Goal: Task Accomplishment & Management: Complete application form

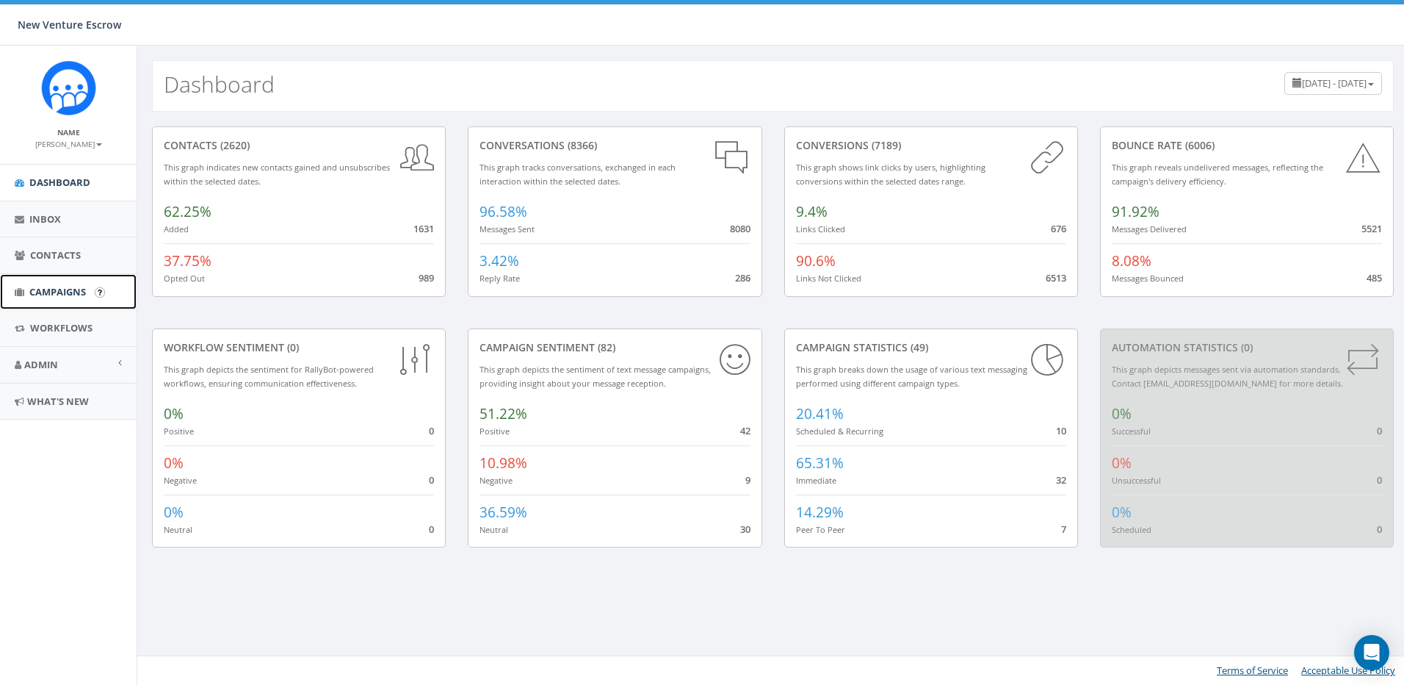
click at [79, 285] on span "Campaigns" at bounding box center [57, 291] width 57 height 13
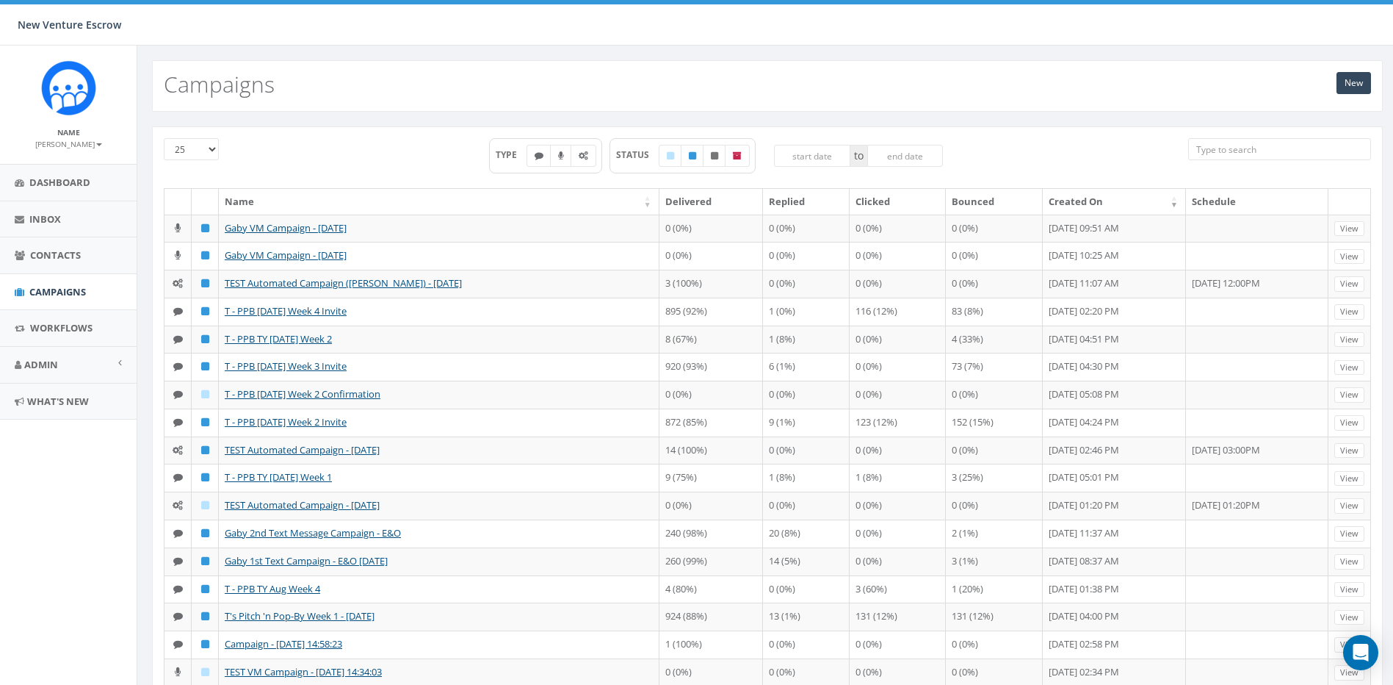
click at [52, 540] on aside "Name Tamarra Armstrong Profile Sign Out Dashboard Inbox Contacts Campaigns Work…" at bounding box center [68, 365] width 137 height 639
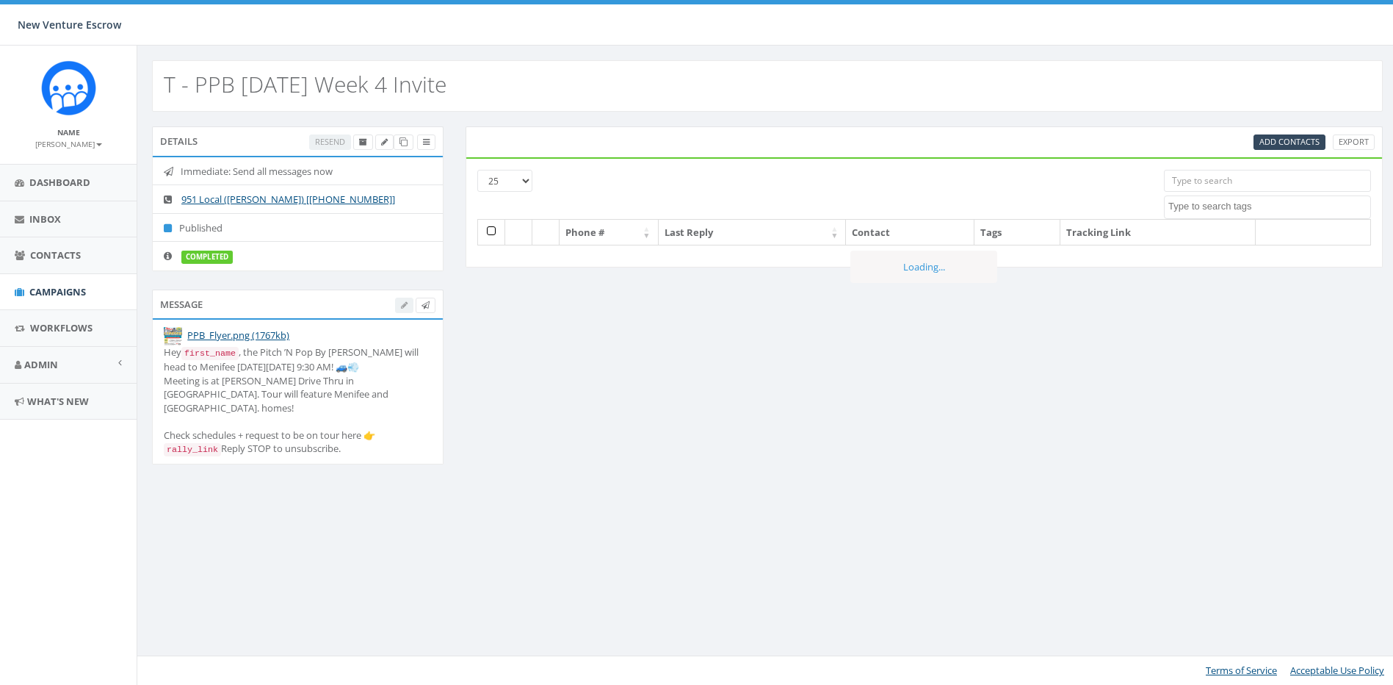
select select
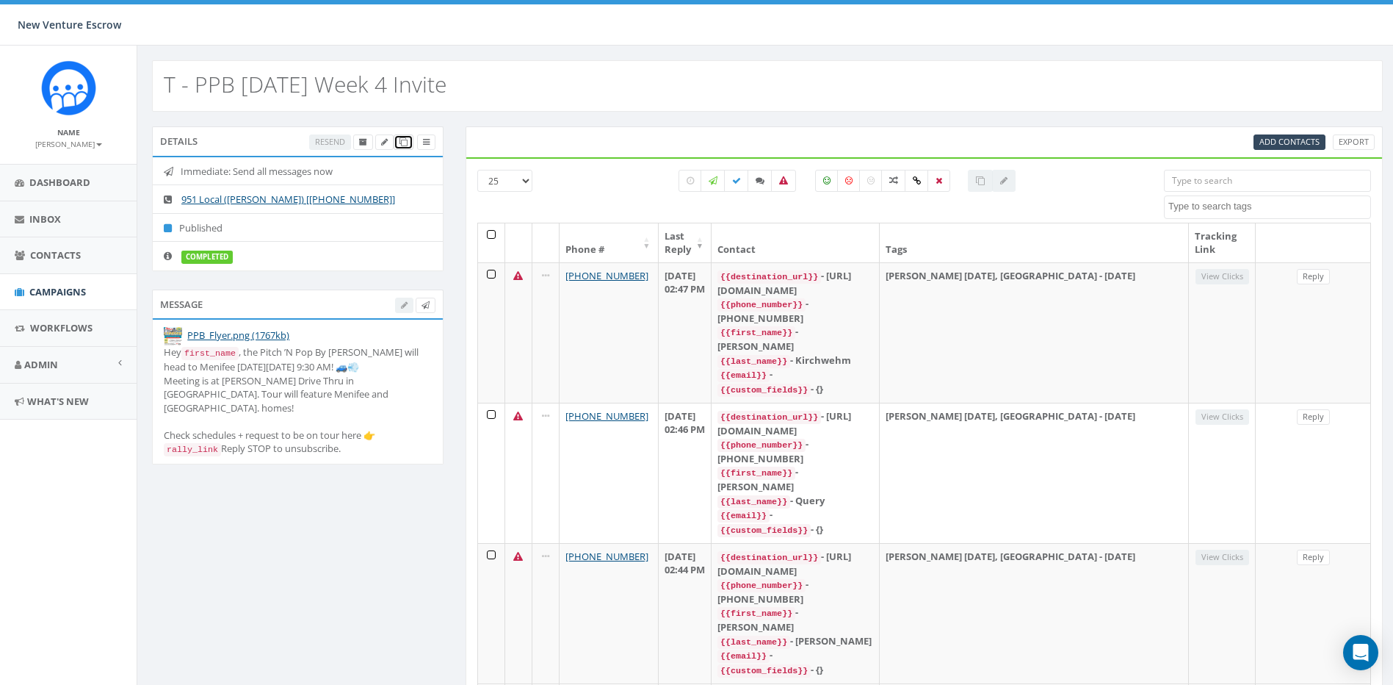
click at [401, 142] on icon at bounding box center [404, 142] width 8 height 8
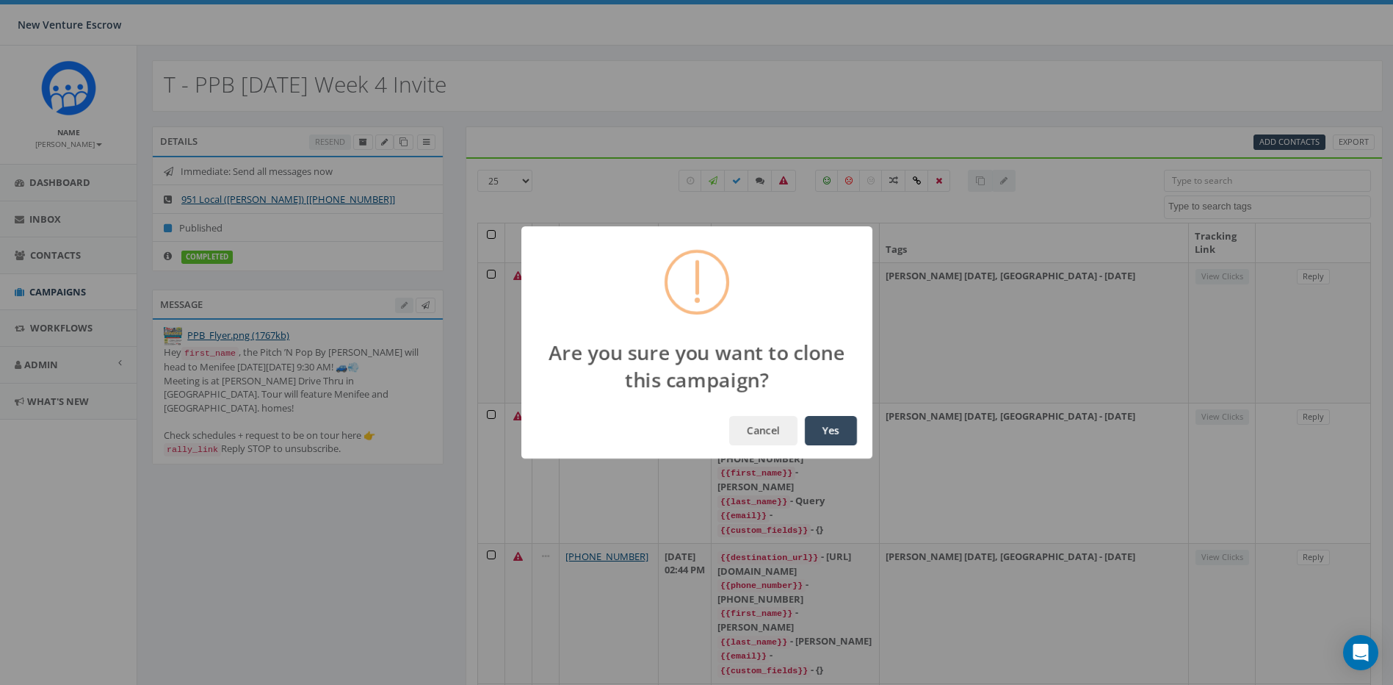
click at [829, 423] on button "Yes" at bounding box center [831, 430] width 52 height 29
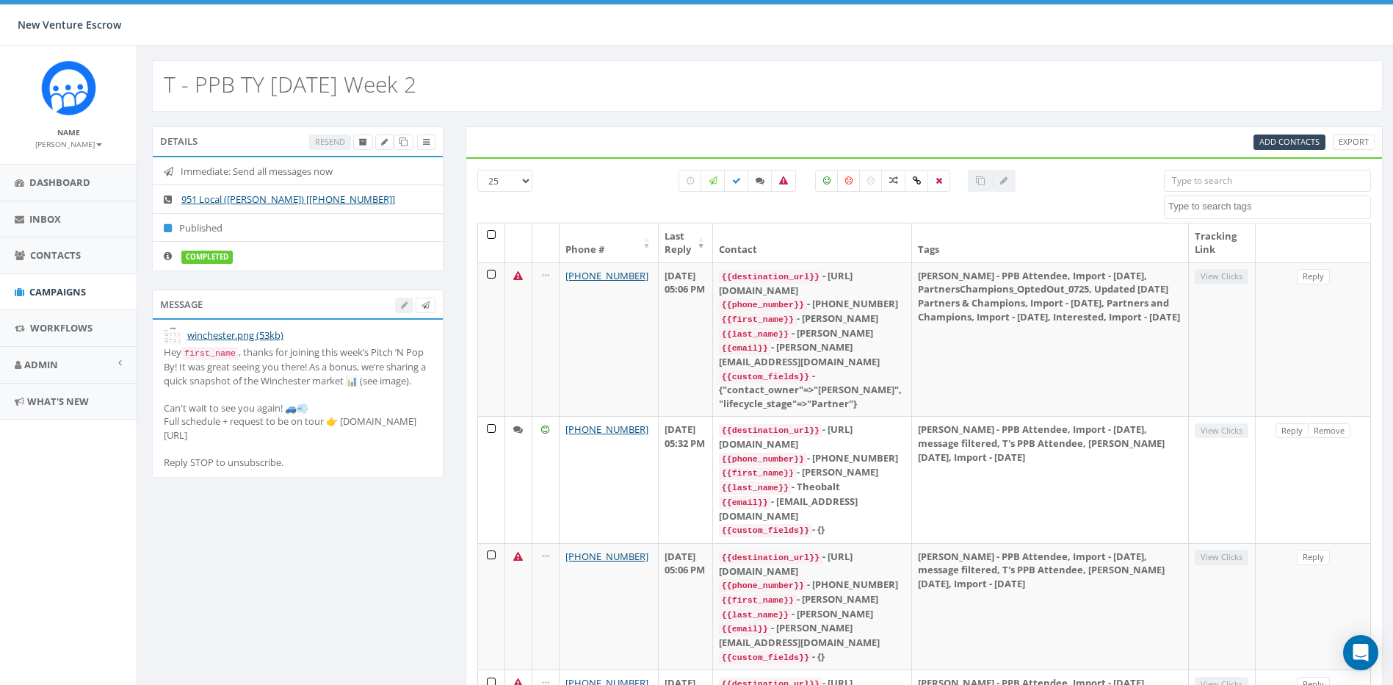
select select
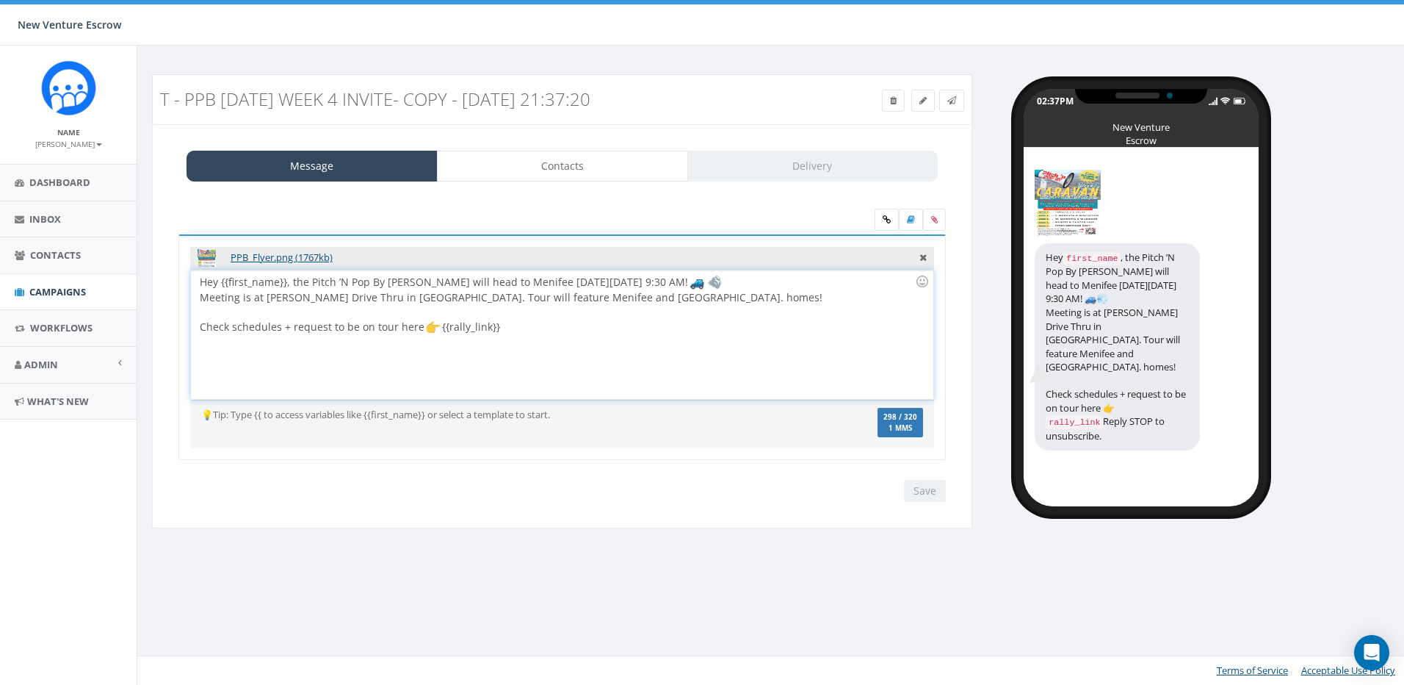
click at [518, 329] on div "Hey {{first_name}}, the Pitch ’N Pop By Caravan will head to Menifee next Thurs…" at bounding box center [562, 334] width 742 height 129
drag, startPoint x: 427, startPoint y: 284, endPoint x: 481, endPoint y: 285, distance: 53.6
click at [481, 285] on div "Hey {{first_name}}, the Pitch ’N Pop By Caravan will head to Menifee next Thurs…" at bounding box center [562, 334] width 742 height 129
click at [489, 287] on div "Hey {{first_name}}, the Pitch ’N Pop By Caravan will head to Menifee next Thurs…" at bounding box center [562, 334] width 742 height 129
drag, startPoint x: 427, startPoint y: 281, endPoint x: 479, endPoint y: 283, distance: 52.2
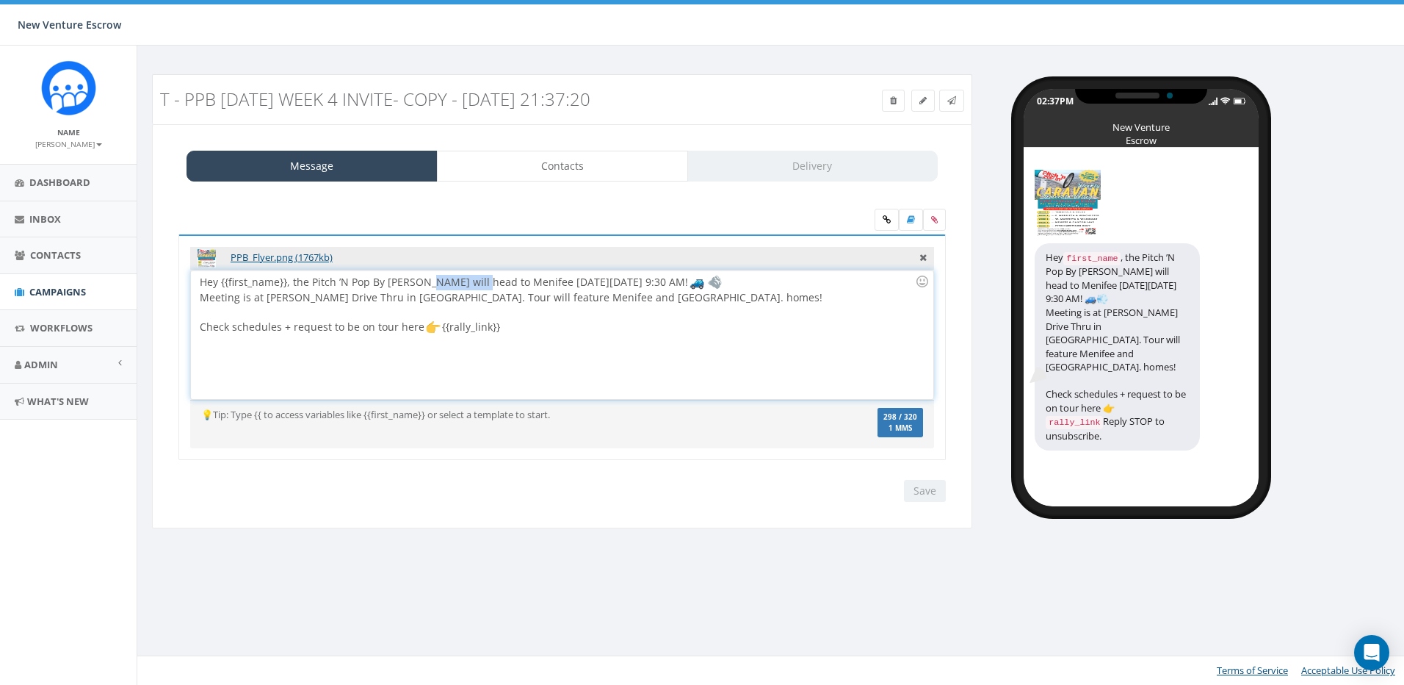
click at [479, 283] on div "Hey {{first_name}}, the Pitch ’N Pop By Caravan will head to Menifee next Thurs…" at bounding box center [562, 334] width 742 height 129
drag, startPoint x: 575, startPoint y: 287, endPoint x: 525, endPoint y: 280, distance: 50.5
click at [525, 280] on div "Hey {{first_name}}, the Pitch ’N Pop By Caravan rolls up to Temecula o Menifee …" at bounding box center [562, 334] width 742 height 129
drag, startPoint x: 511, startPoint y: 300, endPoint x: 623, endPoint y: 298, distance: 111.7
click at [623, 298] on div "Hey {{first_name}}, the Pitch ’N Pop By Caravan rolls up to Temecula next Thurs…" at bounding box center [562, 334] width 742 height 129
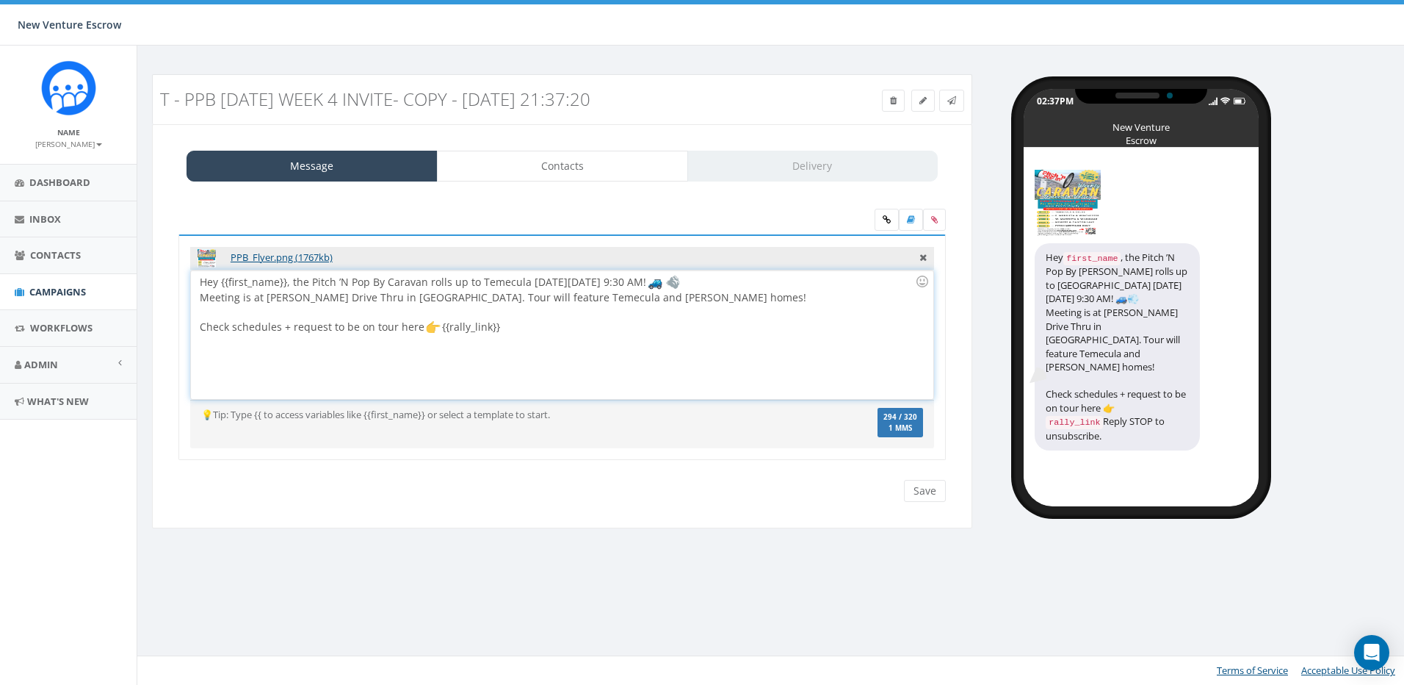
click at [669, 300] on div "Hey {{first_name}}, the Pitch ’N Pop By Caravan rolls up to Temecula next Thurs…" at bounding box center [562, 334] width 742 height 129
drag, startPoint x: 665, startPoint y: 281, endPoint x: 602, endPoint y: 282, distance: 63.9
click at [602, 282] on div "Hey {{first_name}}, the Pitch ’N Pop By Caravan rolls up to Temecula next Thurs…" at bounding box center [562, 334] width 742 height 129
drag, startPoint x: 424, startPoint y: 297, endPoint x: 264, endPoint y: 298, distance: 160.1
click at [264, 298] on div "Hey {{first_name}}, the Pitch ’N Pop By Caravan rolls up to Temecula next Thurs…" at bounding box center [562, 334] width 742 height 129
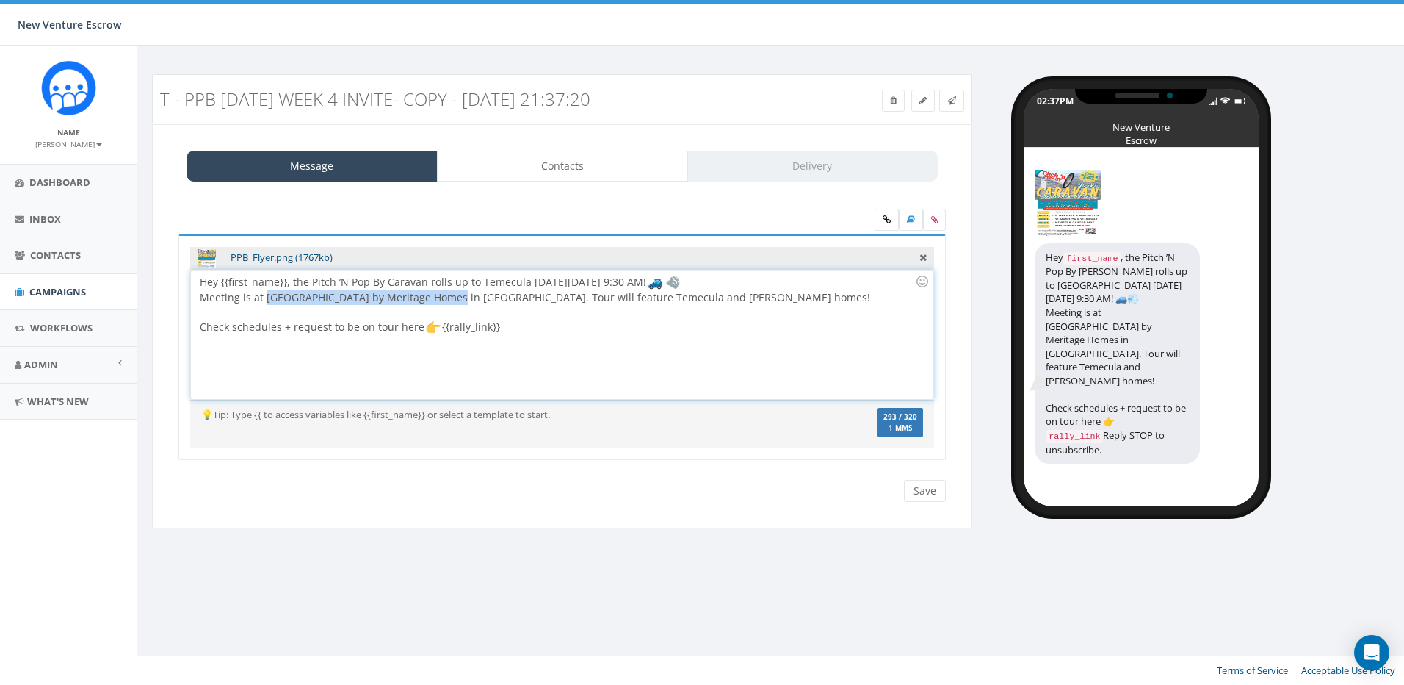
drag, startPoint x: 263, startPoint y: 300, endPoint x: 447, endPoint y: 297, distance: 183.6
click at [447, 297] on div "Hey {{first_name}}, the Pitch ’N Pop By Caravan rolls up to Temecula next Thurs…" at bounding box center [562, 334] width 742 height 129
click at [679, 297] on div "Hey {{first_name}}, the Pitch ’N Pop By Caravan rolls up to Temecula next Thurs…" at bounding box center [562, 334] width 742 height 129
click at [388, 283] on div "Hey {{first_name}}, the Pitch ’N Pop By Caravan rolls up to Temecula next Thurs…" at bounding box center [562, 334] width 742 height 129
click at [698, 298] on div "Hey {{first_name}}, the Pitch ’N Pop By Caravan rolls up to Temecula next Thurs…" at bounding box center [562, 334] width 742 height 129
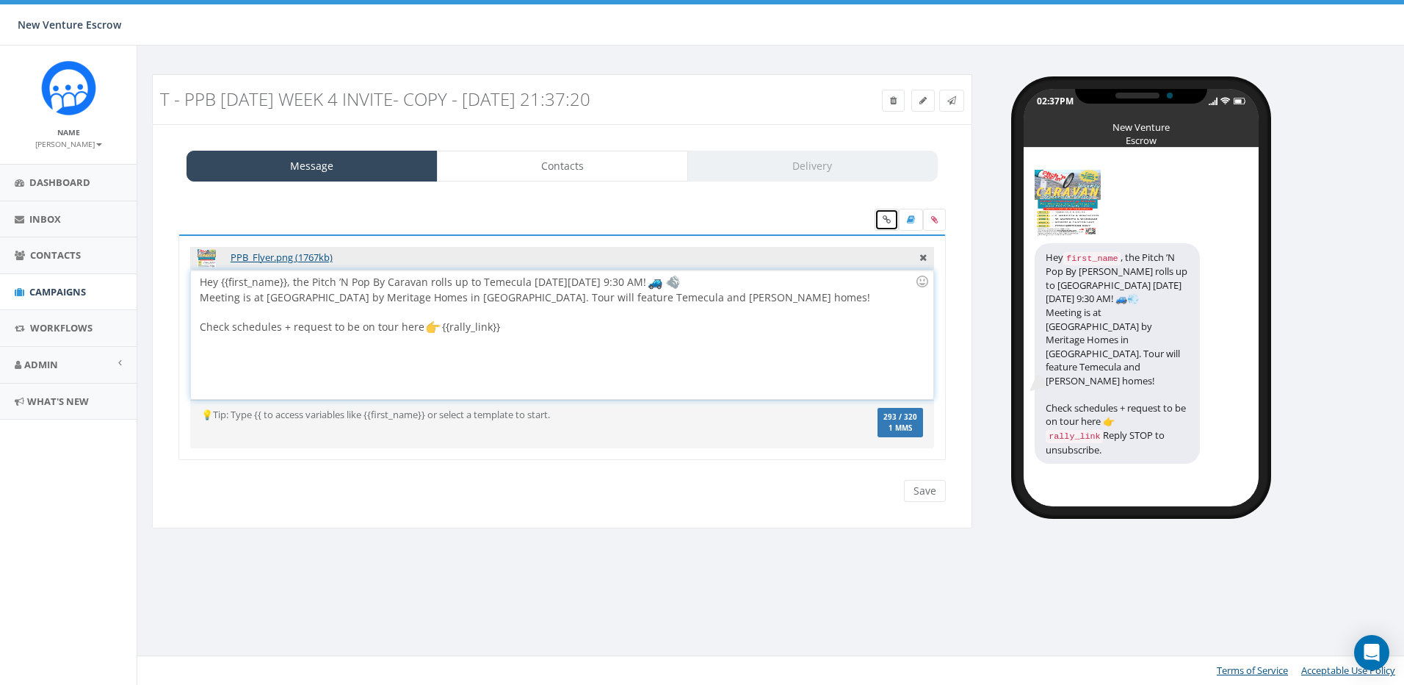
click at [882, 217] on link at bounding box center [887, 220] width 24 height 22
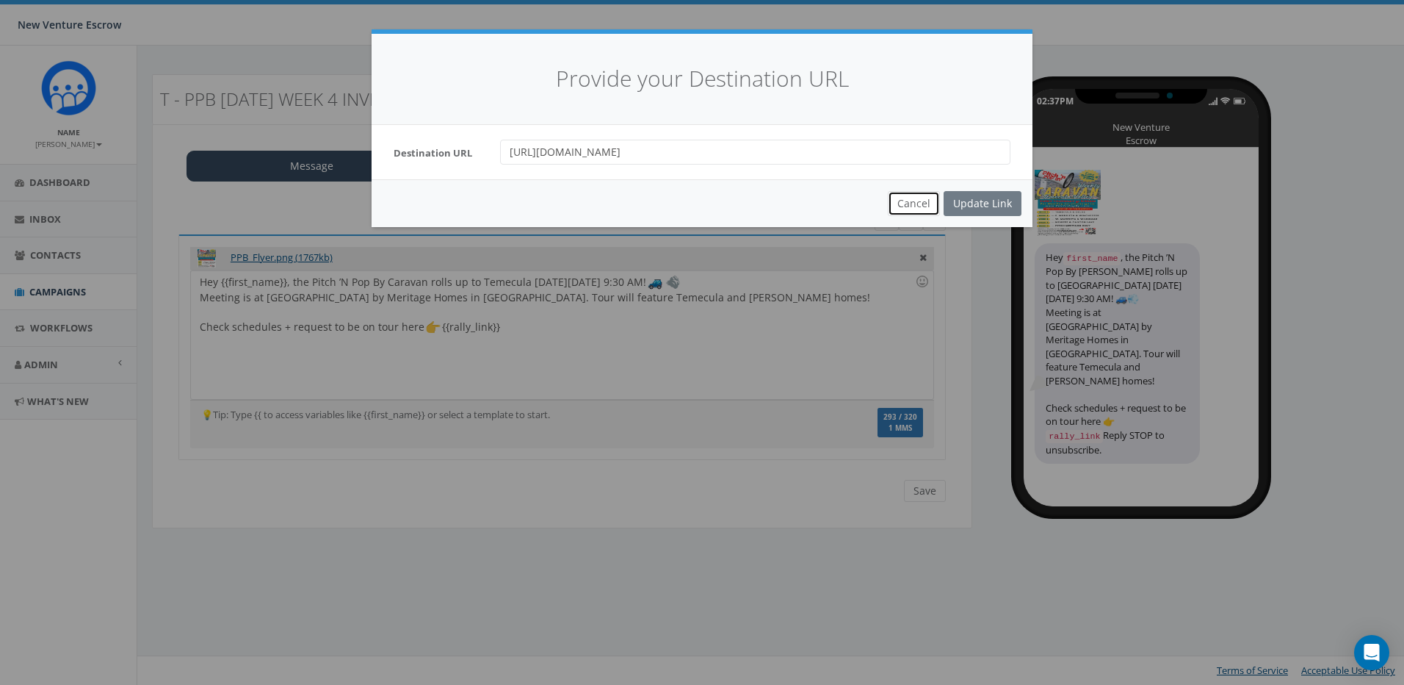
click at [901, 205] on button "Cancel" at bounding box center [914, 203] width 52 height 25
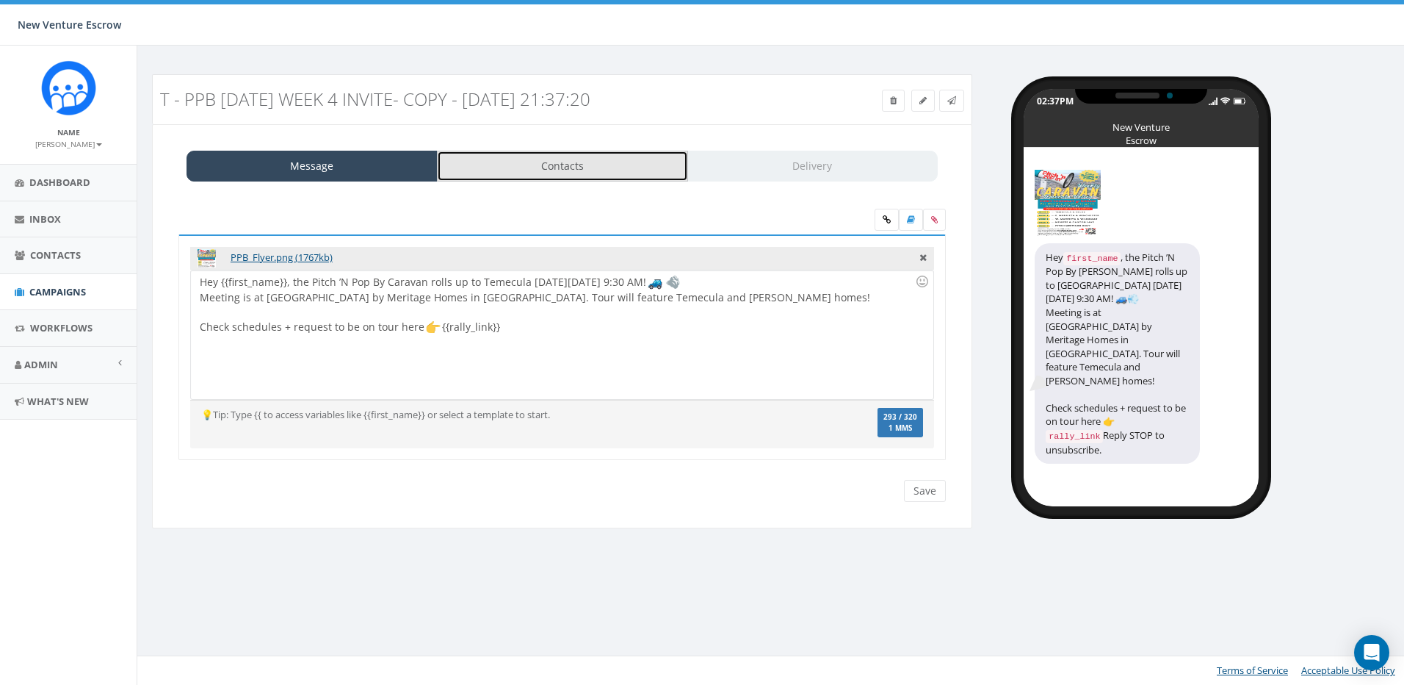
click at [588, 163] on link "Contacts" at bounding box center [562, 166] width 251 height 31
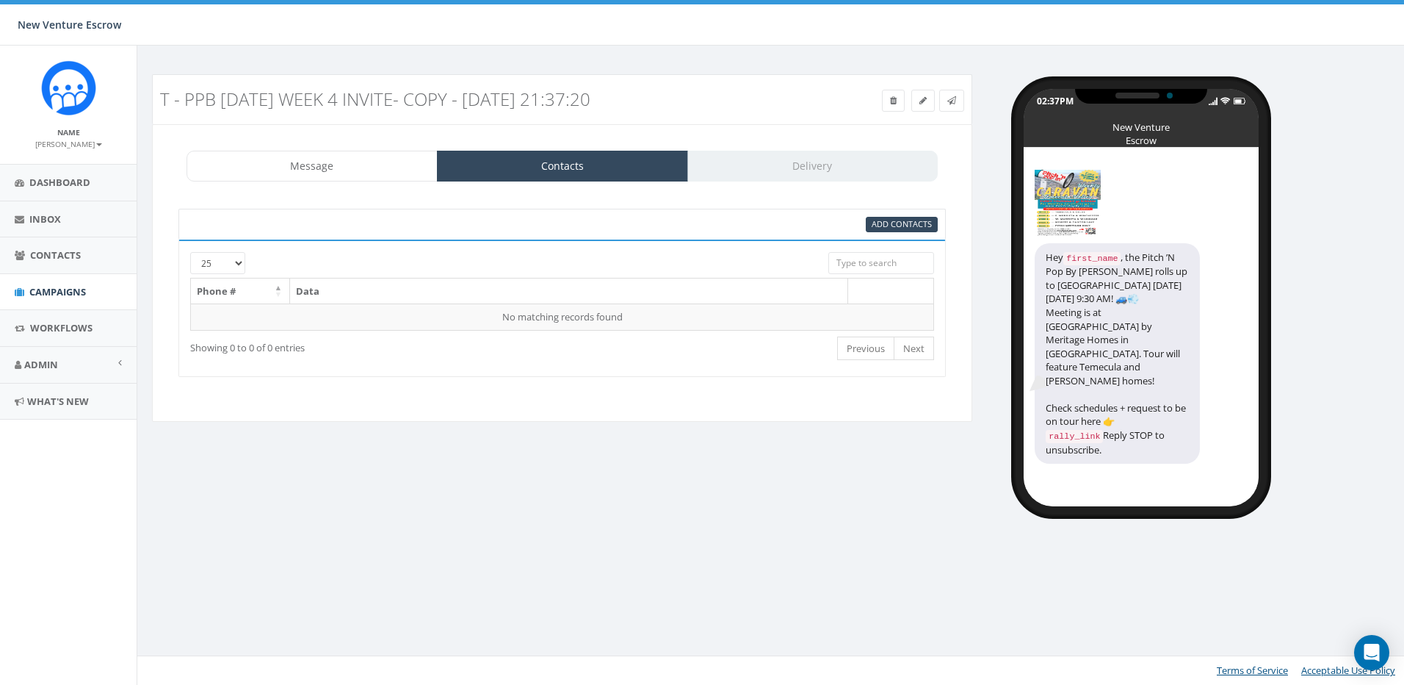
click at [908, 214] on div "Add Contacts" at bounding box center [562, 224] width 768 height 31
click at [909, 217] on div "Add Contacts" at bounding box center [902, 224] width 72 height 15
click at [911, 220] on span "Add Contacts" at bounding box center [902, 223] width 60 height 11
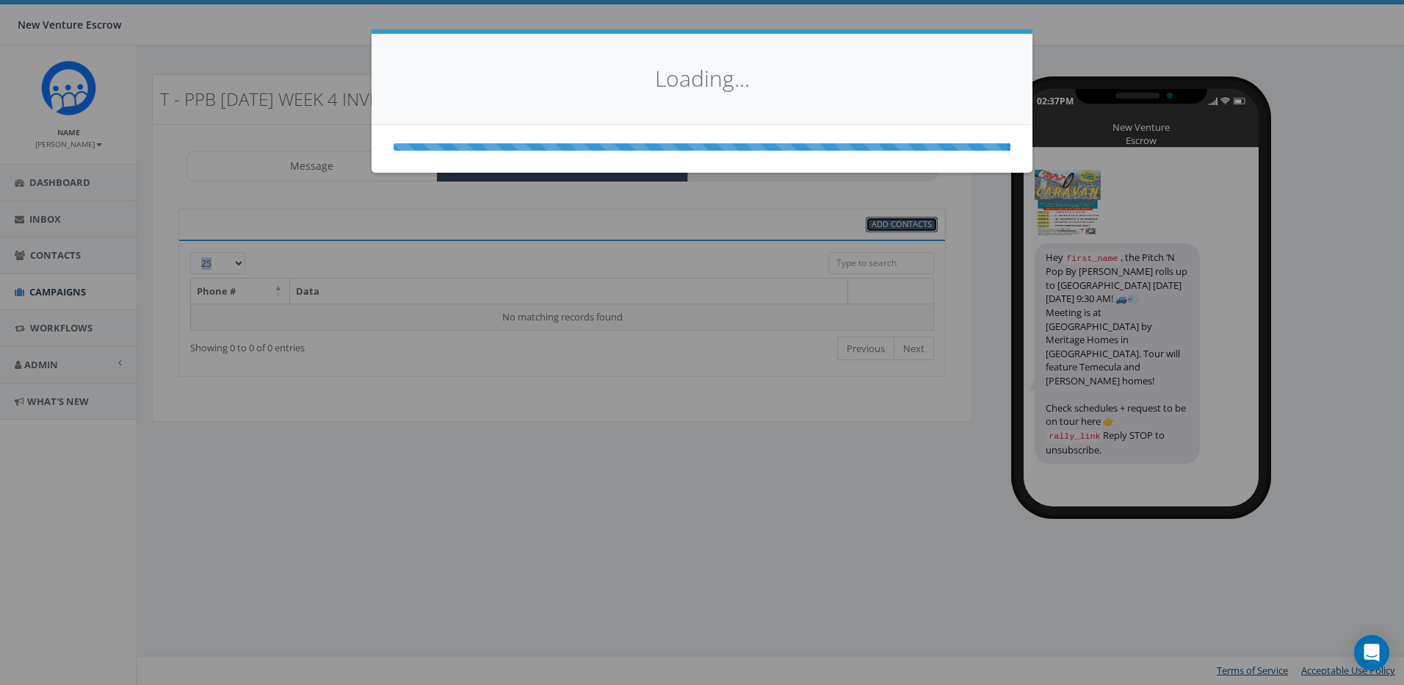
select select
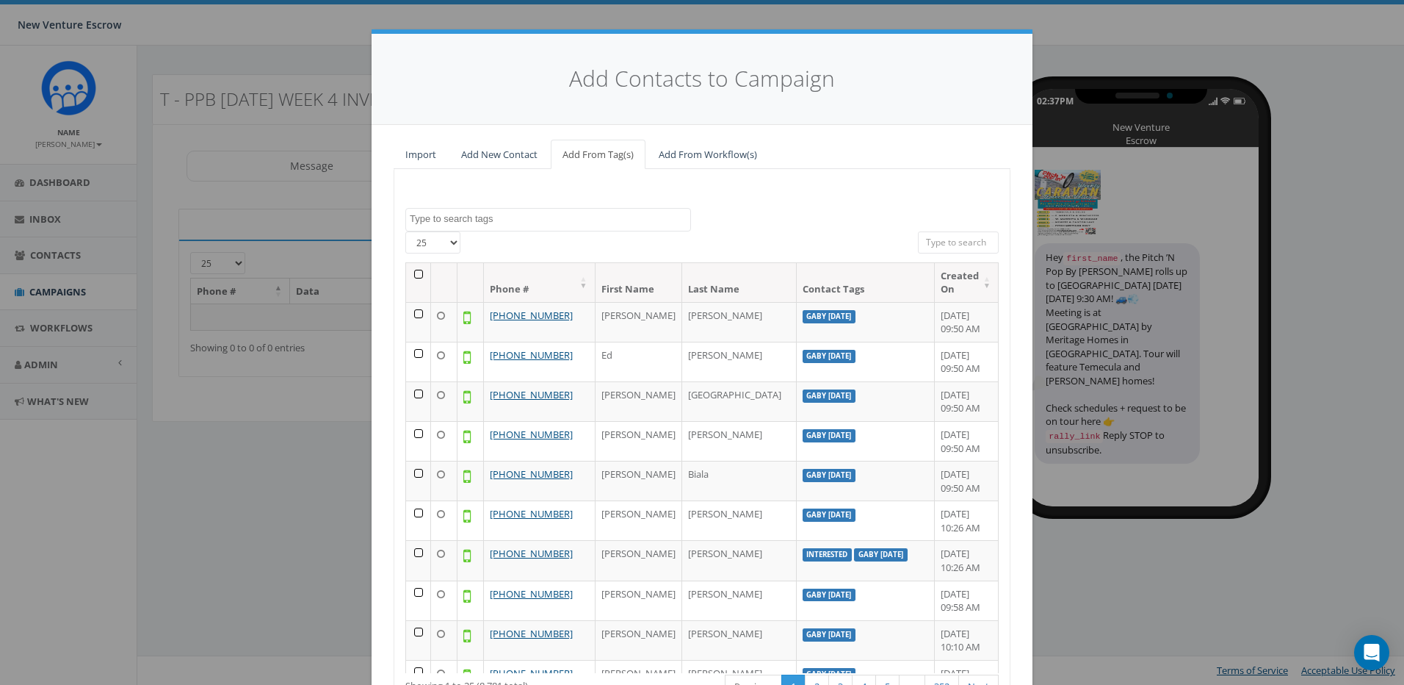
click at [488, 212] on textarea "Search" at bounding box center [550, 218] width 281 height 13
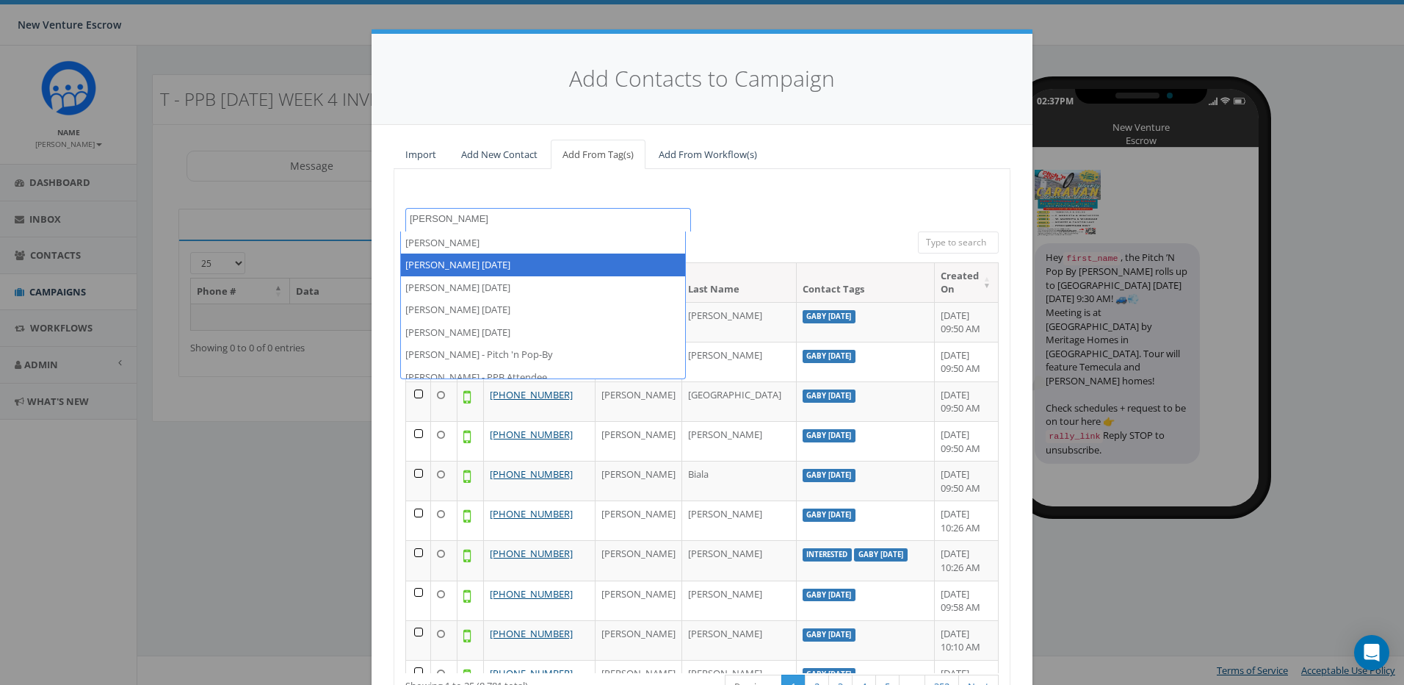
type textarea "tamarra"
select select "[PERSON_NAME] [DATE]"
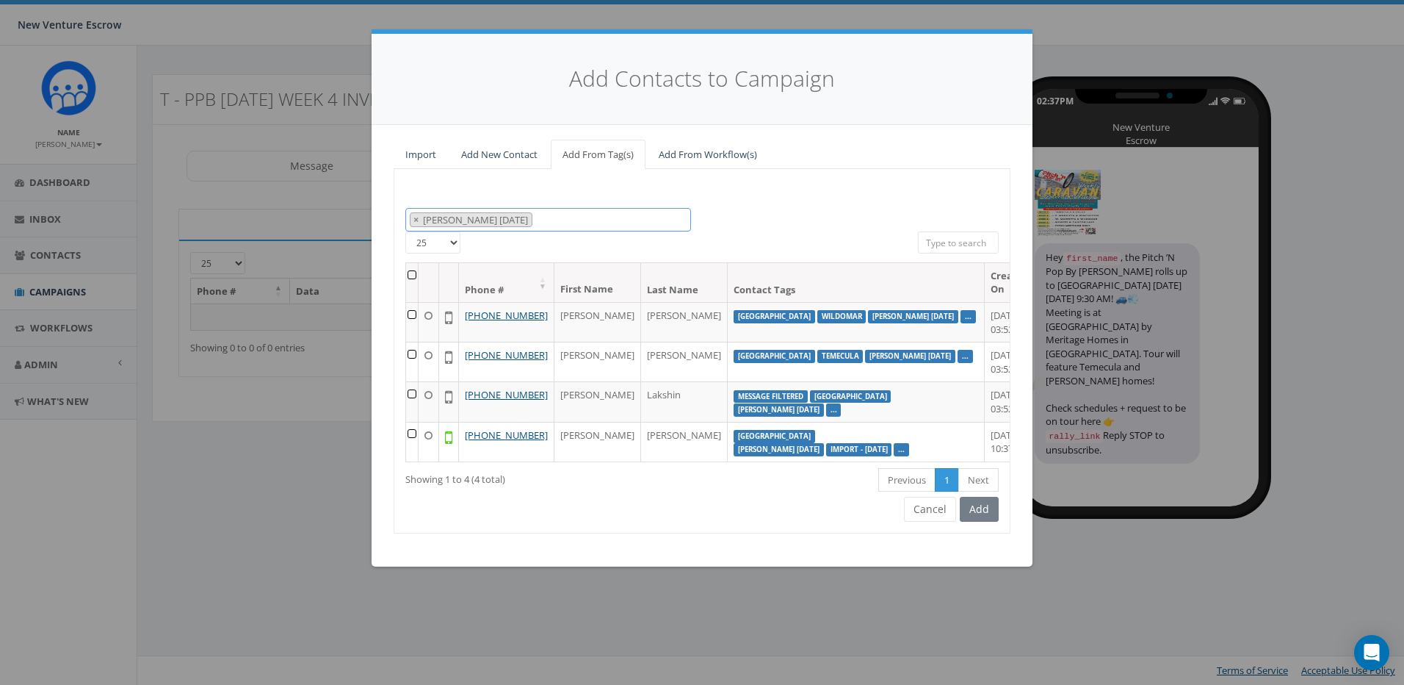
click at [585, 222] on span "× Tamarra August 14 2025" at bounding box center [548, 220] width 286 height 24
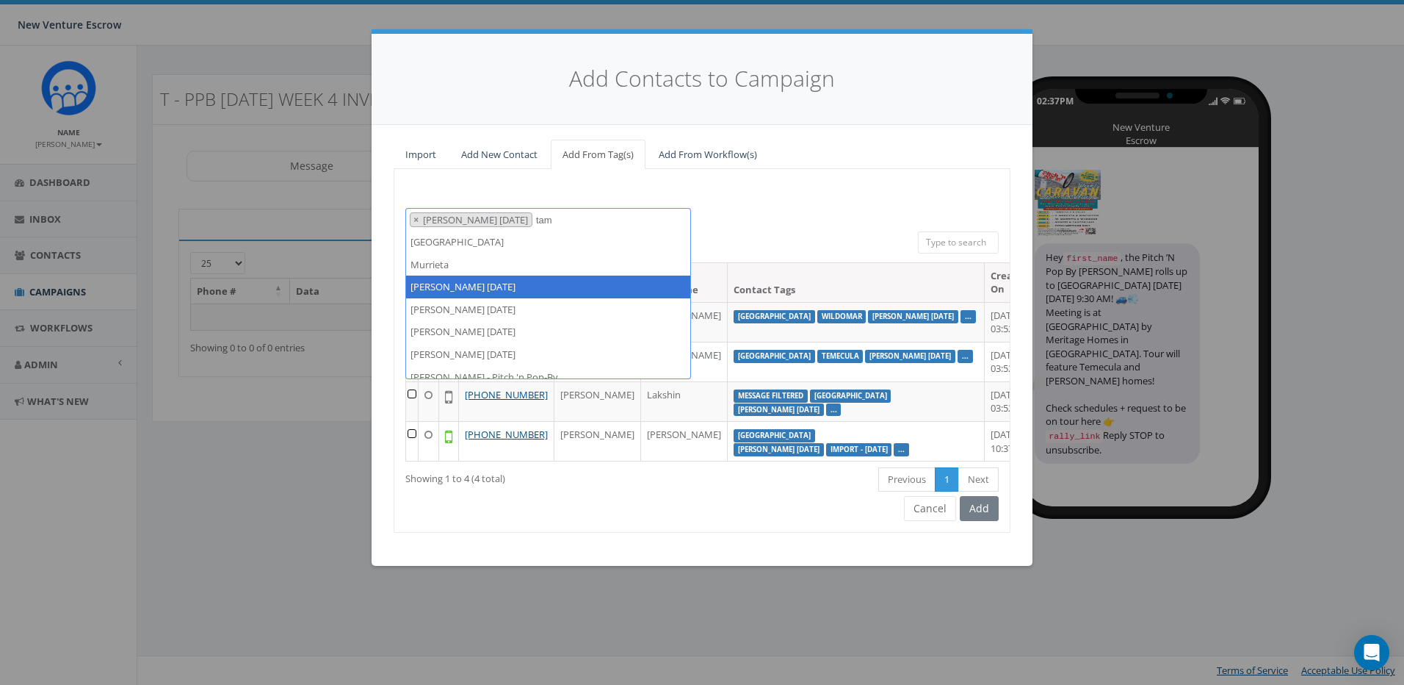
scroll to position [0, 0]
type textarea "tamarr"
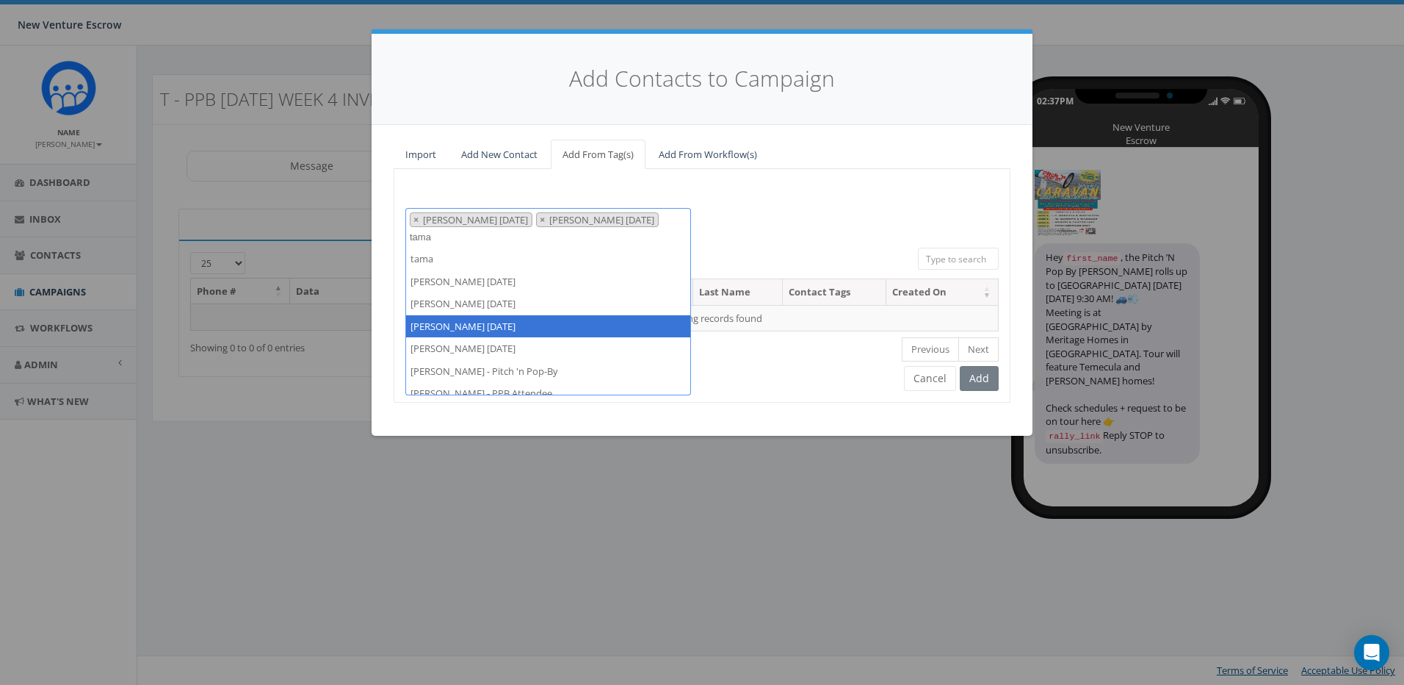
type textarea "tama"
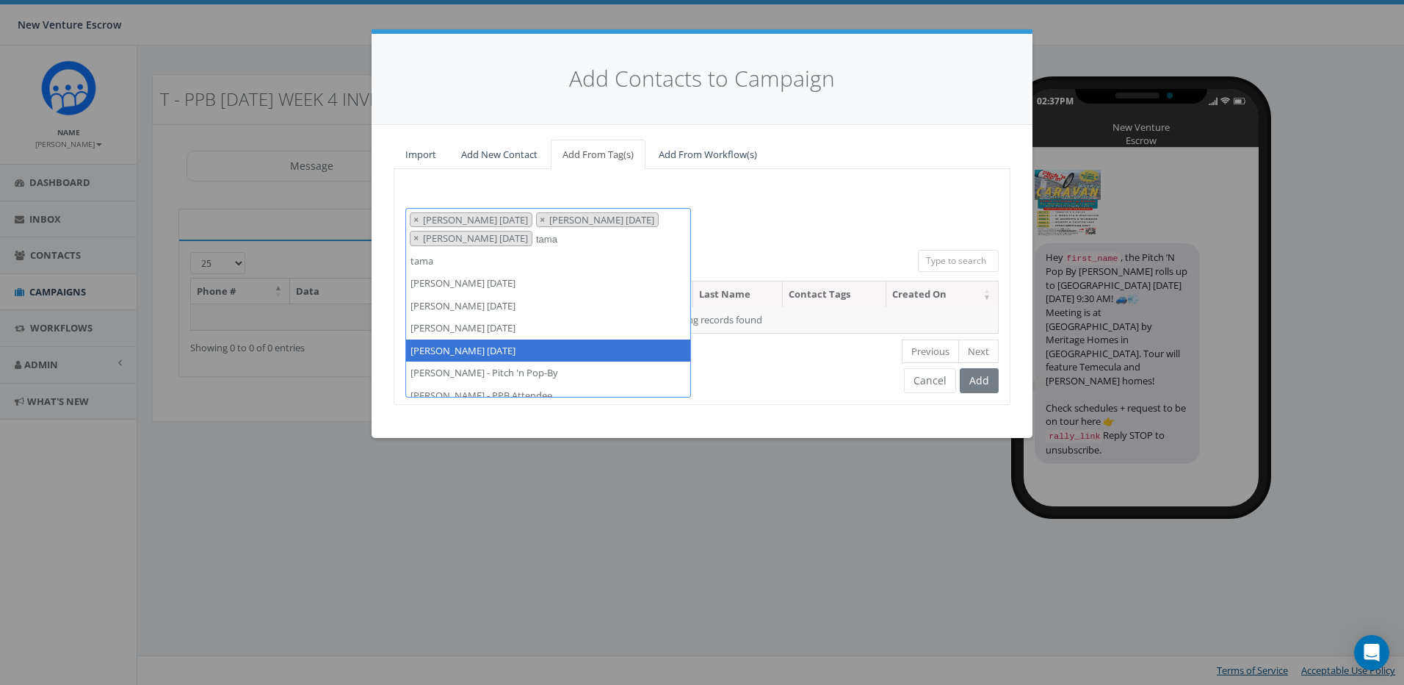
type textarea "tama"
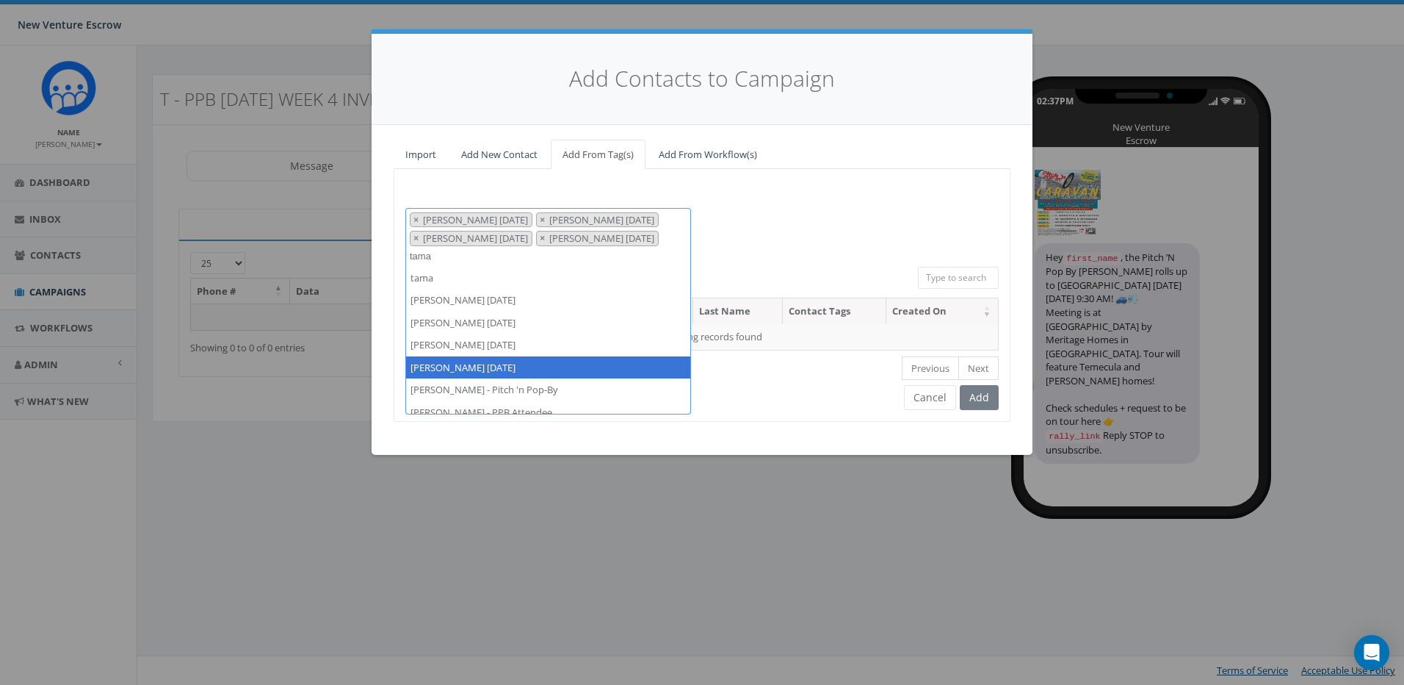
type textarea "tama"
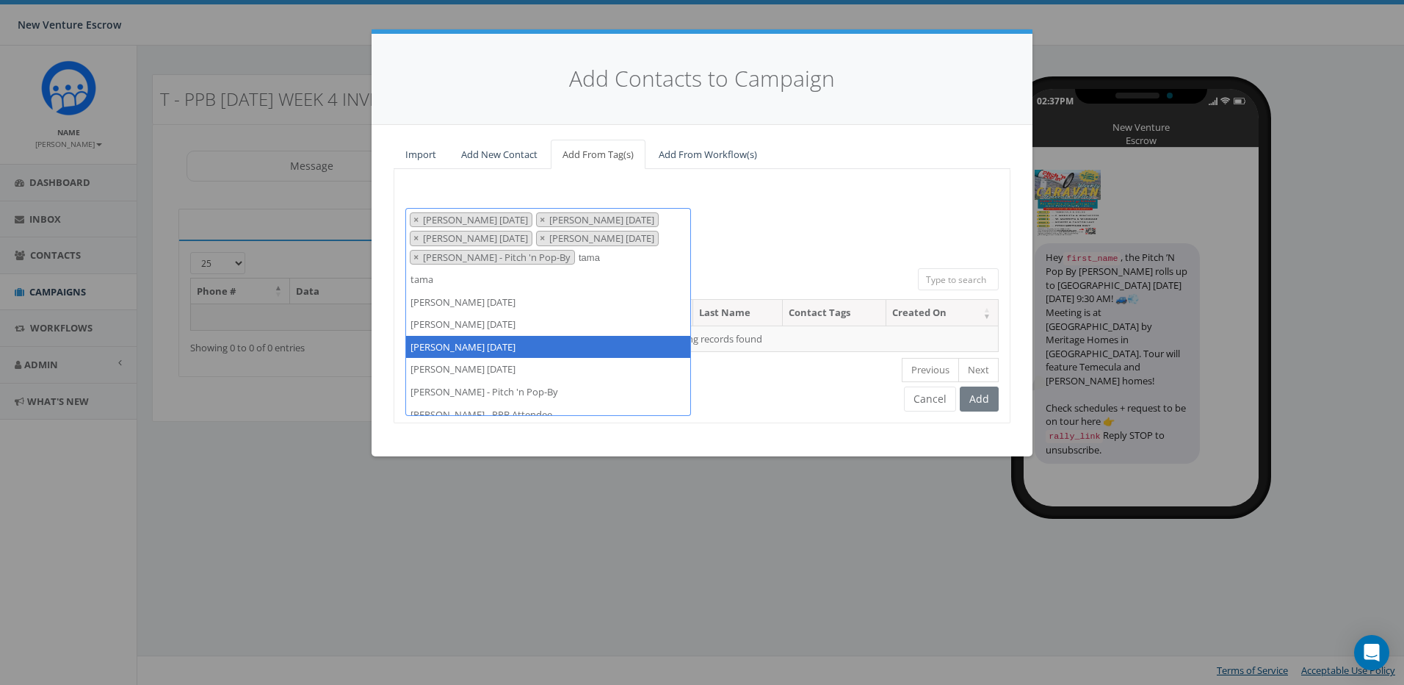
scroll to position [10, 0]
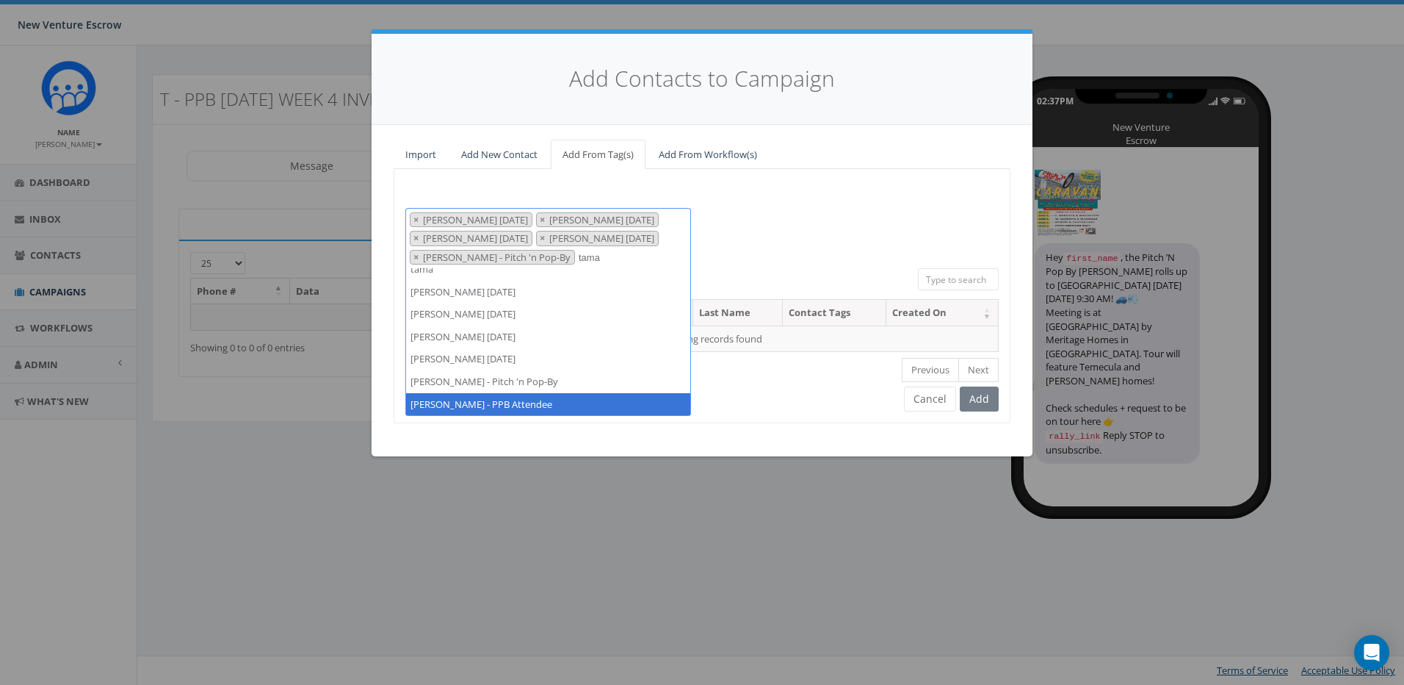
type textarea "tama"
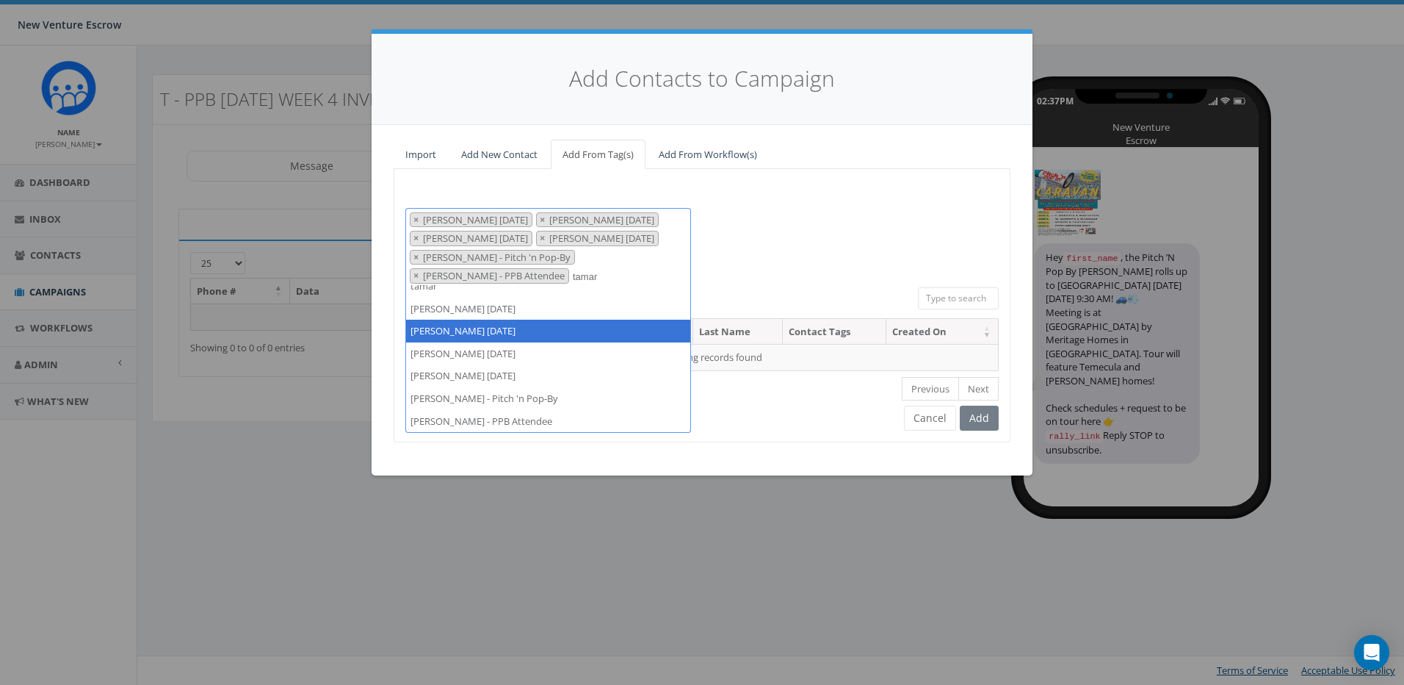
type textarea "tamar"
click at [835, 248] on div "2024/11/12 Aliso Viejo Anza Auburn August 28 Test Auto-Bot Banning Beaumont Bec…" at bounding box center [702, 247] width 616 height 79
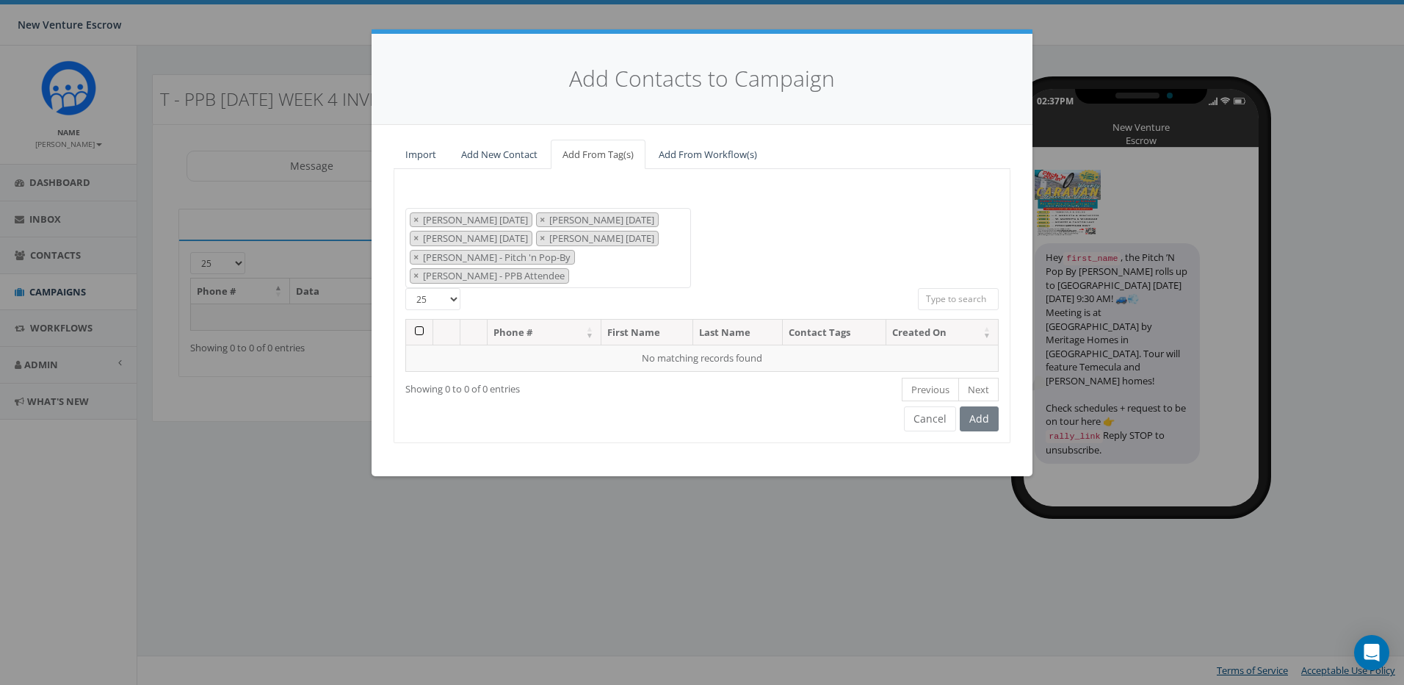
click at [764, 236] on div "2024/11/12 Aliso Viejo Anza Auburn August 28 Test Auto-Bot Banning Beaumont Bec…" at bounding box center [702, 248] width 616 height 80
click at [719, 217] on div "2024/11/12 Aliso Viejo Anza Auburn August 28 Test Auto-Bot Banning Beaumont Bec…" at bounding box center [702, 248] width 616 height 80
click at [419, 269] on span "×" at bounding box center [416, 275] width 5 height 13
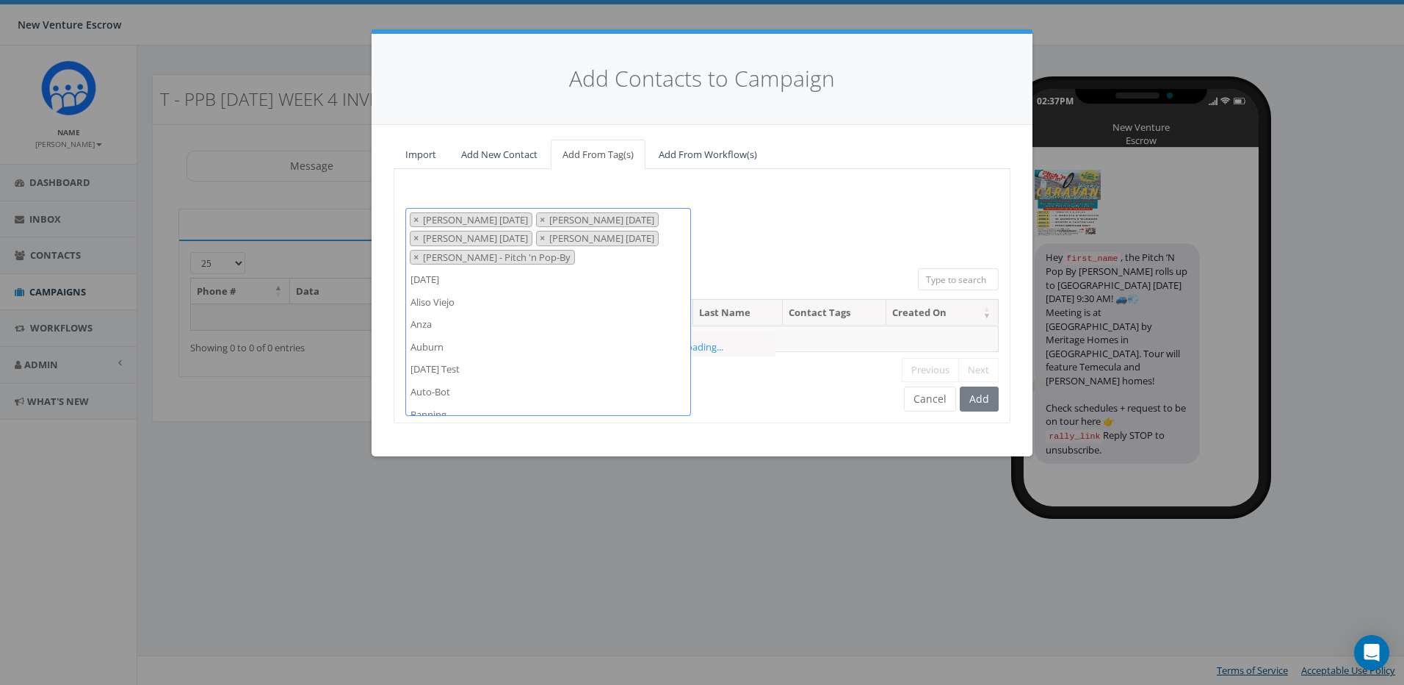
scroll to position [7498, 0]
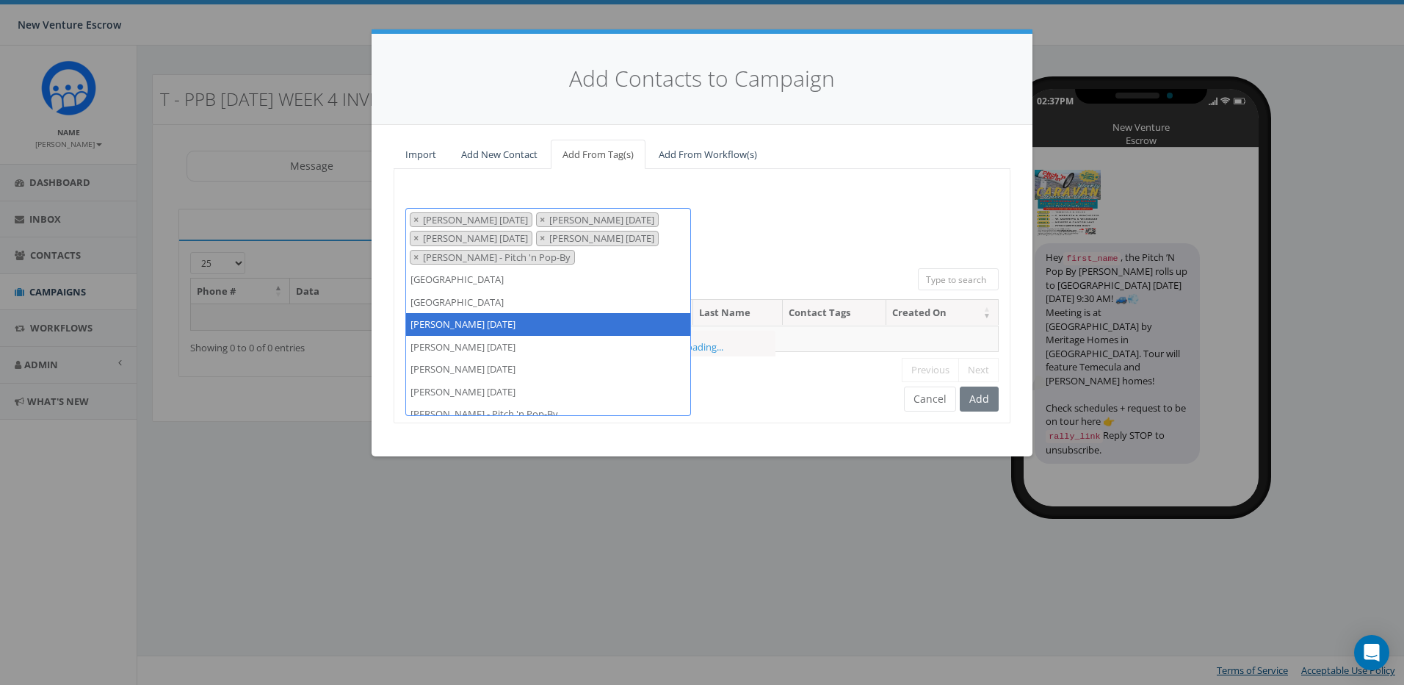
click at [597, 256] on span "× Tamarra August 14 2025 × Tamarra August 26 2025 × Tamarra August 29 2025 × Ta…" at bounding box center [548, 238] width 286 height 61
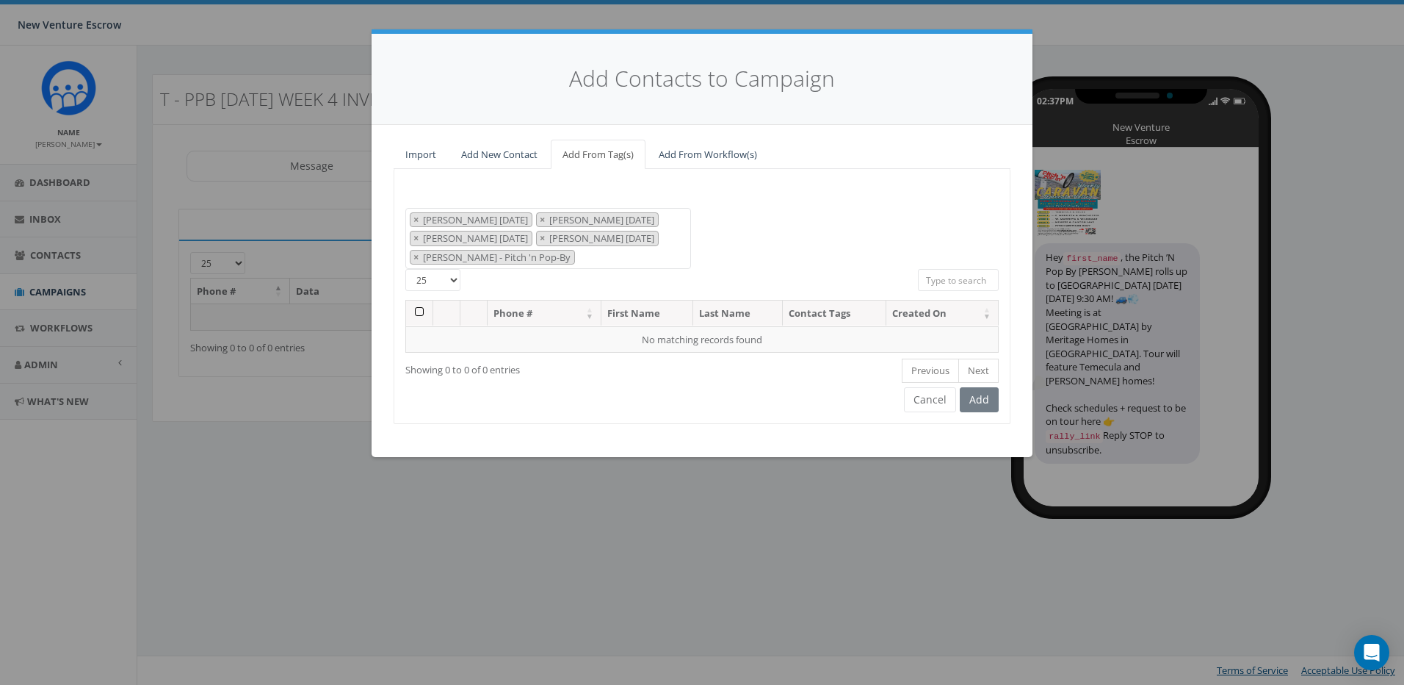
click at [783, 248] on div "2024/11/12 Aliso Viejo Anza Auburn August 28 Test Auto-Bot Banning Beaumont Bec…" at bounding box center [702, 239] width 616 height 62
click at [477, 151] on link "Add New Contact" at bounding box center [500, 155] width 100 height 30
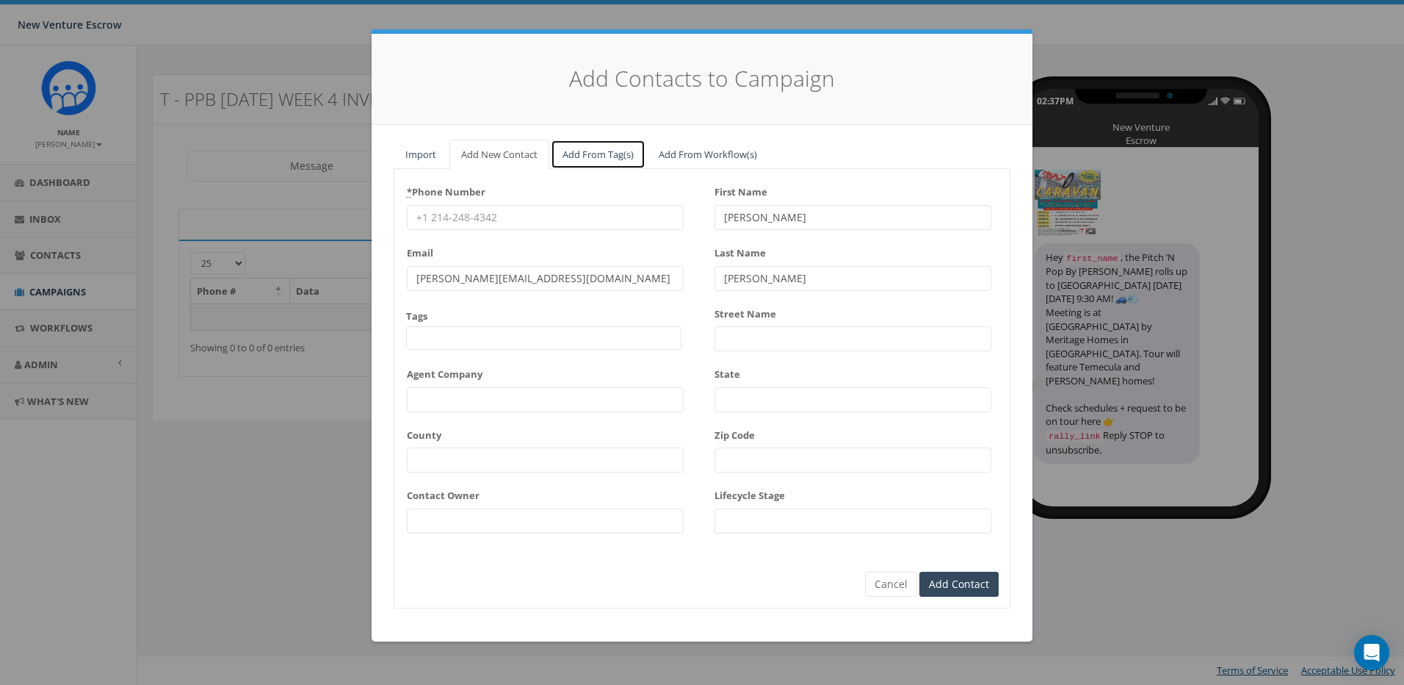
click at [588, 156] on link "Add From Tag(s)" at bounding box center [598, 155] width 95 height 30
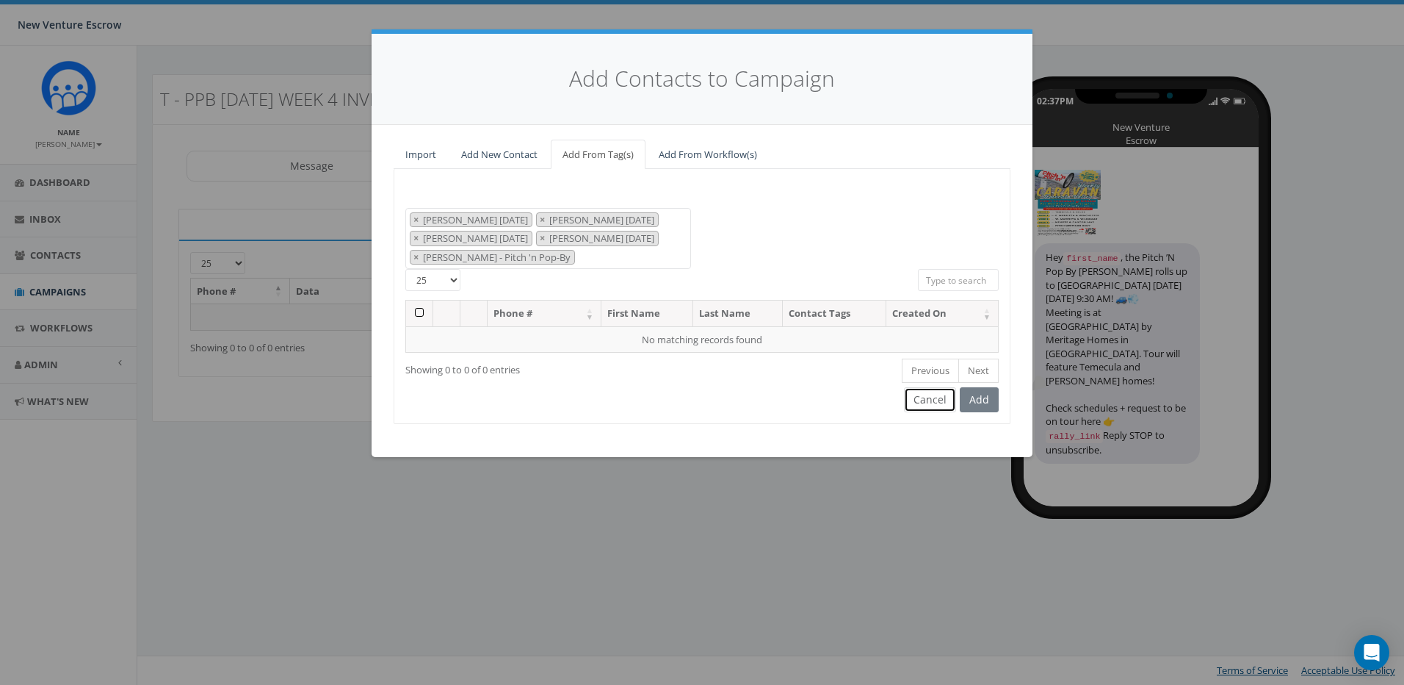
click at [909, 398] on button "Cancel" at bounding box center [930, 399] width 52 height 25
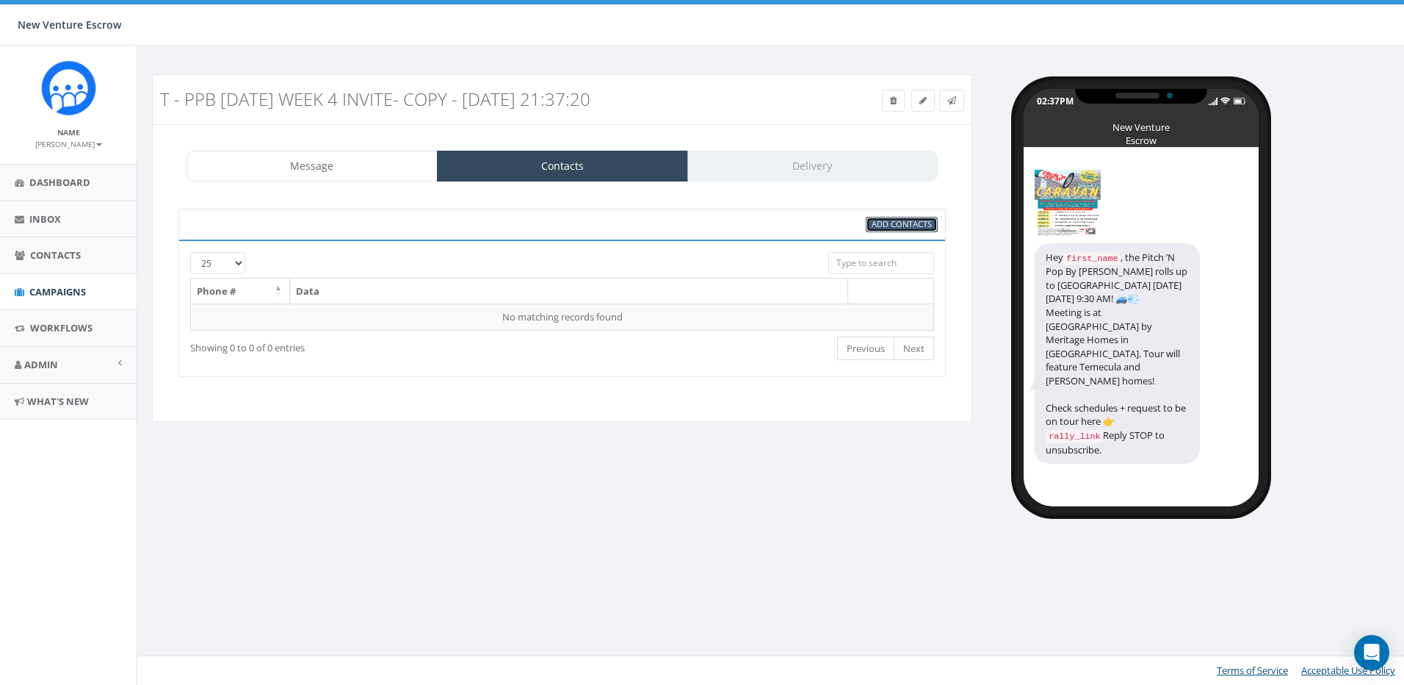
click at [894, 219] on span "Add Contacts" at bounding box center [902, 223] width 60 height 11
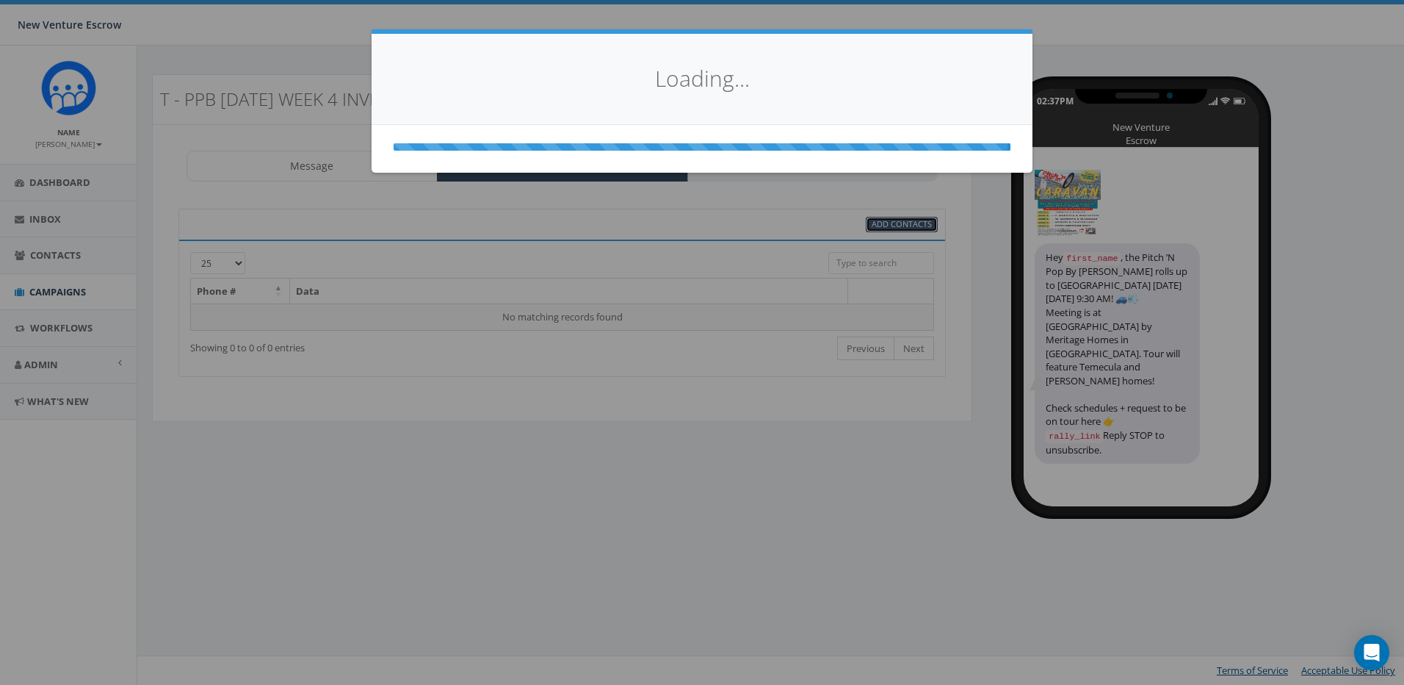
select select
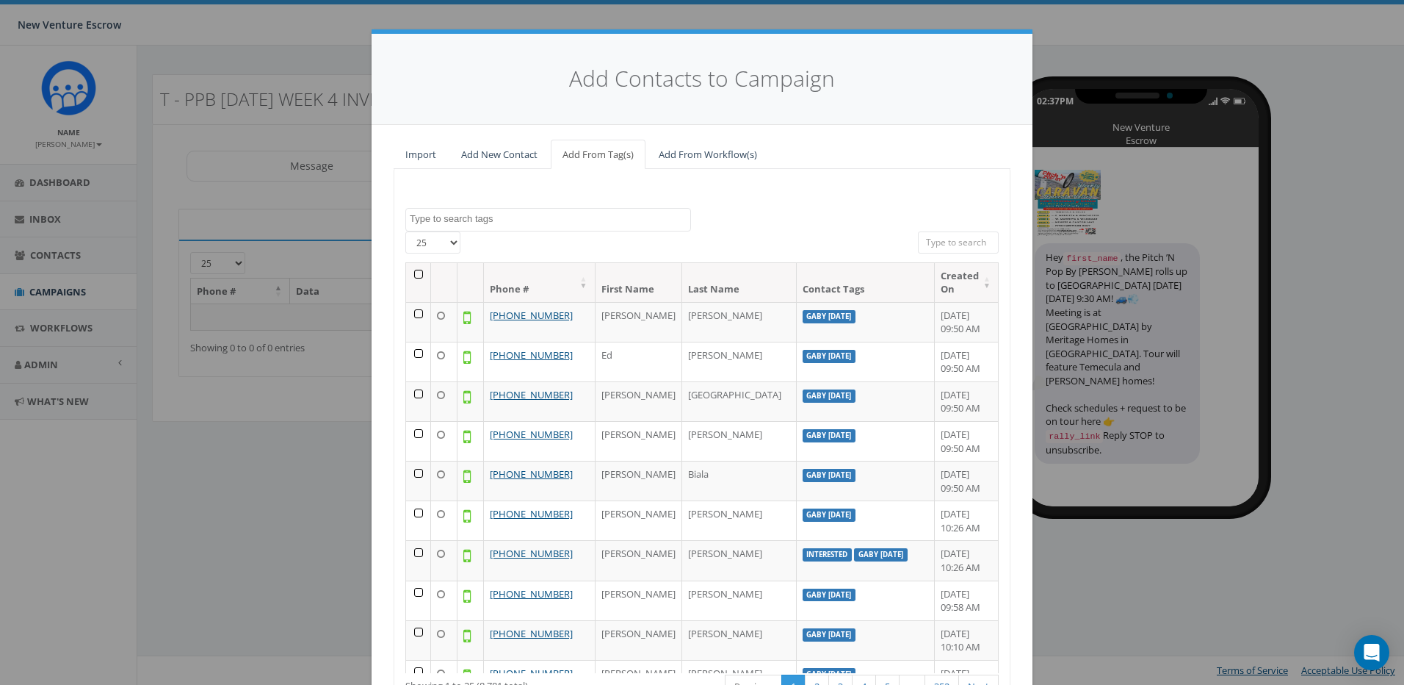
click at [516, 217] on textarea "Search" at bounding box center [550, 218] width 281 height 13
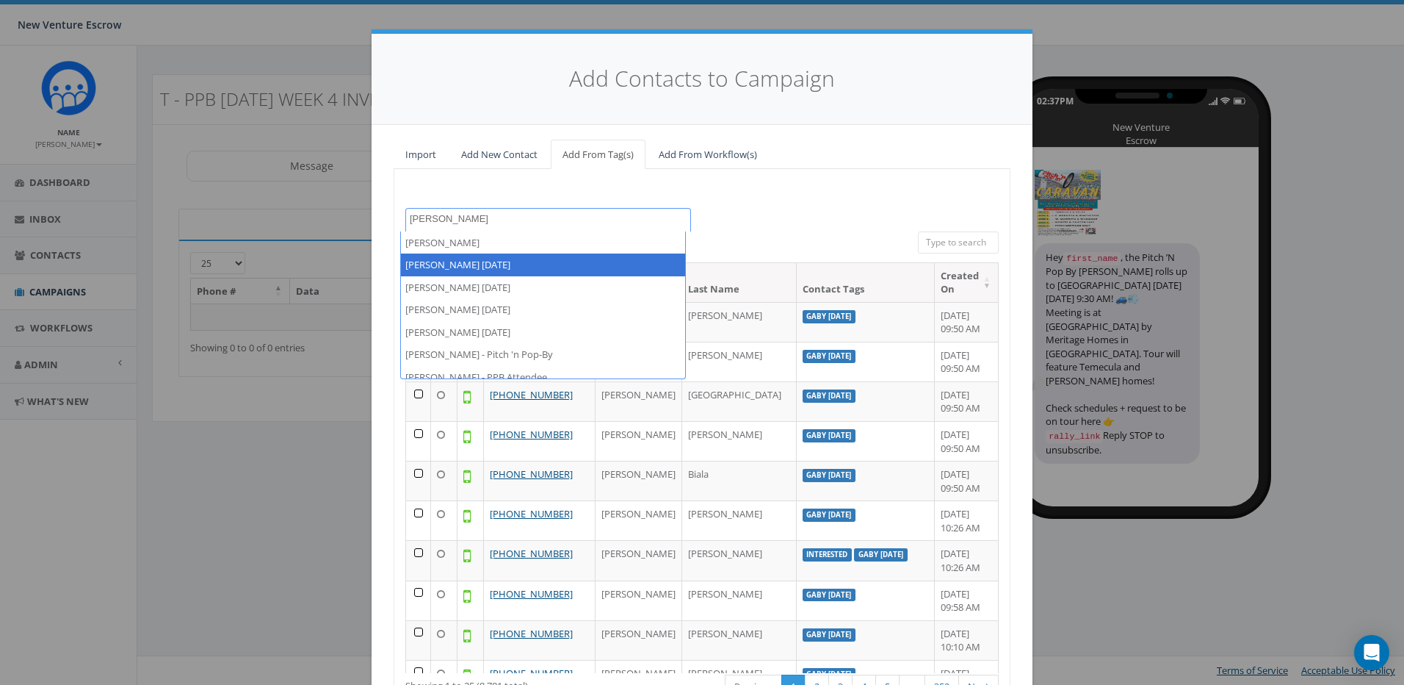
type textarea "[PERSON_NAME]"
select select "[PERSON_NAME] [DATE]"
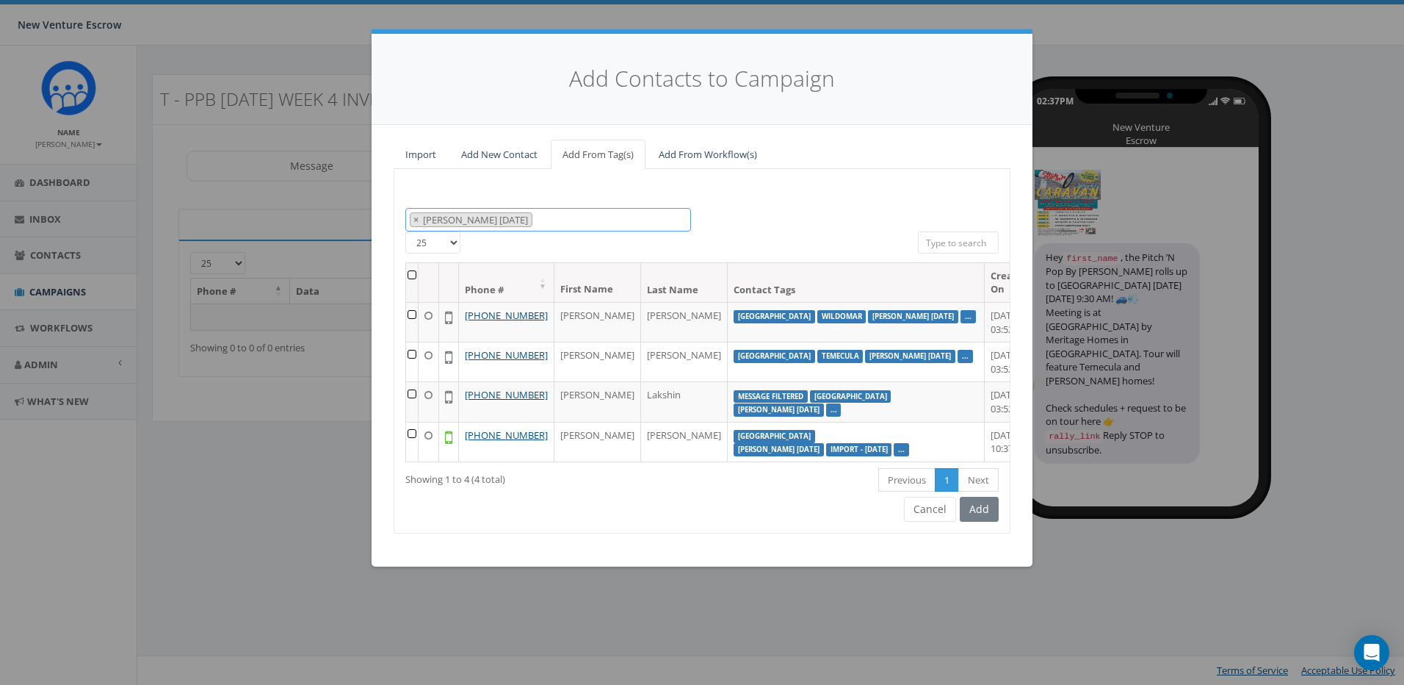
click at [574, 219] on span "× Tamarra August 14 2025" at bounding box center [548, 220] width 286 height 24
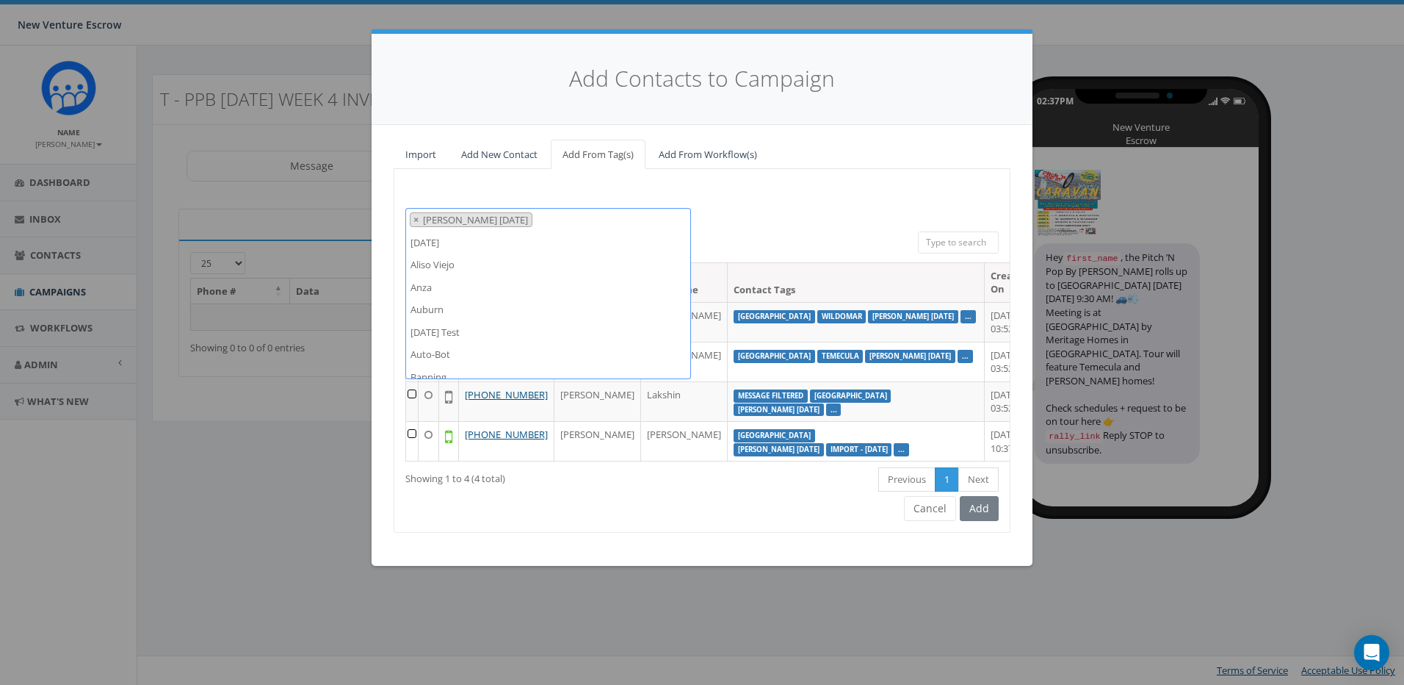
scroll to position [7498, 0]
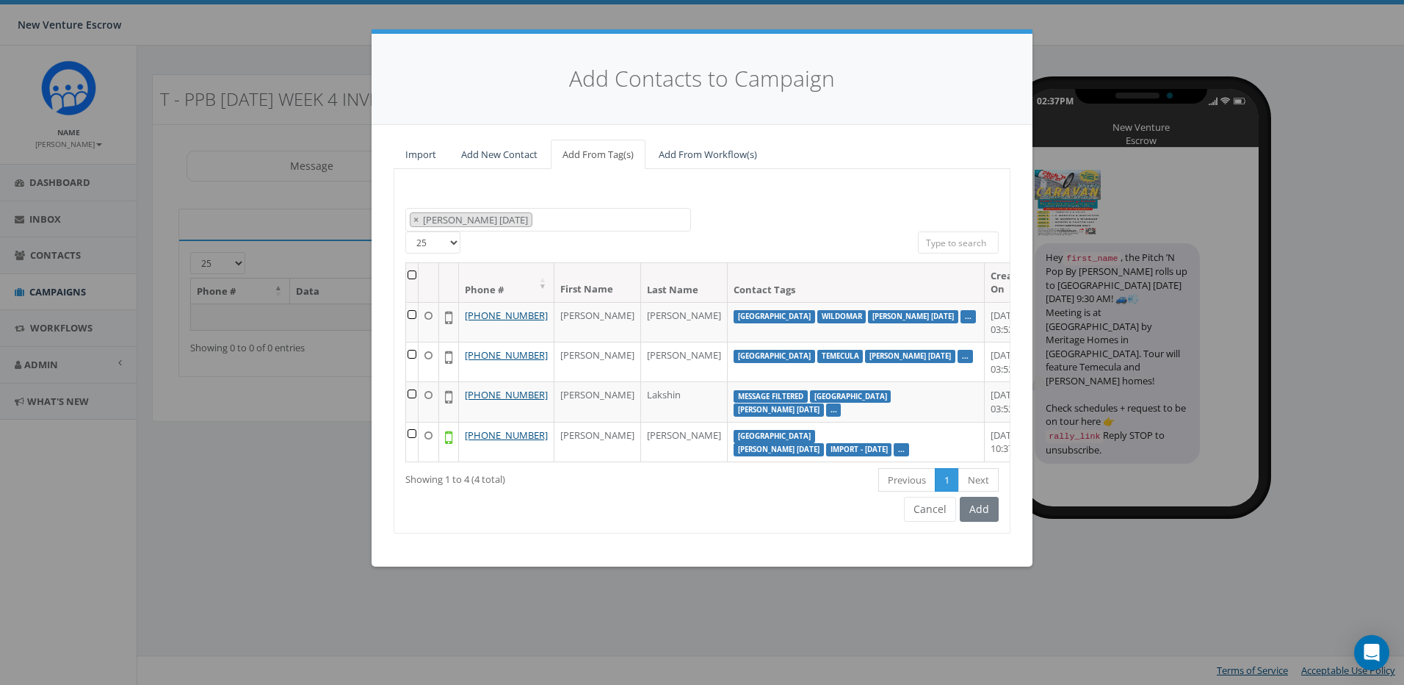
click at [786, 217] on div "2024/11/12 Aliso Viejo Anza Auburn August 28 Test Auto-Bot Banning Beaumont Bec…" at bounding box center [702, 220] width 616 height 24
click at [641, 222] on span "× Tamarra August 14 2025" at bounding box center [548, 220] width 286 height 24
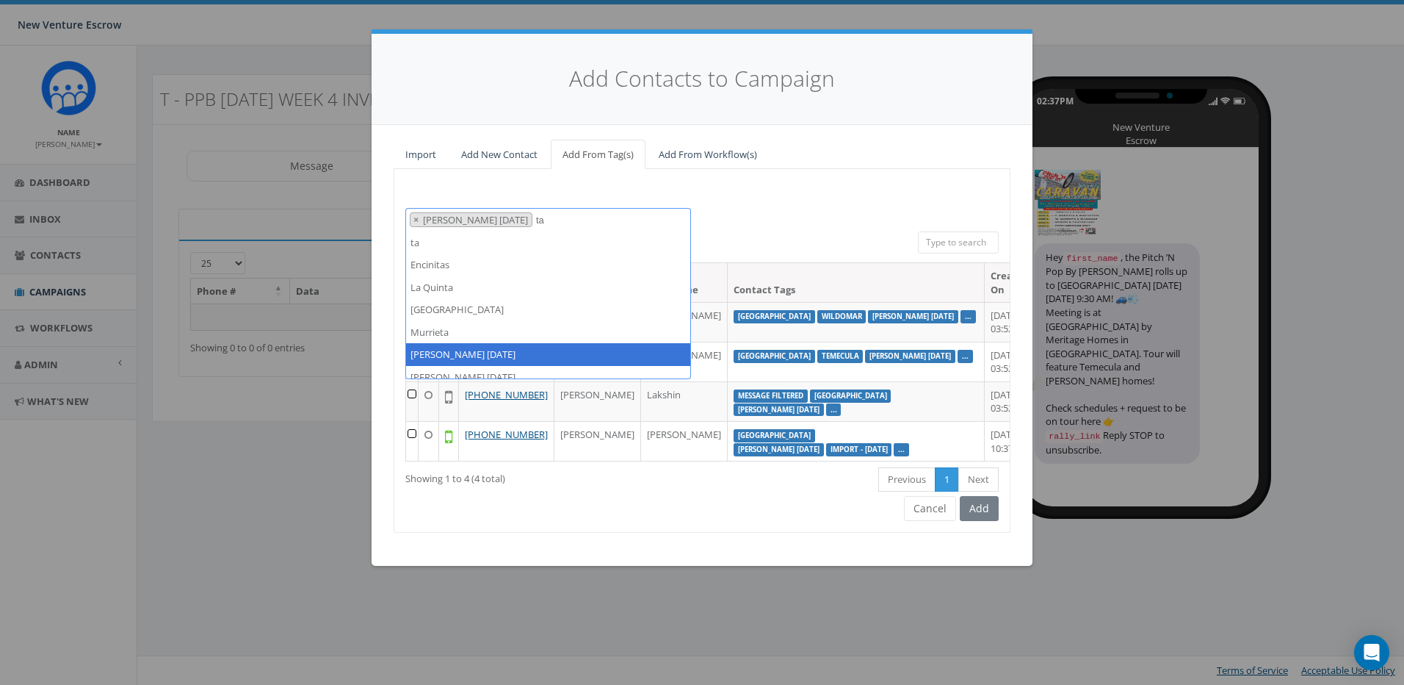
scroll to position [0, 0]
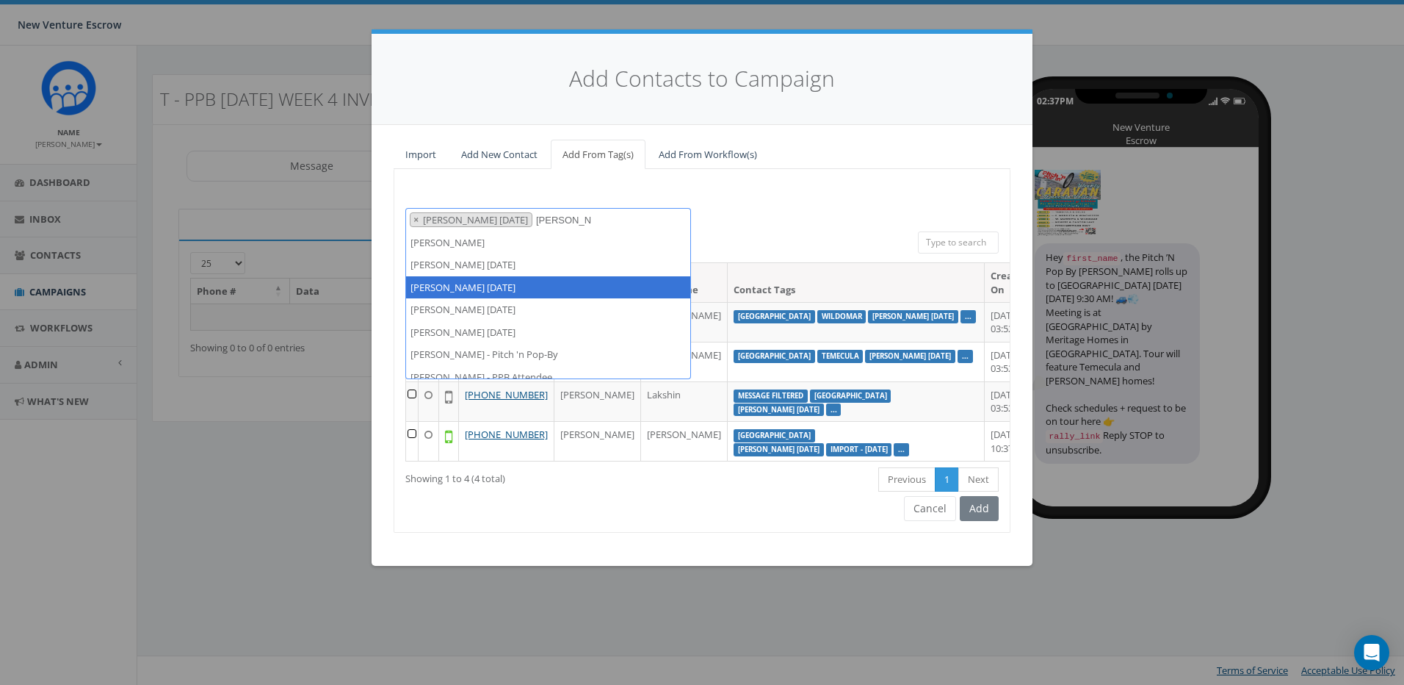
type textarea "[PERSON_NAME]"
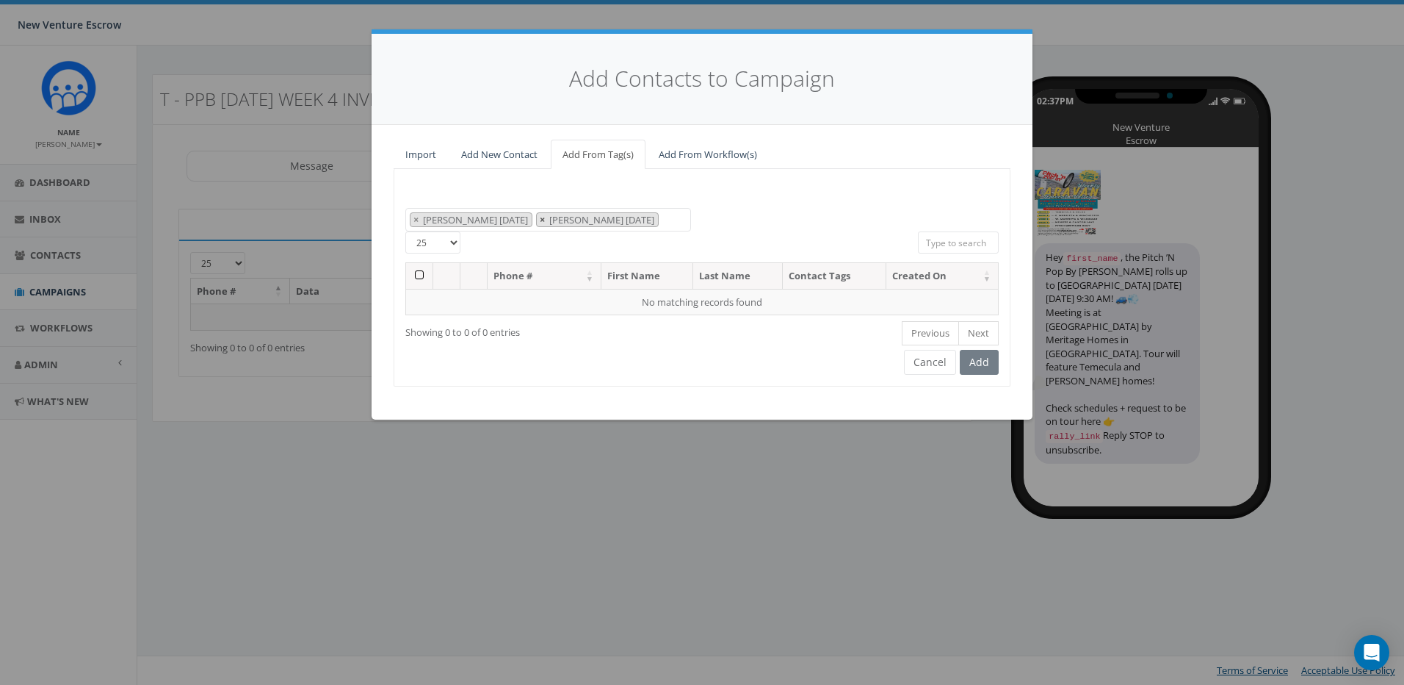
click at [545, 217] on span "×" at bounding box center [542, 219] width 5 height 13
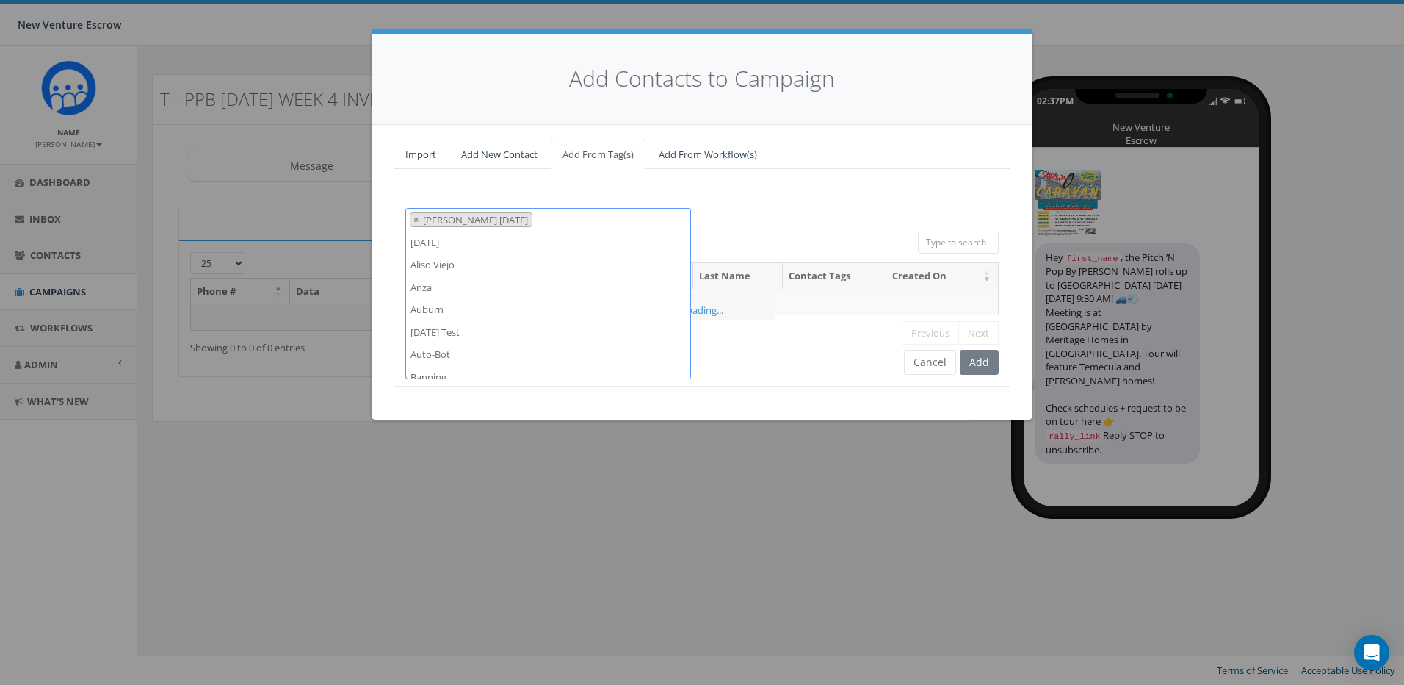
scroll to position [7498, 0]
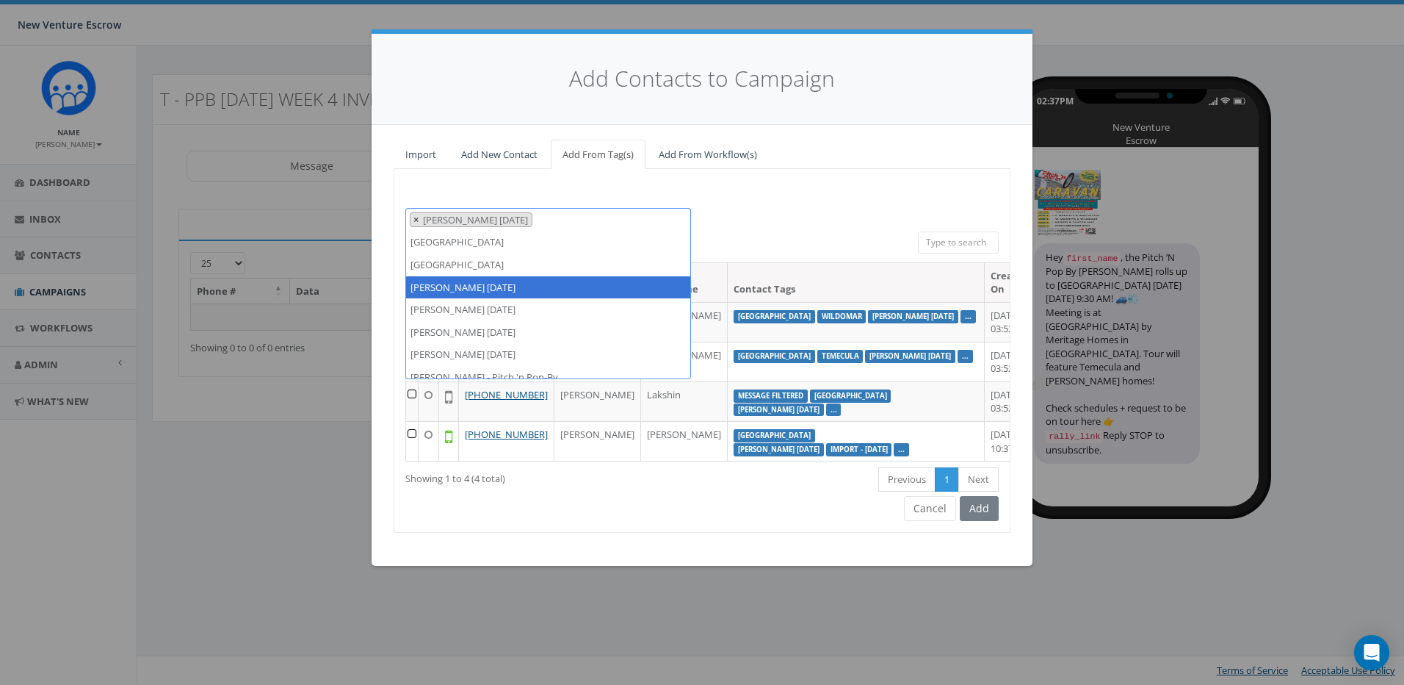
click at [413, 219] on button "×" at bounding box center [416, 220] width 11 height 14
select select
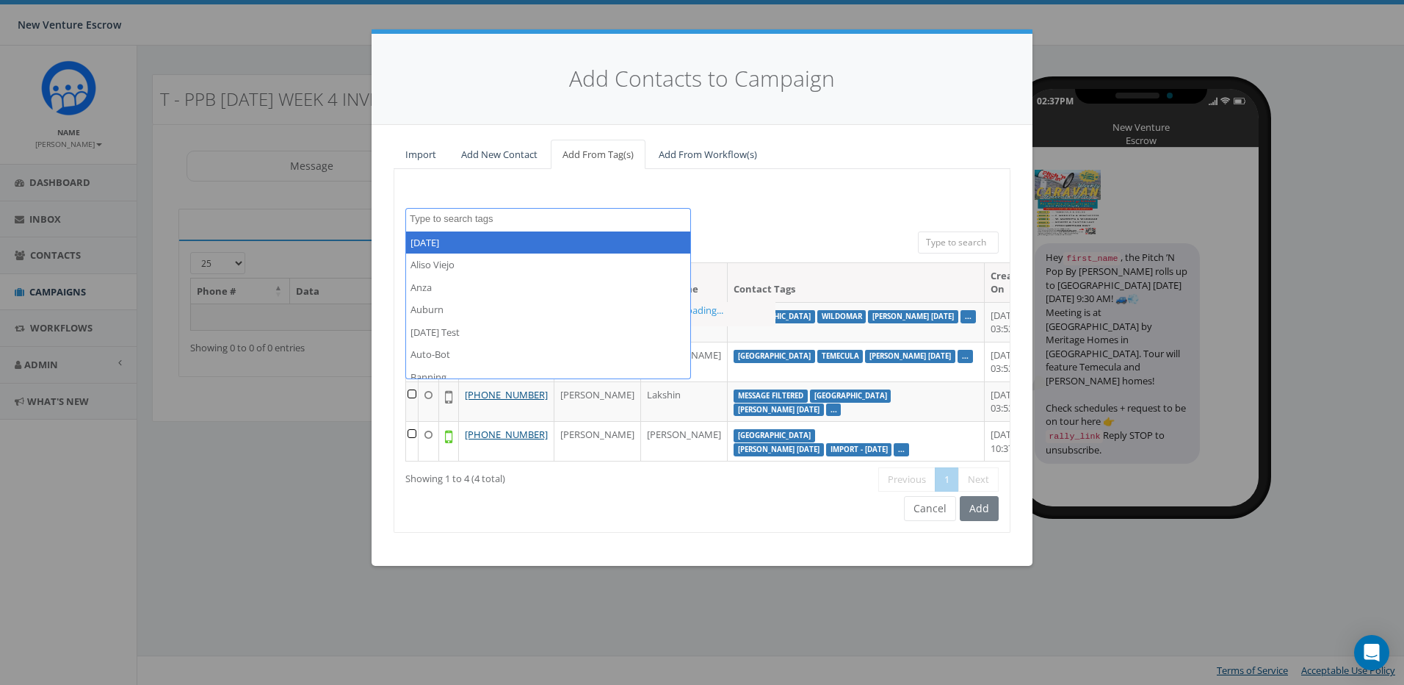
drag, startPoint x: 712, startPoint y: 214, endPoint x: 685, endPoint y: 219, distance: 27.5
click at [712, 215] on div "2024/11/12 Aliso Viejo Anza Auburn August 28 Test Auto-Bot Banning Beaumont Bec…" at bounding box center [702, 220] width 616 height 24
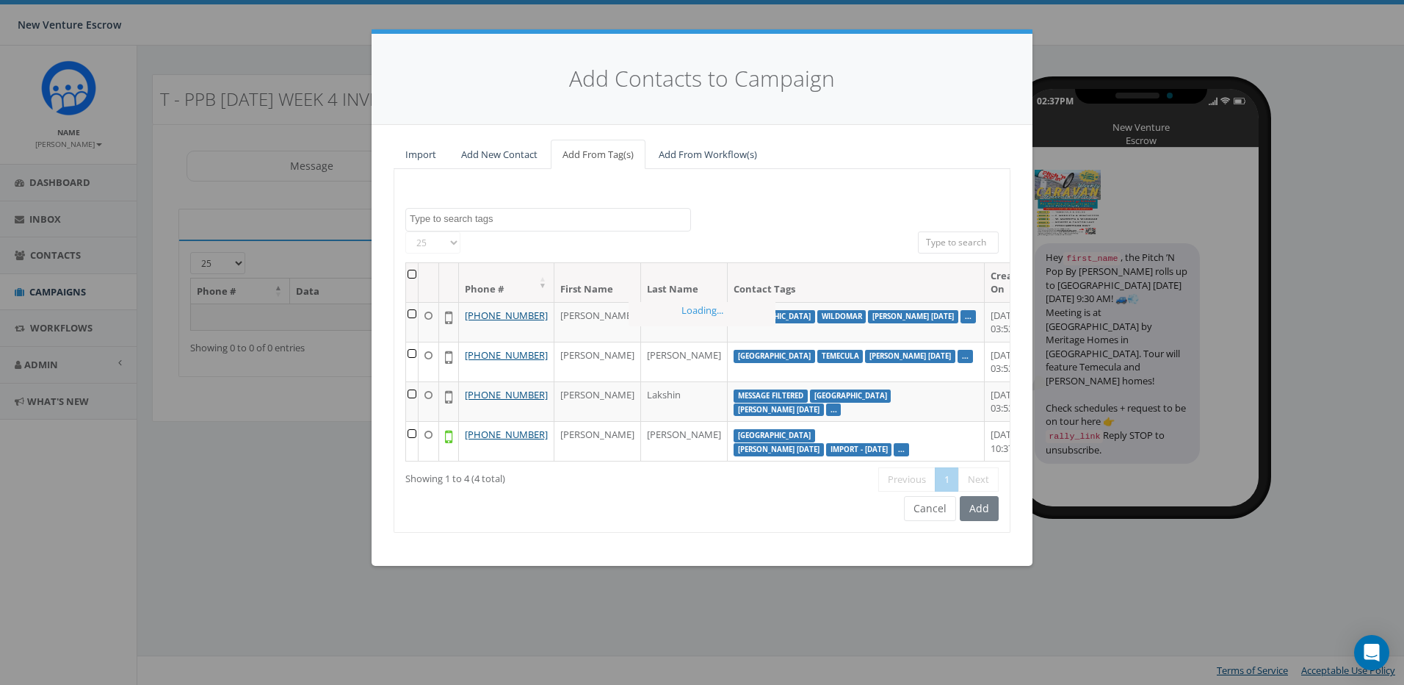
click at [571, 220] on textarea "Search" at bounding box center [550, 218] width 281 height 13
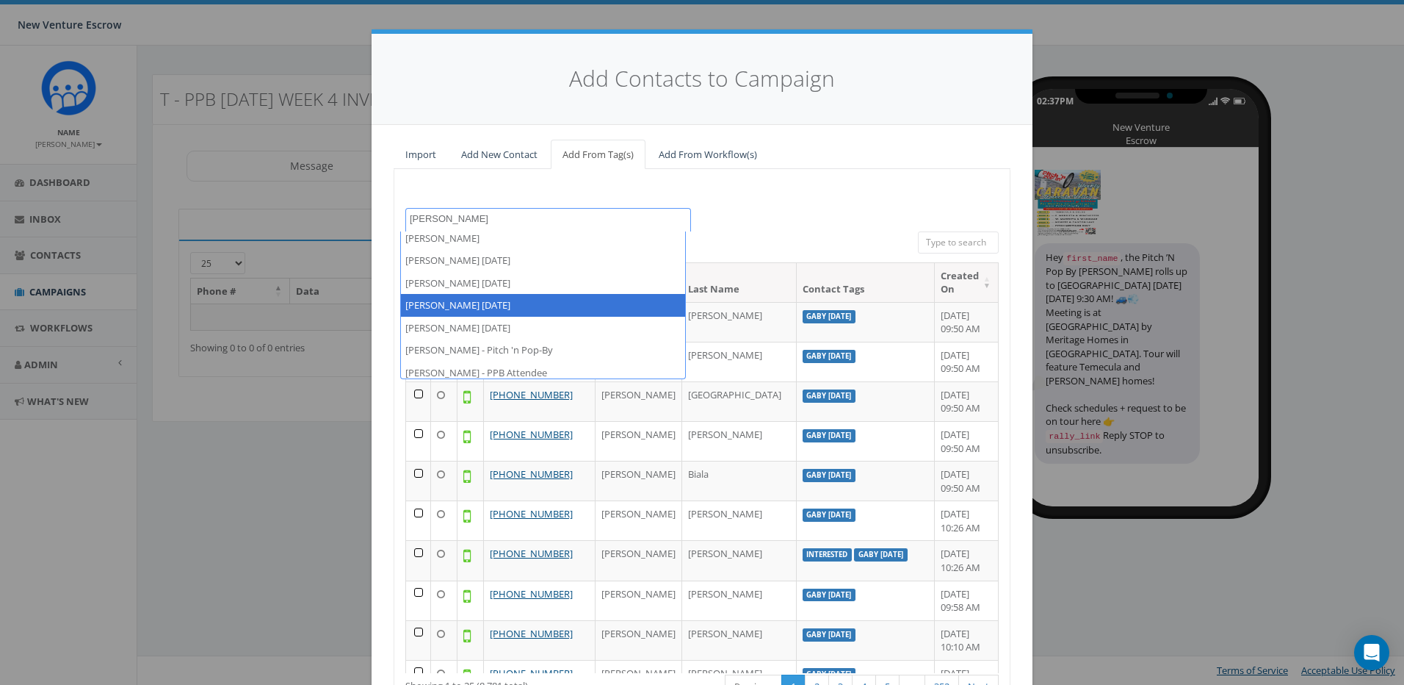
scroll to position [10, 0]
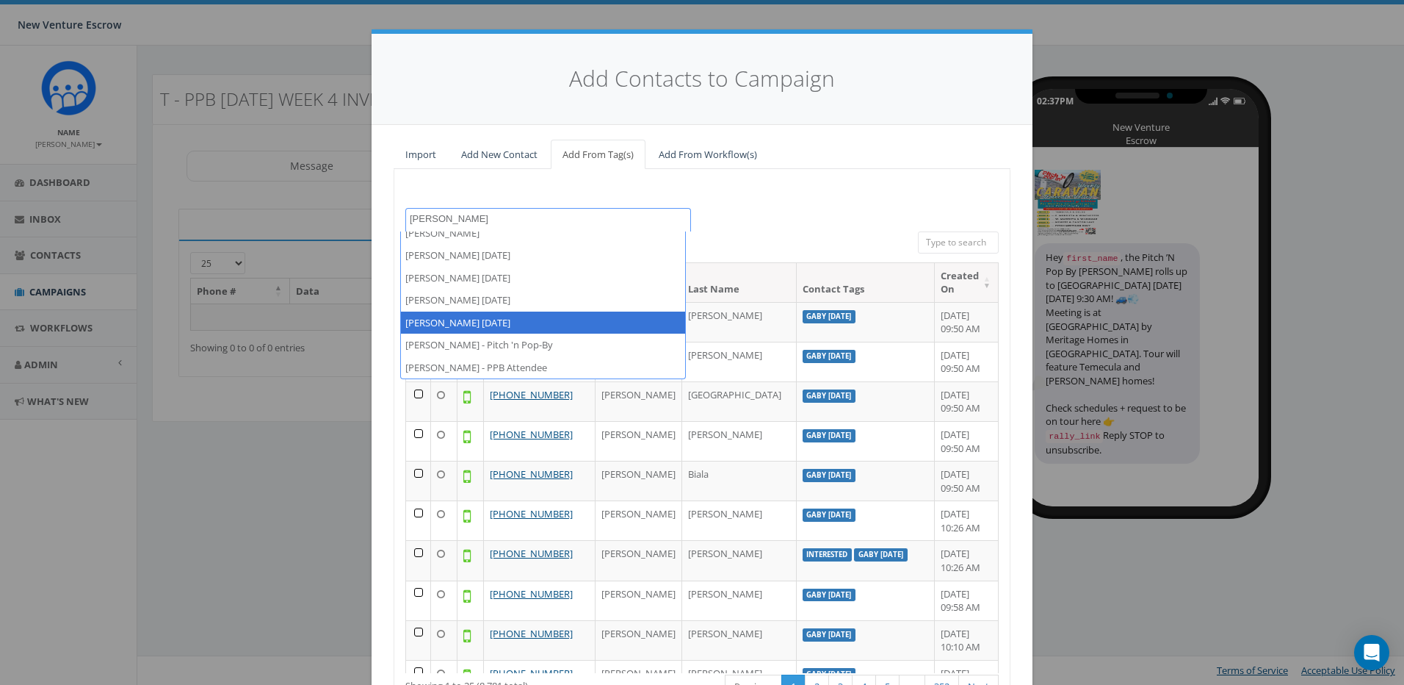
type textarea "tamarra"
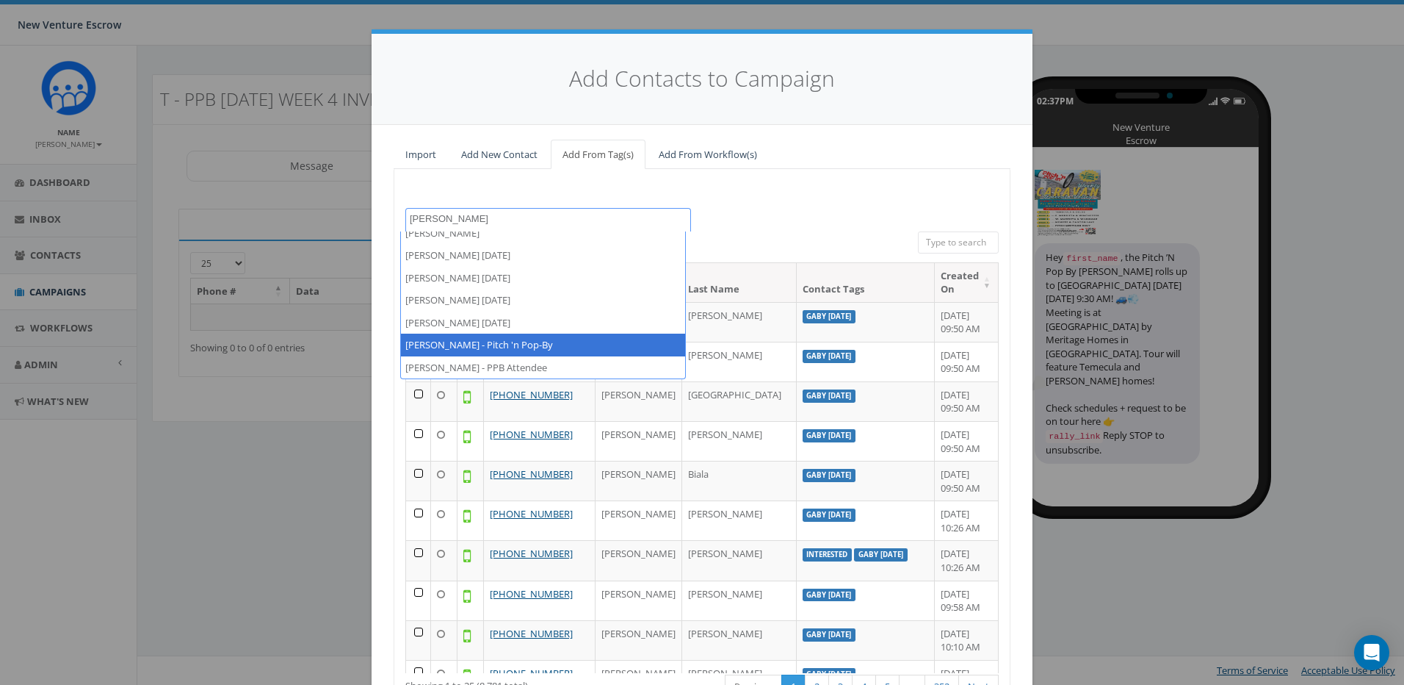
select select "[PERSON_NAME] - Pitch 'n Pop-By"
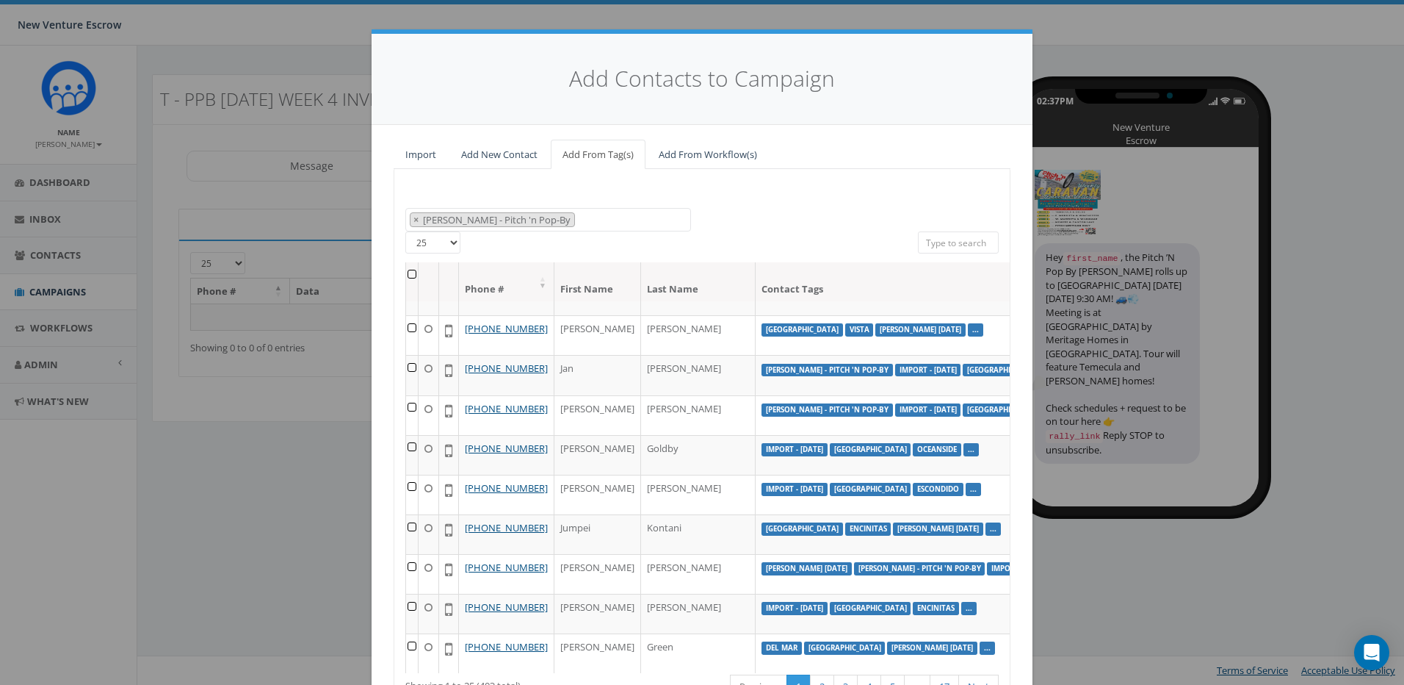
scroll to position [25, 0]
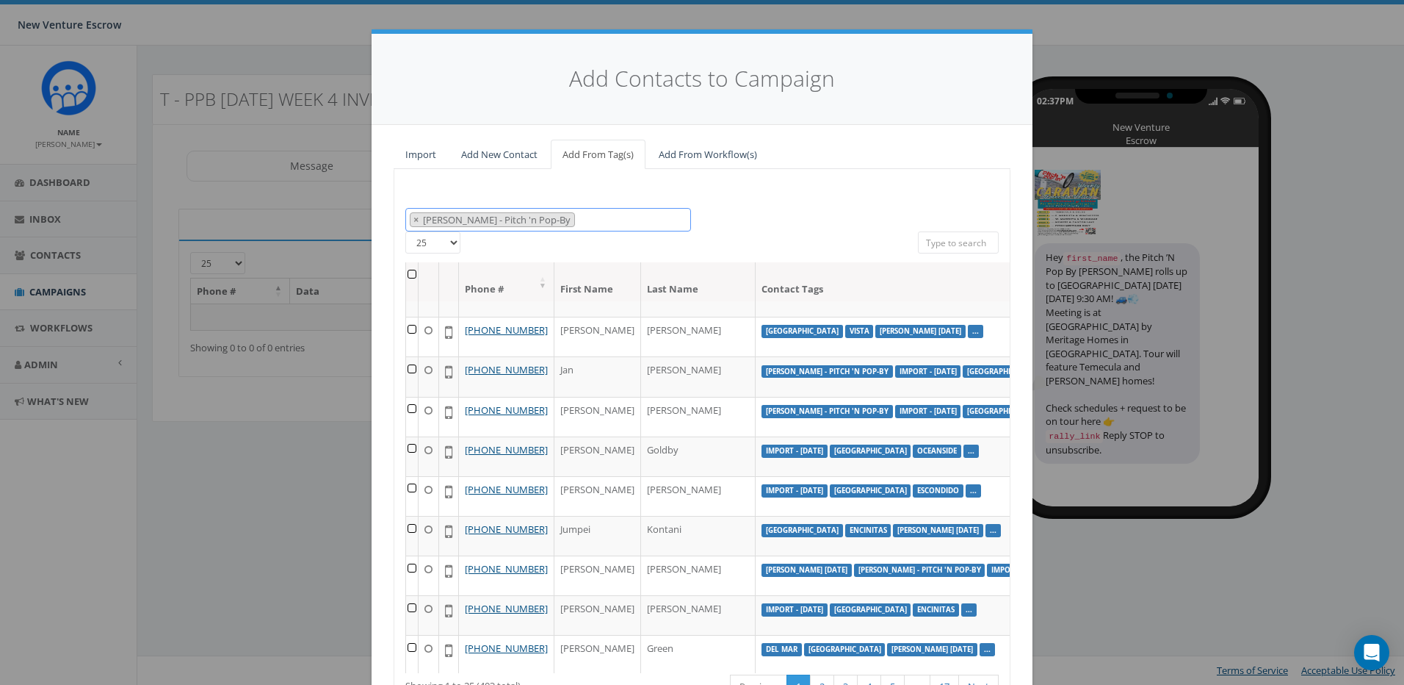
click at [567, 218] on span "× Tamarra - Pitch 'n Pop-By" at bounding box center [548, 220] width 286 height 24
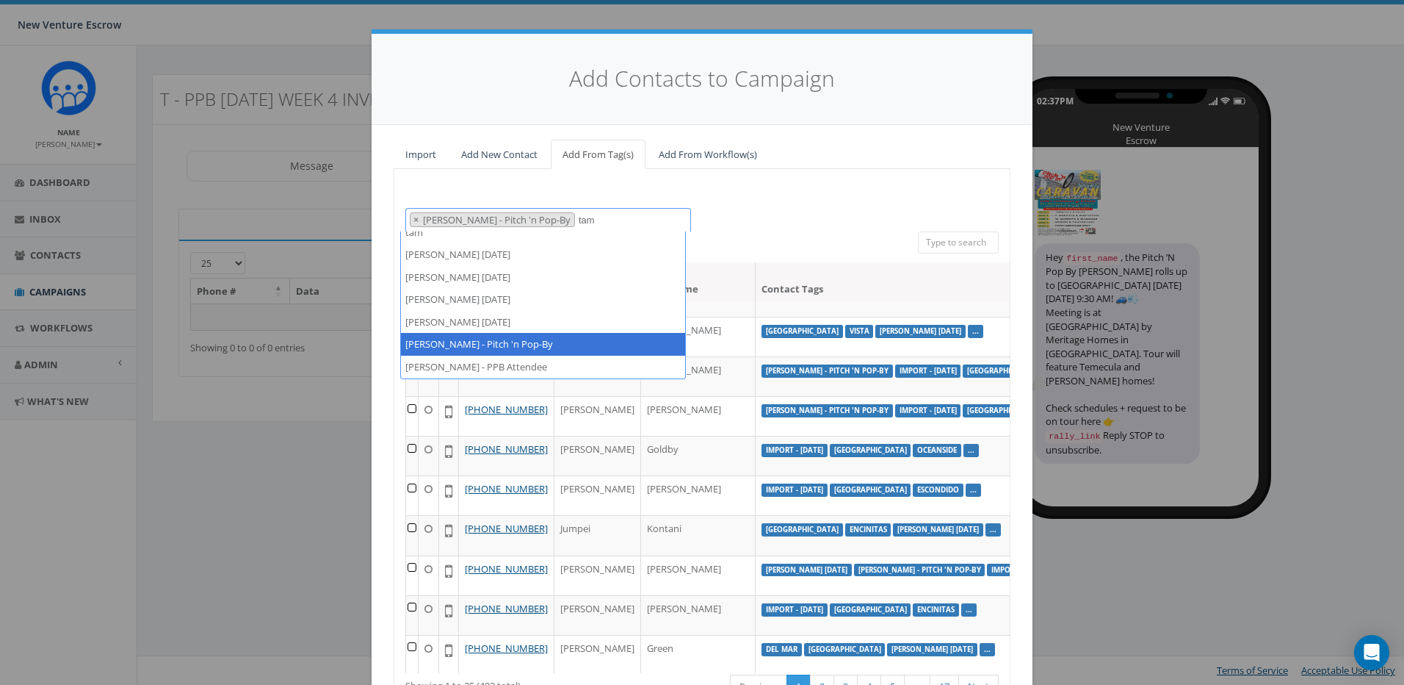
scroll to position [10, 0]
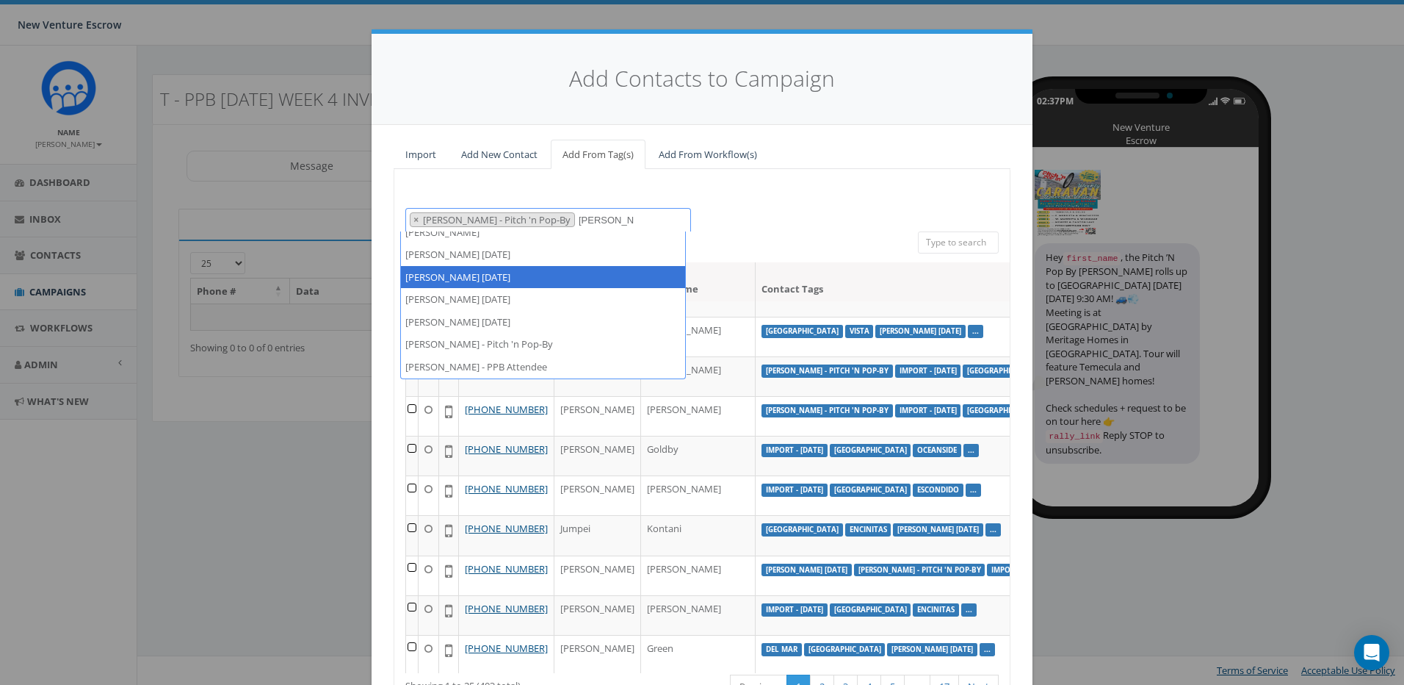
type textarea "tamarra"
select select "[PERSON_NAME] [DATE]"
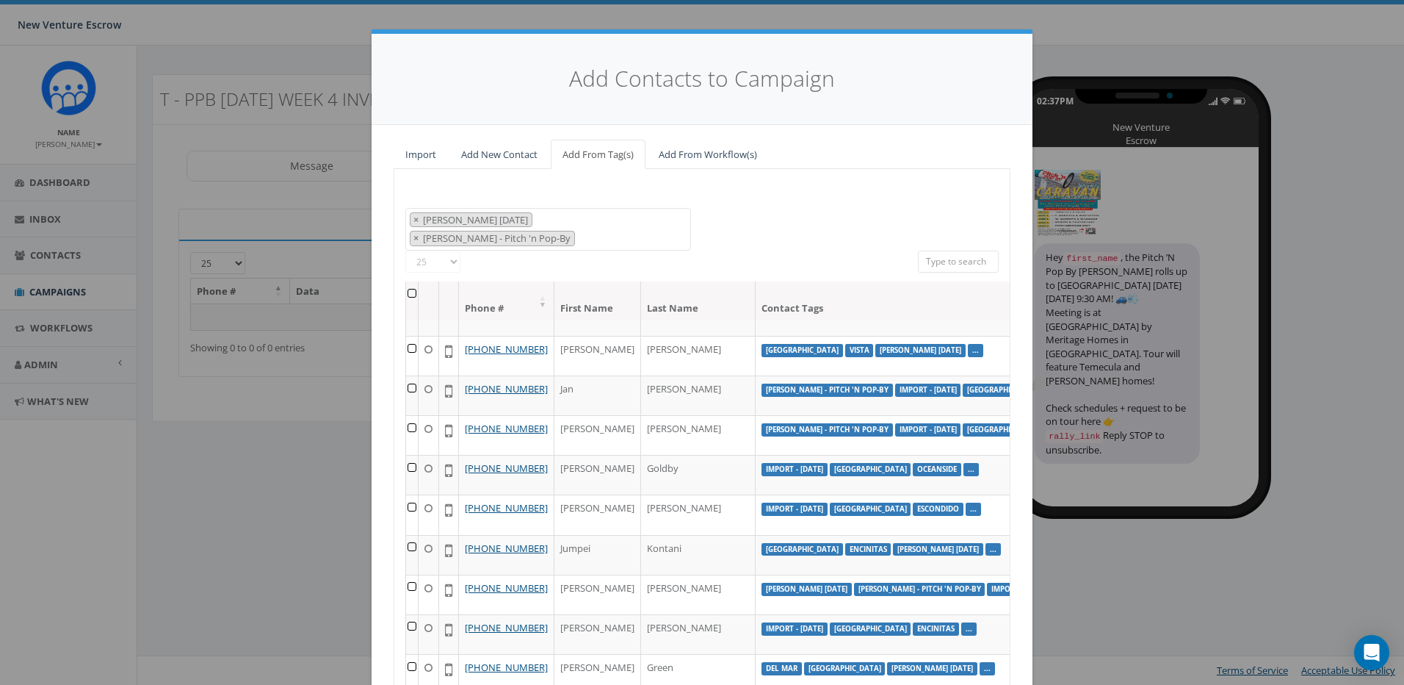
scroll to position [0, 0]
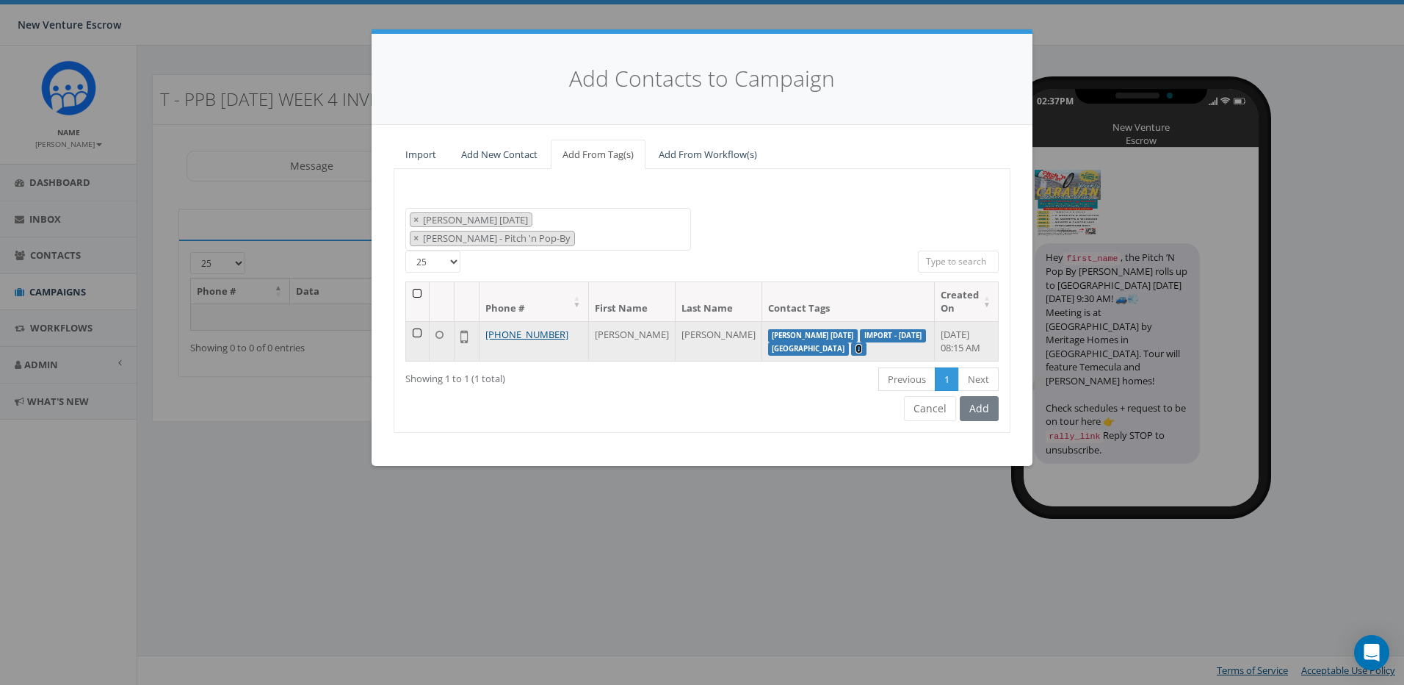
click at [862, 344] on link "..." at bounding box center [859, 349] width 7 height 10
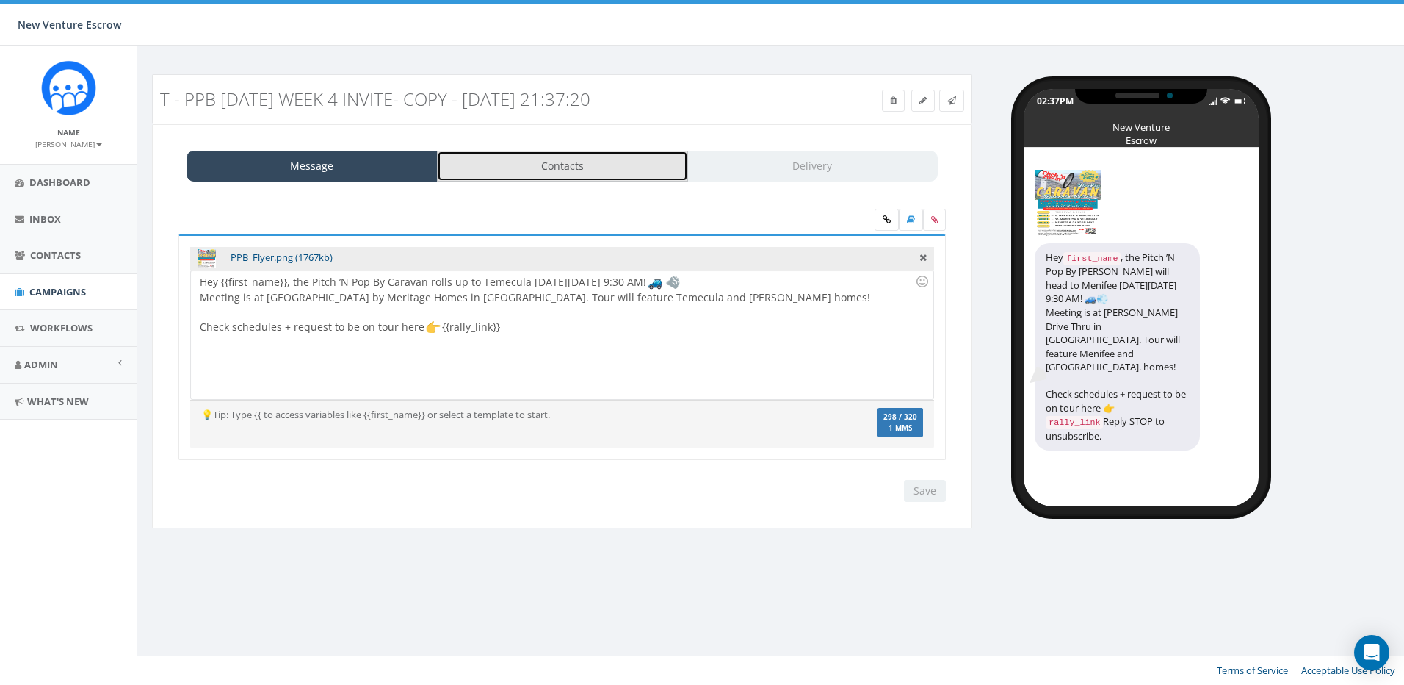
click at [504, 151] on link "Contacts" at bounding box center [562, 166] width 251 height 31
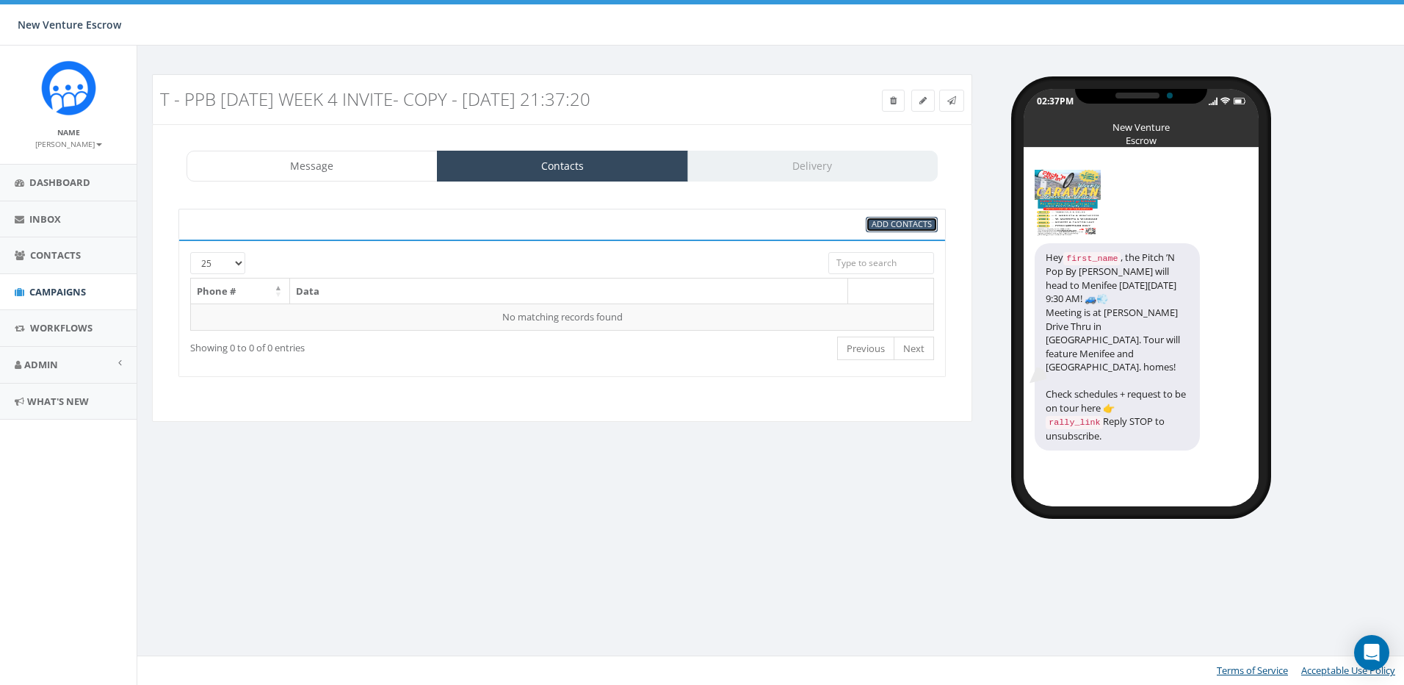
click at [884, 227] on span "Add Contacts" at bounding box center [902, 223] width 60 height 11
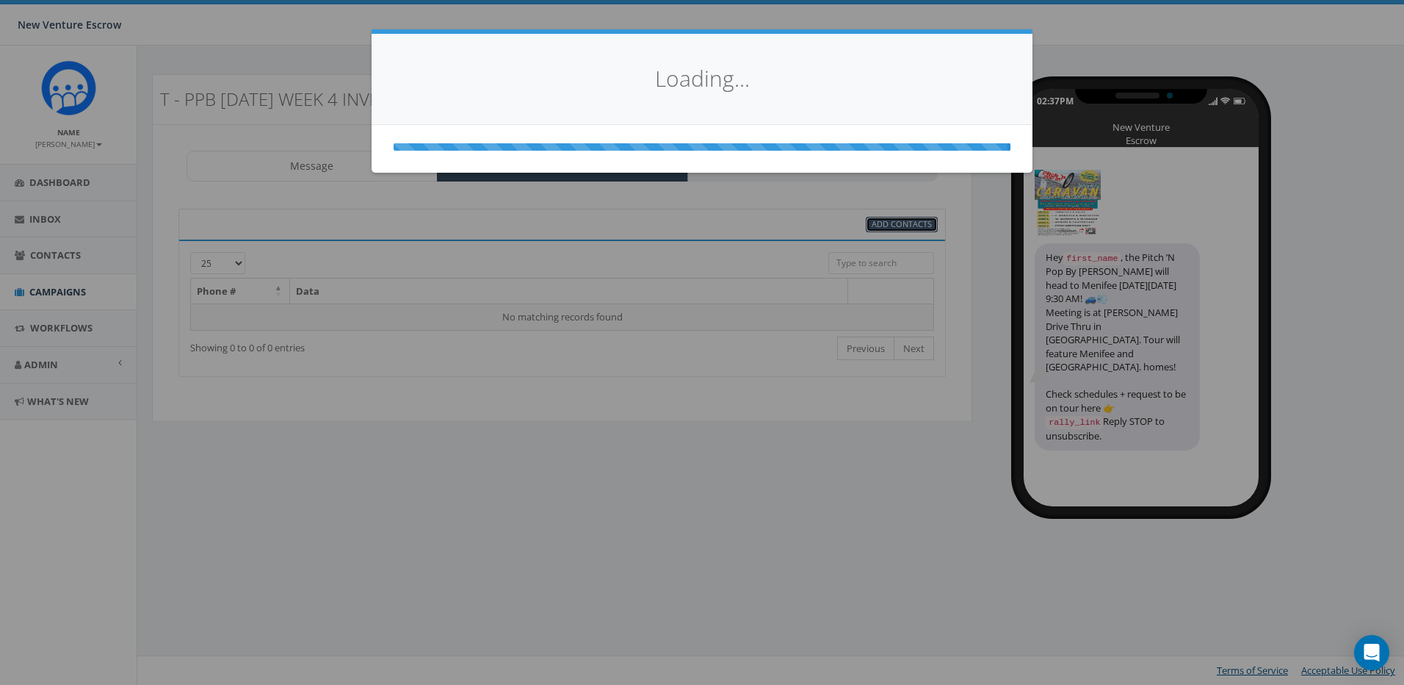
select select
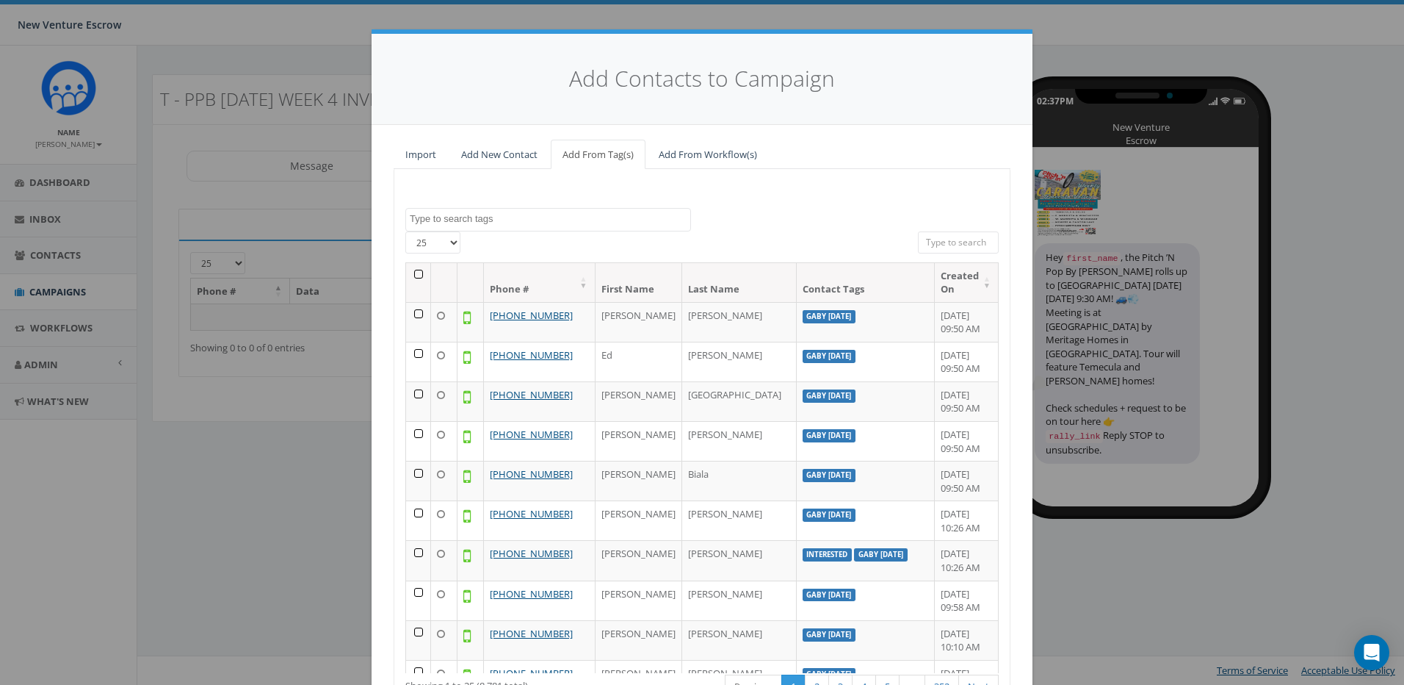
click at [543, 226] on span at bounding box center [548, 220] width 286 height 24
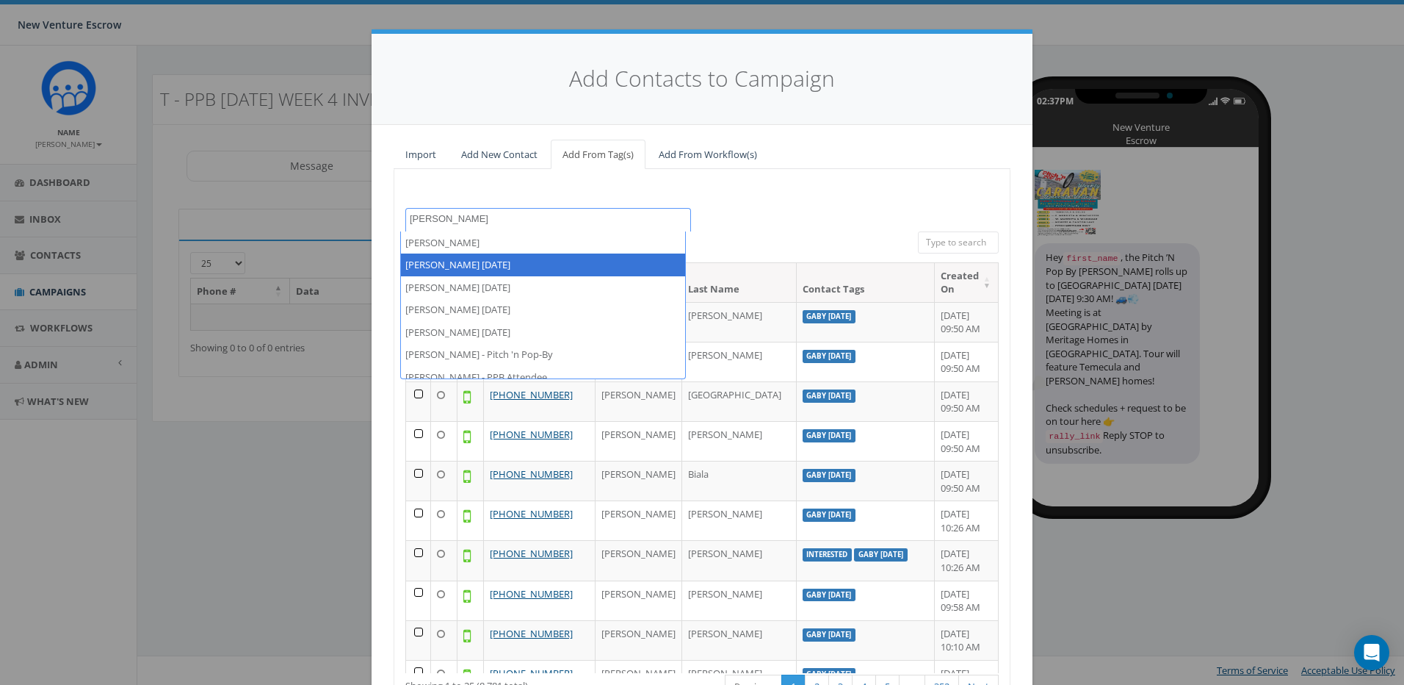
type textarea "tamarra"
select select "[PERSON_NAME] [DATE]"
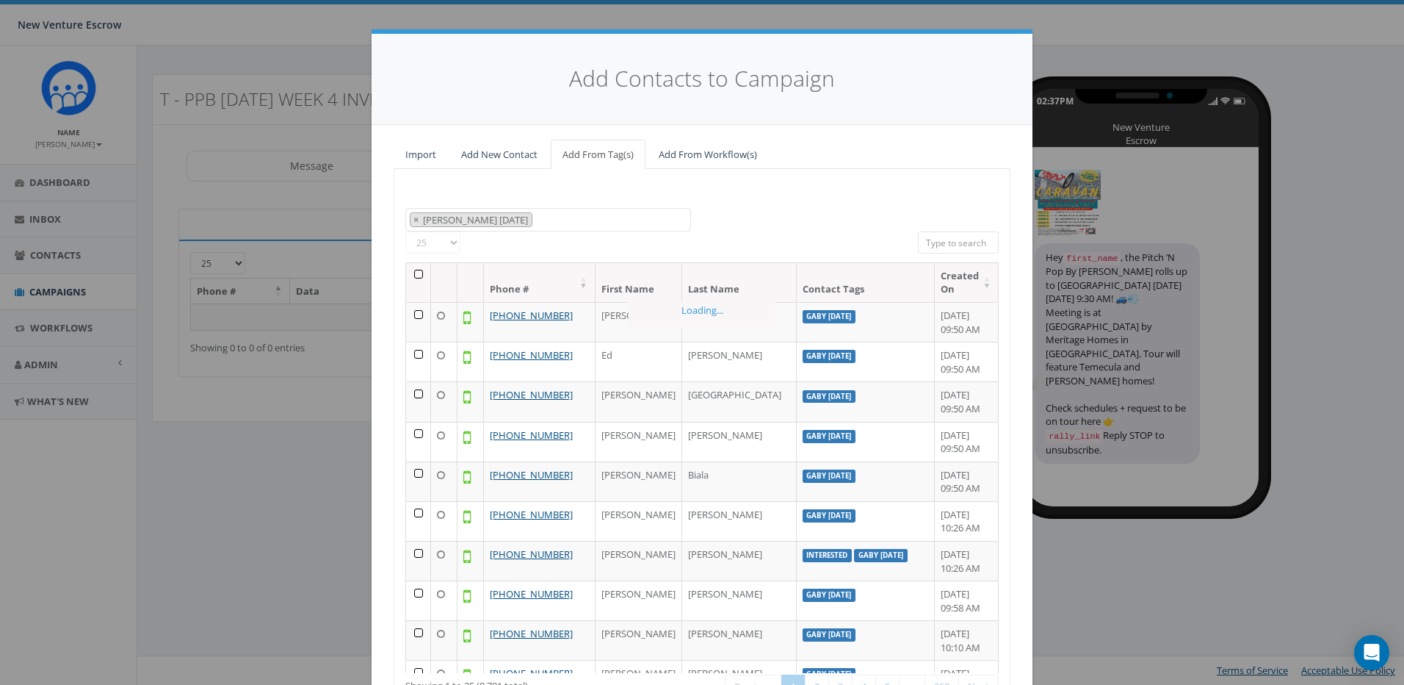
scroll to position [4442, 0]
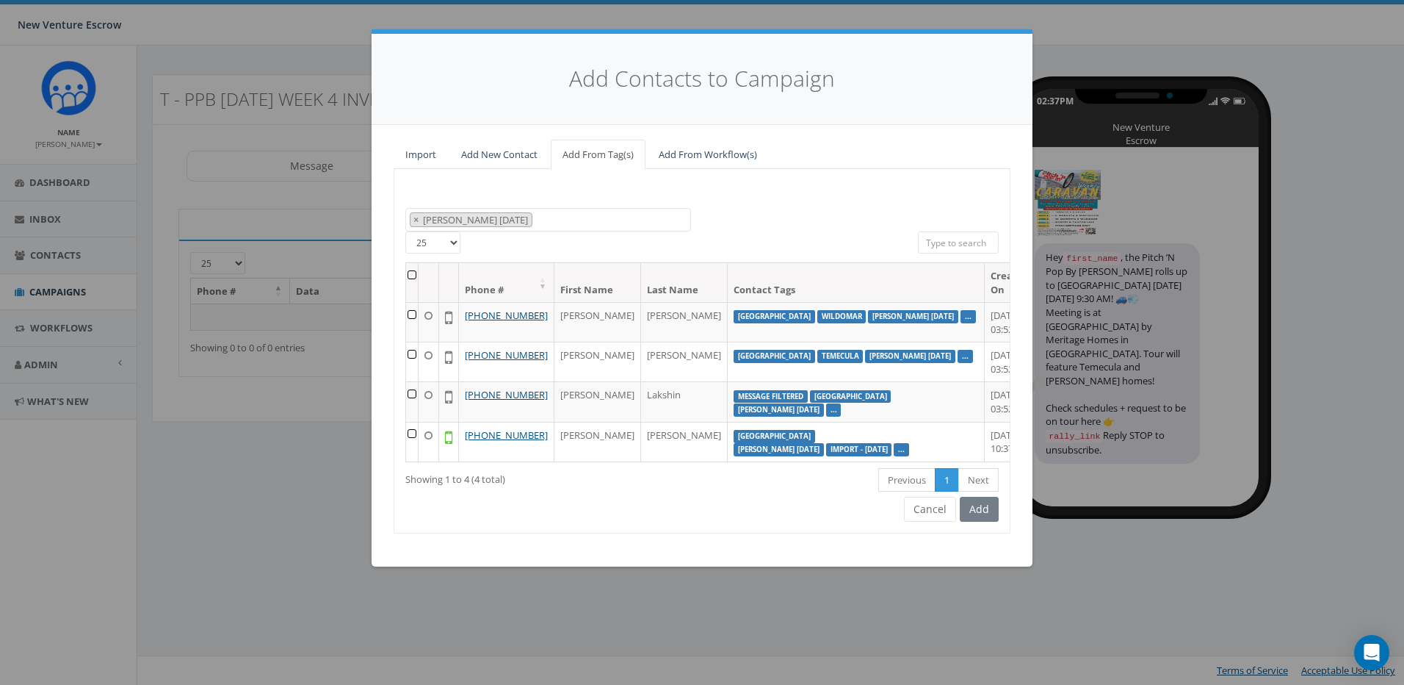
click at [416, 269] on th at bounding box center [412, 282] width 12 height 39
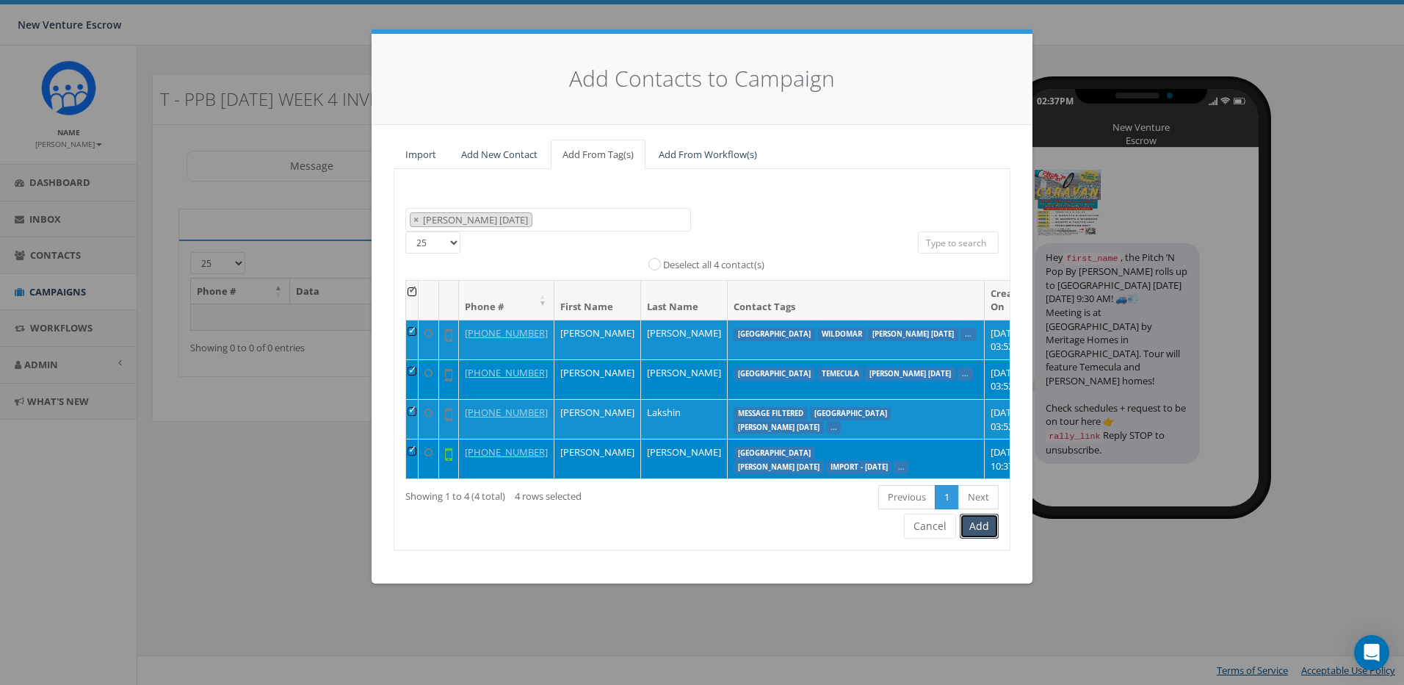
click at [978, 538] on button "Add" at bounding box center [979, 525] width 39 height 25
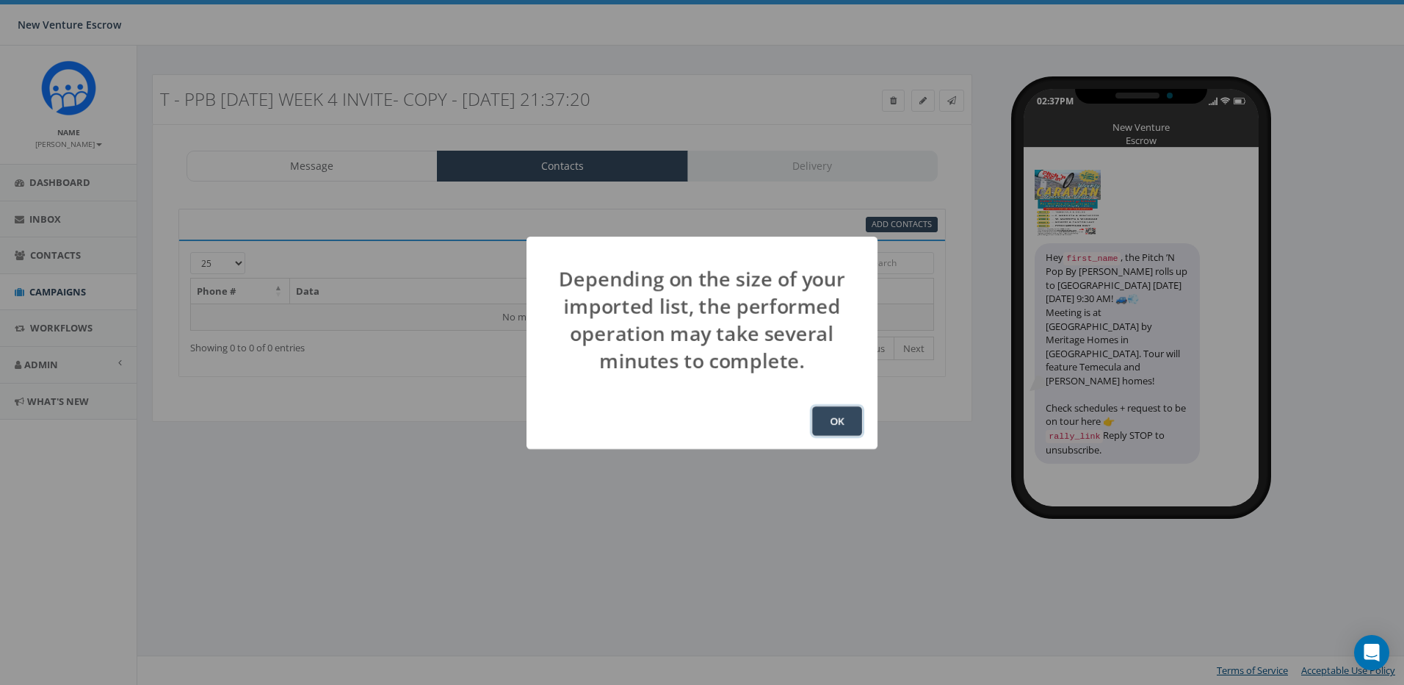
click at [824, 421] on button "OK" at bounding box center [837, 420] width 50 height 29
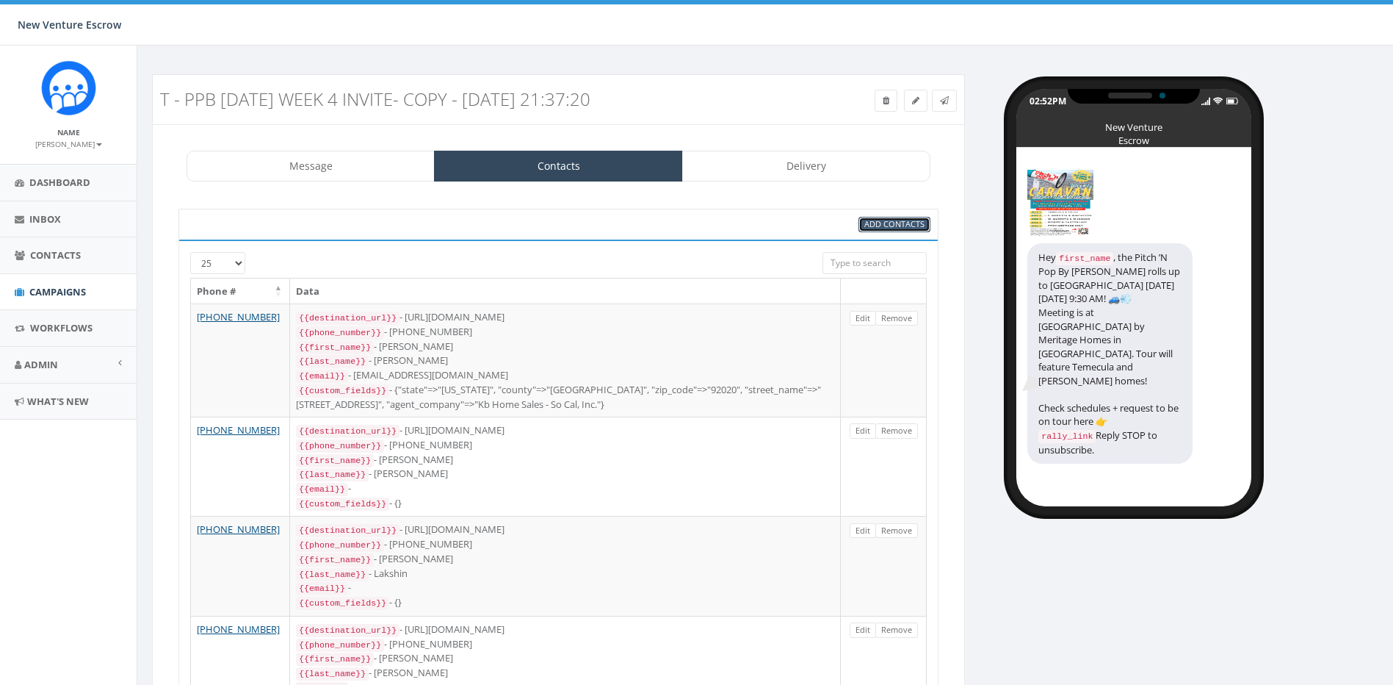
click at [887, 231] on link "Add Contacts" at bounding box center [895, 224] width 72 height 15
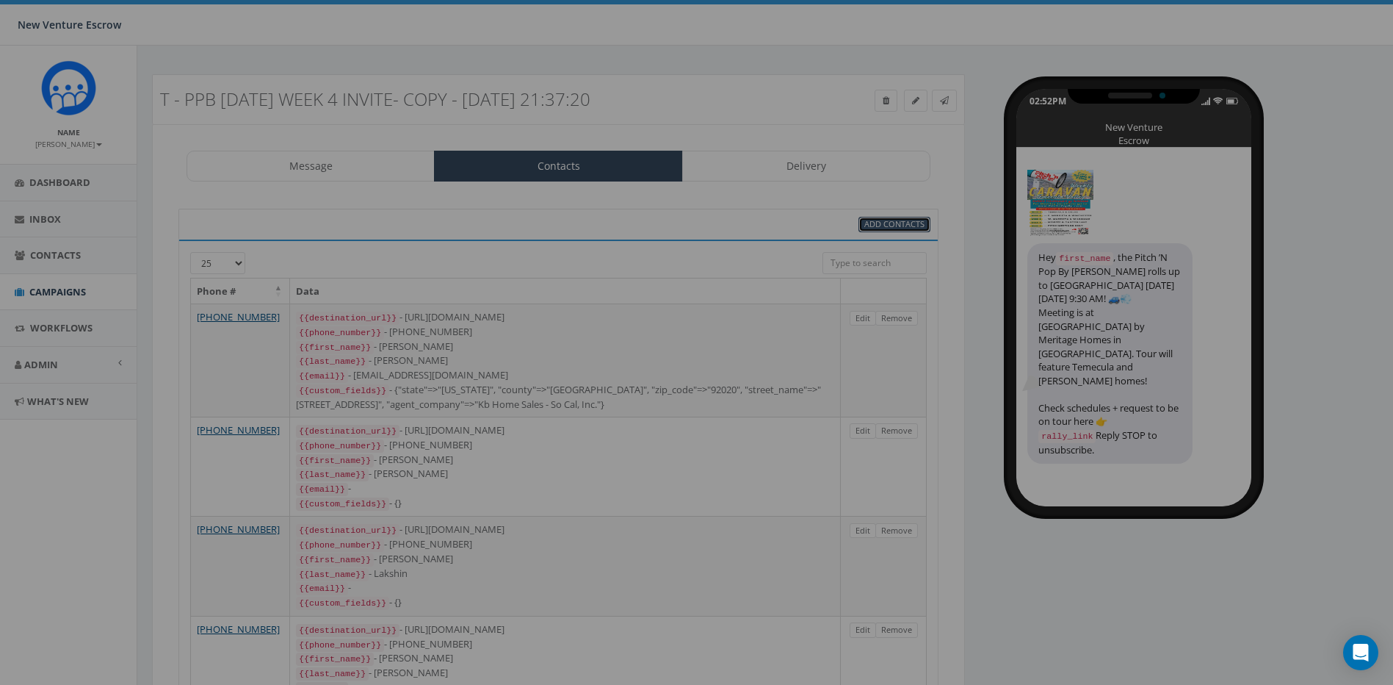
select select
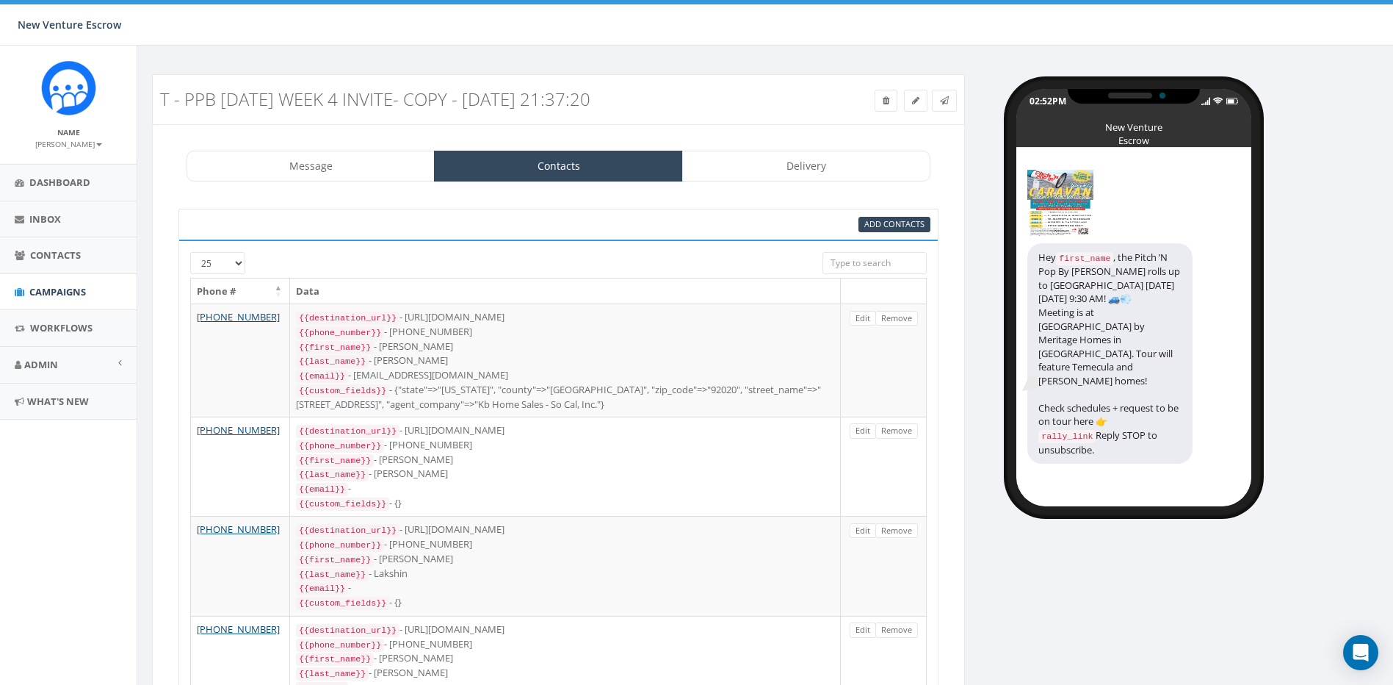
click at [876, 212] on div "Add Contacts" at bounding box center [558, 224] width 760 height 31
click at [888, 233] on div "Add Contacts" at bounding box center [558, 224] width 760 height 31
click at [887, 228] on span "Add Contacts" at bounding box center [895, 223] width 60 height 11
select select
click at [898, 229] on span "Add Contacts" at bounding box center [895, 223] width 60 height 11
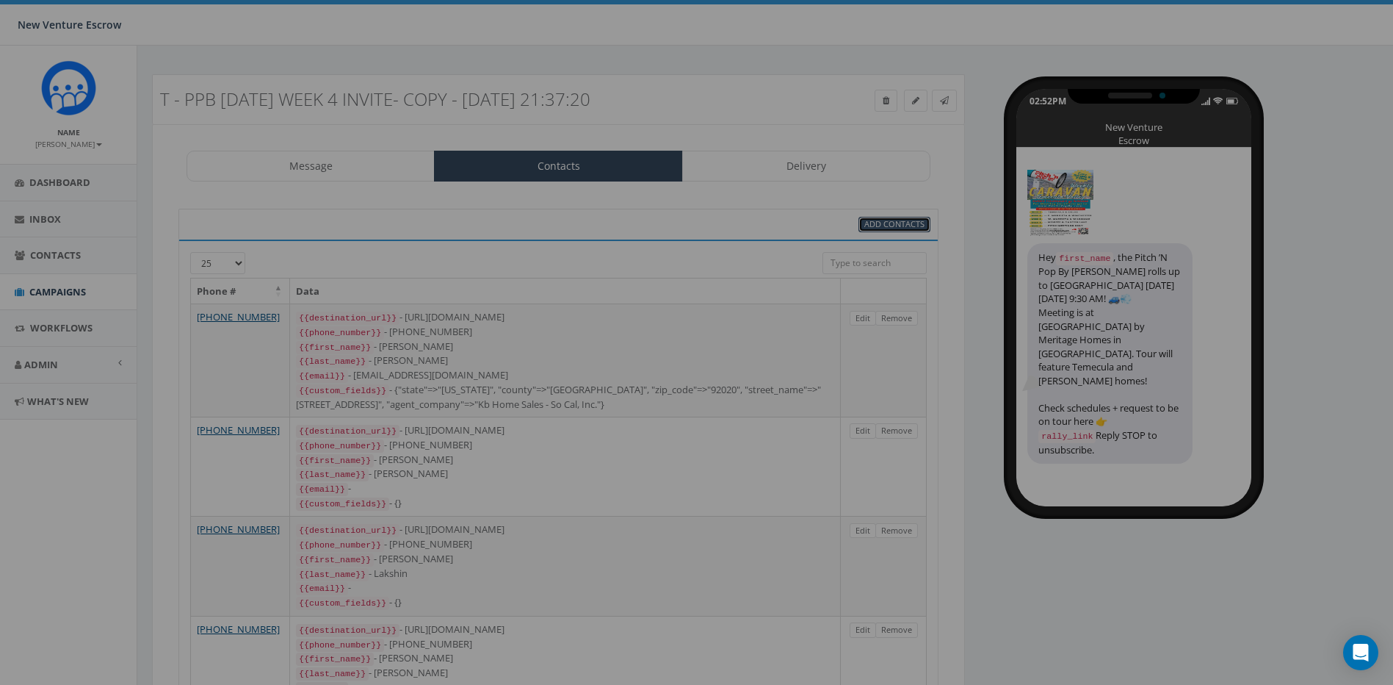
select select
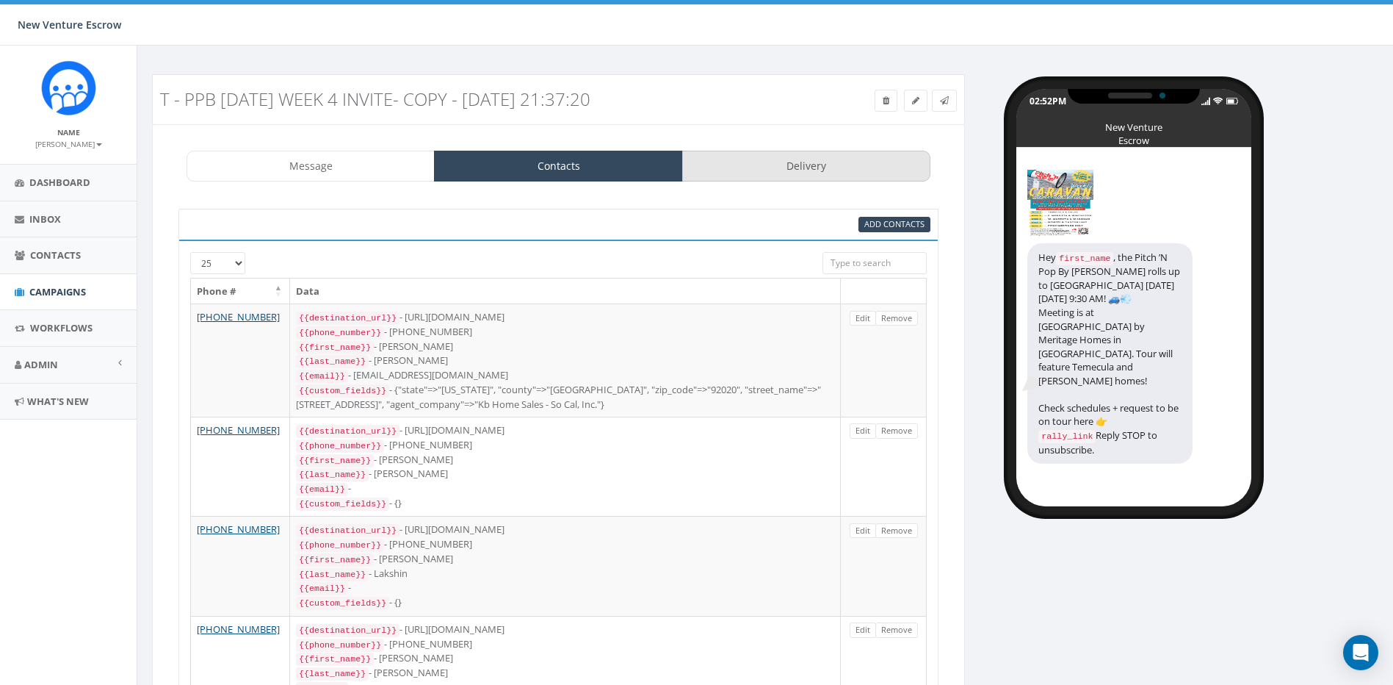
drag, startPoint x: 734, startPoint y: 148, endPoint x: 736, endPoint y: 162, distance: 13.4
click at [734, 151] on div "Message Contacts Delivery PPB_Flyer.png (1767kb) Hey {{first_name}}, the Pitch …" at bounding box center [558, 465] width 813 height 682
click at [737, 162] on link "Delivery" at bounding box center [806, 166] width 248 height 31
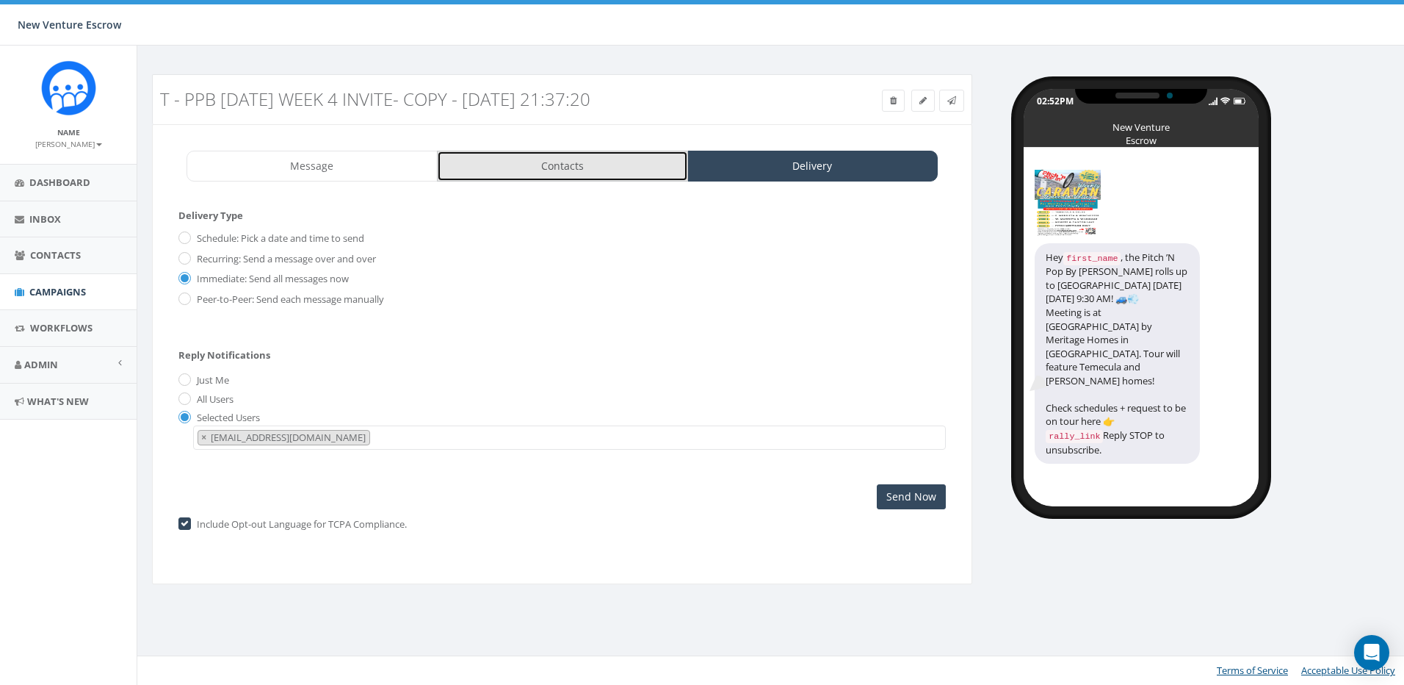
click at [607, 162] on link "Contacts" at bounding box center [562, 166] width 251 height 31
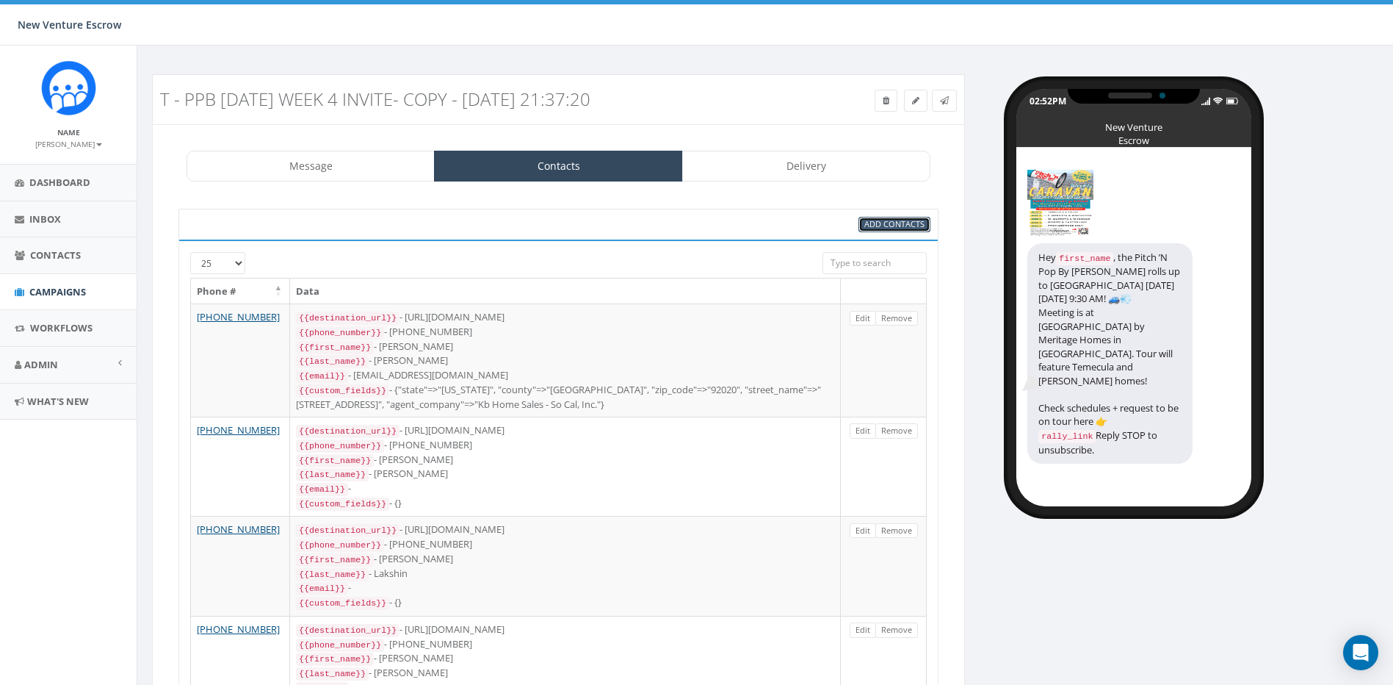
click at [862, 217] on link "Add Contacts" at bounding box center [895, 224] width 72 height 15
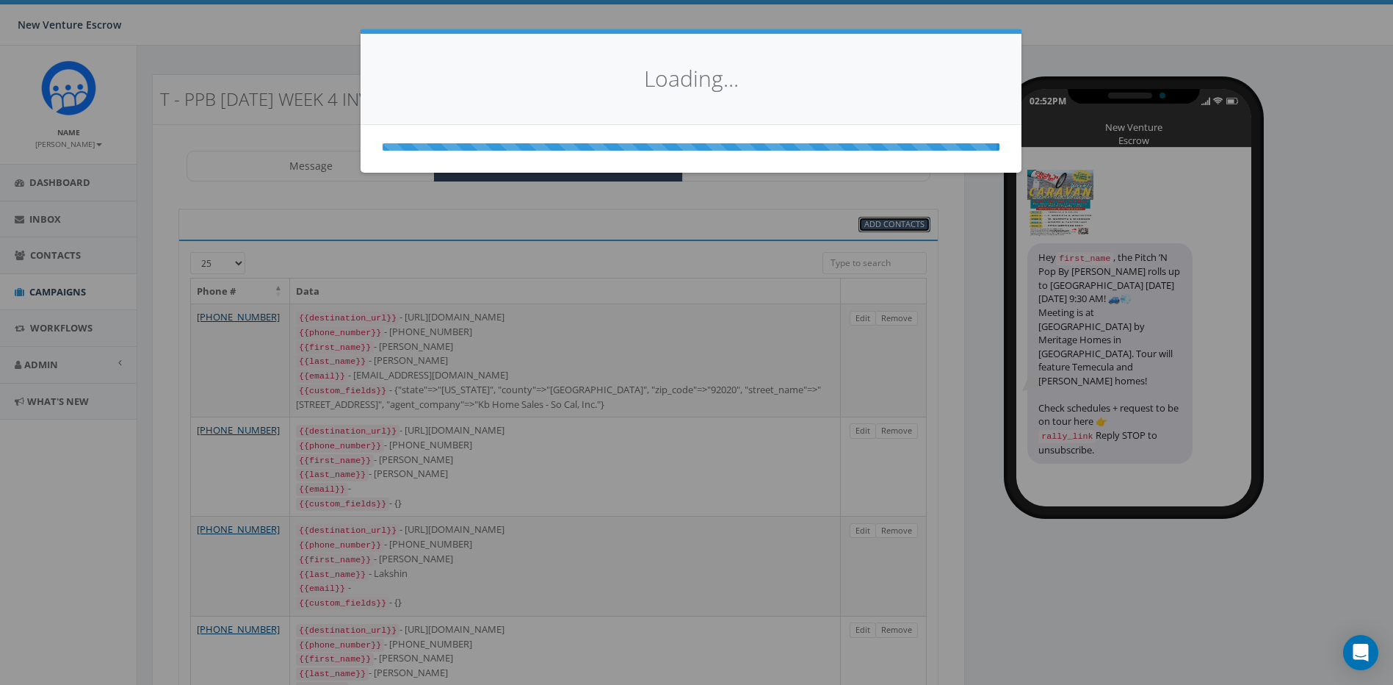
select select
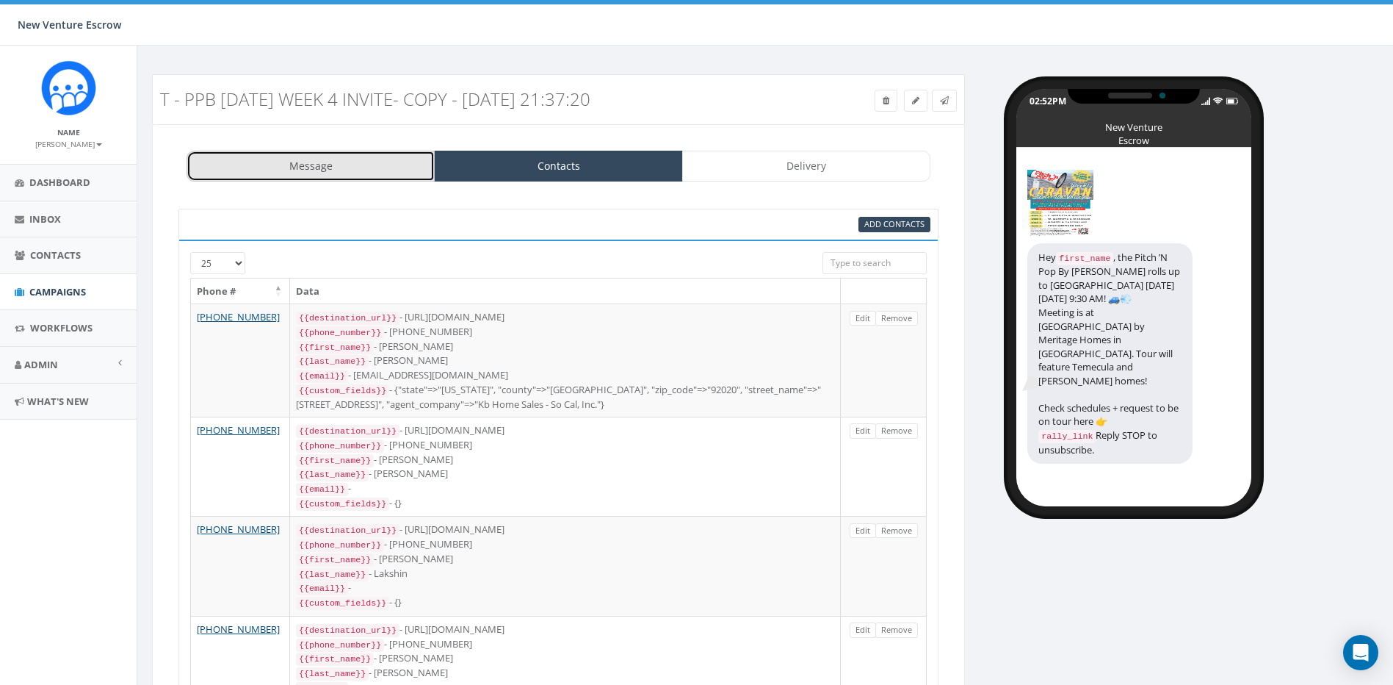
click at [326, 165] on link "Message" at bounding box center [311, 166] width 248 height 31
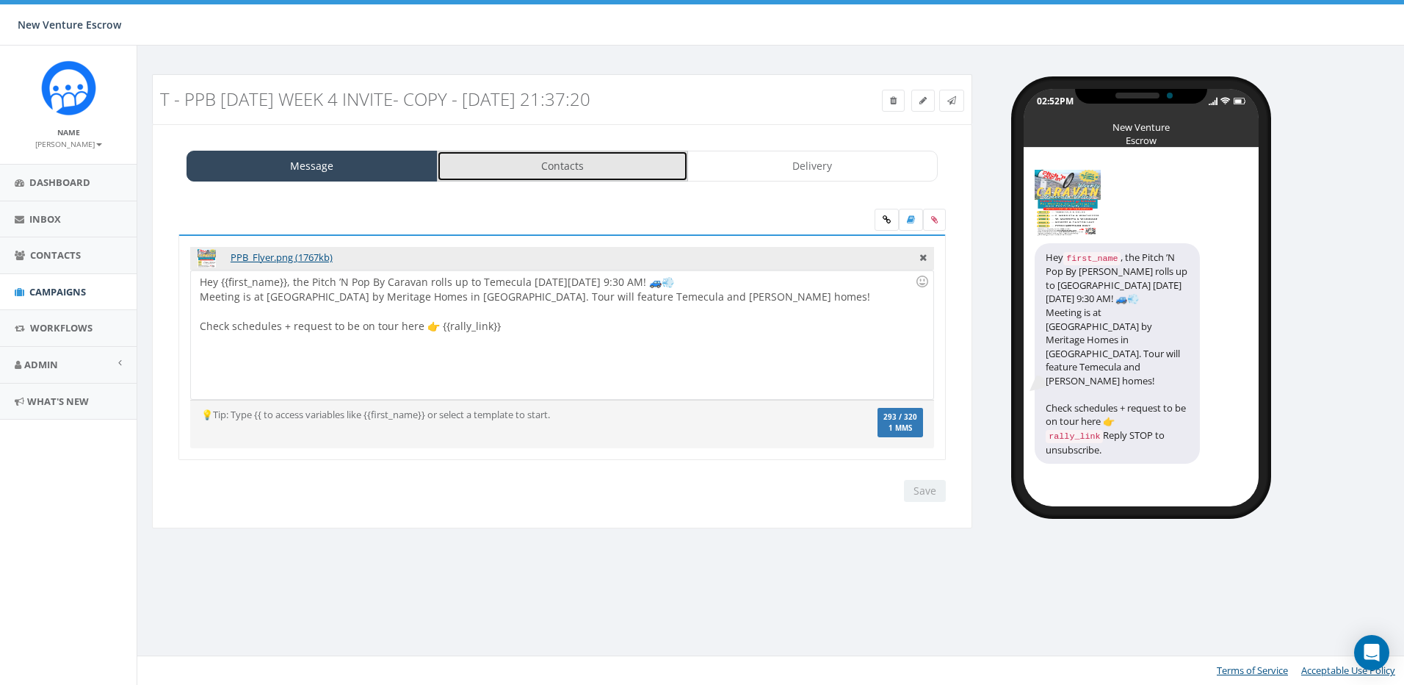
click at [509, 165] on link "Contacts" at bounding box center [562, 166] width 251 height 31
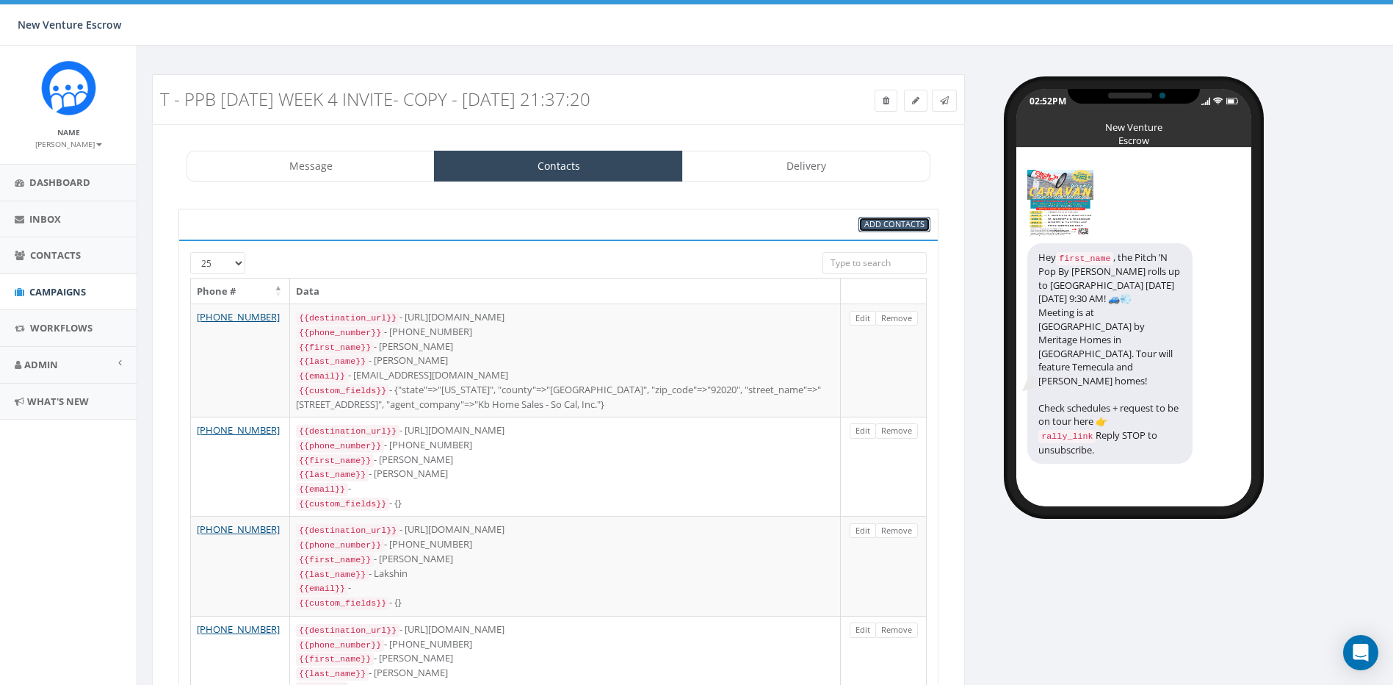
click at [870, 221] on span "Add Contacts" at bounding box center [895, 223] width 60 height 11
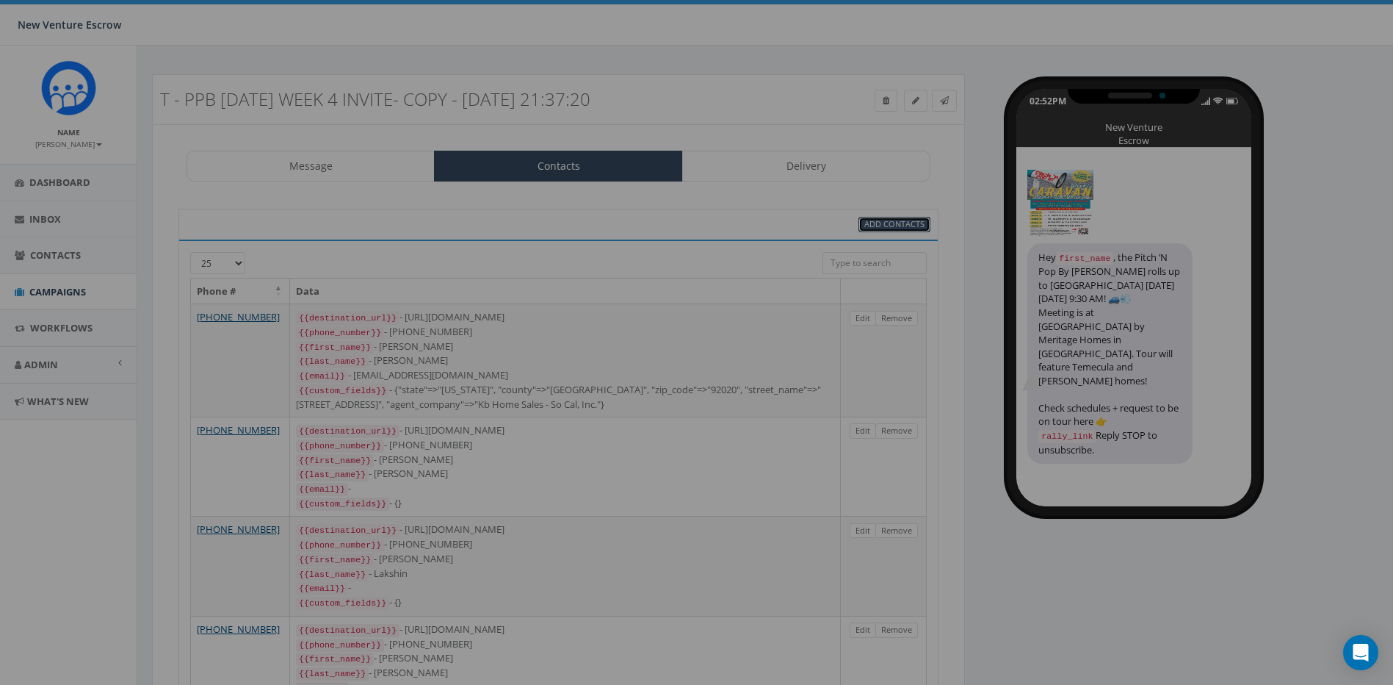
select select
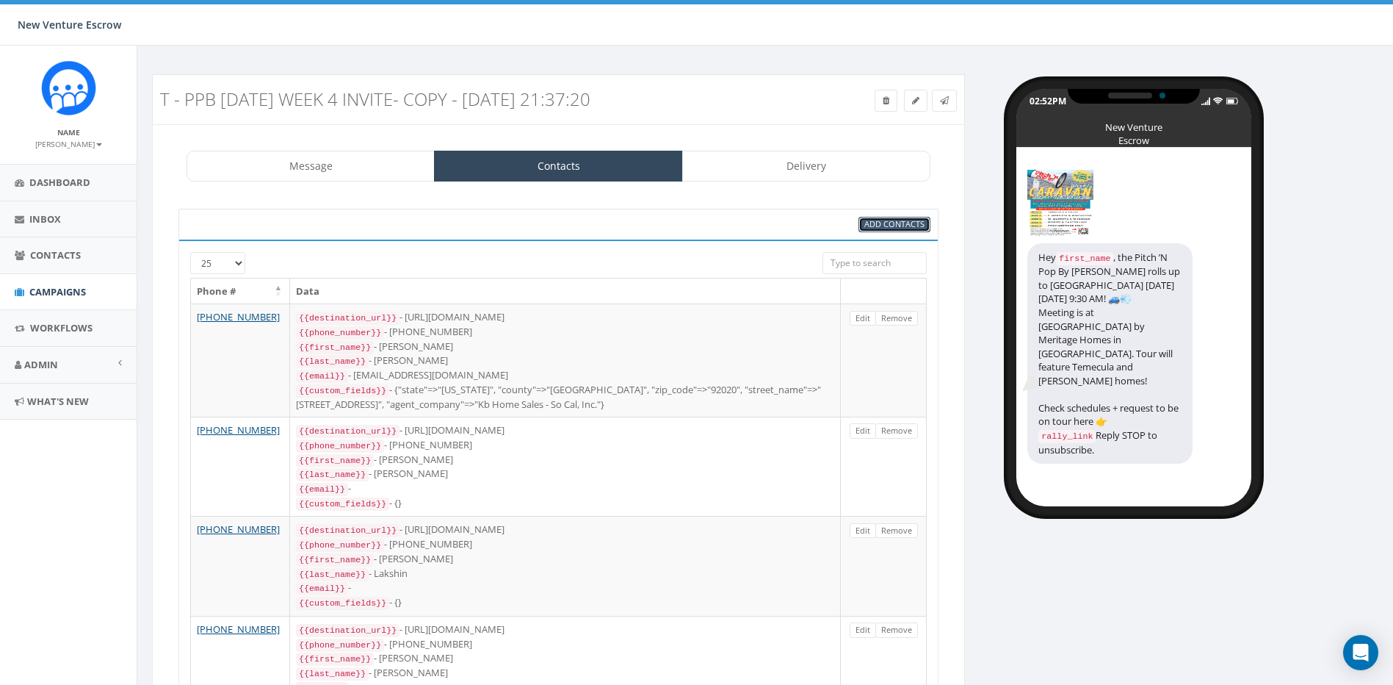
click at [903, 227] on span "Add Contacts" at bounding box center [895, 223] width 60 height 11
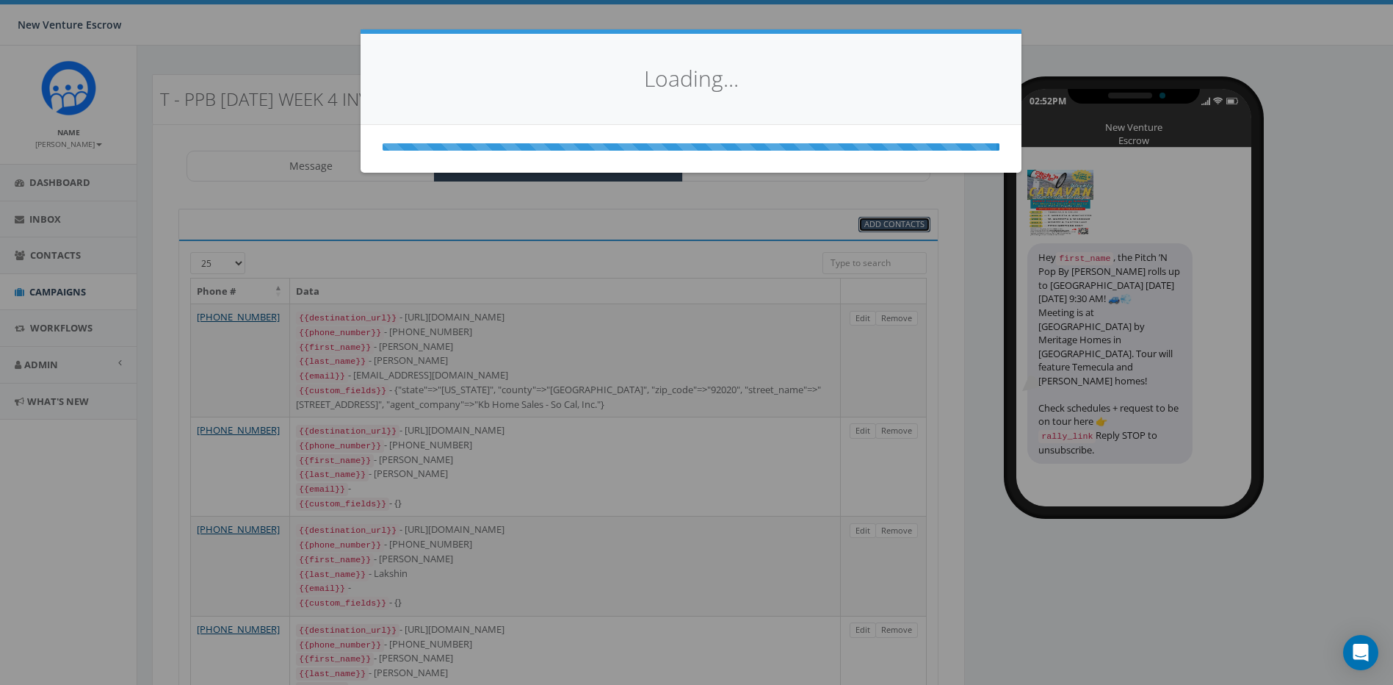
select select
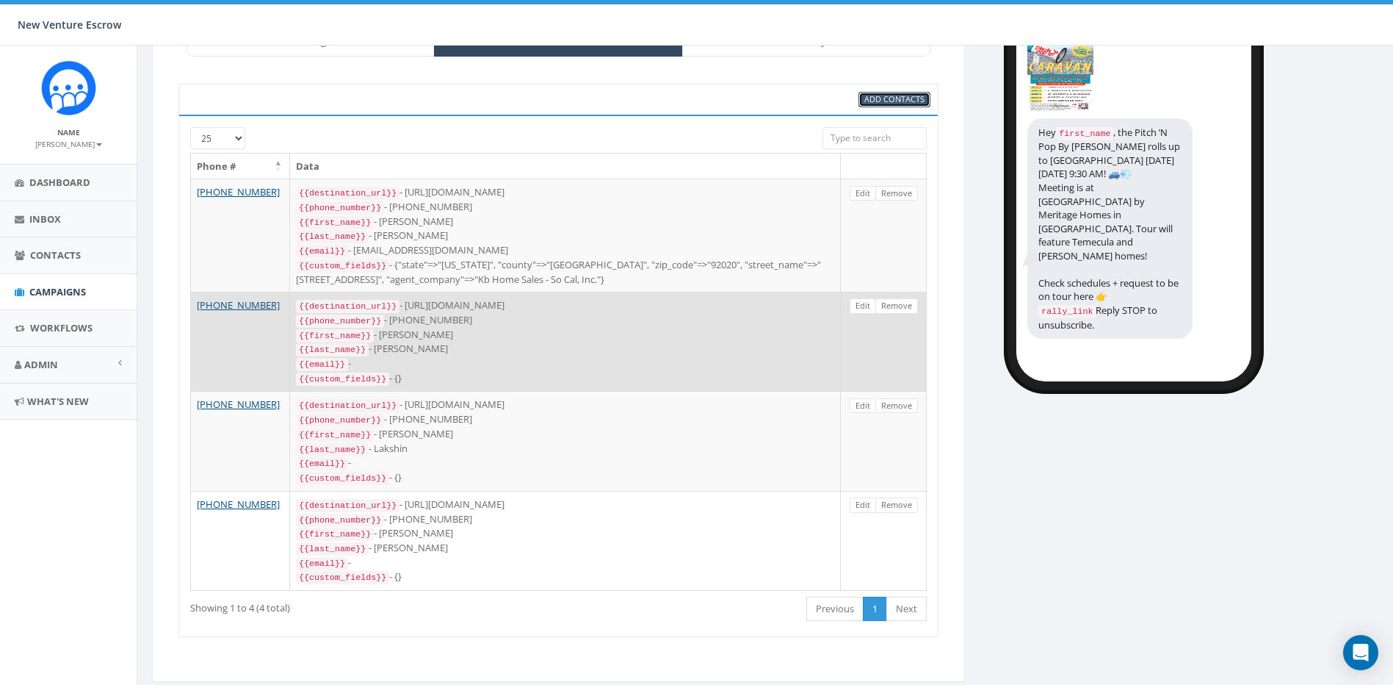
scroll to position [137, 0]
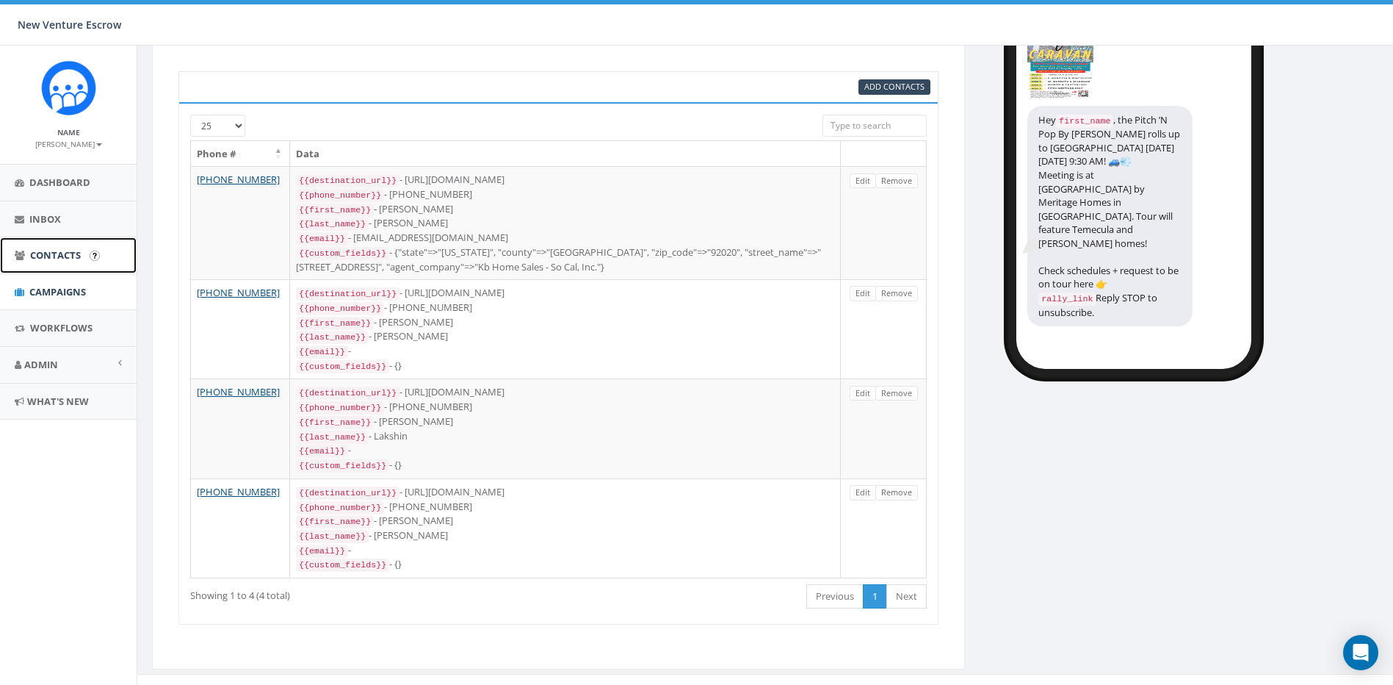
click at [26, 249] on link "Contacts" at bounding box center [68, 255] width 137 height 36
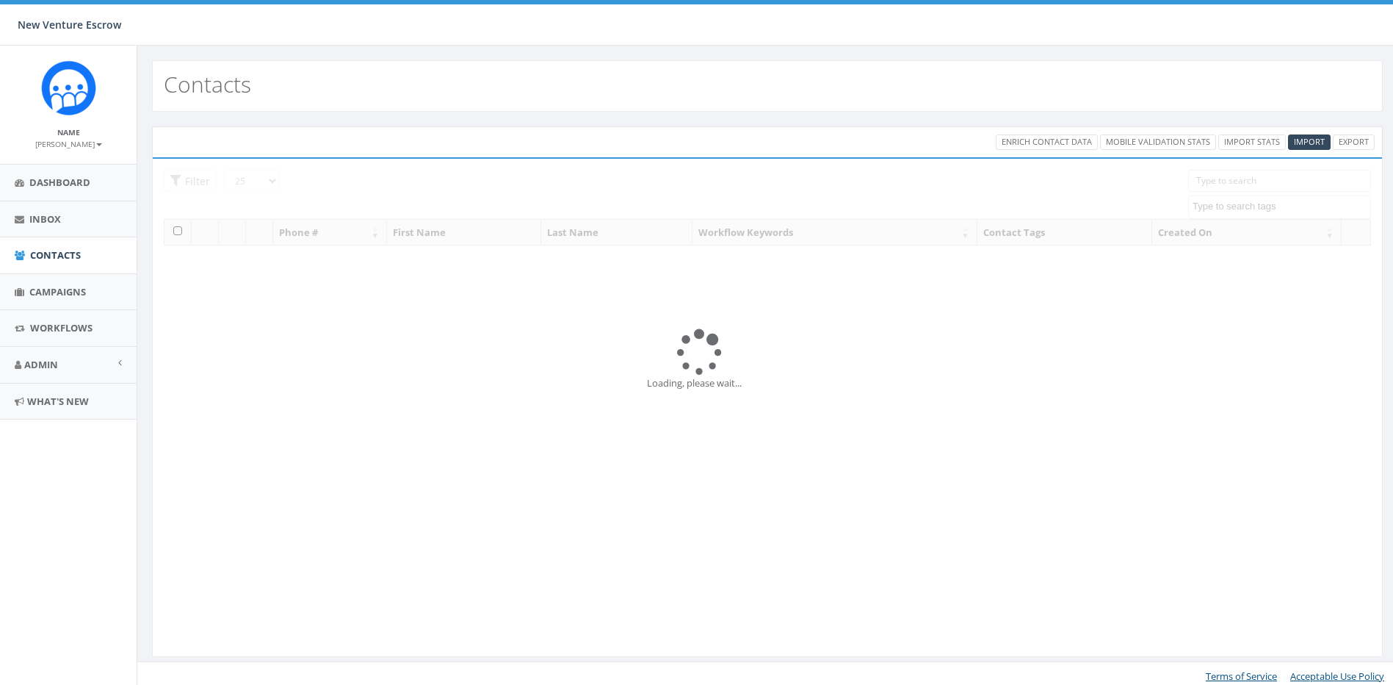
select select
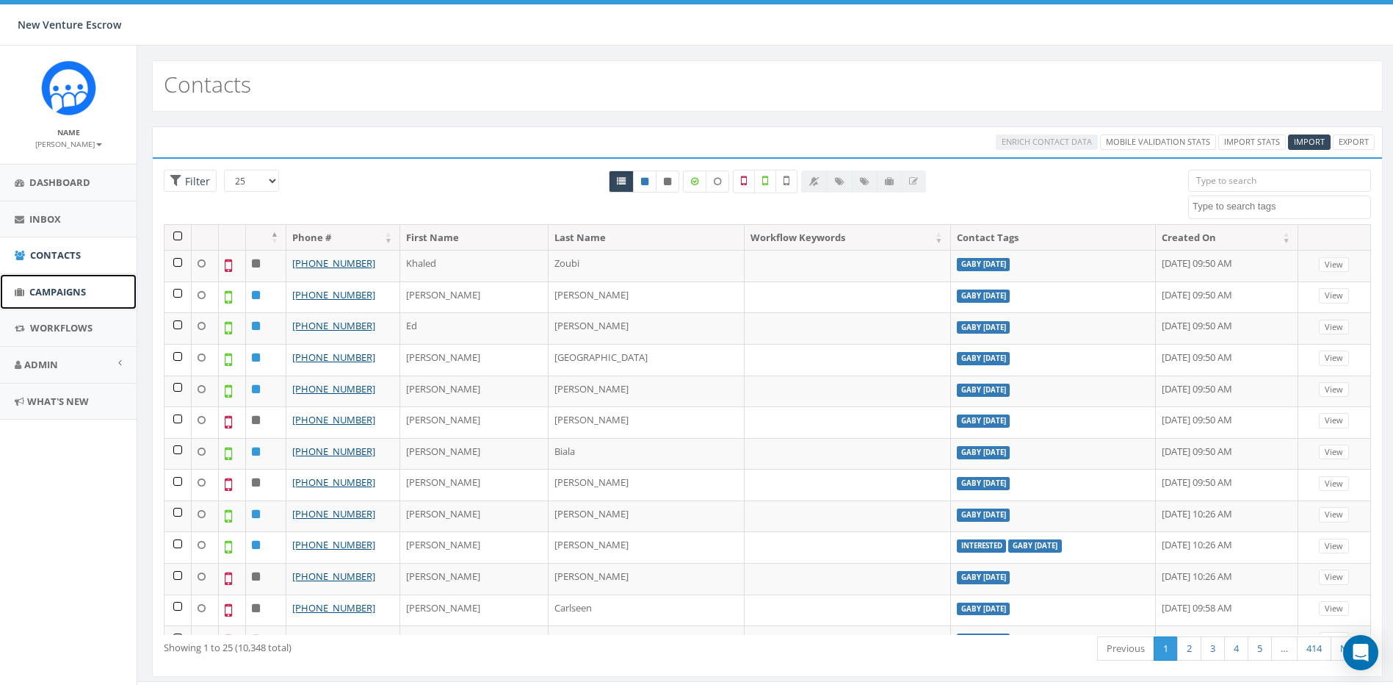
click at [51, 289] on span "Campaigns" at bounding box center [57, 291] width 57 height 13
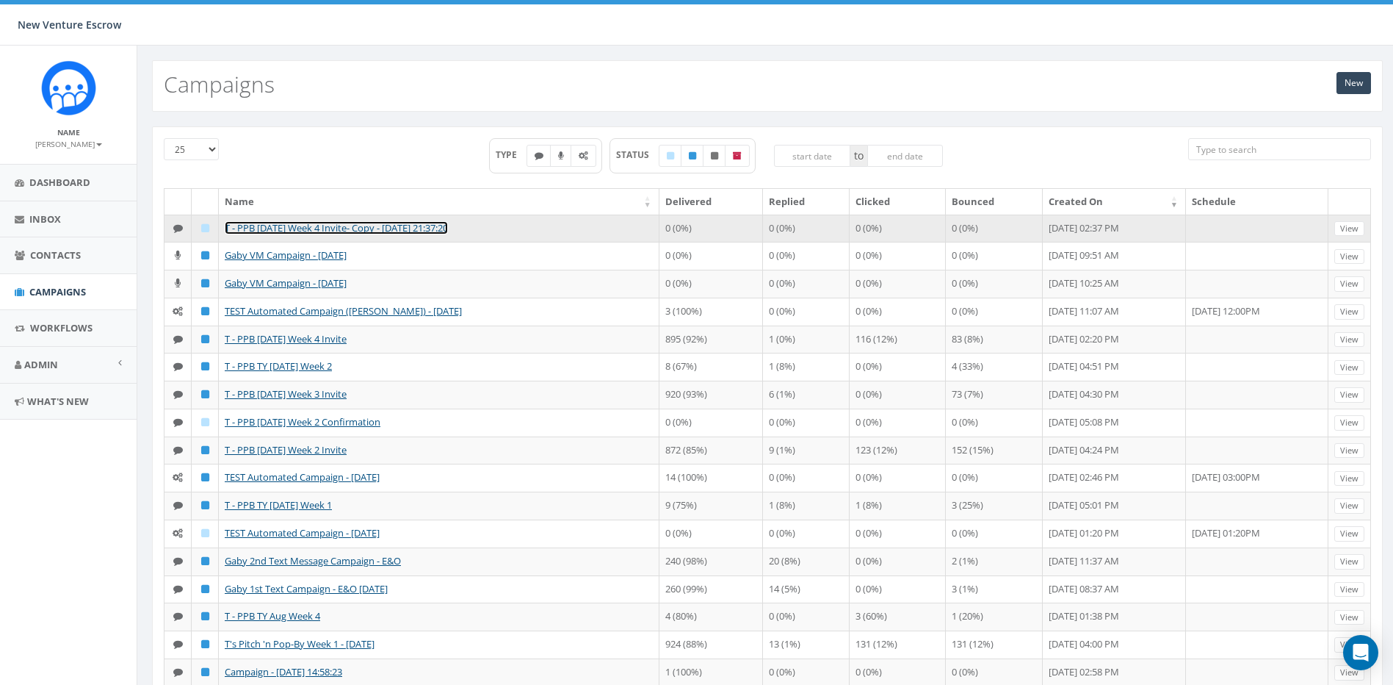
click at [448, 227] on link "T - PPB [DATE] Week 4 Invite- Copy - [DATE] 21:37:20" at bounding box center [336, 227] width 223 height 13
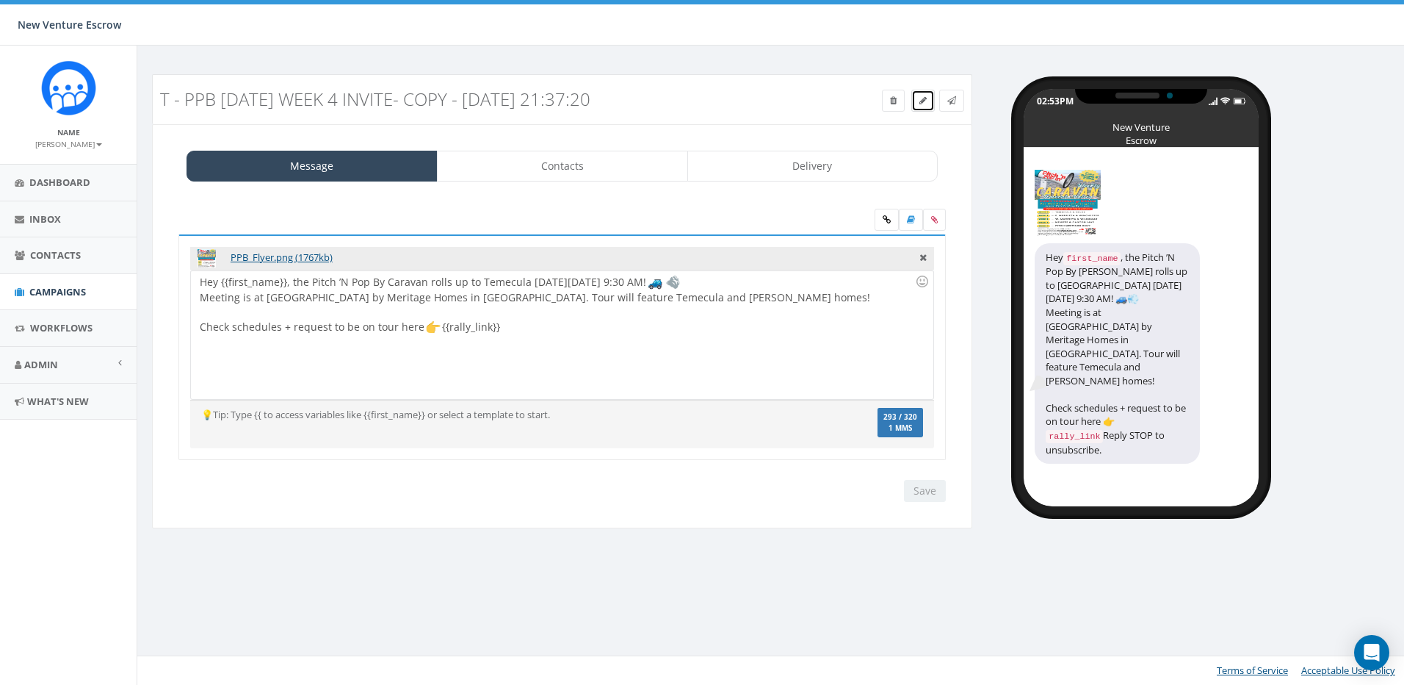
click at [920, 101] on icon at bounding box center [923, 100] width 7 height 9
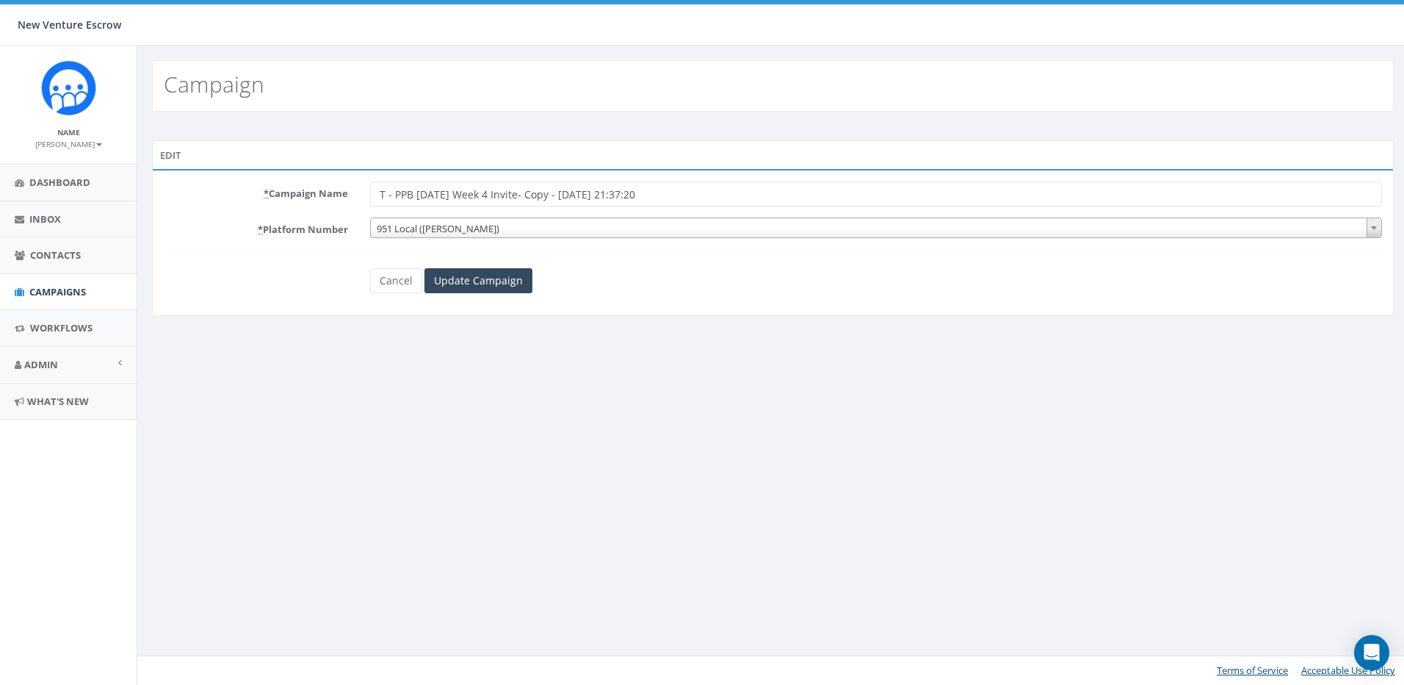
drag, startPoint x: 657, startPoint y: 193, endPoint x: 530, endPoint y: 197, distance: 127.9
click at [530, 197] on input "T - PPB [DATE] Week 4 Invite- Copy - [DATE] 21:37:20" at bounding box center [876, 193] width 1012 height 25
drag, startPoint x: 494, startPoint y: 196, endPoint x: 442, endPoint y: 196, distance: 51.4
click at [442, 196] on input "T - PPB [DATE] Week 4 Invite" at bounding box center [876, 193] width 1012 height 25
type input "T - PPB [DATE] Week 1 Invite"
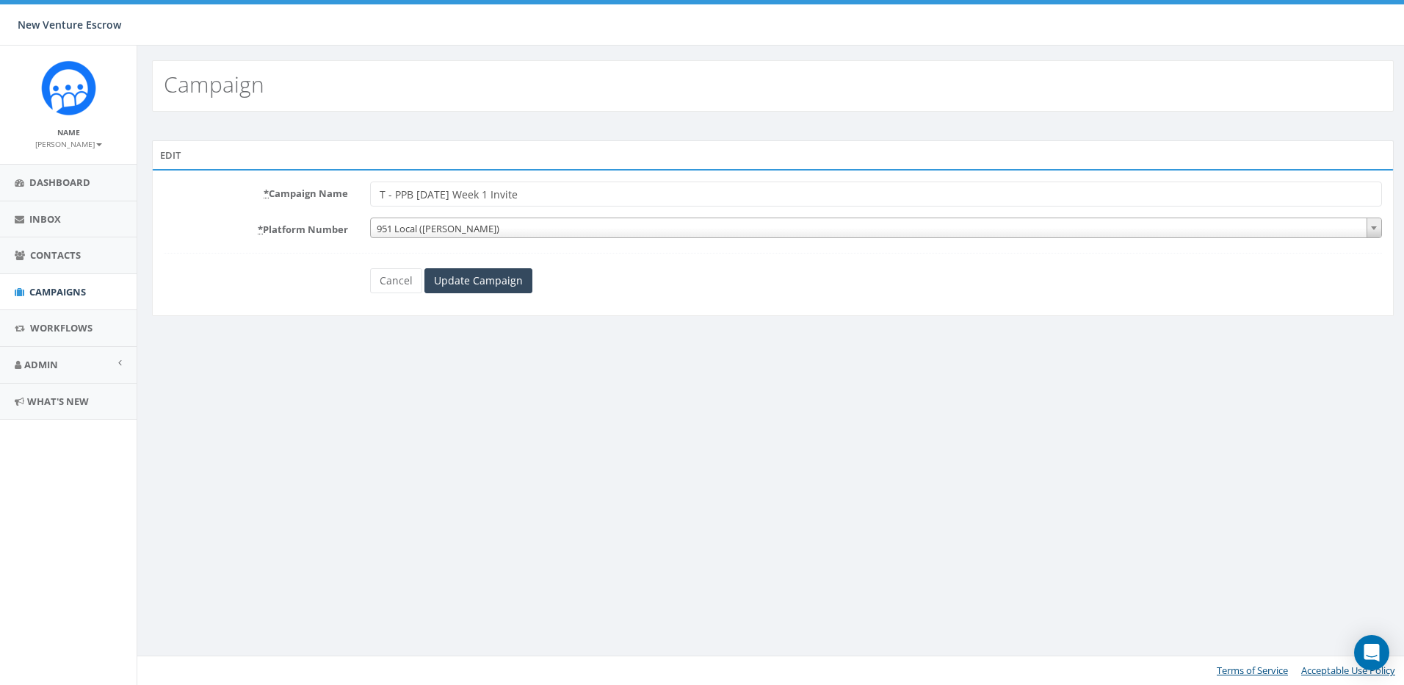
click at [618, 269] on div "Cancel Update Campaign" at bounding box center [772, 280] width 827 height 25
click at [488, 275] on input "Update Campaign" at bounding box center [479, 280] width 108 height 25
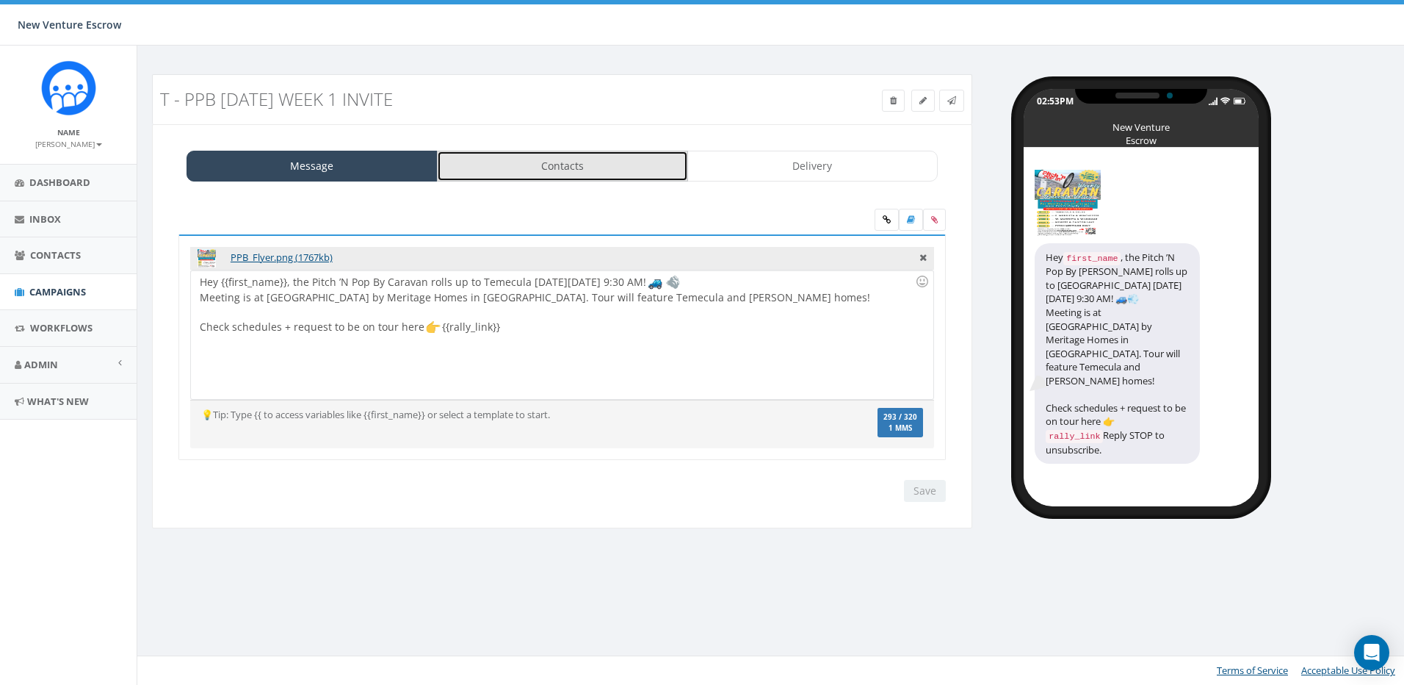
click at [574, 170] on link "Contacts" at bounding box center [562, 166] width 251 height 31
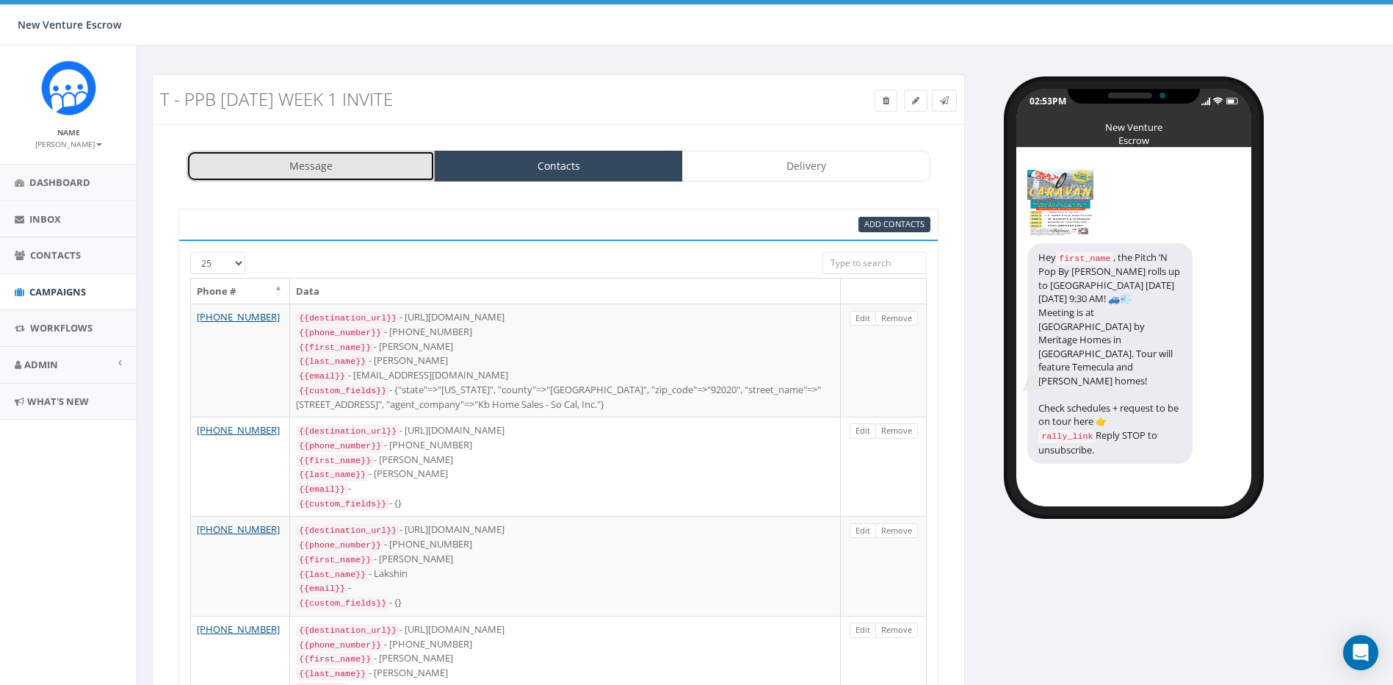
click at [397, 172] on link "Message" at bounding box center [311, 166] width 248 height 31
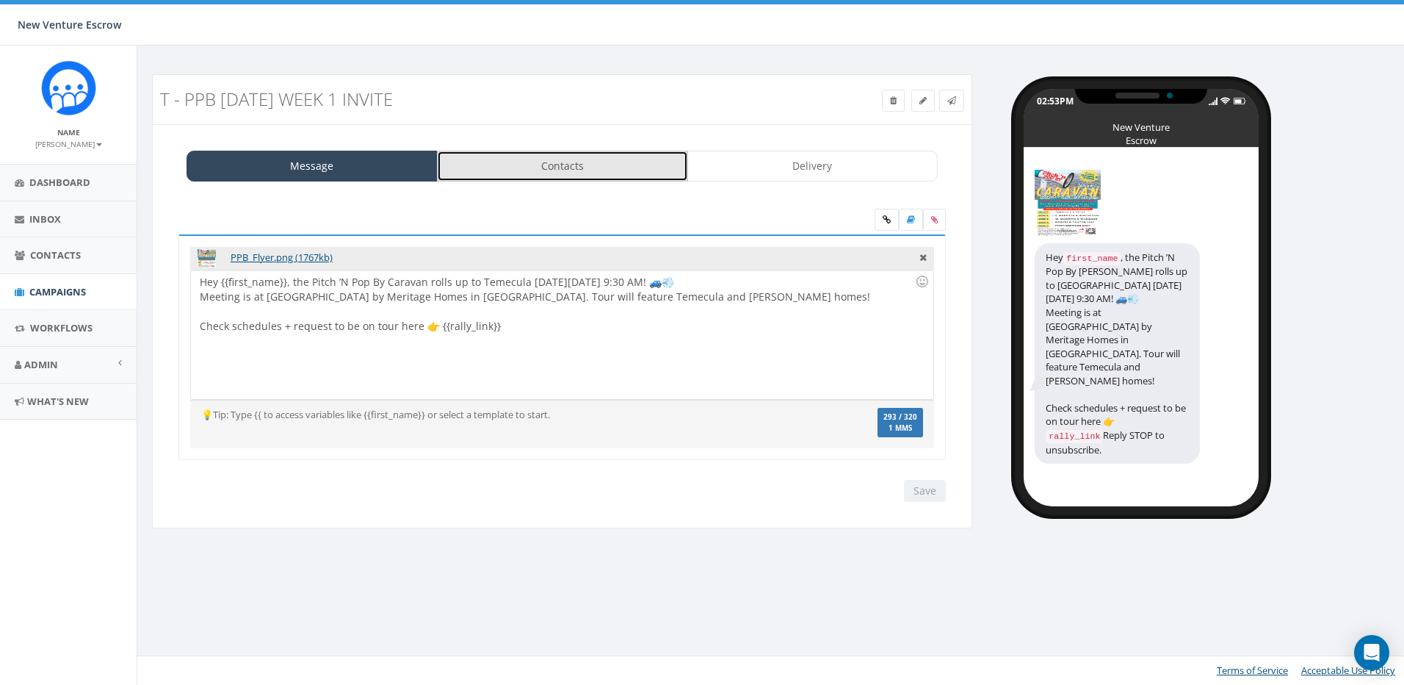
click at [589, 172] on link "Contacts" at bounding box center [562, 166] width 251 height 31
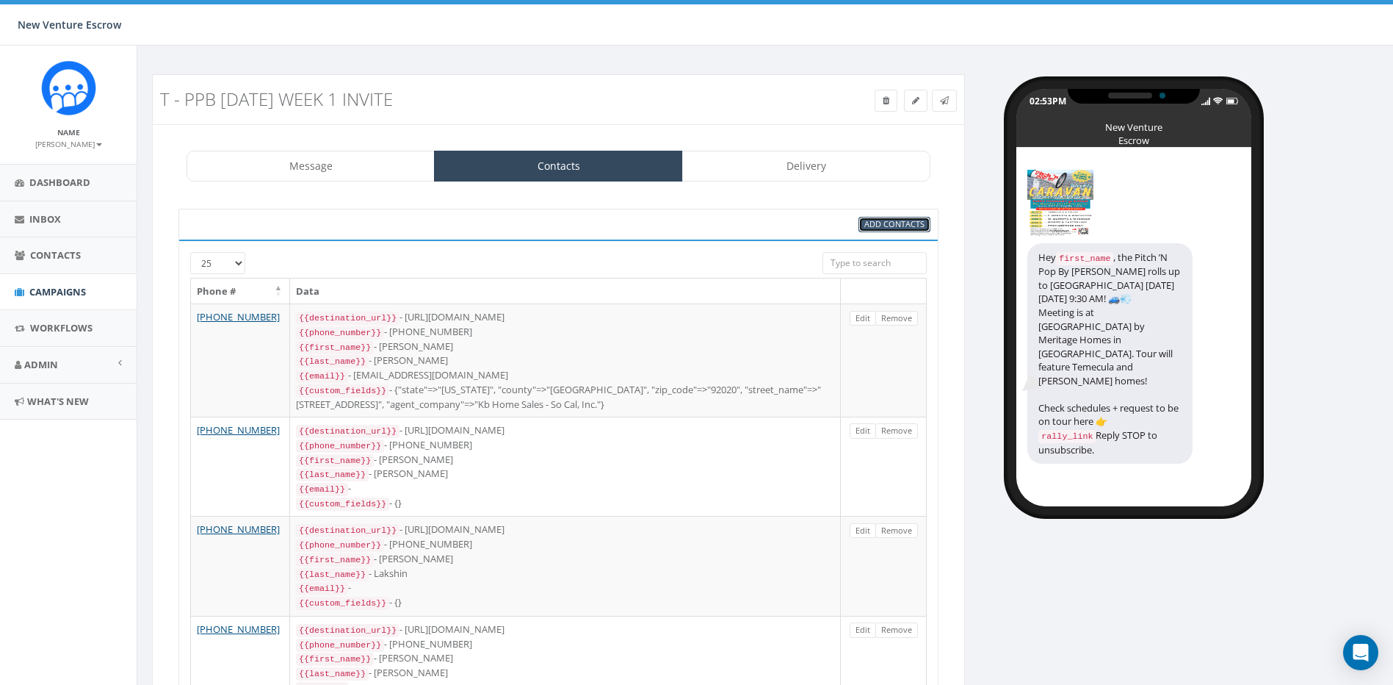
click at [897, 225] on span "Add Contacts" at bounding box center [895, 223] width 60 height 11
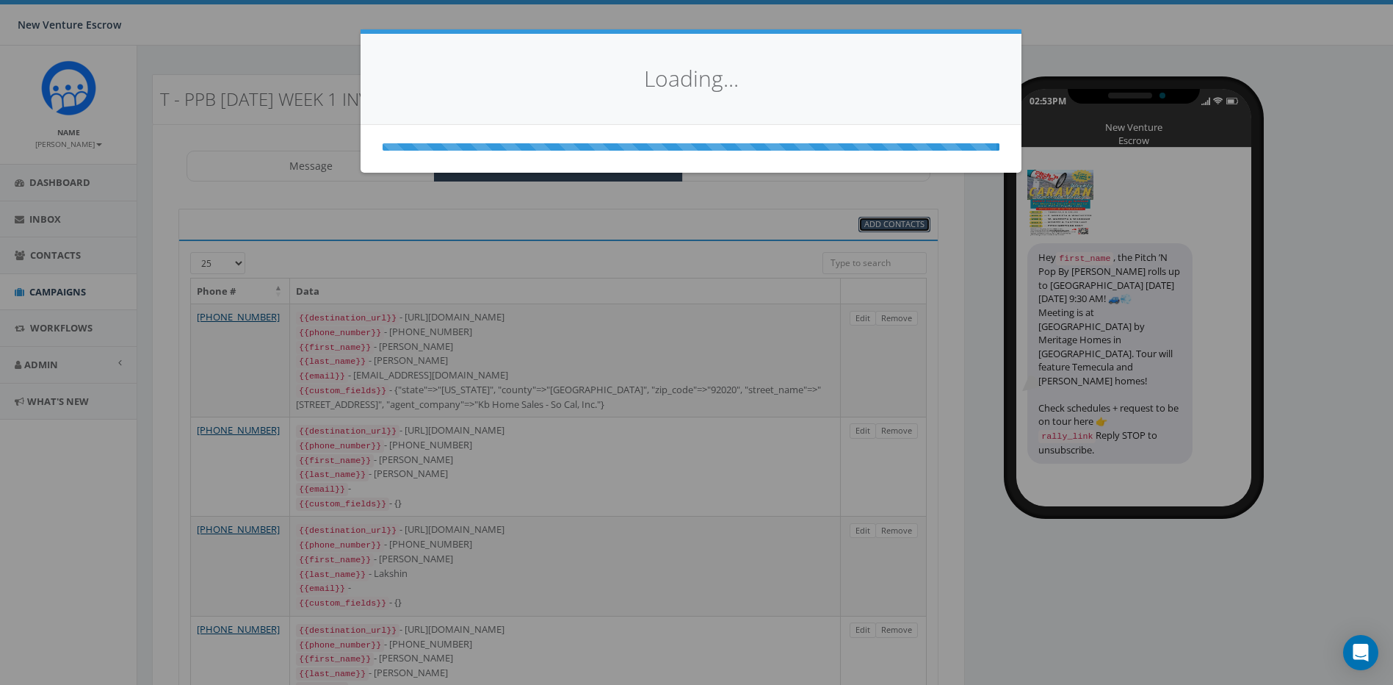
select select
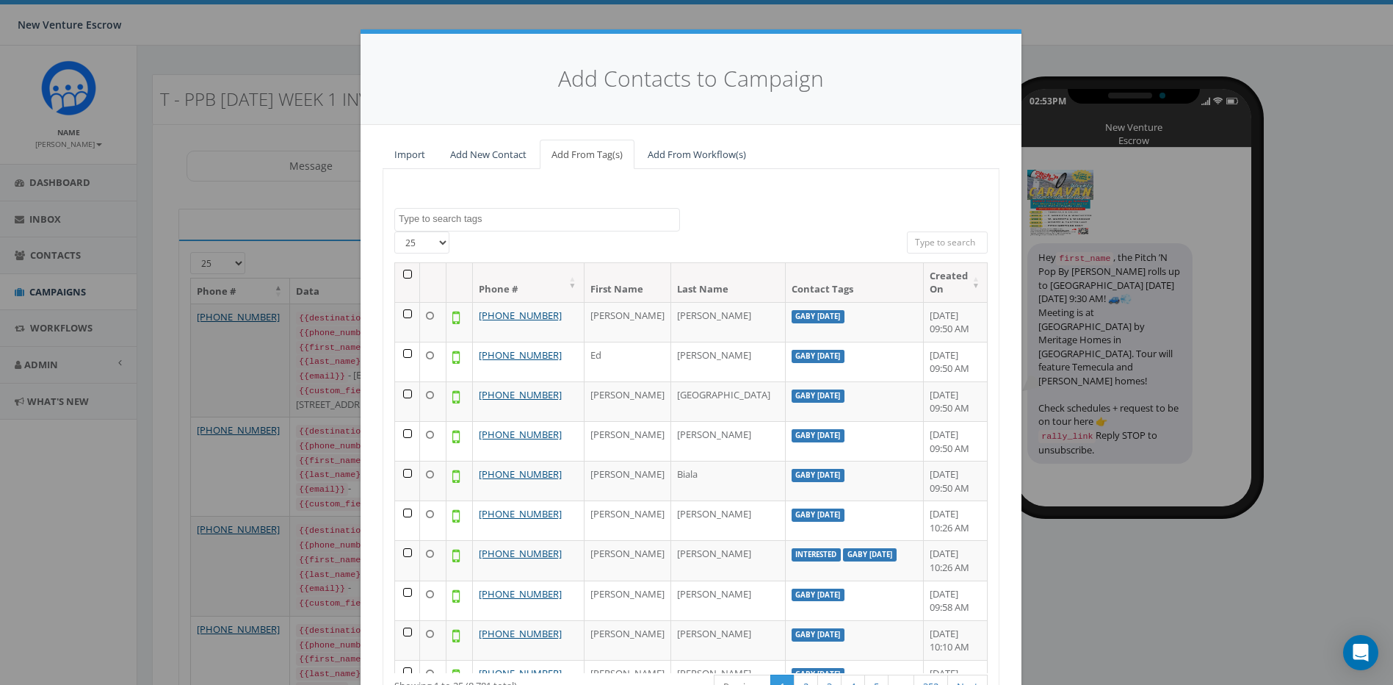
click at [575, 220] on textarea "Search" at bounding box center [539, 218] width 281 height 13
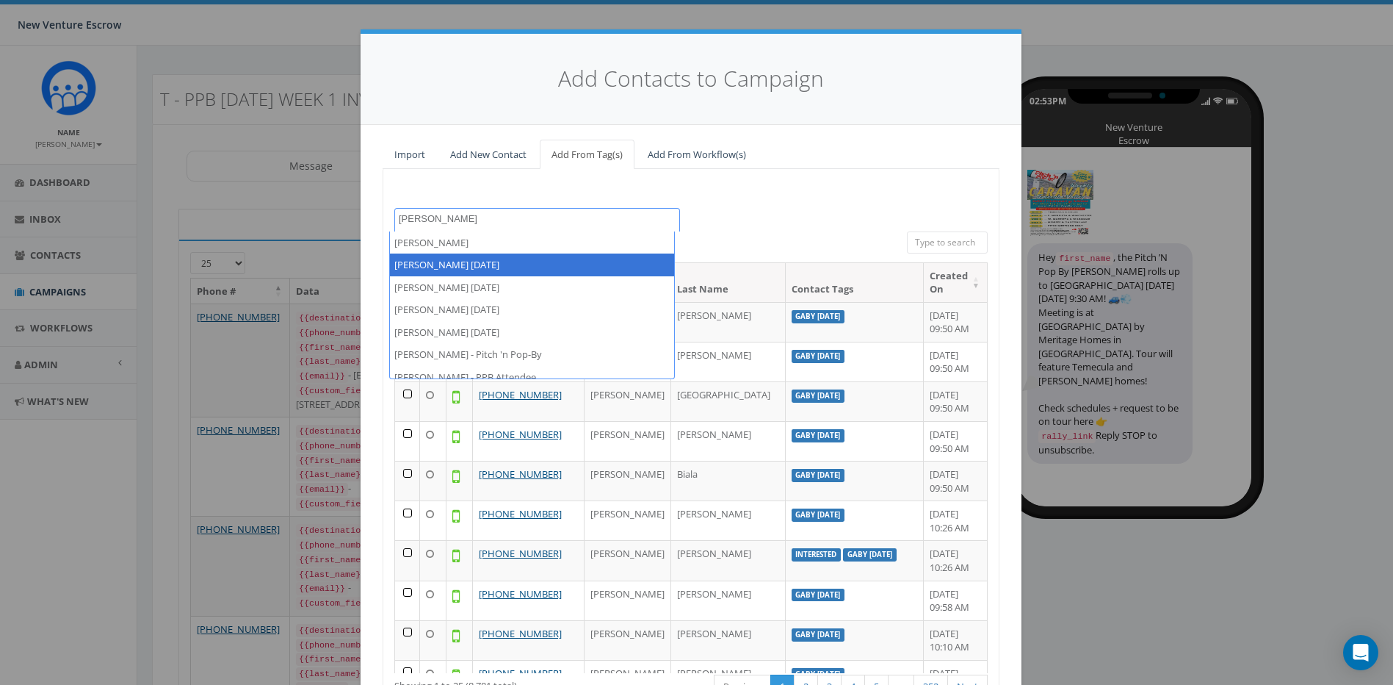
type textarea "[PERSON_NAME]"
select select "[PERSON_NAME] [DATE]"
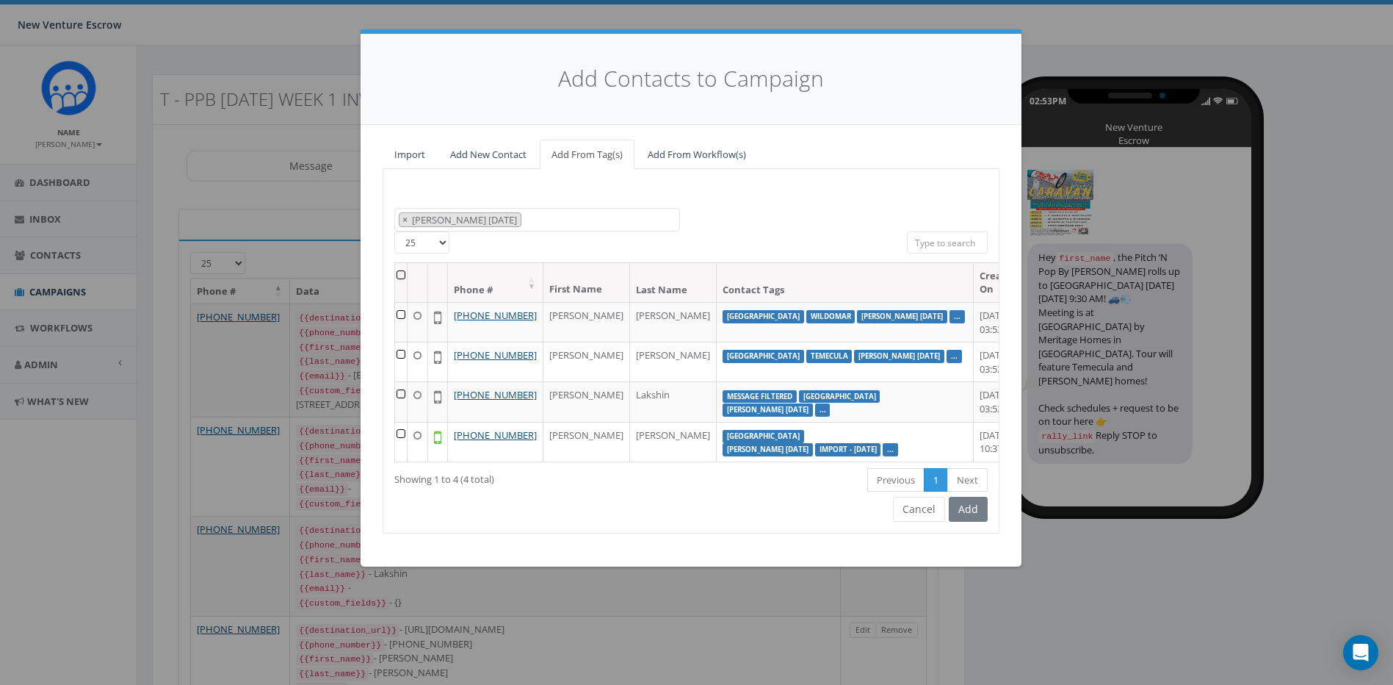
click at [737, 209] on div "2024/11/12 Aliso Viejo Anza Auburn August 28 Test Auto-Bot Banning Beaumont Bec…" at bounding box center [691, 220] width 616 height 24
click at [403, 275] on th at bounding box center [401, 282] width 12 height 39
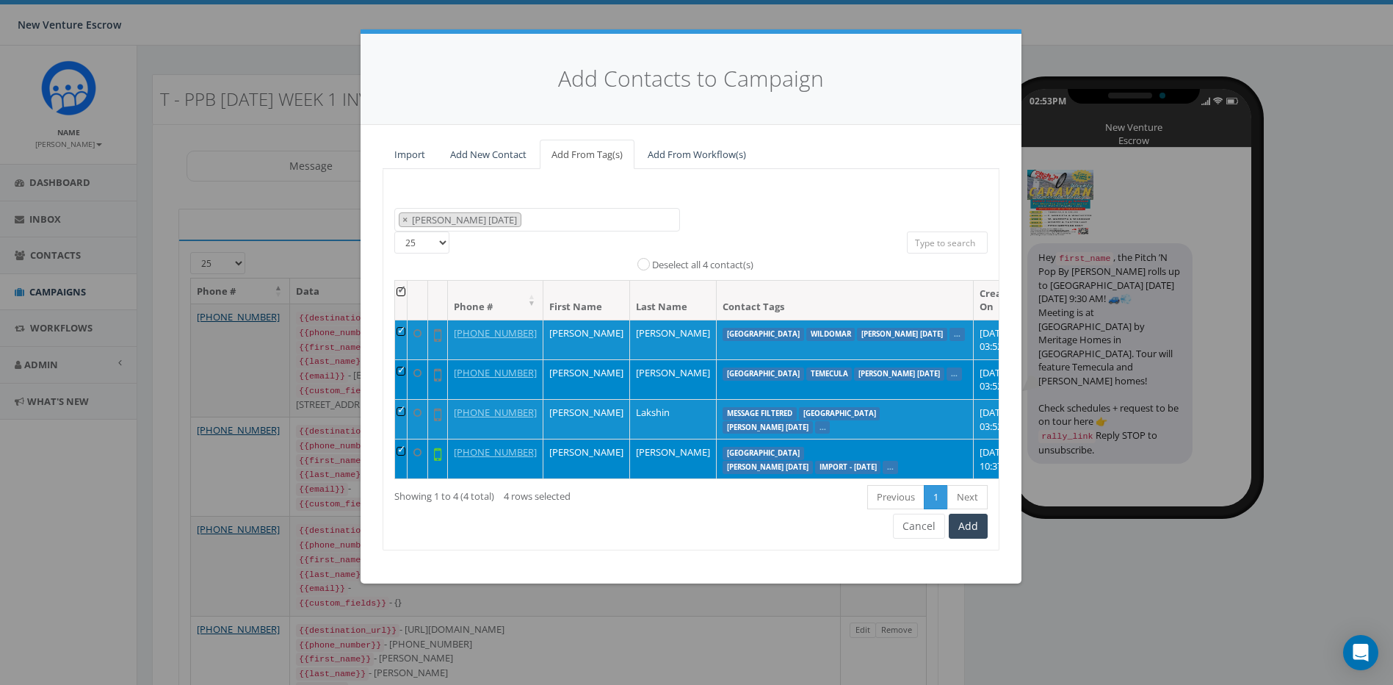
click at [611, 219] on span "× Tamarra August 14 2025" at bounding box center [537, 220] width 286 height 24
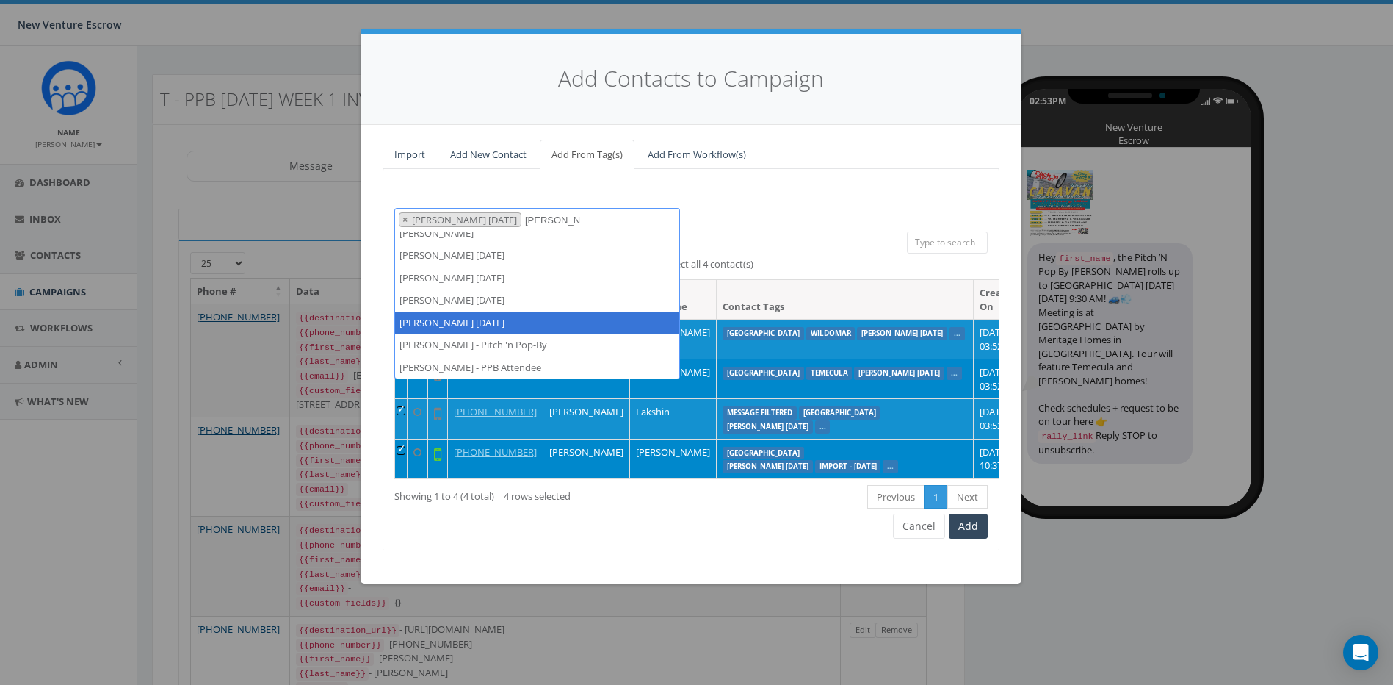
scroll to position [10, 0]
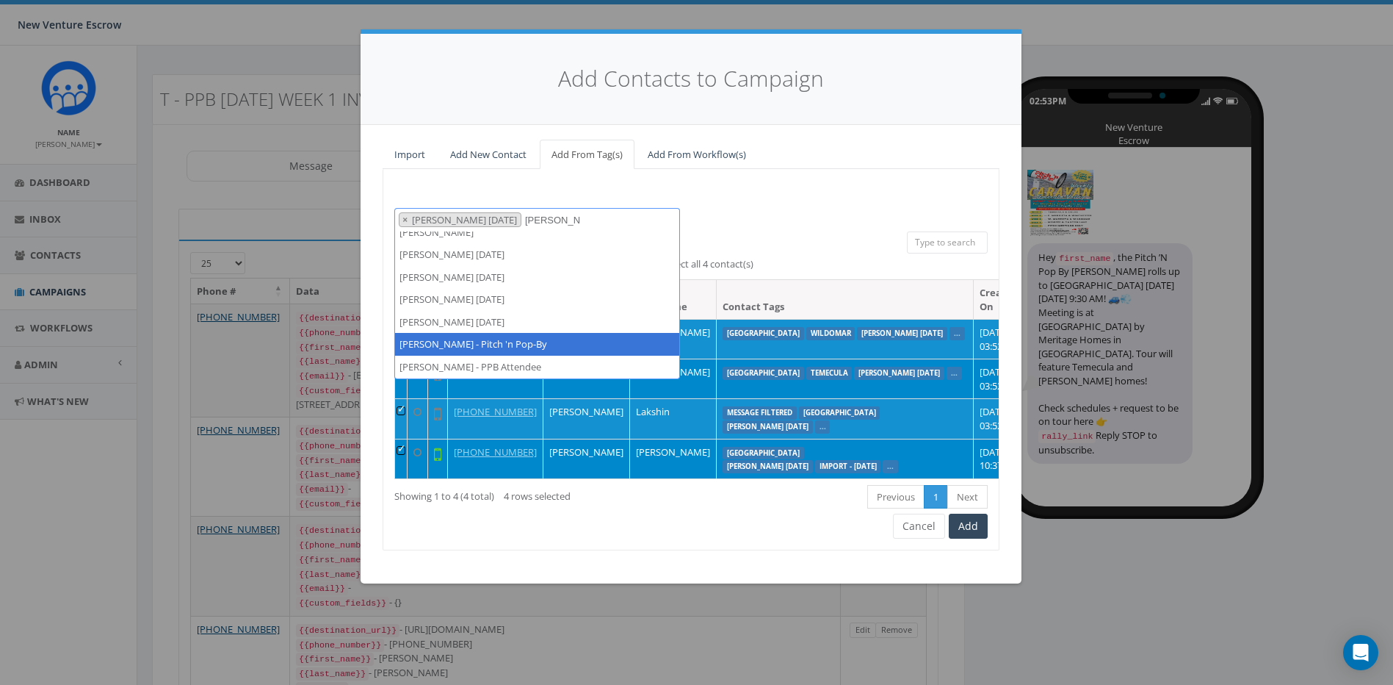
type textarea "tamarra"
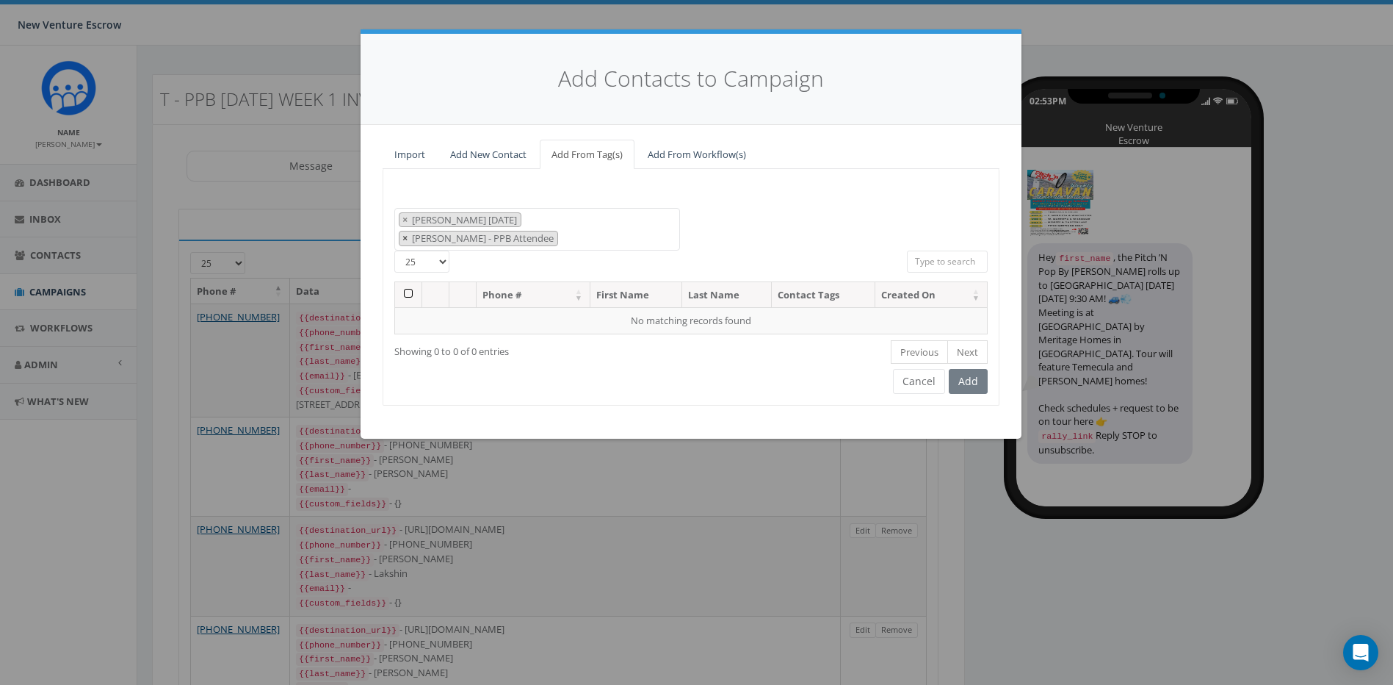
click at [408, 231] on span "×" at bounding box center [405, 237] width 5 height 13
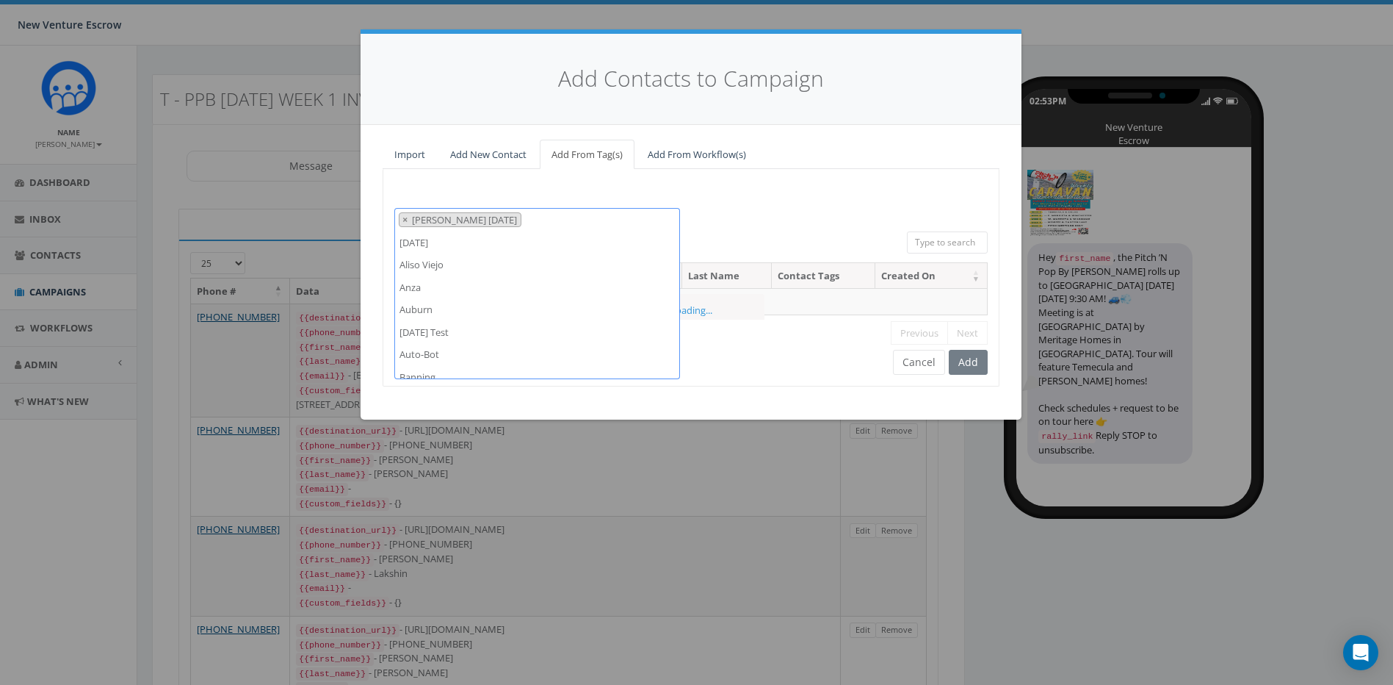
scroll to position [7498, 0]
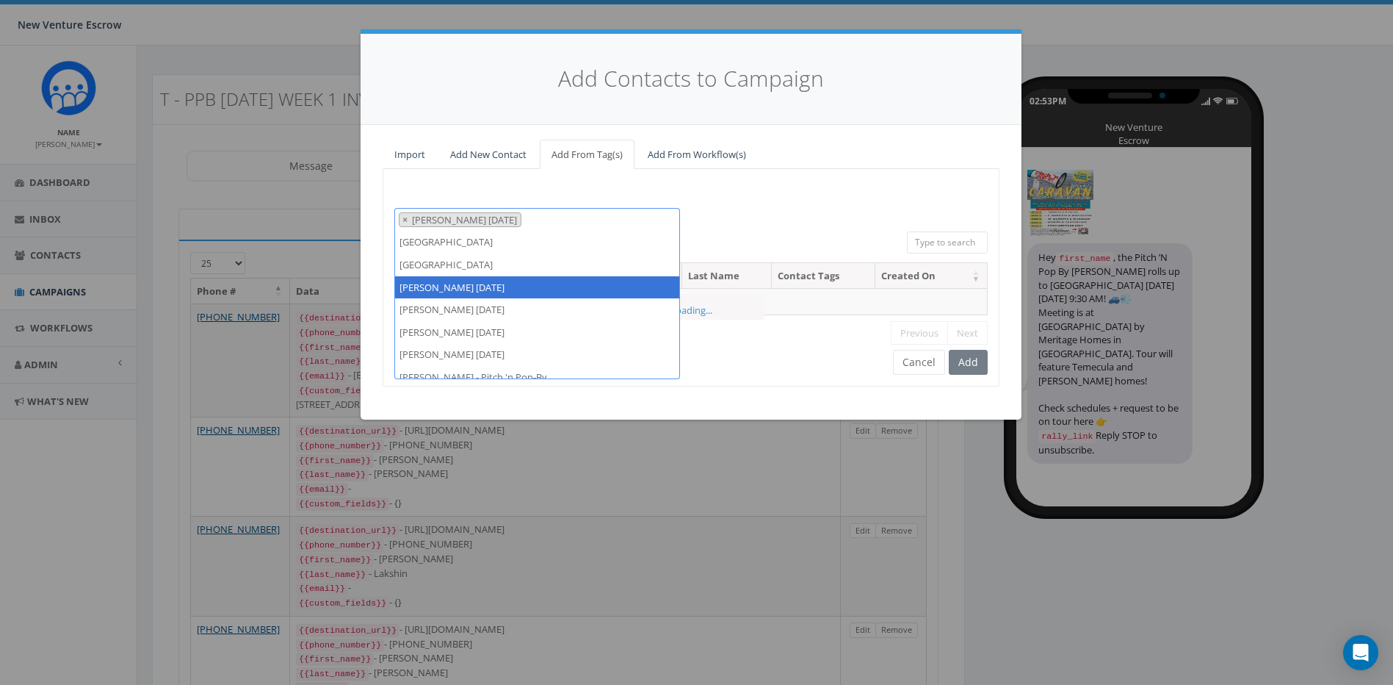
click at [725, 216] on div "[DATE] [GEOGRAPHIC_DATA] Anza Auburn [DATE] Test Auto-Bot Banning [PERSON_NAME]…" at bounding box center [691, 220] width 616 height 24
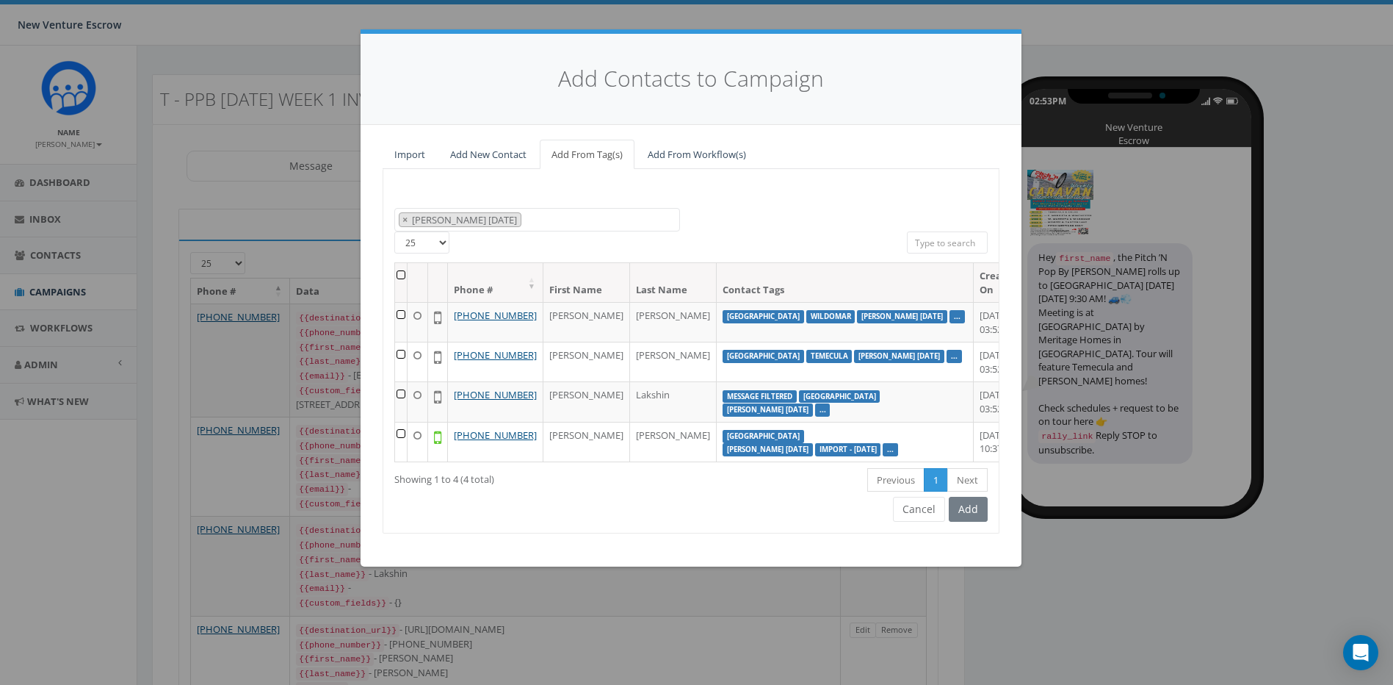
click at [970, 521] on div "Add" at bounding box center [966, 509] width 43 height 25
click at [408, 276] on th at bounding box center [401, 282] width 12 height 39
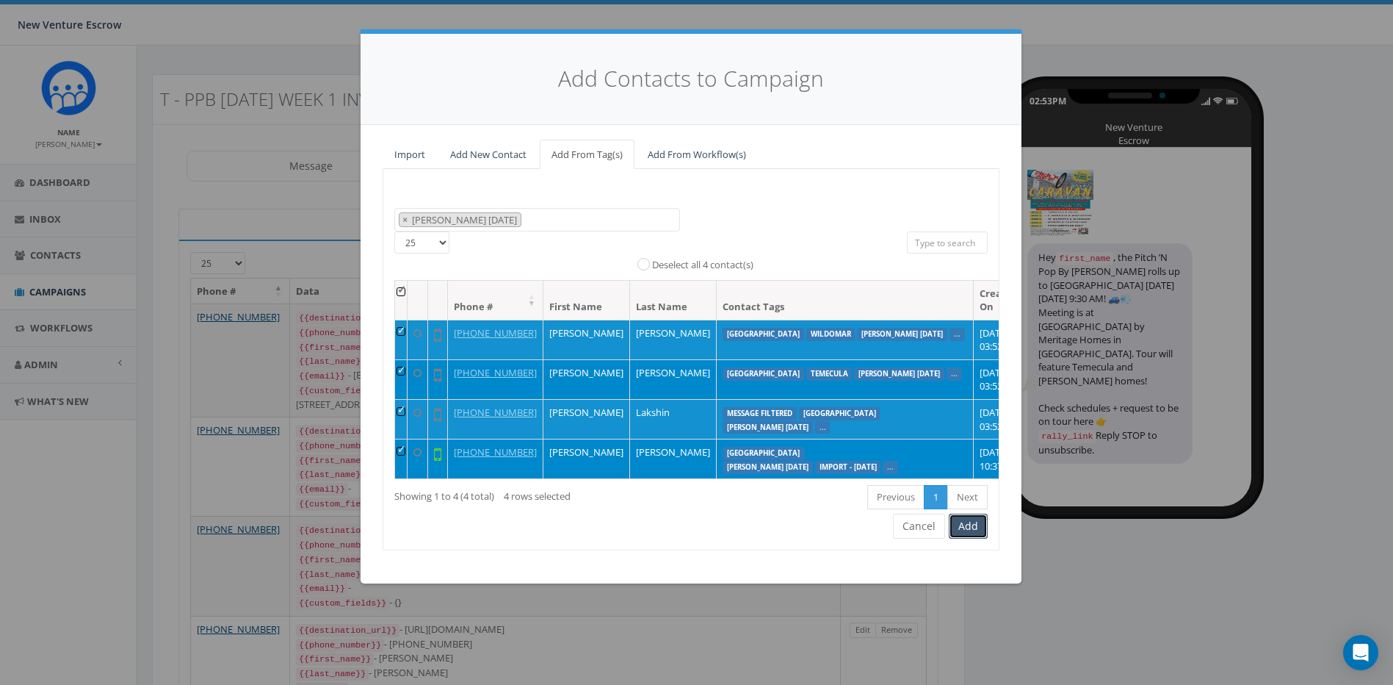
click at [976, 538] on button "Add" at bounding box center [968, 525] width 39 height 25
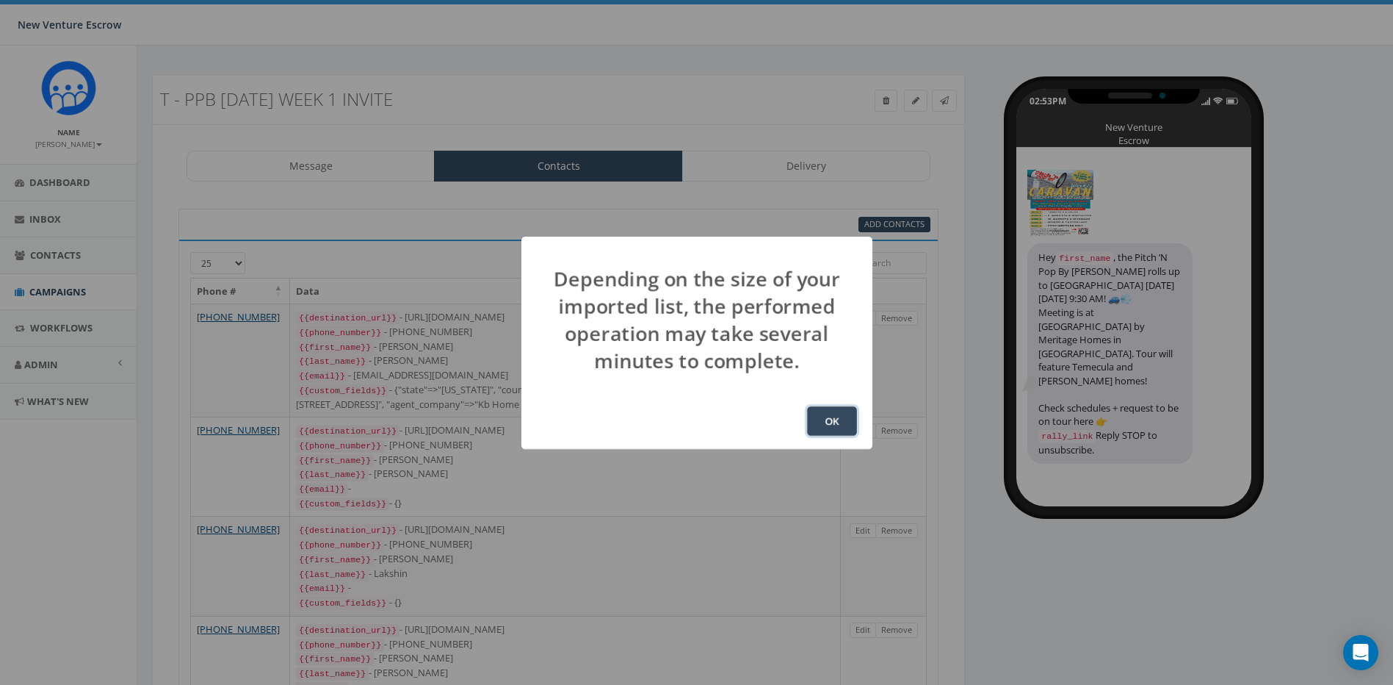
click at [820, 431] on button "OK" at bounding box center [832, 420] width 50 height 29
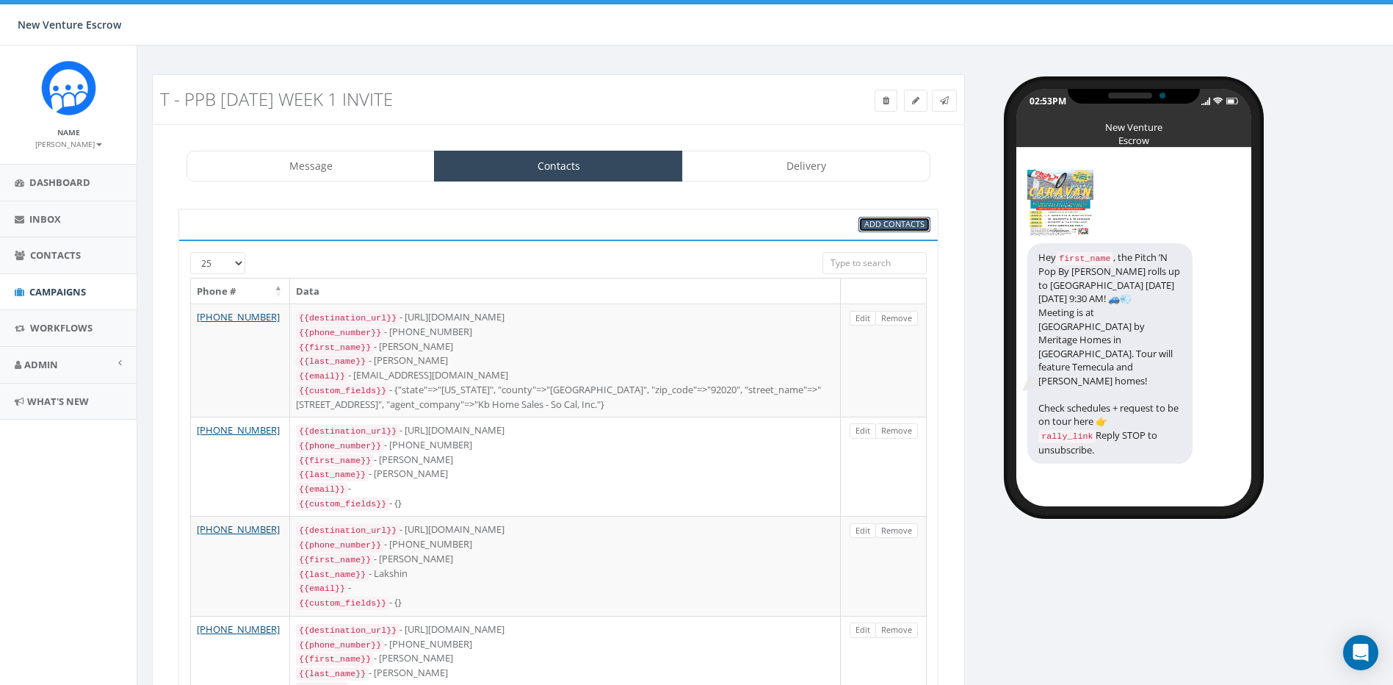
click at [884, 222] on span "Add Contacts" at bounding box center [895, 223] width 60 height 11
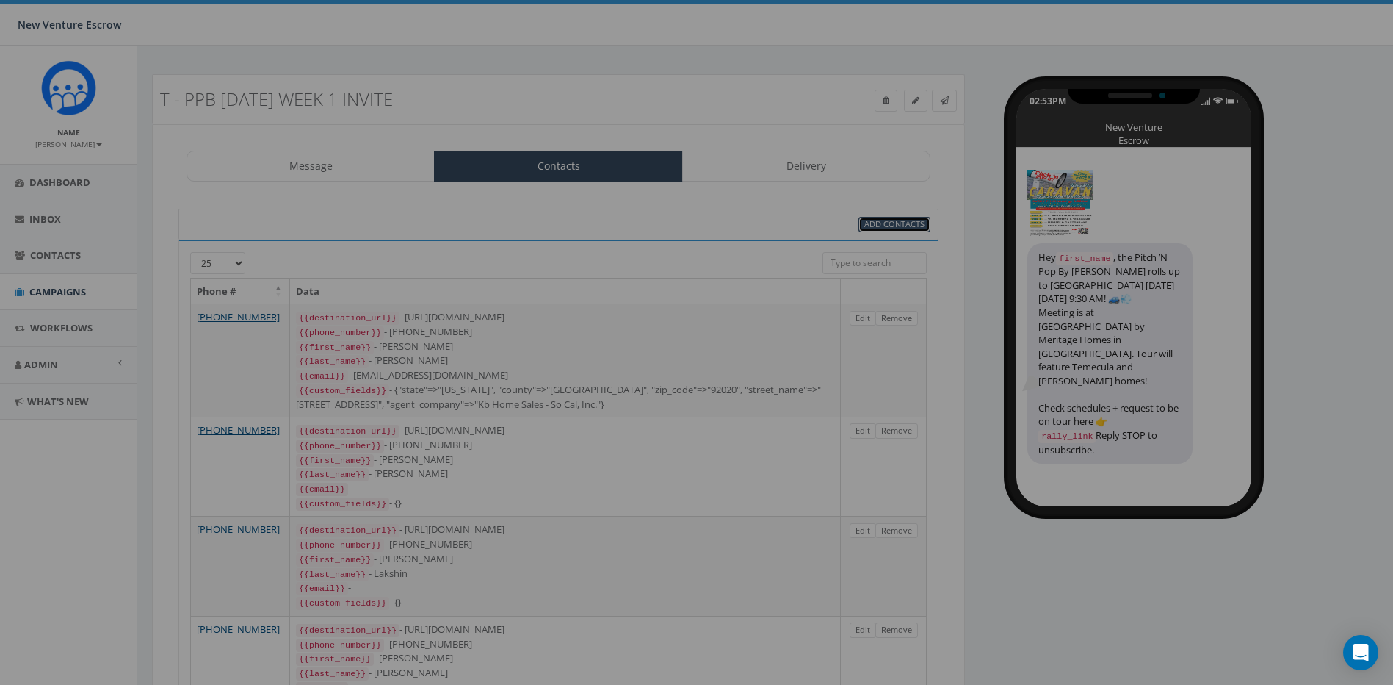
select select
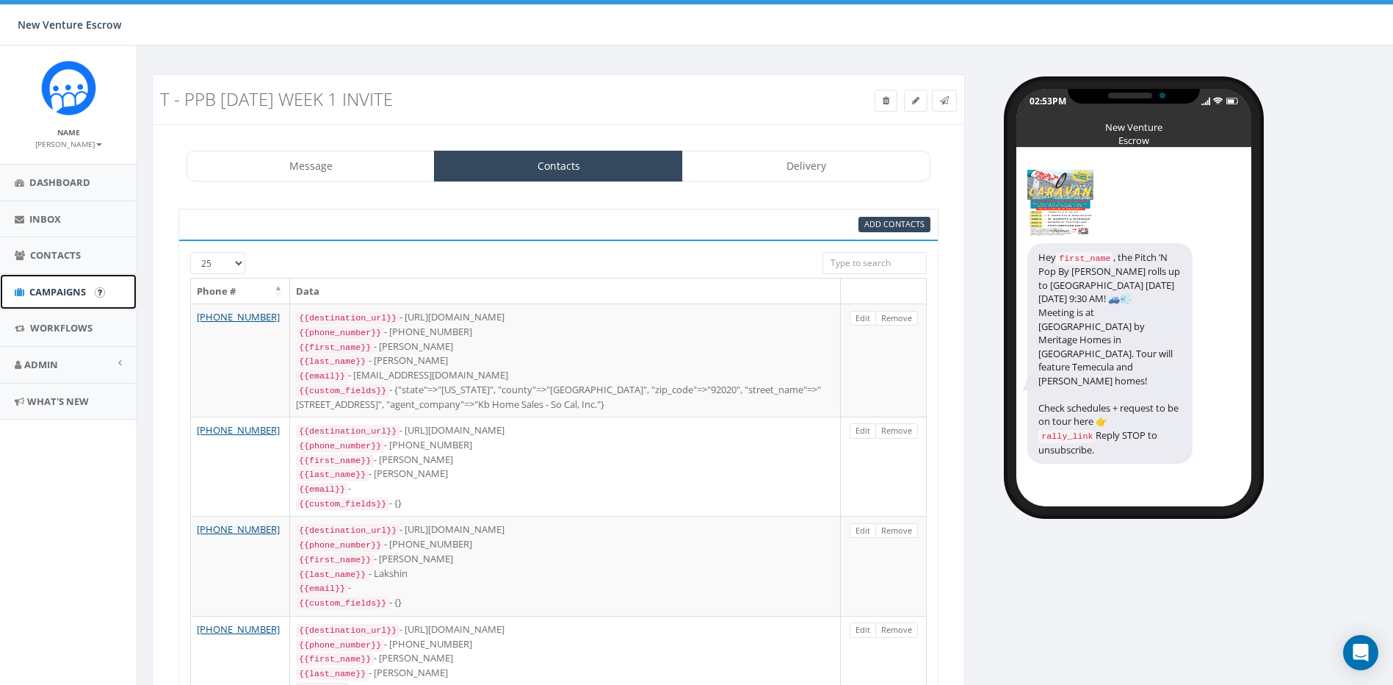
click at [56, 300] on link "Campaigns" at bounding box center [68, 292] width 137 height 36
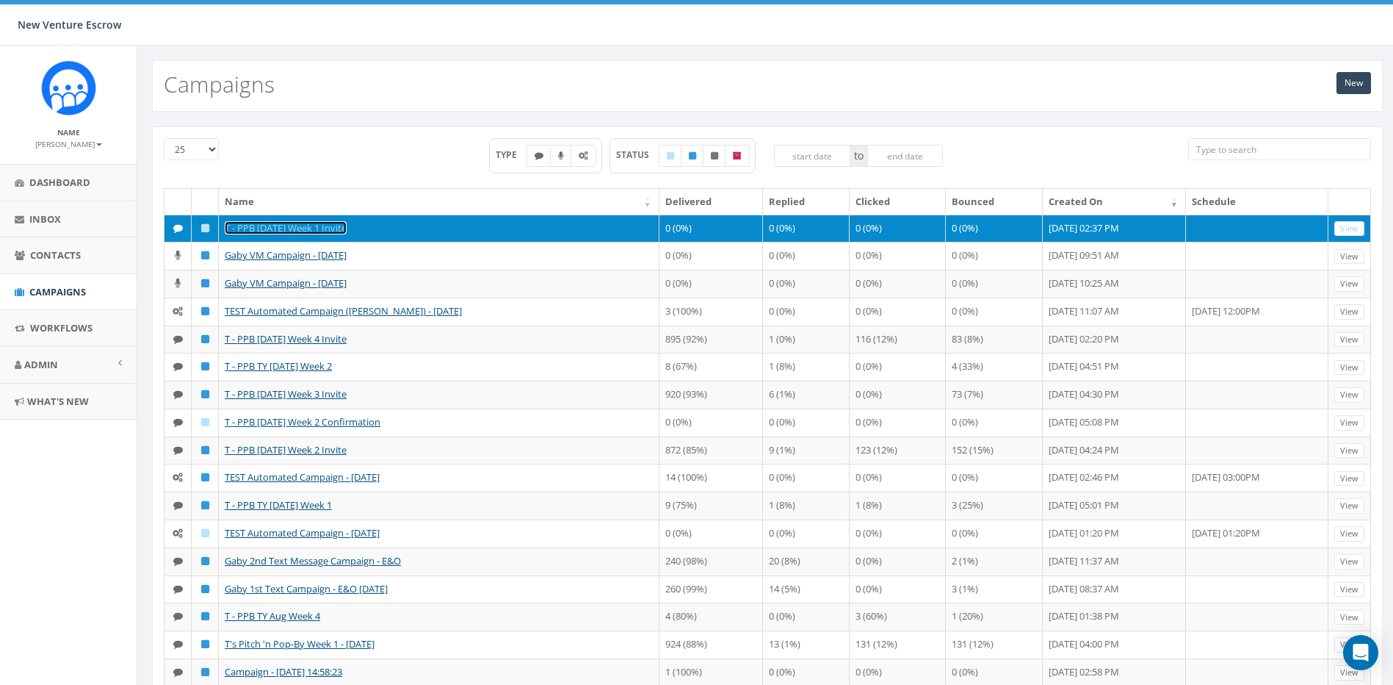
click at [306, 231] on link "T - PPB [DATE] Week 1 Invite" at bounding box center [286, 227] width 122 height 13
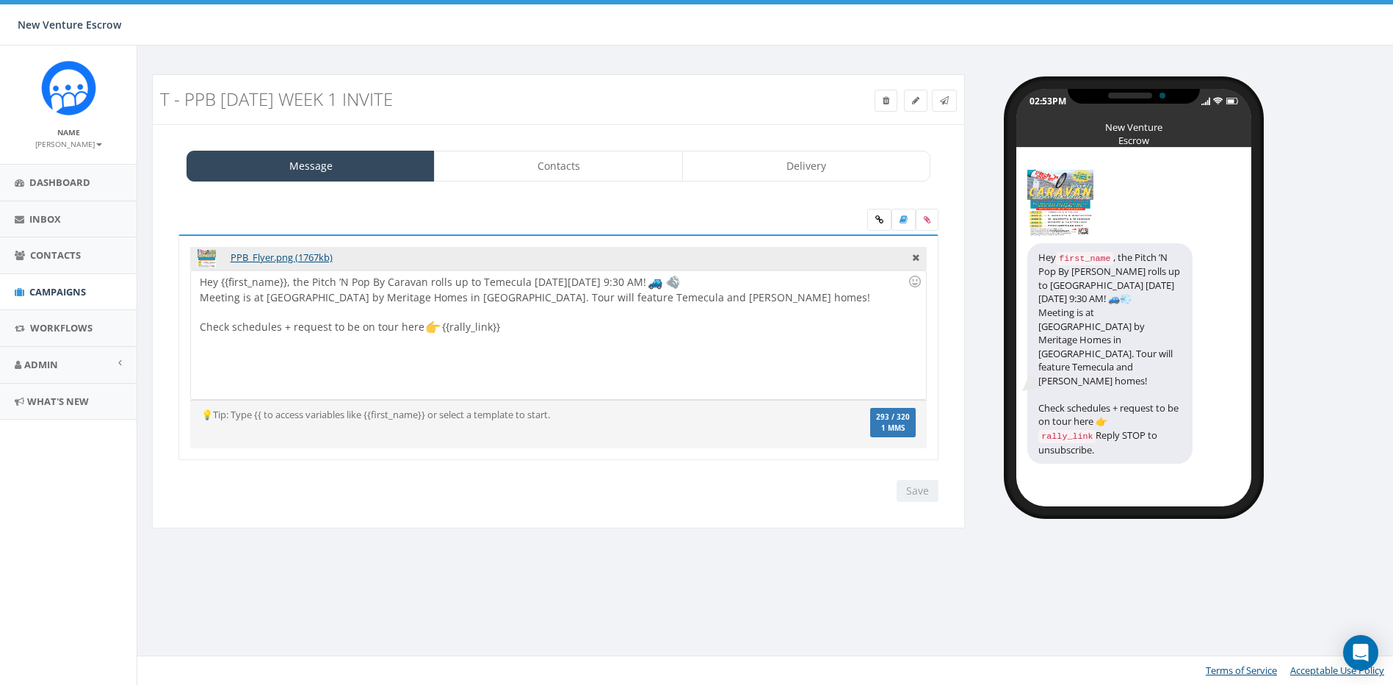
select select "1718"
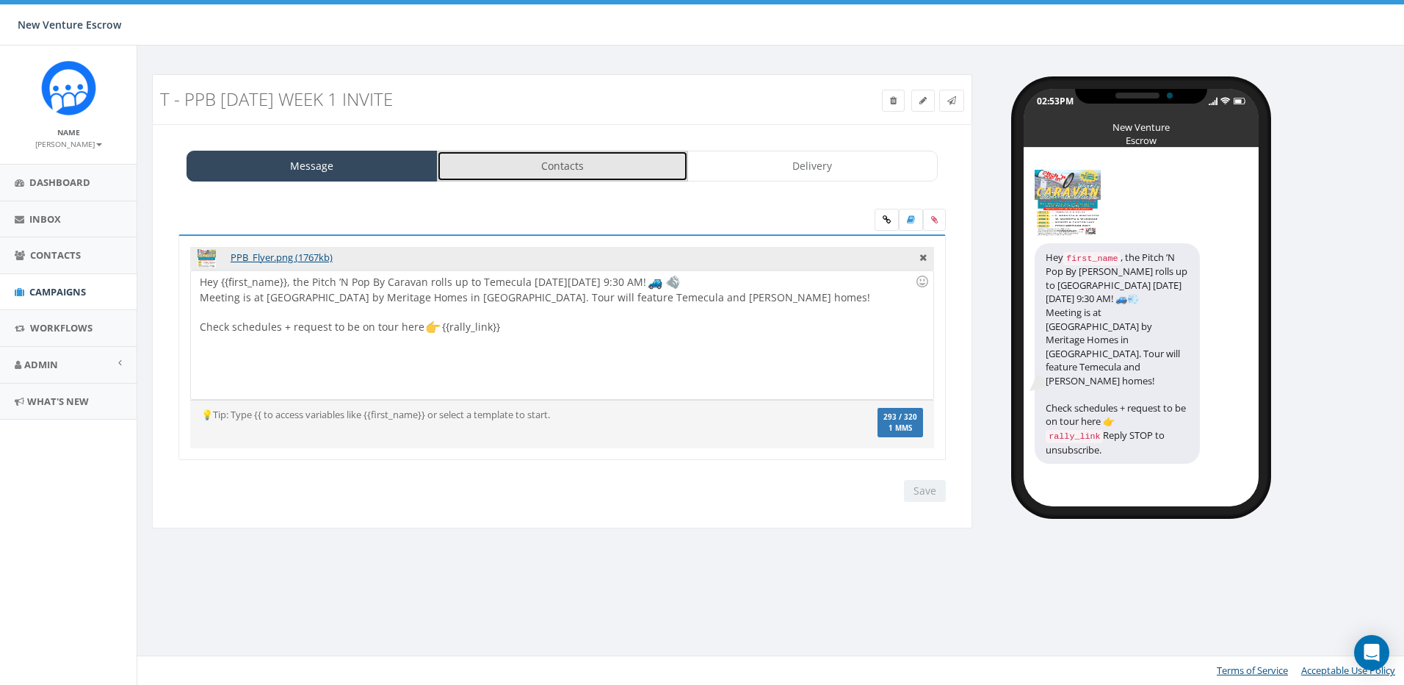
click at [516, 163] on link "Contacts" at bounding box center [562, 166] width 251 height 31
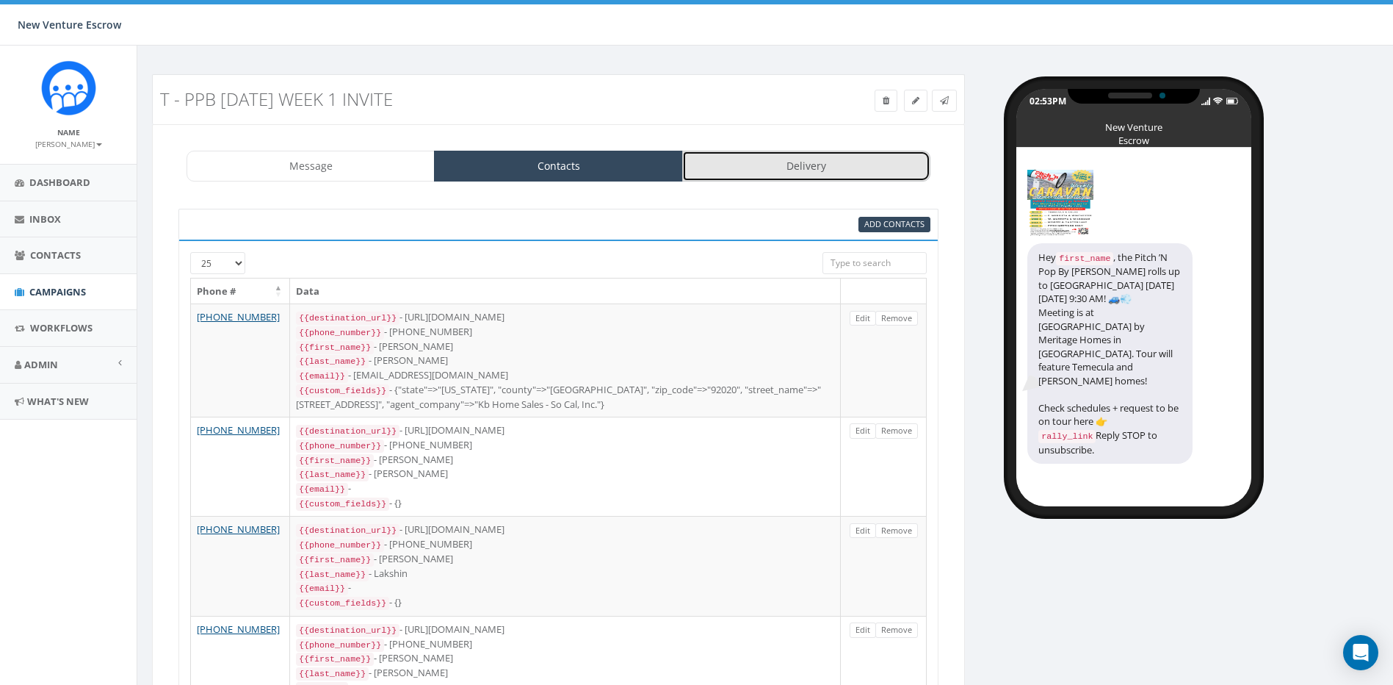
click at [778, 173] on link "Delivery" at bounding box center [806, 166] width 248 height 31
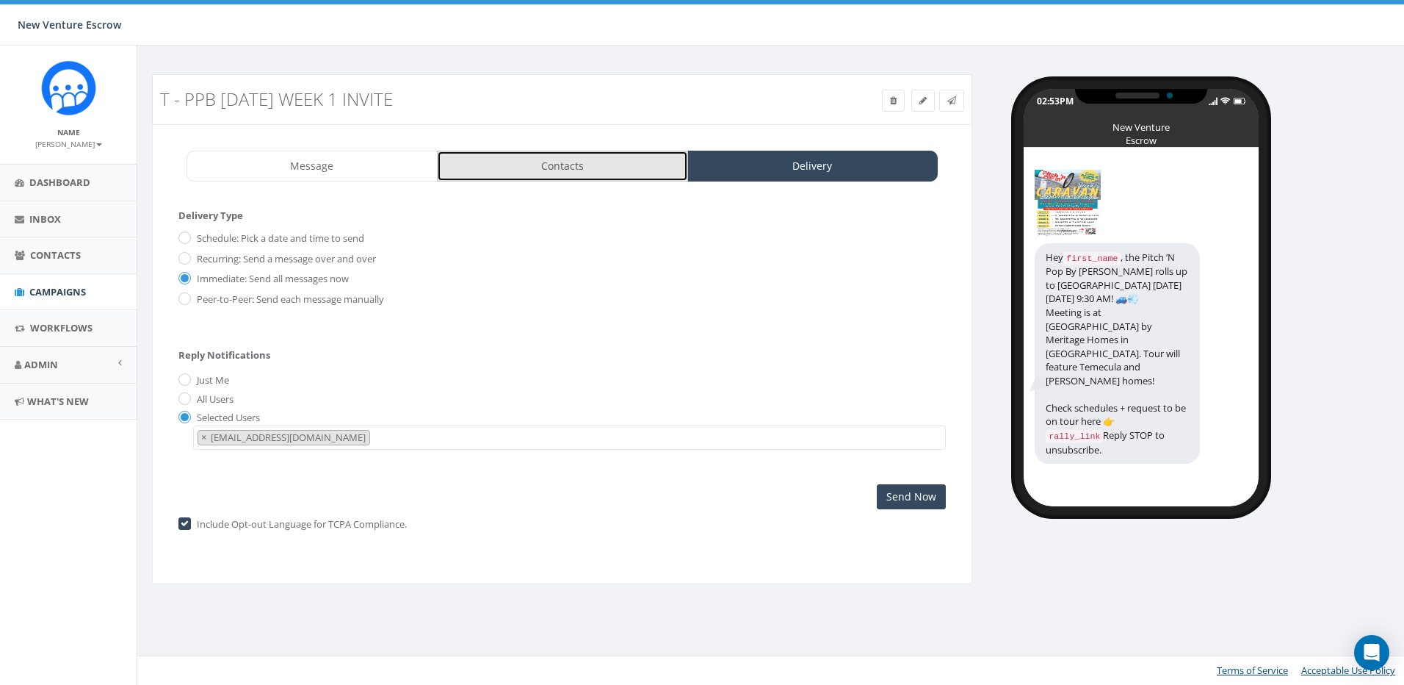
click at [552, 173] on link "Contacts" at bounding box center [562, 166] width 251 height 31
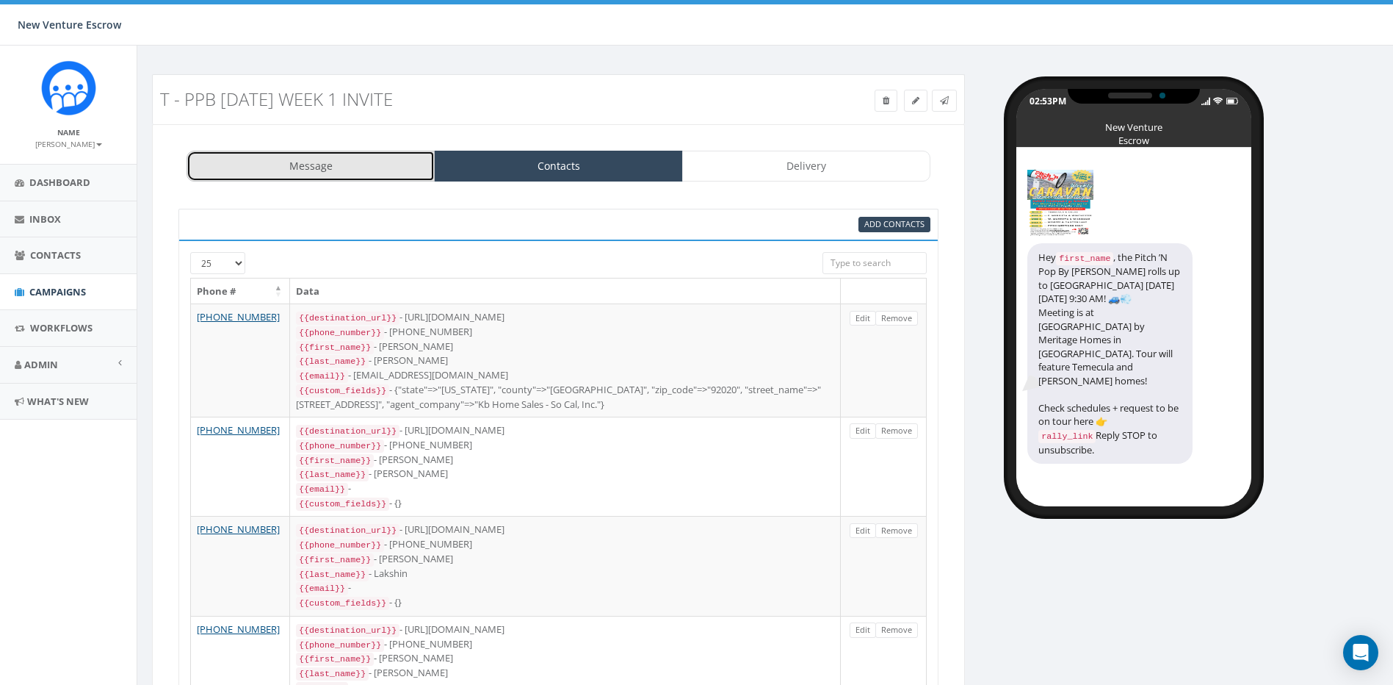
click at [344, 167] on link "Message" at bounding box center [311, 166] width 248 height 31
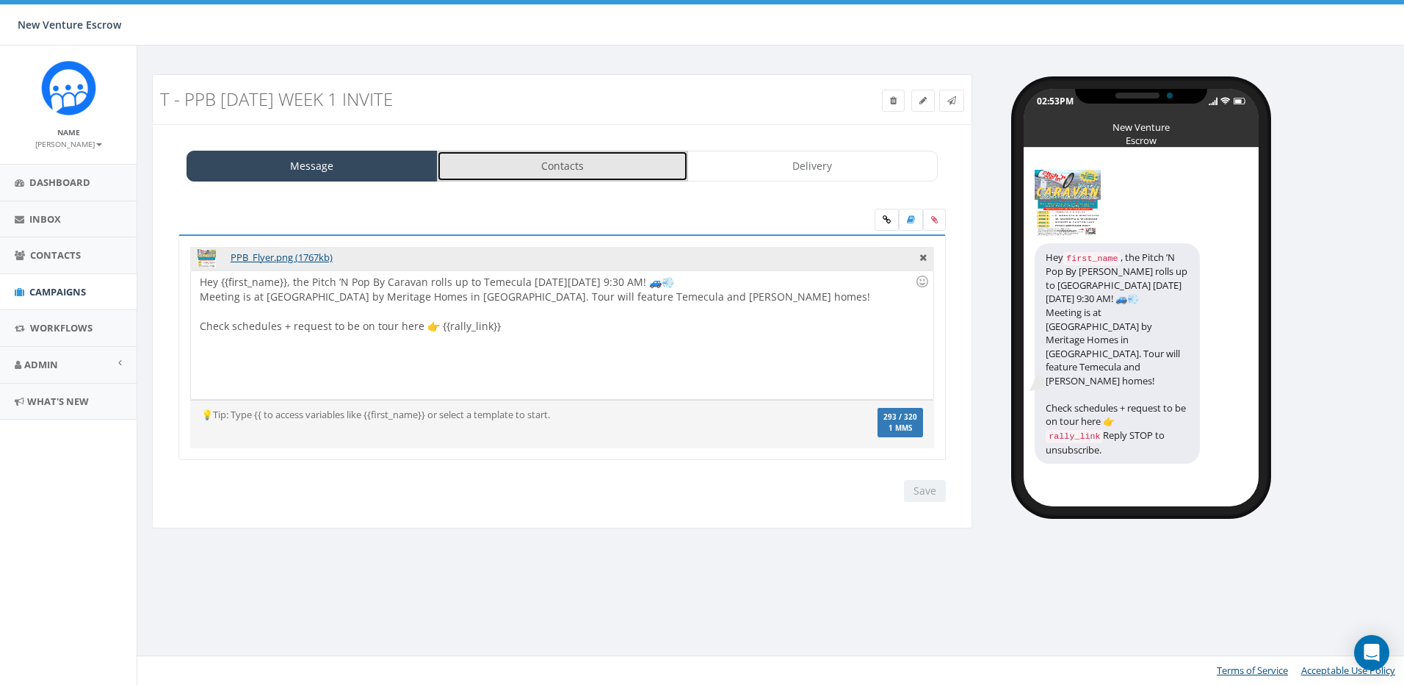
click at [575, 163] on link "Contacts" at bounding box center [562, 166] width 251 height 31
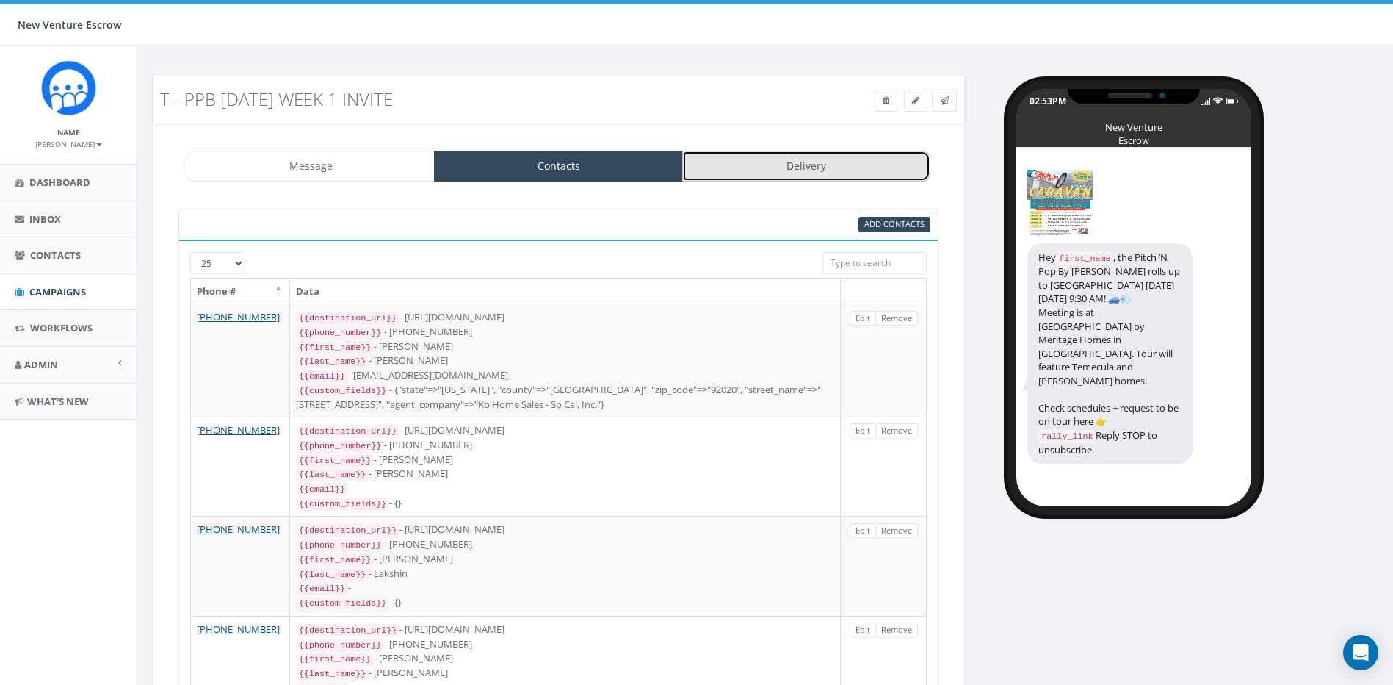
click at [851, 165] on link "Delivery" at bounding box center [806, 166] width 248 height 31
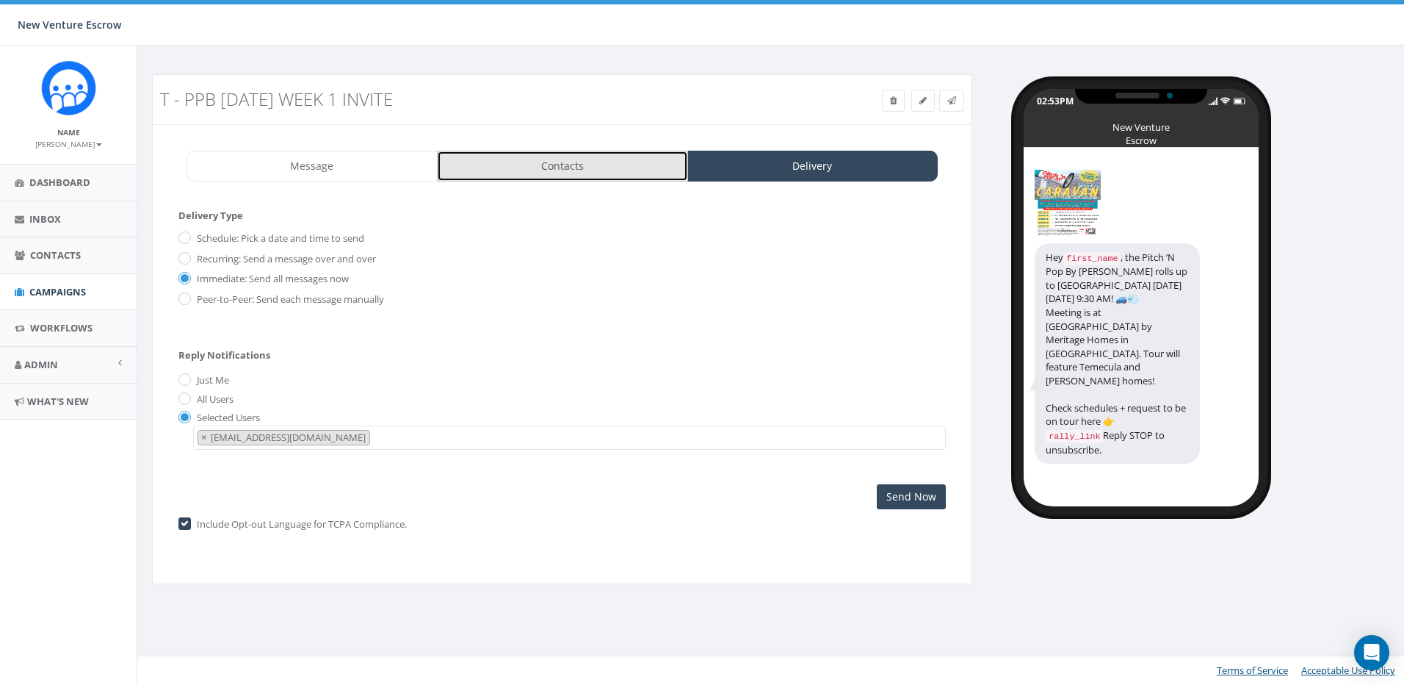
click at [636, 165] on link "Contacts" at bounding box center [562, 166] width 251 height 31
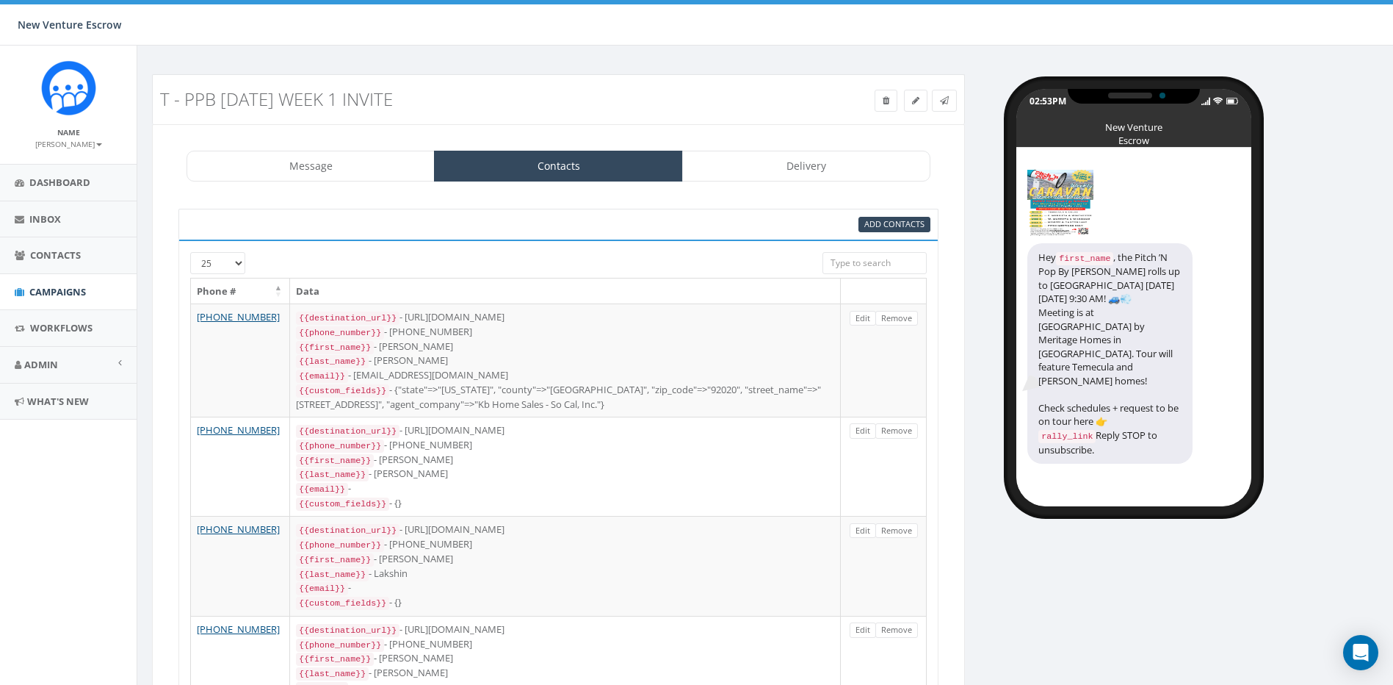
click at [876, 264] on input "search" at bounding box center [875, 263] width 104 height 22
type input "[PERSON_NAME]"
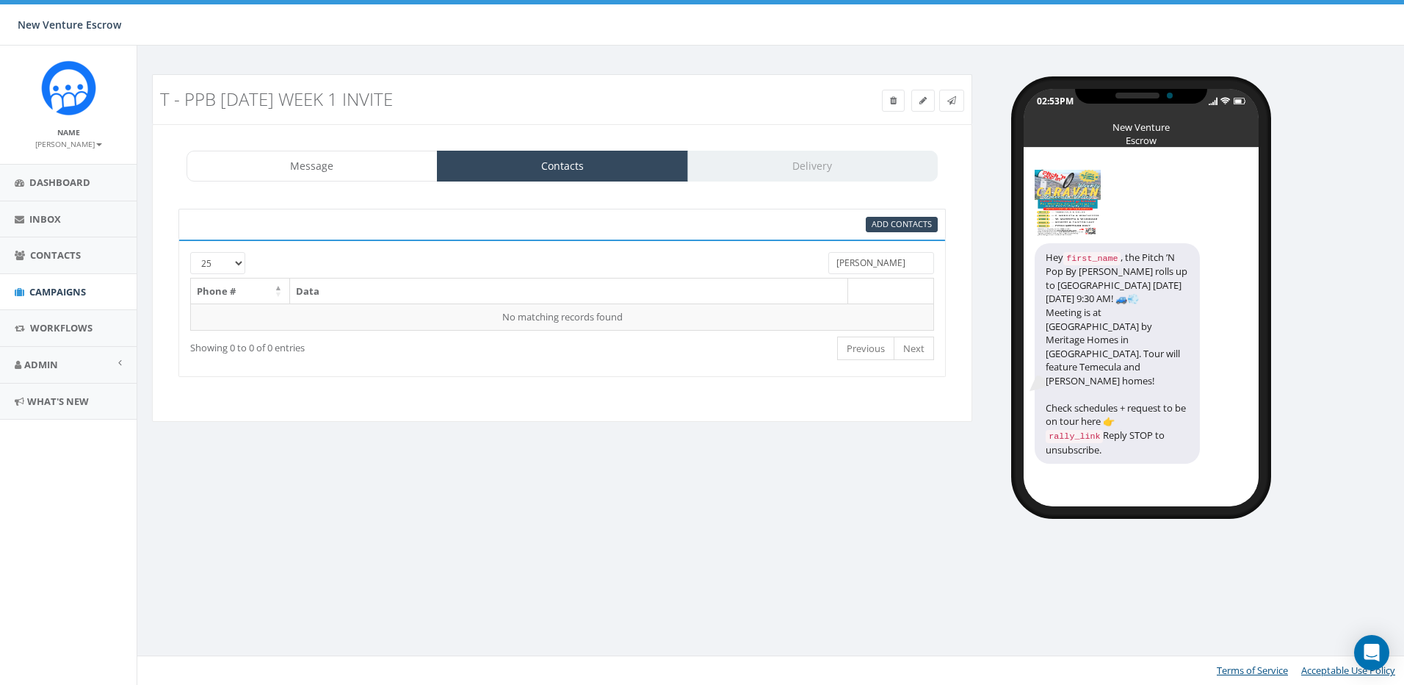
drag, startPoint x: 880, startPoint y: 262, endPoint x: 721, endPoint y: 256, distance: 158.8
click at [728, 256] on div "25 50 100 tamarra" at bounding box center [562, 265] width 766 height 26
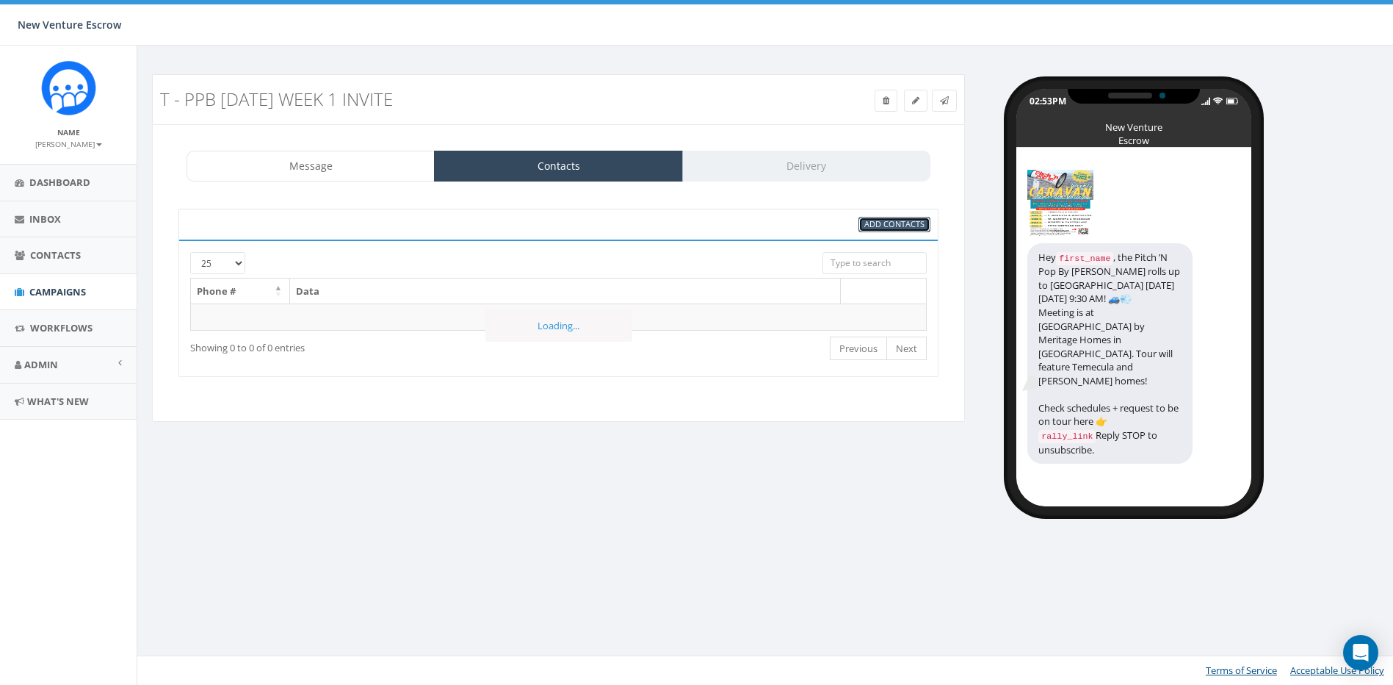
click at [914, 231] on link "Add Contacts" at bounding box center [895, 224] width 72 height 15
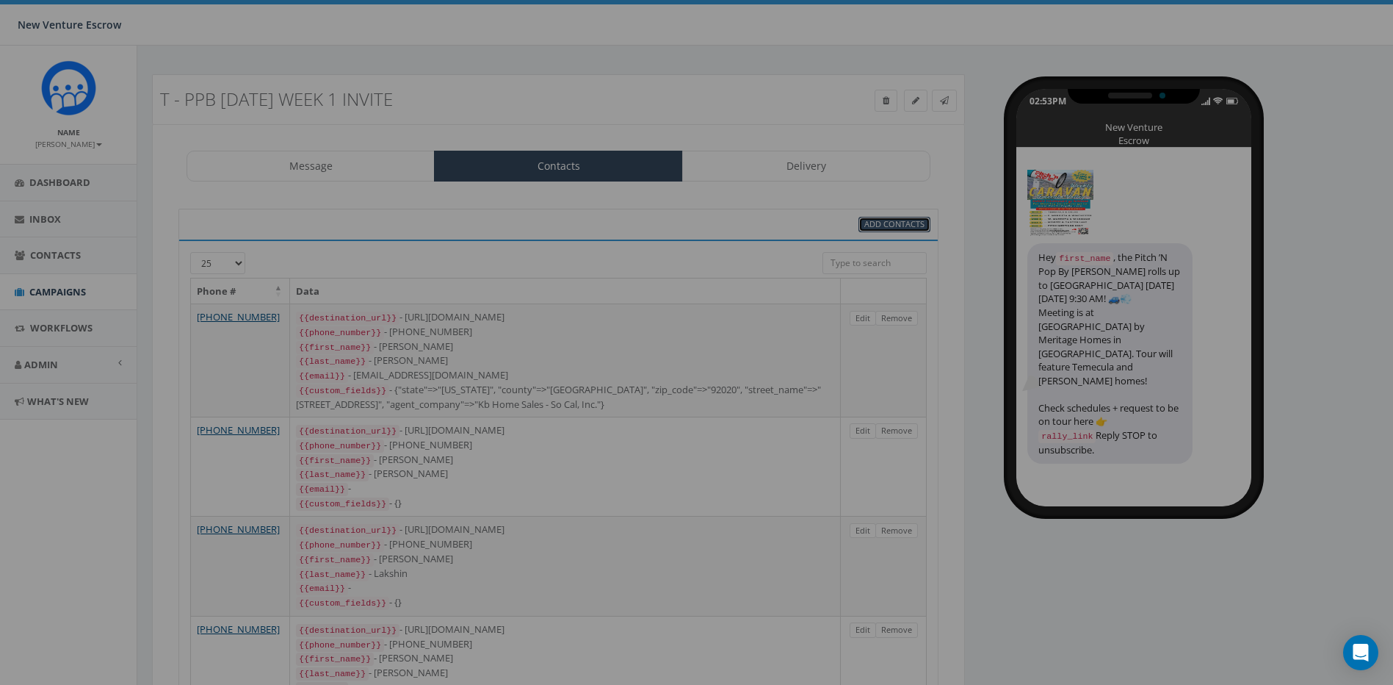
select select
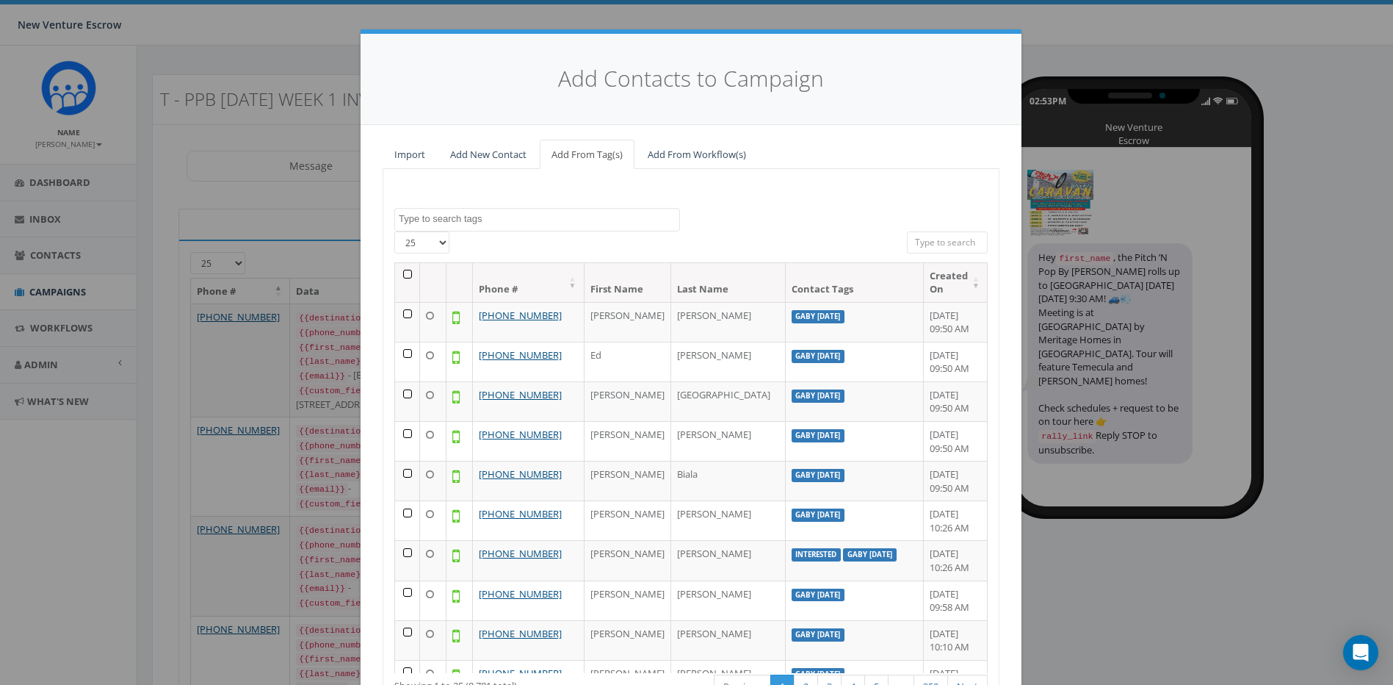
click at [598, 212] on textarea "Search" at bounding box center [539, 218] width 281 height 13
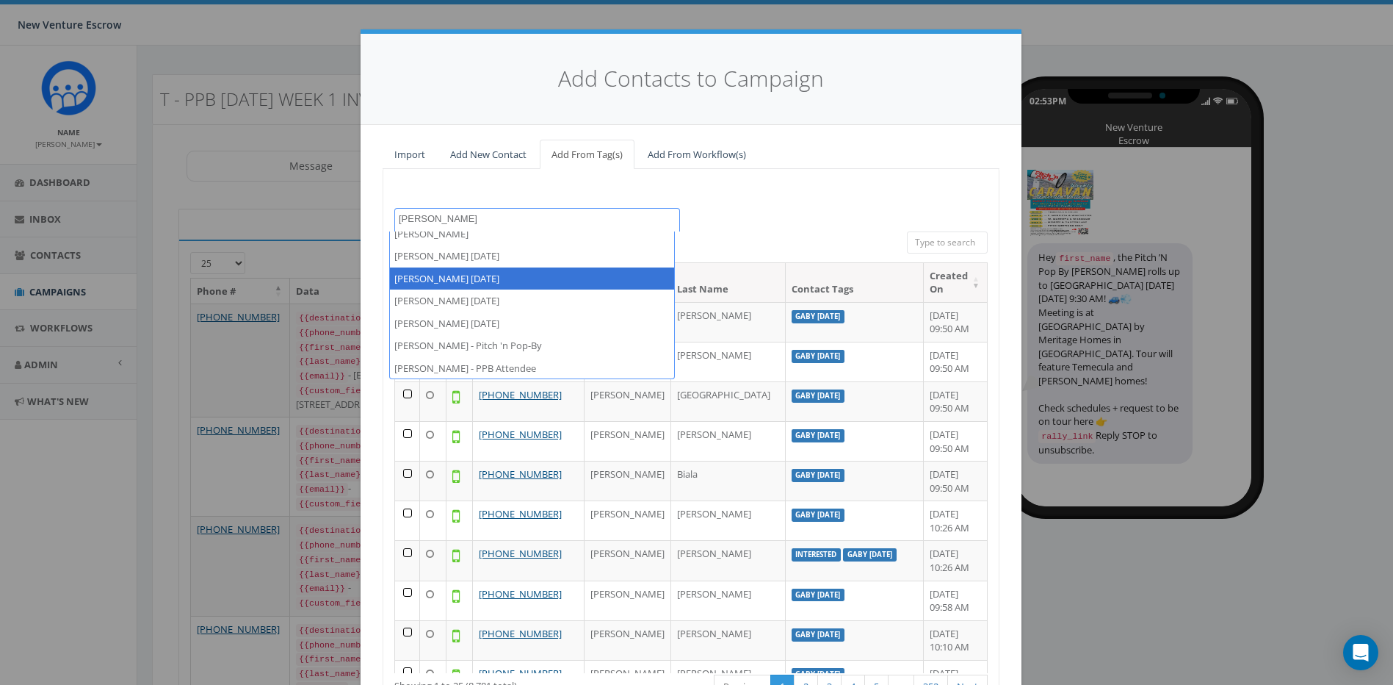
scroll to position [10, 0]
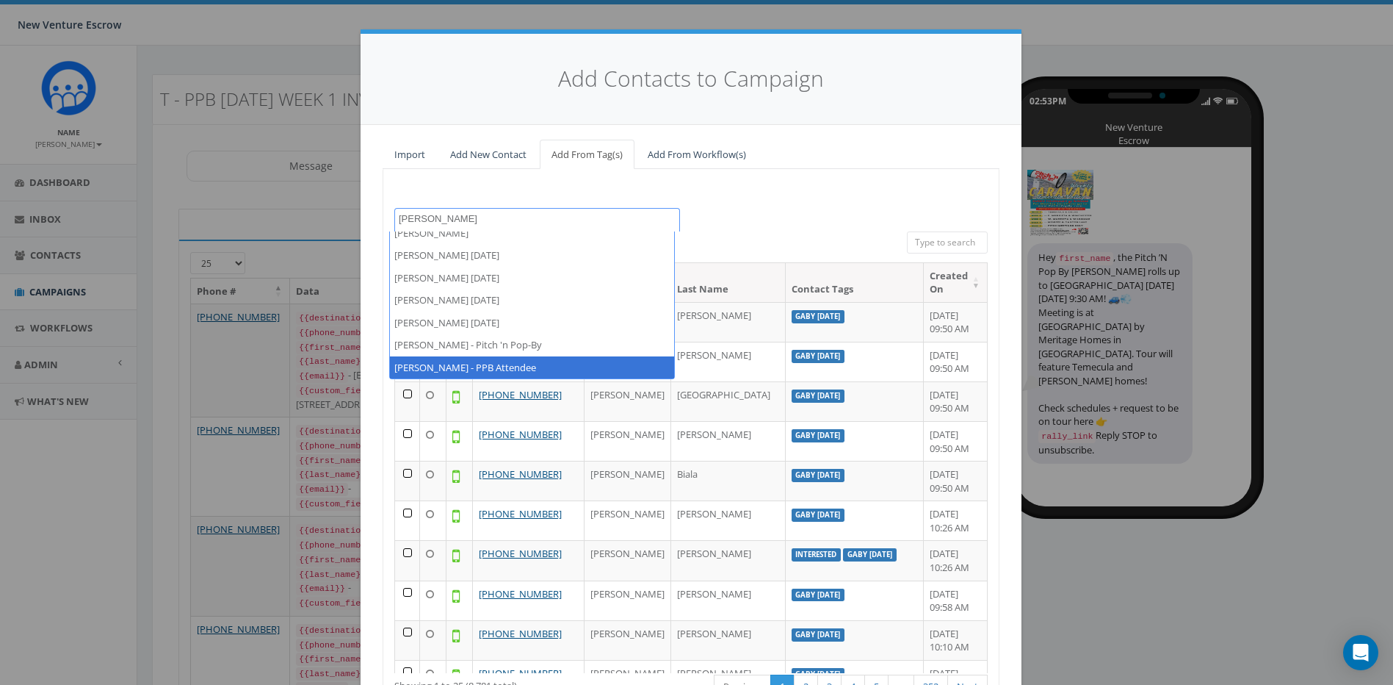
type textarea "tamarra"
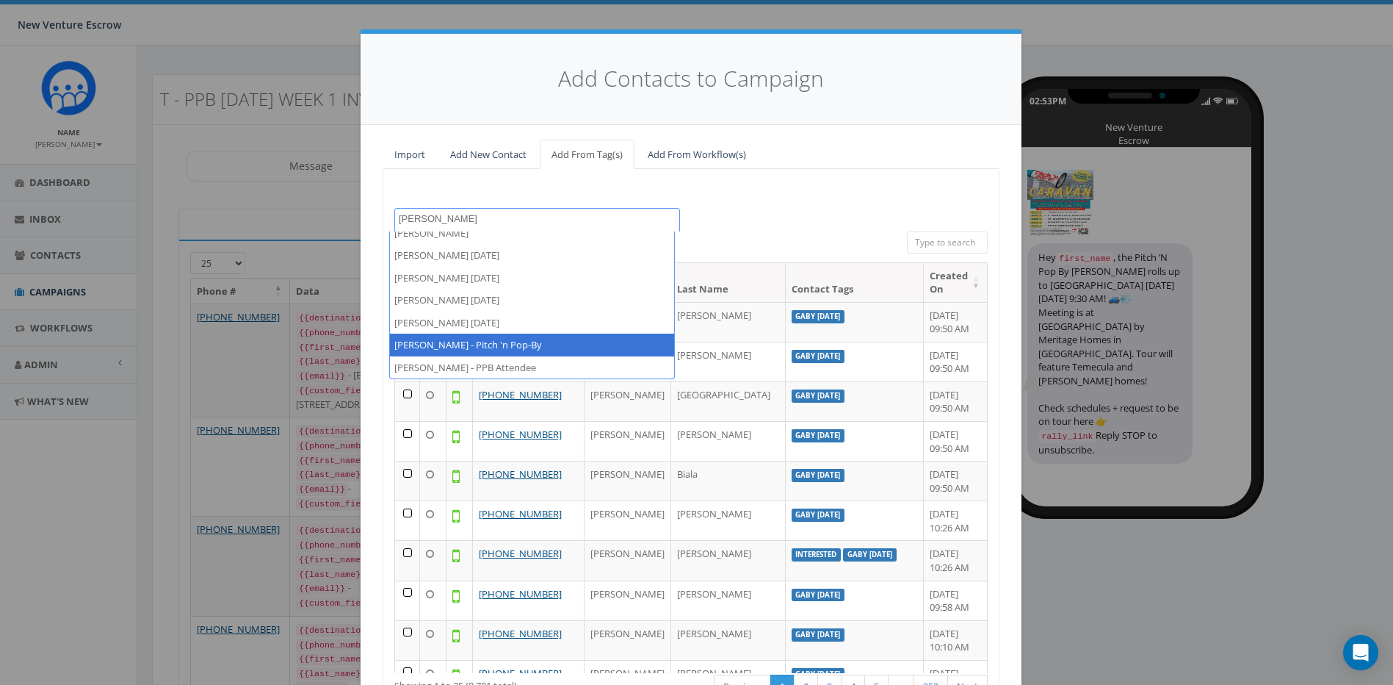
select select "Tamarra - Pitch 'n Pop-By"
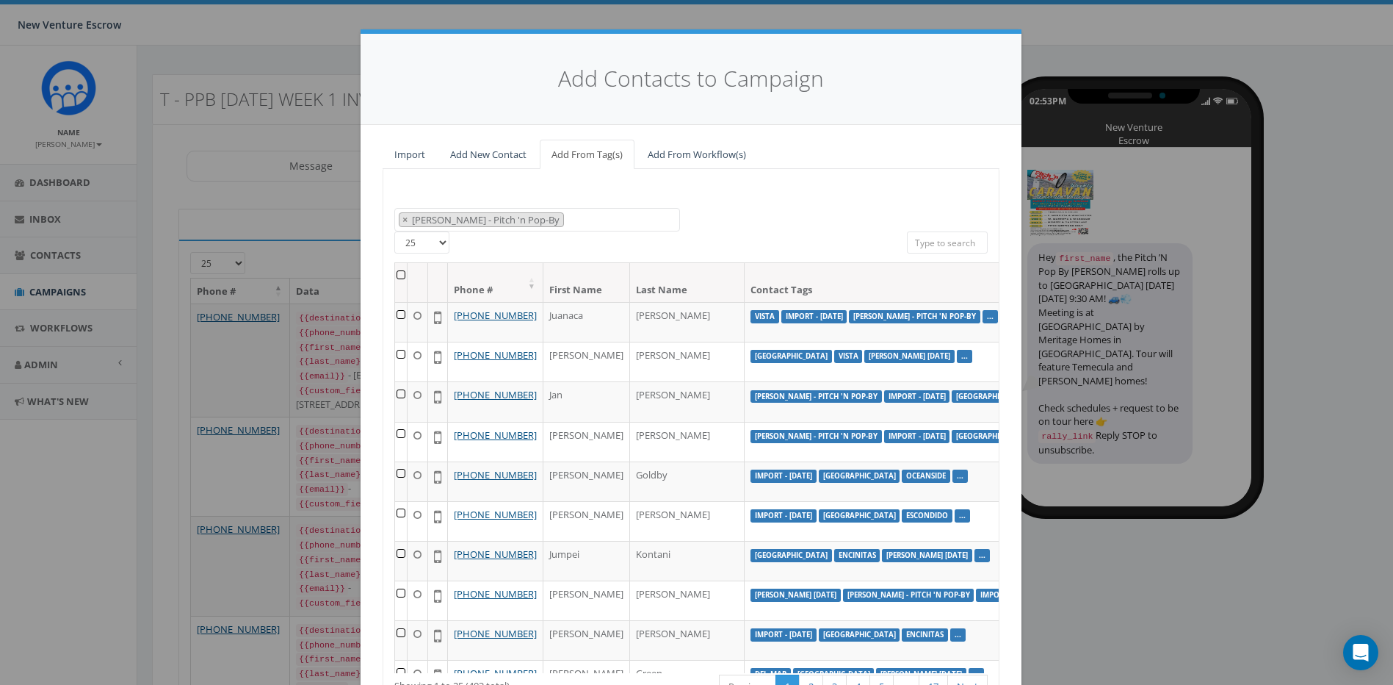
drag, startPoint x: 394, startPoint y: 275, endPoint x: 413, endPoint y: 270, distance: 18.9
click at [395, 274] on th at bounding box center [401, 282] width 12 height 39
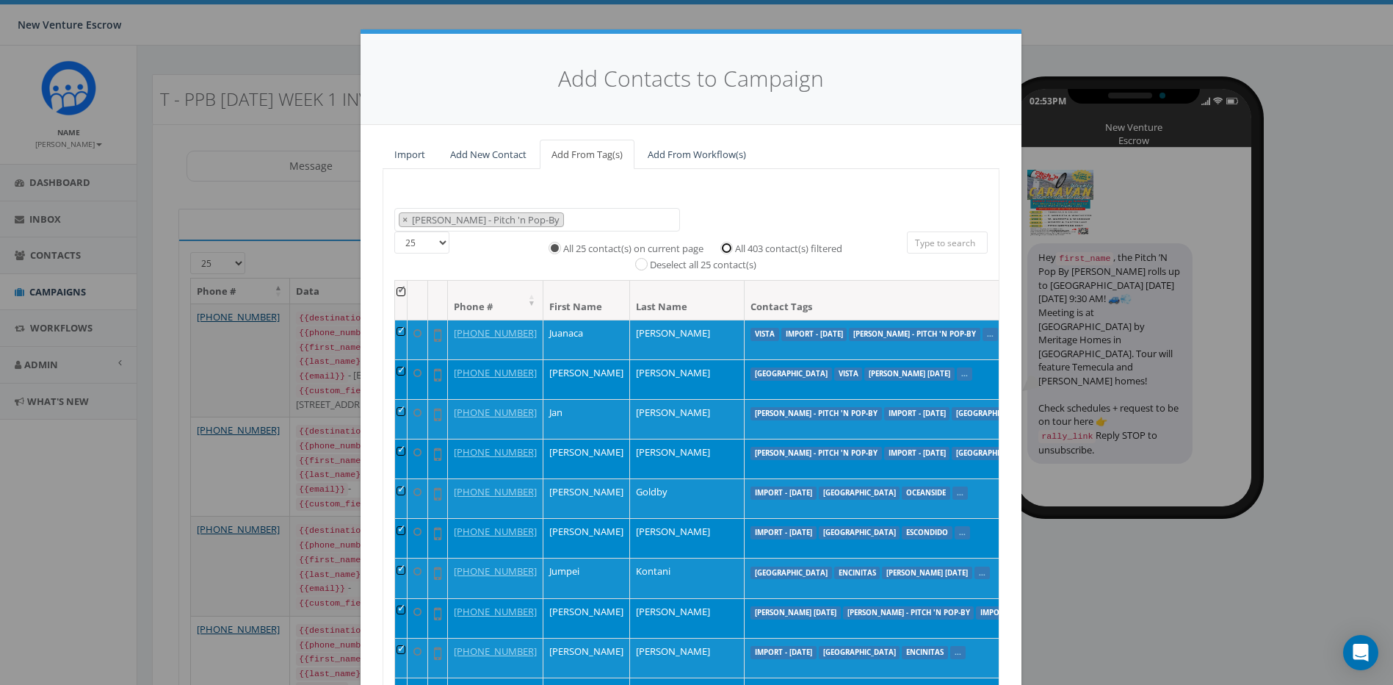
click at [727, 248] on input "All 403 contact(s) filtered" at bounding box center [731, 247] width 10 height 10
radio input "true"
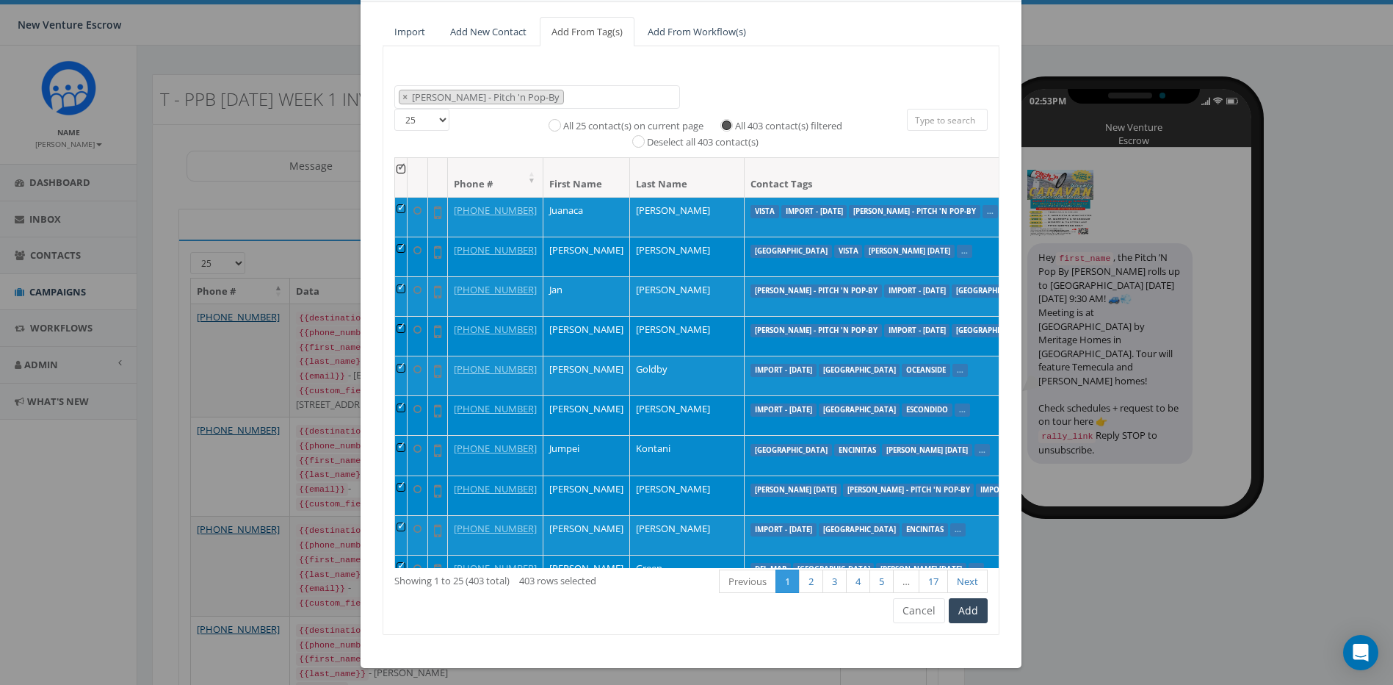
scroll to position [128, 0]
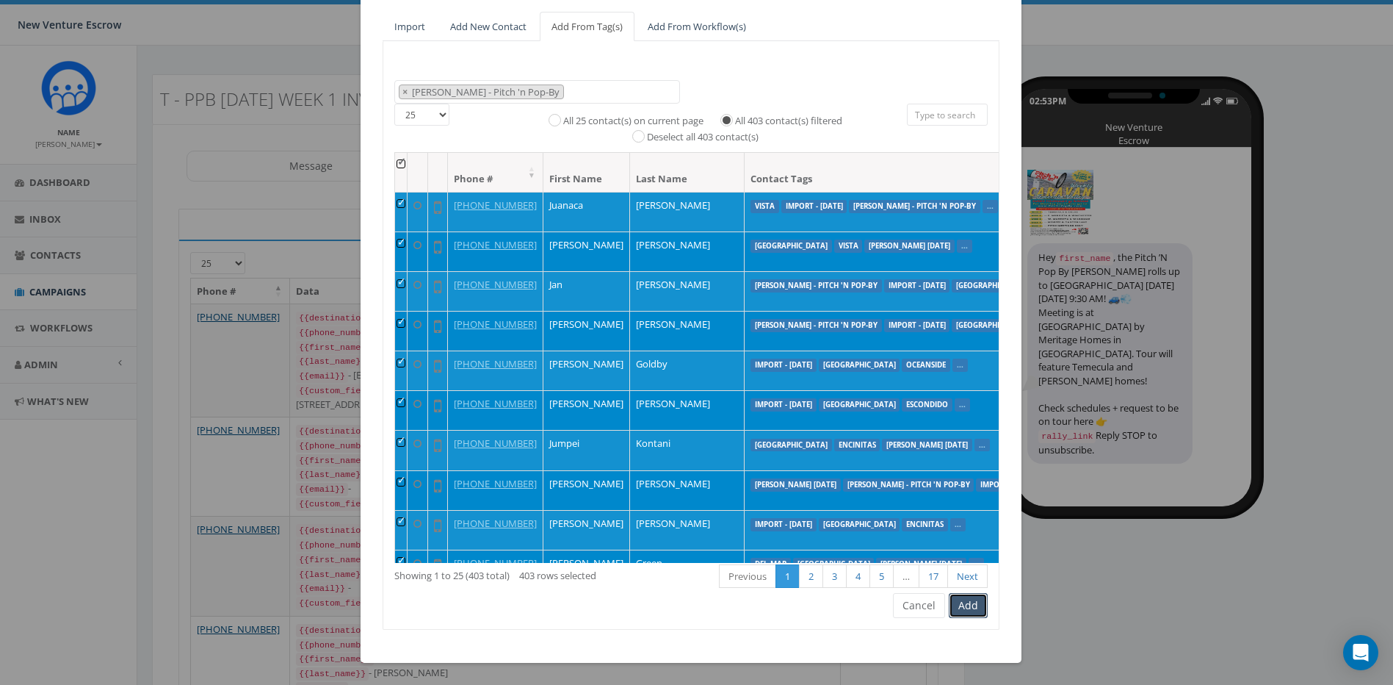
click at [956, 601] on button "Add" at bounding box center [968, 605] width 39 height 25
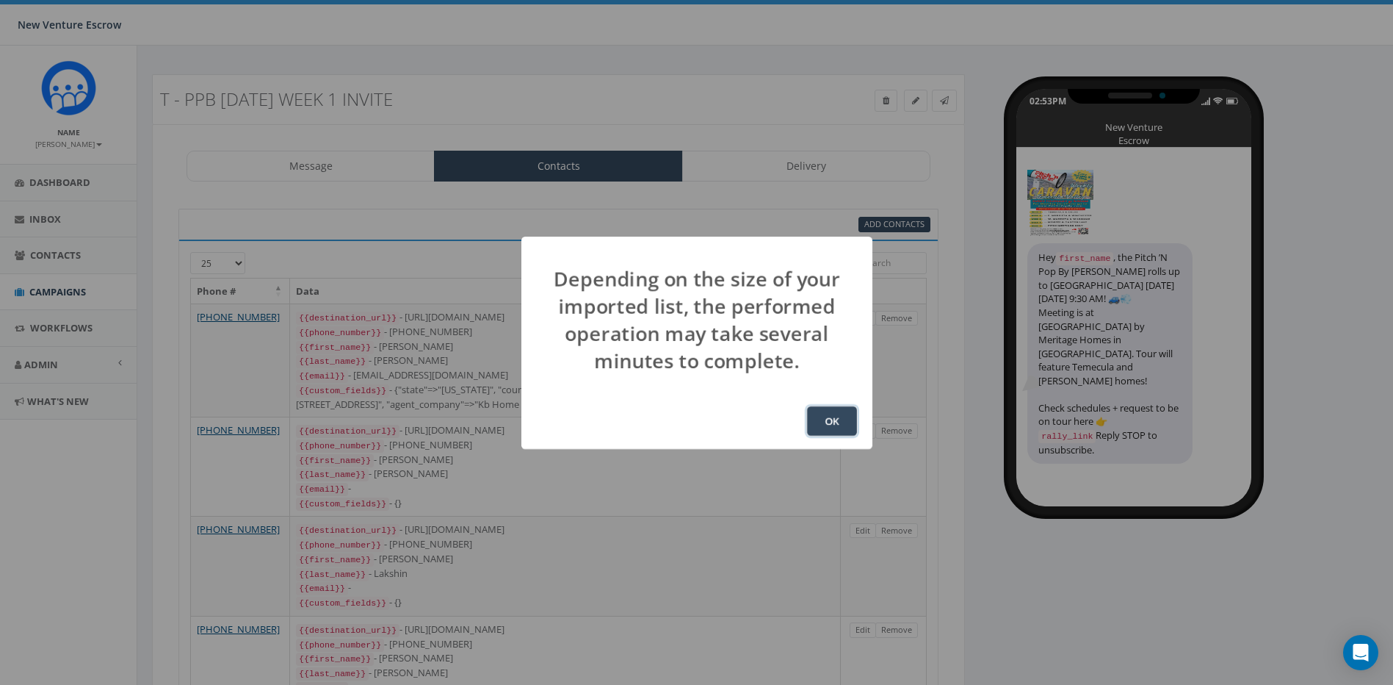
click at [826, 416] on button "OK" at bounding box center [832, 420] width 50 height 29
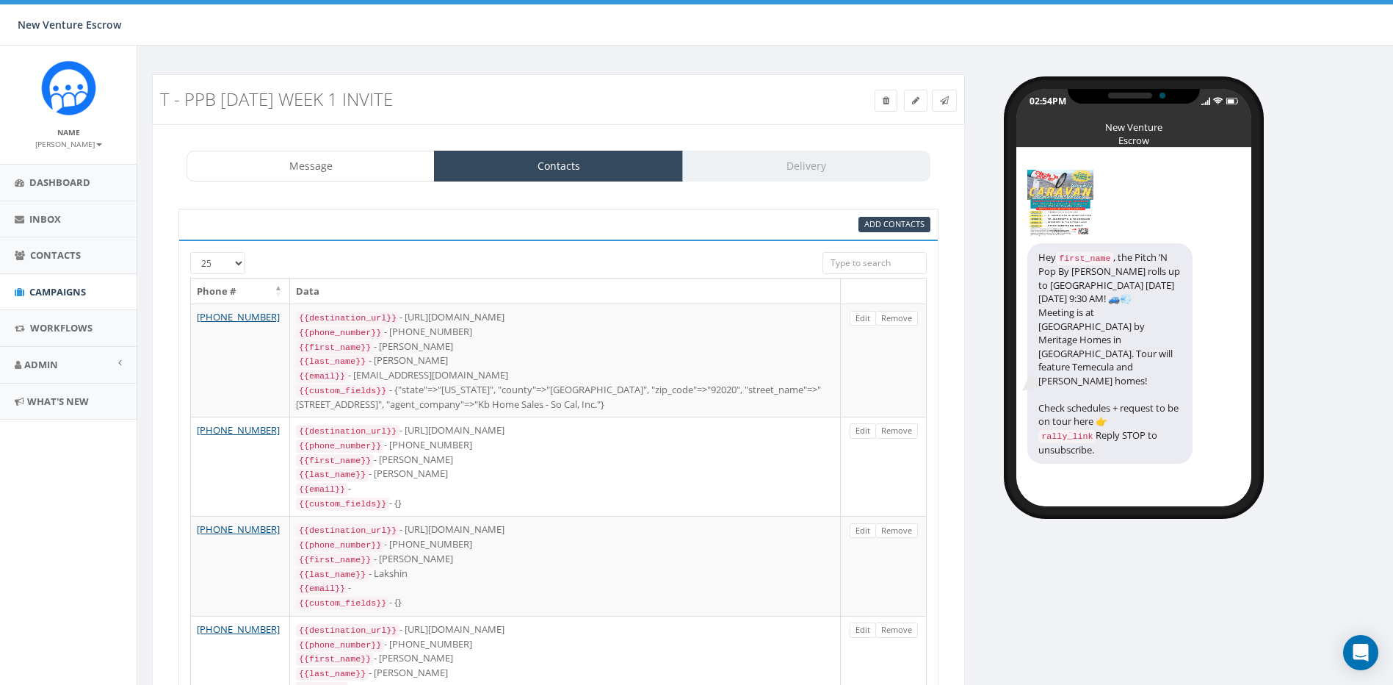
click at [1080, 551] on div "T - PPB [DATE] Week 1 Invite Test Message Status: Message Contacts Delivery PPB…" at bounding box center [767, 449] width 1253 height 751
drag, startPoint x: 1083, startPoint y: 378, endPoint x: 1182, endPoint y: 380, distance: 99.2
click at [1182, 380] on div "Hey first_name , the Pitch ’N Pop By [PERSON_NAME] rolls up to Temecula [DATE][…" at bounding box center [1110, 353] width 165 height 221
drag, startPoint x: 1182, startPoint y: 380, endPoint x: 1158, endPoint y: 449, distance: 73.2
click at [1158, 449] on div "Hey first_name , the Pitch ’N Pop By [PERSON_NAME] rolls up to Temecula [DATE][…" at bounding box center [1134, 327] width 235 height 358
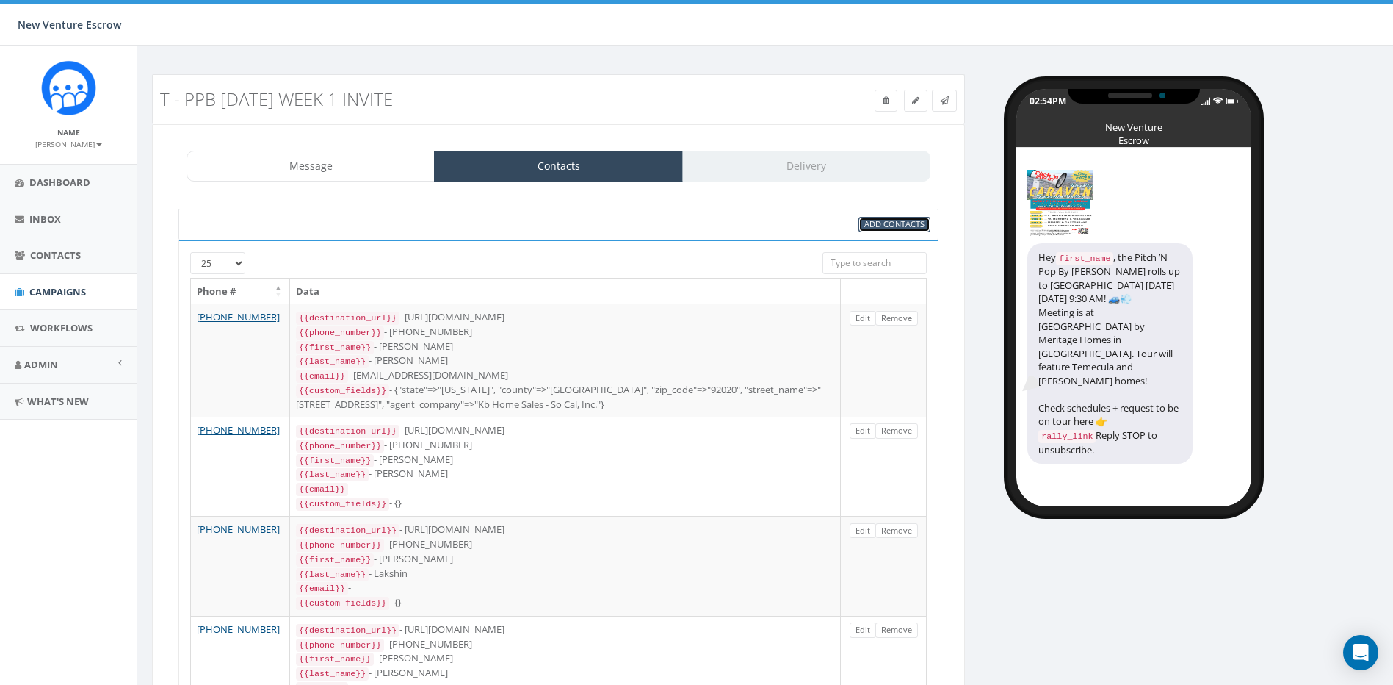
click at [892, 229] on span "Add Contacts" at bounding box center [895, 223] width 60 height 11
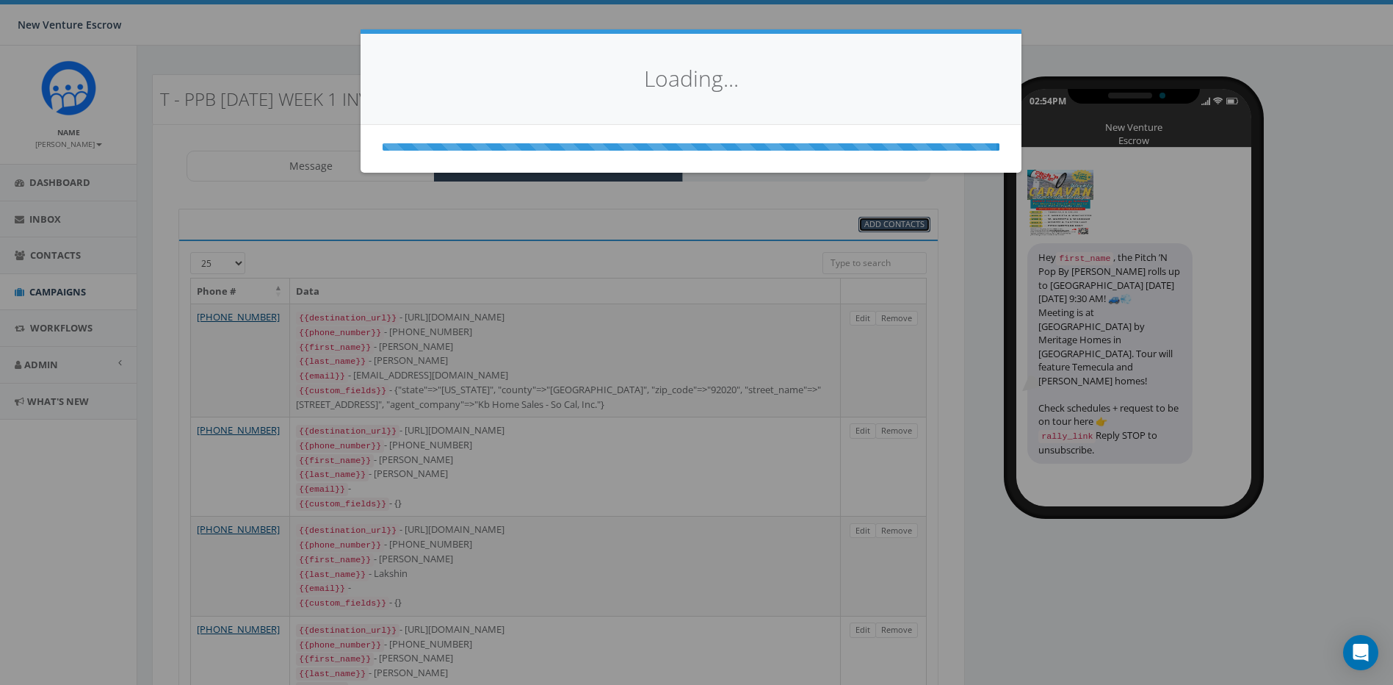
select select
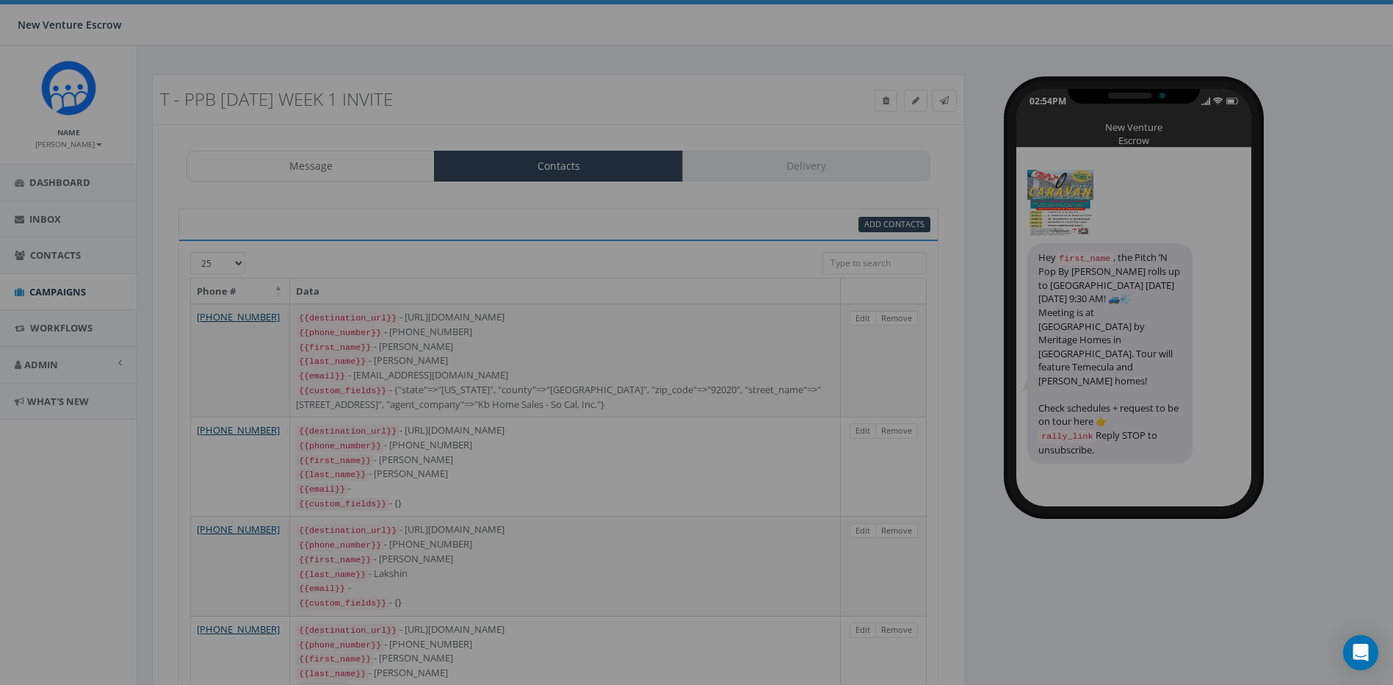
drag, startPoint x: 643, startPoint y: 126, endPoint x: 647, endPoint y: 173, distance: 46.4
click at [652, 123] on div "Add Contacts to Campaign Import Add New Contact Add From Tag(s) Add From Workfl…" at bounding box center [691, 159] width 661 height 508
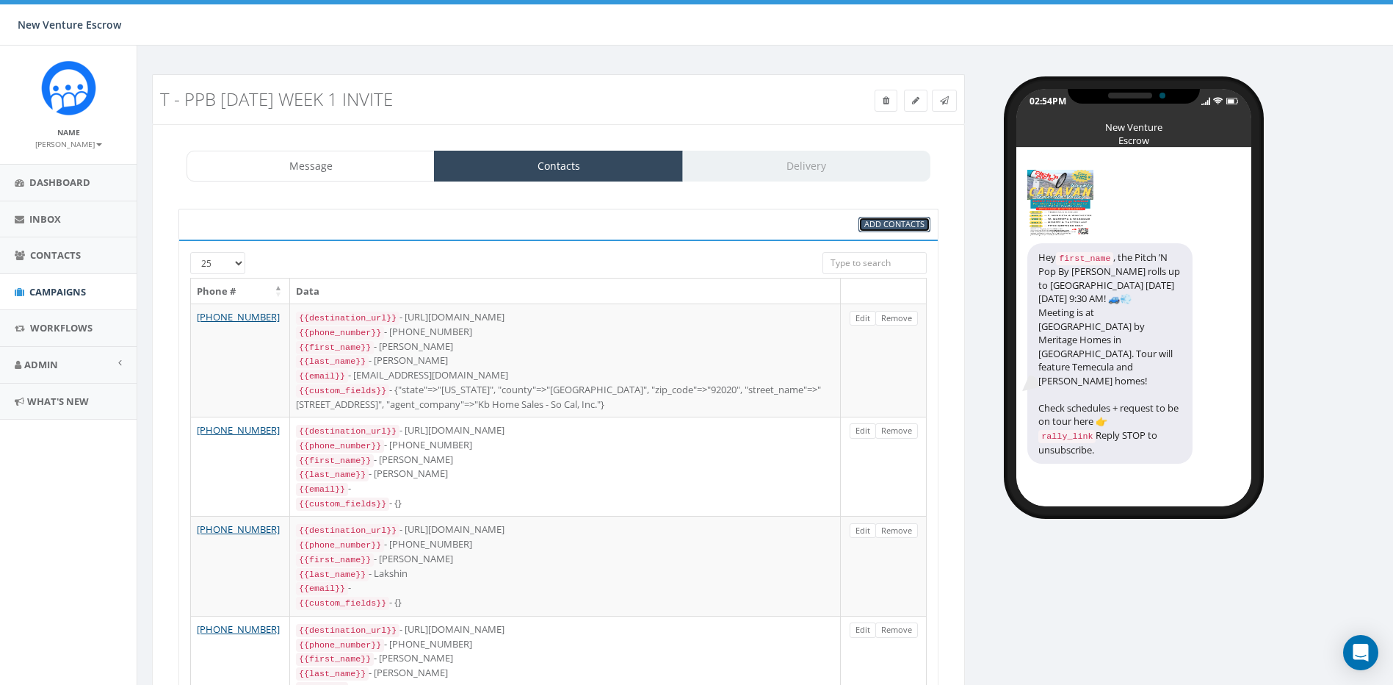
click at [895, 223] on span "Add Contacts" at bounding box center [895, 223] width 60 height 11
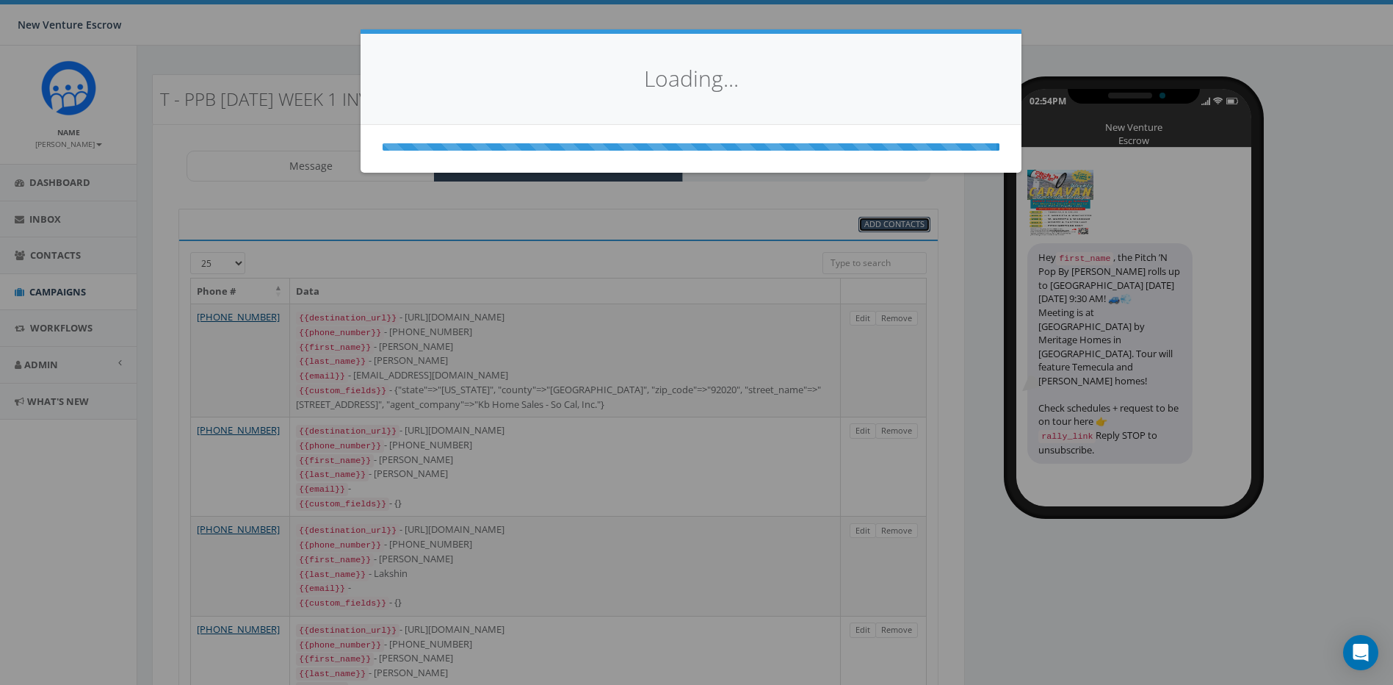
select select
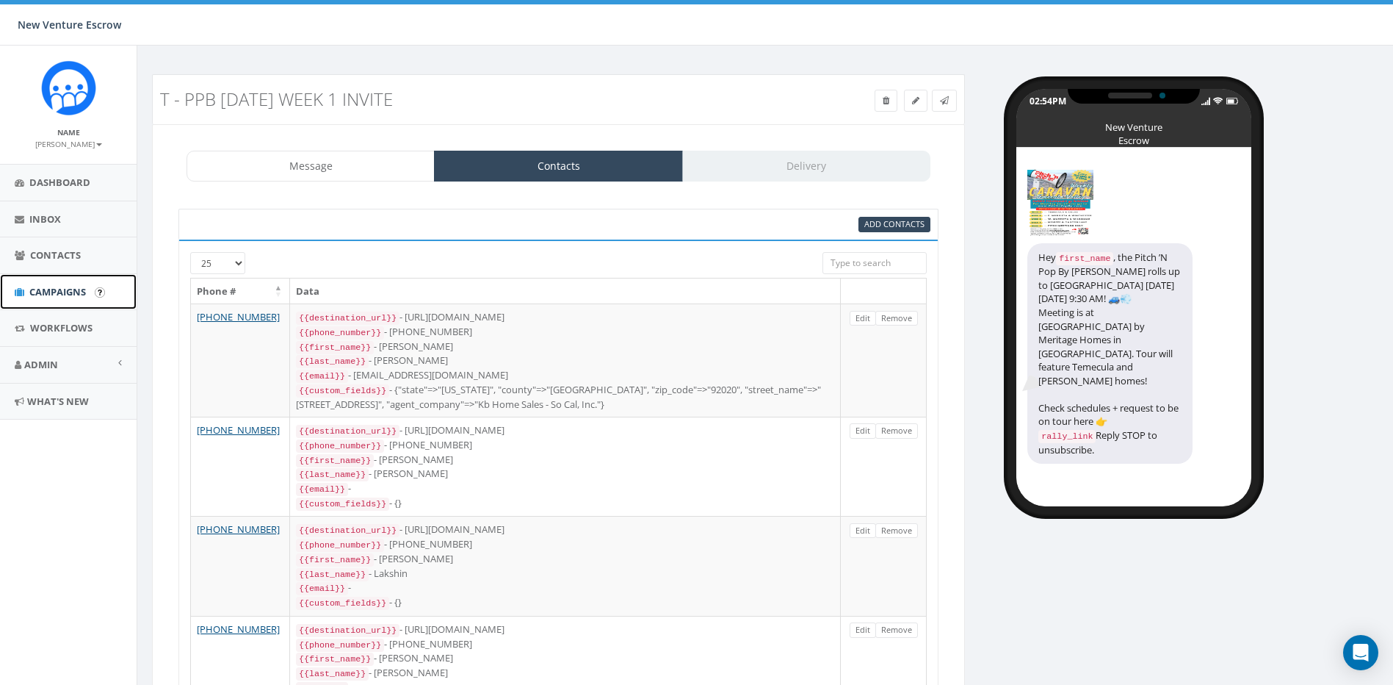
click at [42, 296] on span "Campaigns" at bounding box center [57, 291] width 57 height 13
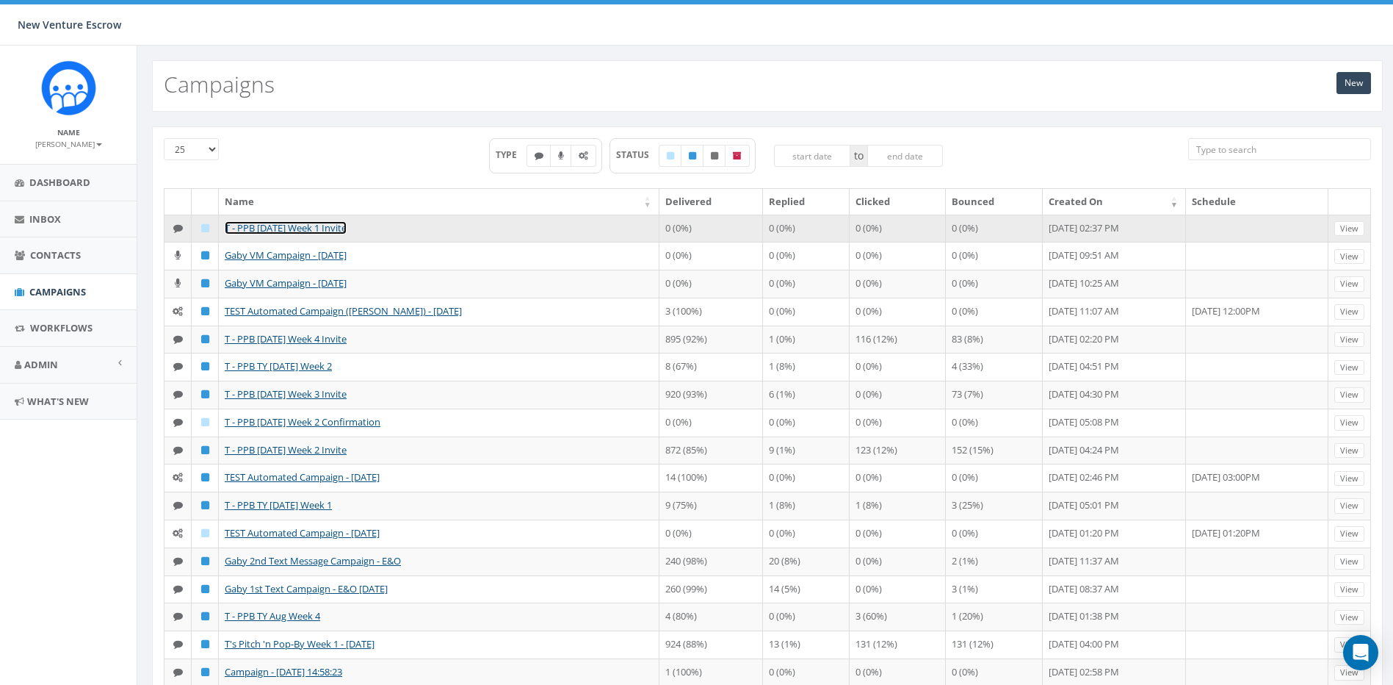
click at [324, 227] on link "T - PPB [DATE] Week 1 Invite" at bounding box center [286, 227] width 122 height 13
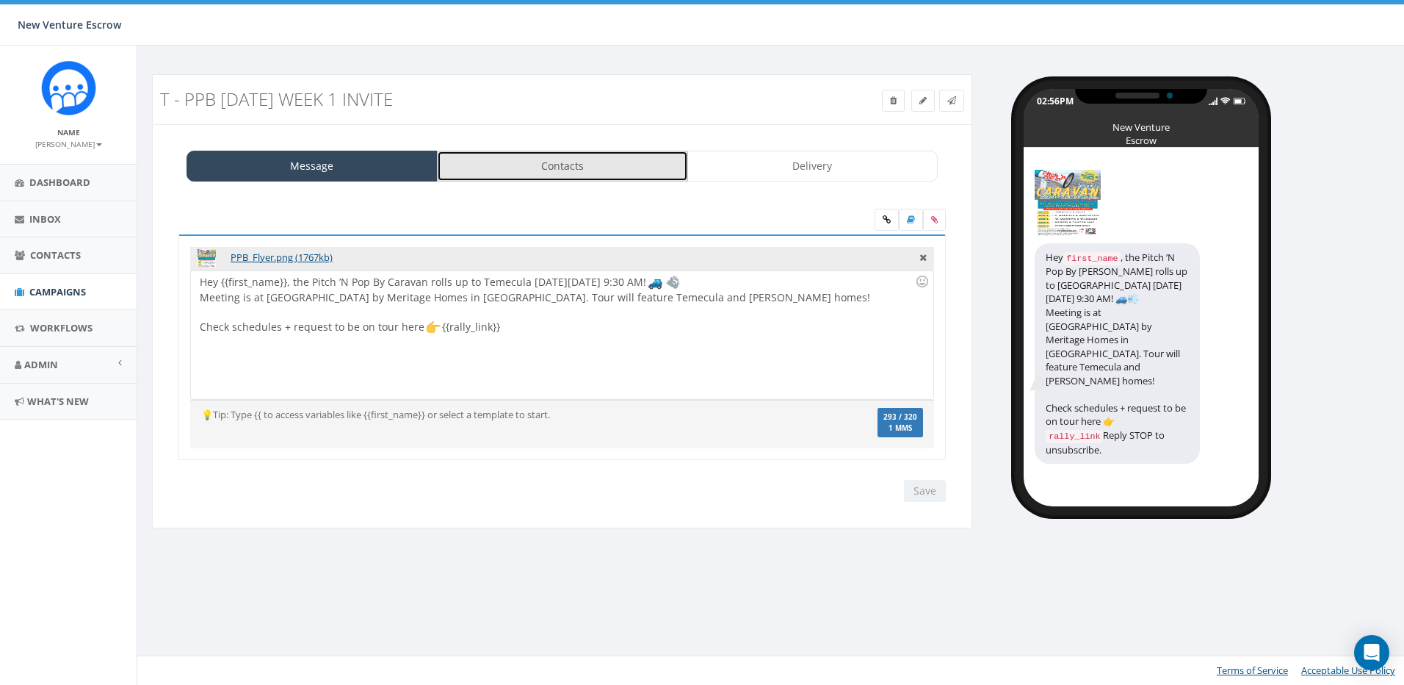
click at [547, 163] on link "Contacts" at bounding box center [562, 166] width 251 height 31
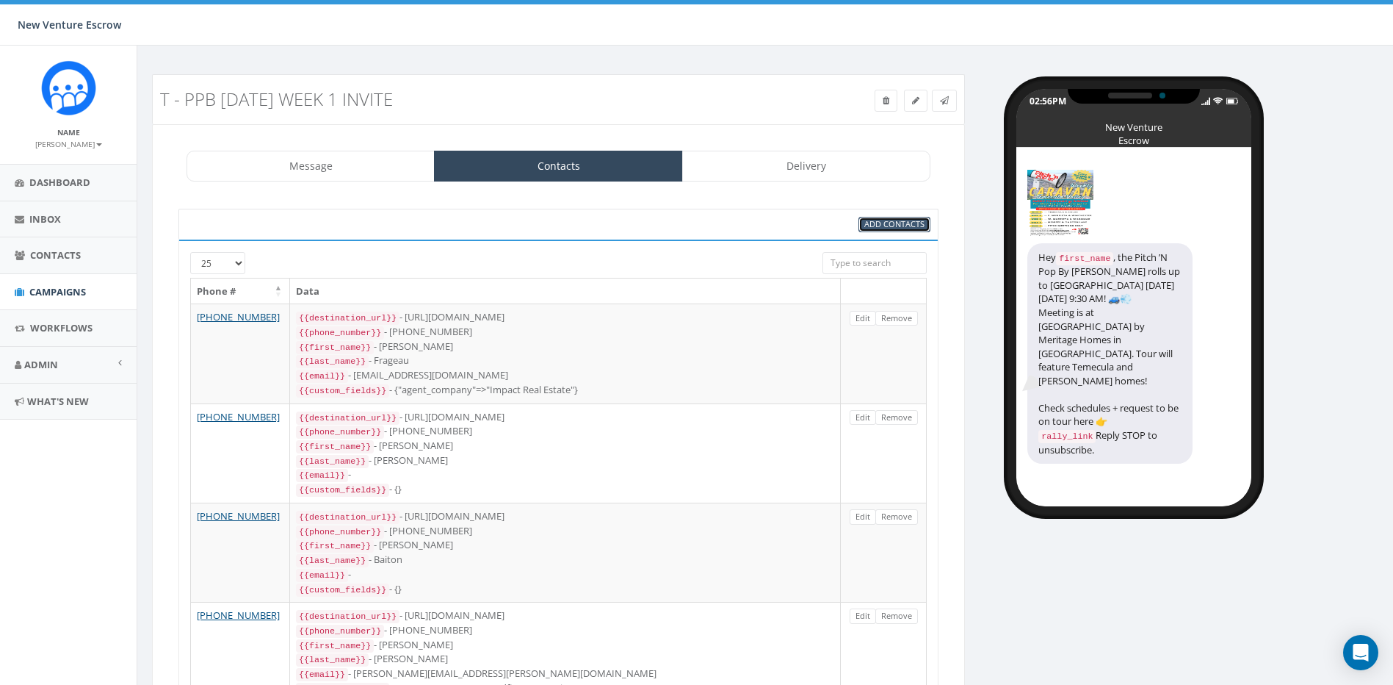
click at [895, 225] on span "Add Contacts" at bounding box center [895, 223] width 60 height 11
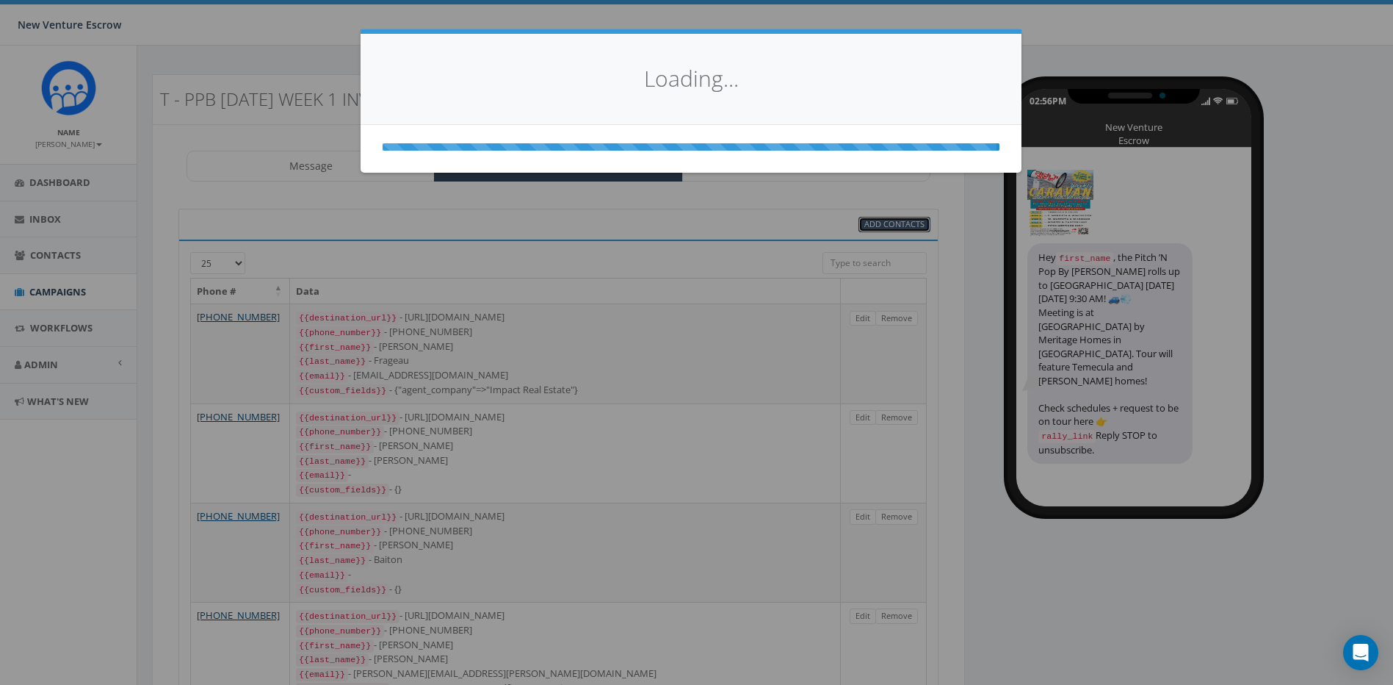
select select
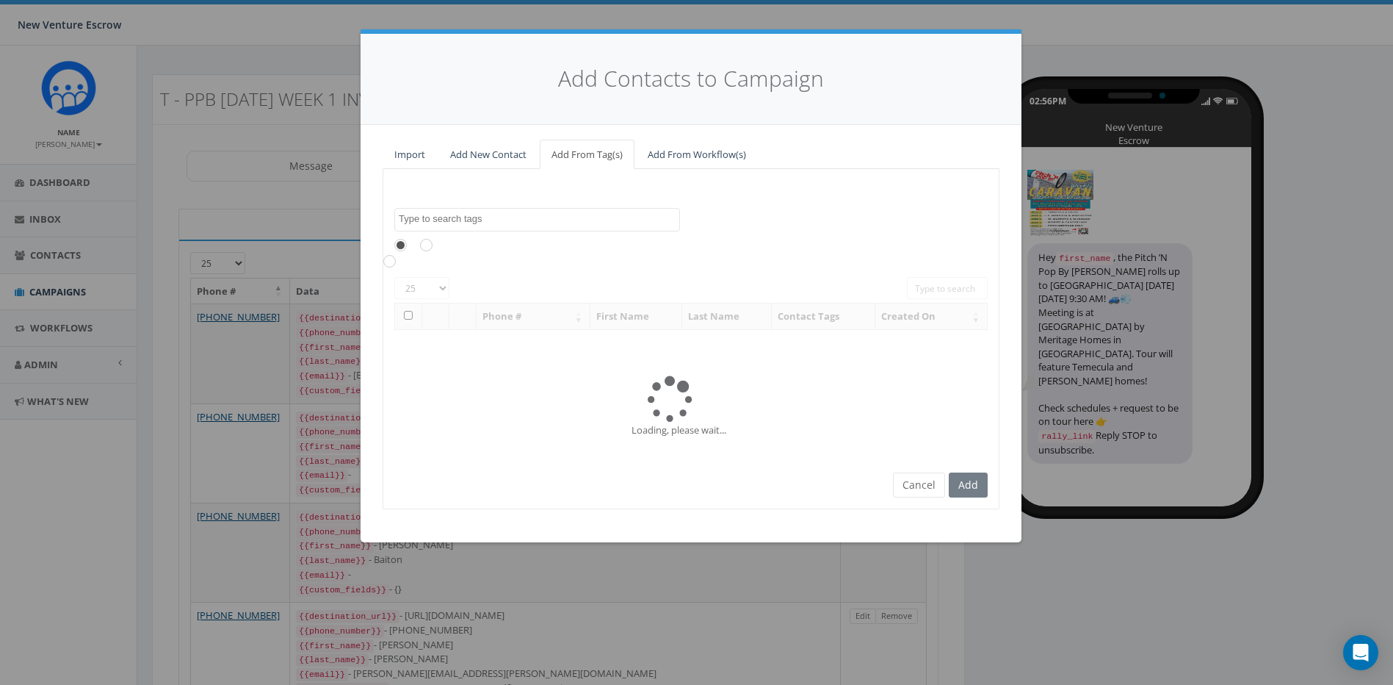
click at [566, 213] on textarea "Search" at bounding box center [539, 218] width 281 height 13
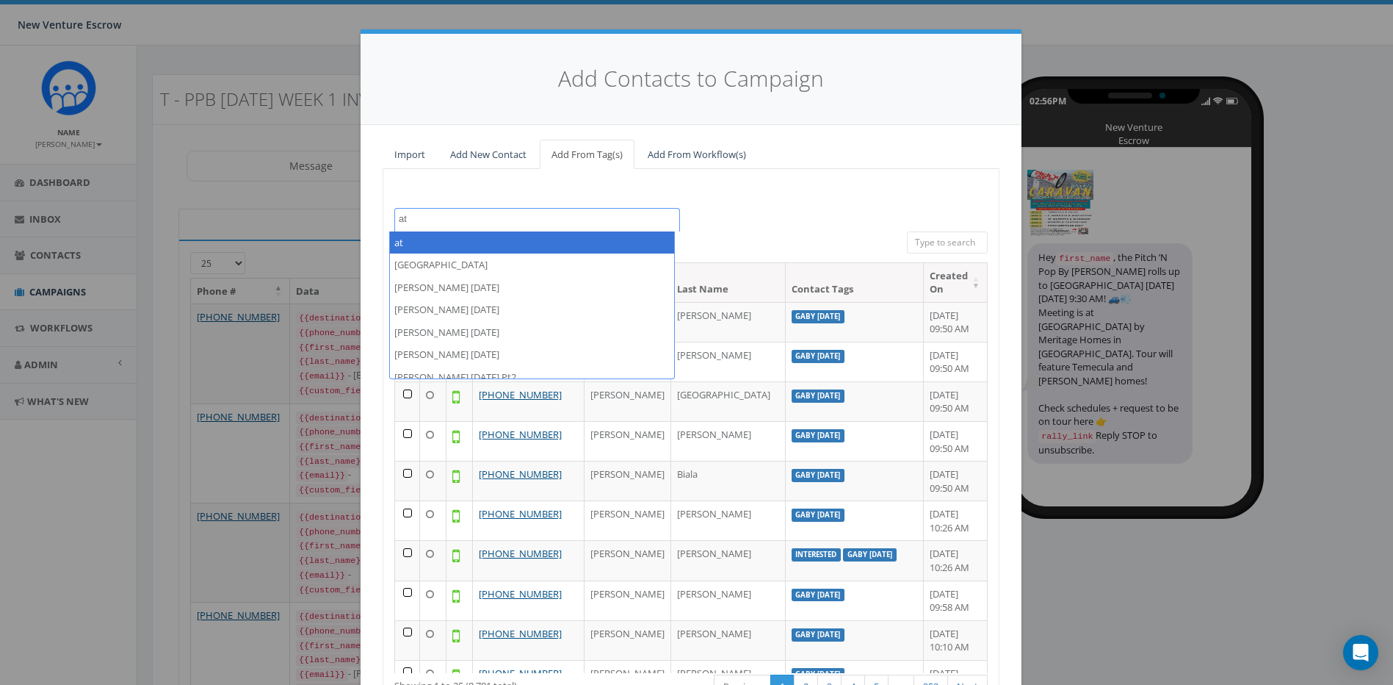
drag, startPoint x: 541, startPoint y: 214, endPoint x: 265, endPoint y: 212, distance: 276.2
click at [267, 212] on div "Add Contacts to Campaign Import Add New Contact Add From Tag(s) Add From Workfl…" at bounding box center [696, 342] width 1393 height 685
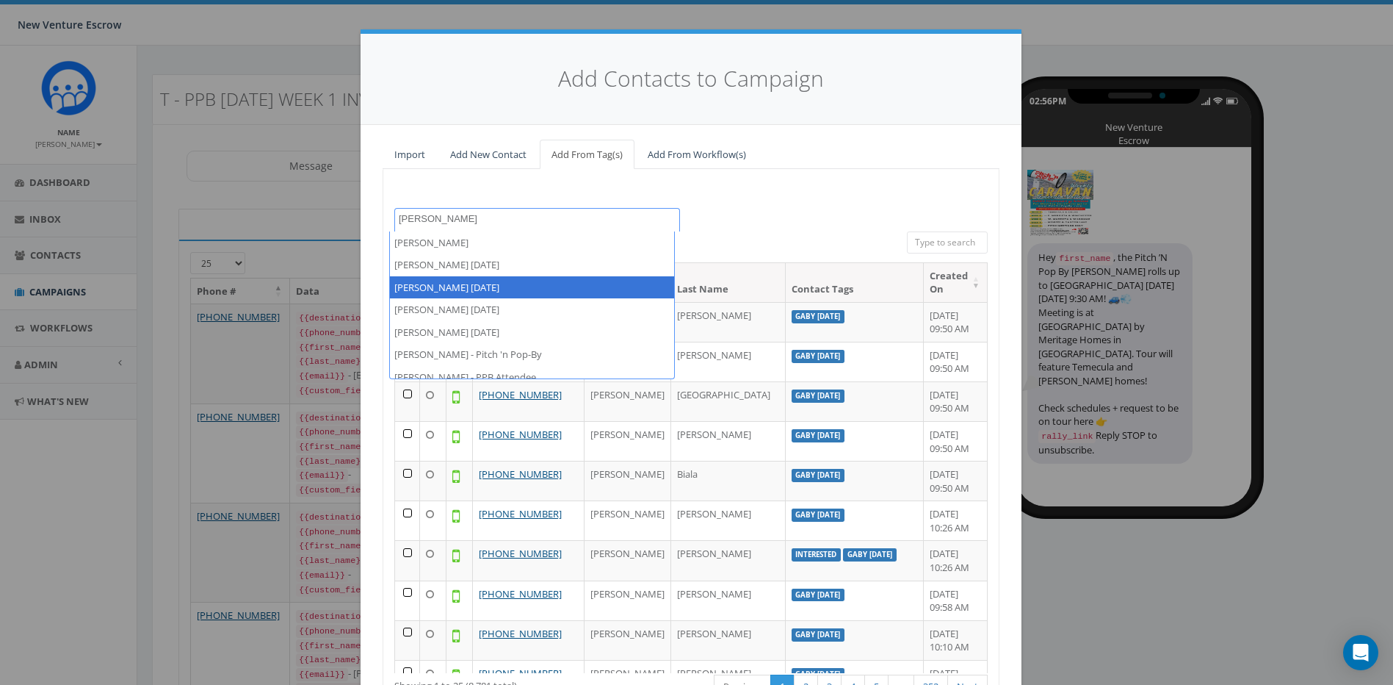
type textarea "[PERSON_NAME]"
select select "[PERSON_NAME] [DATE]"
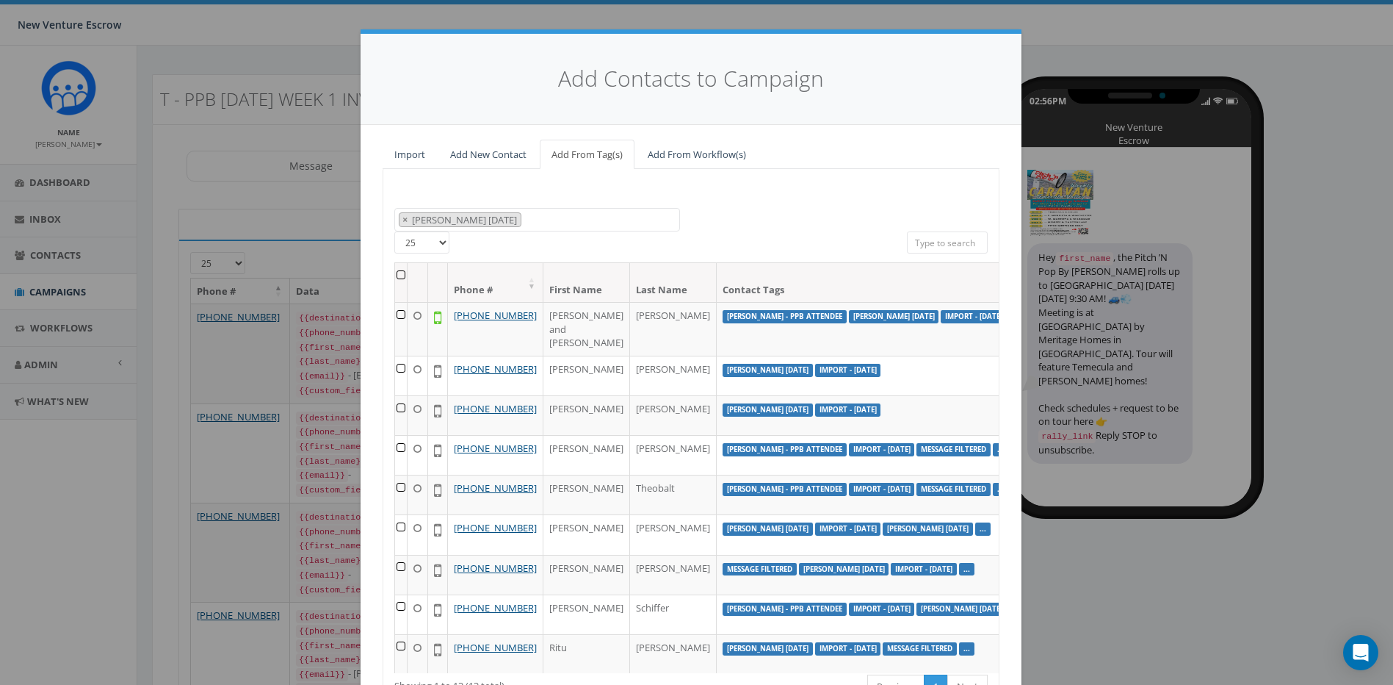
click at [395, 275] on th at bounding box center [401, 282] width 12 height 39
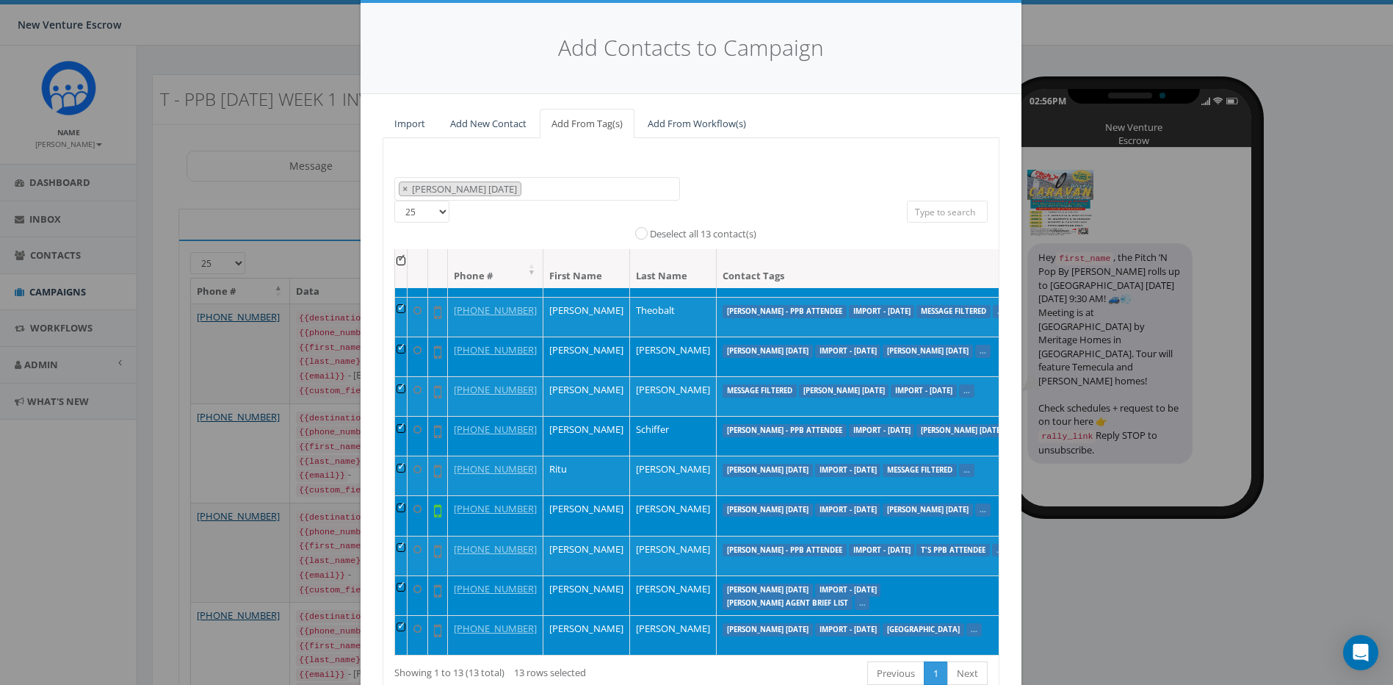
scroll to position [128, 0]
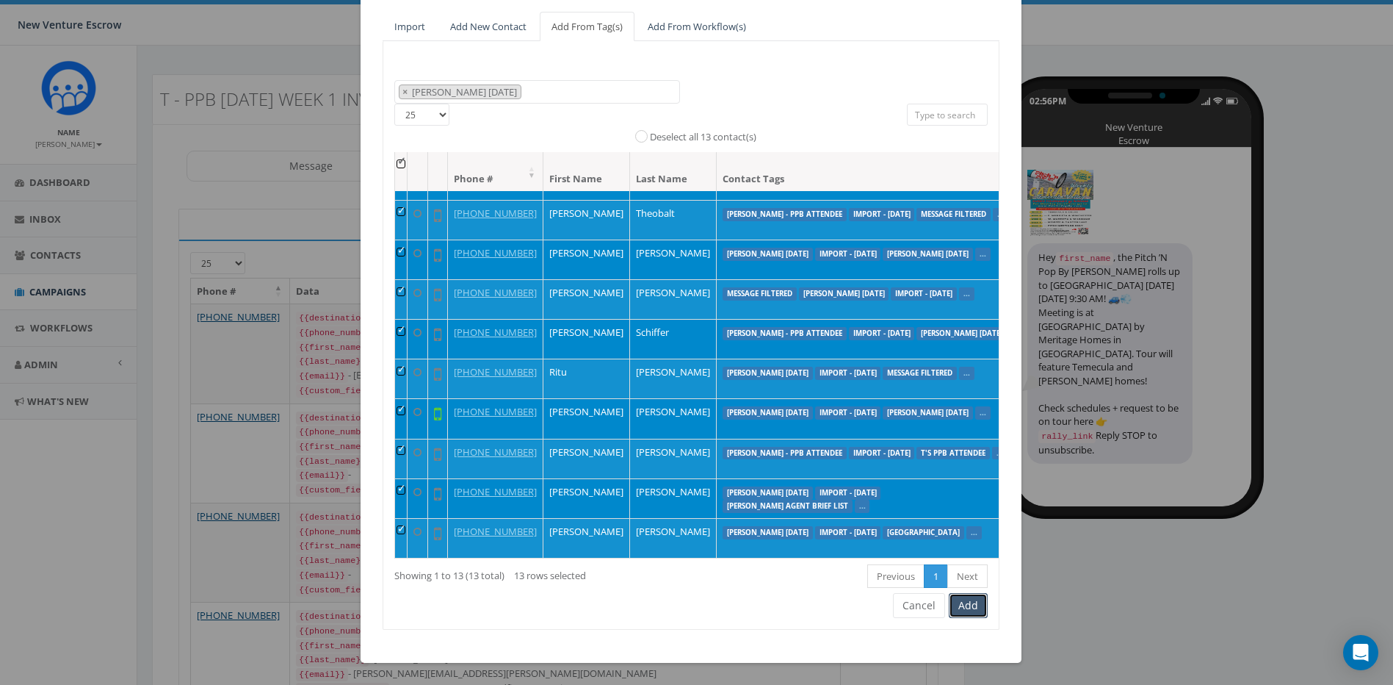
click at [958, 612] on button "Add" at bounding box center [968, 605] width 39 height 25
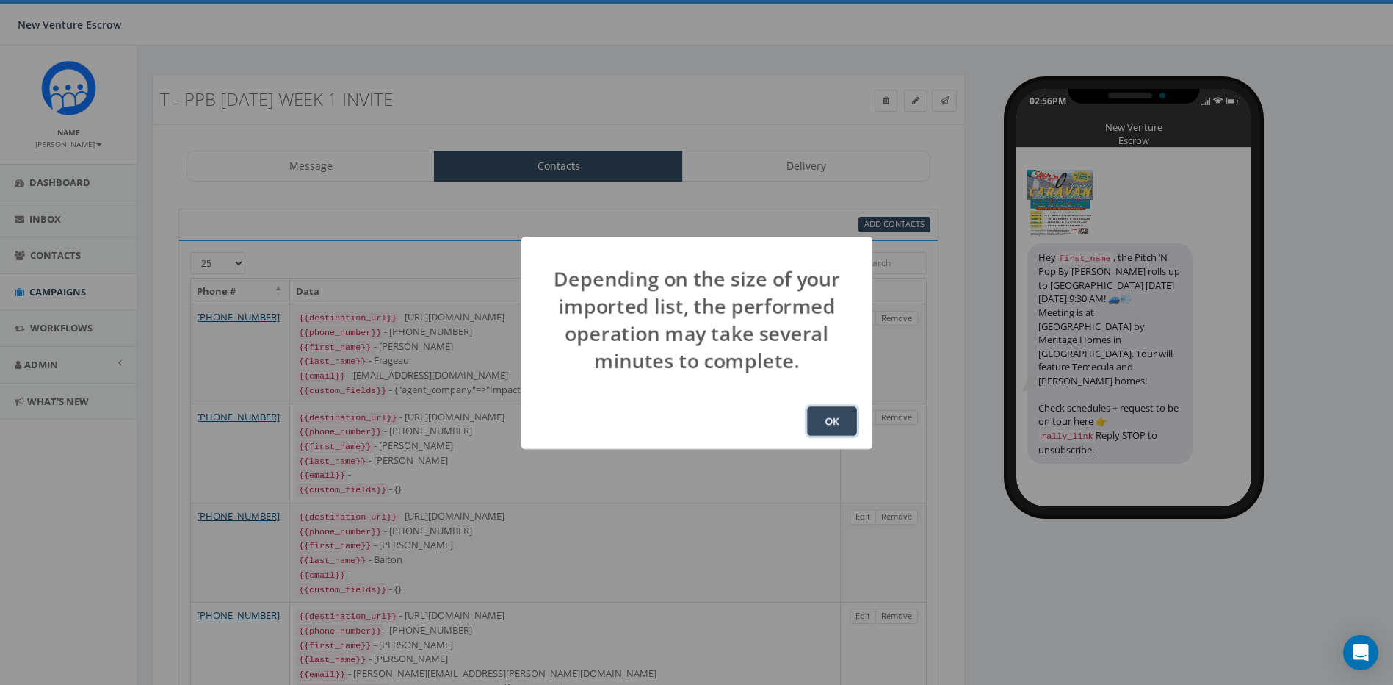
click at [818, 426] on button "OK" at bounding box center [832, 420] width 50 height 29
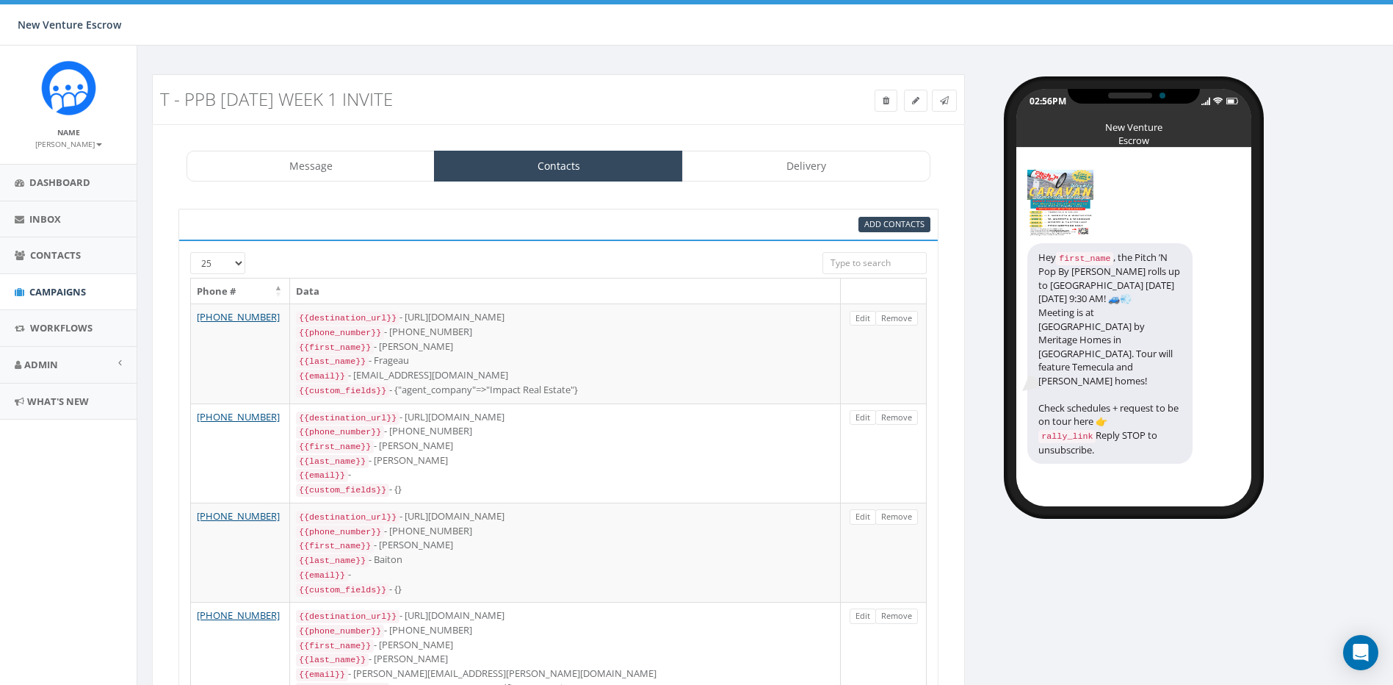
scroll to position [194, 0]
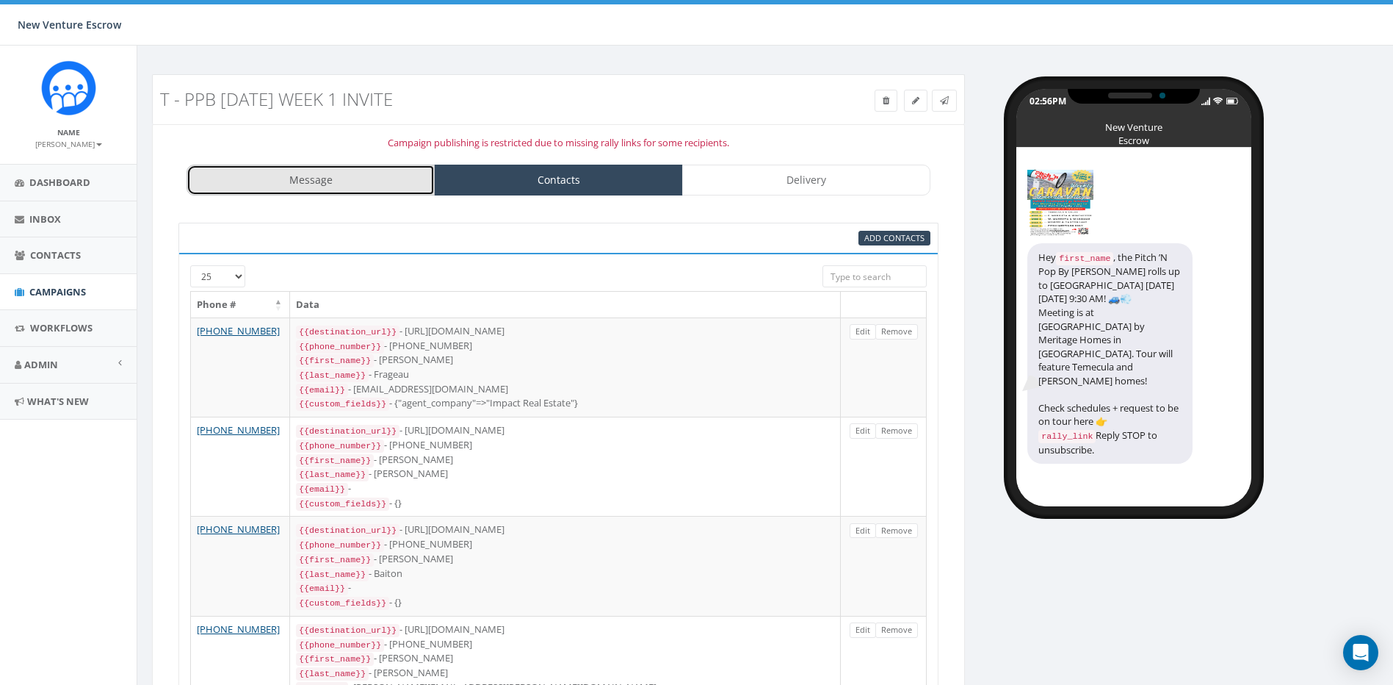
click at [403, 182] on link "Message" at bounding box center [311, 180] width 248 height 31
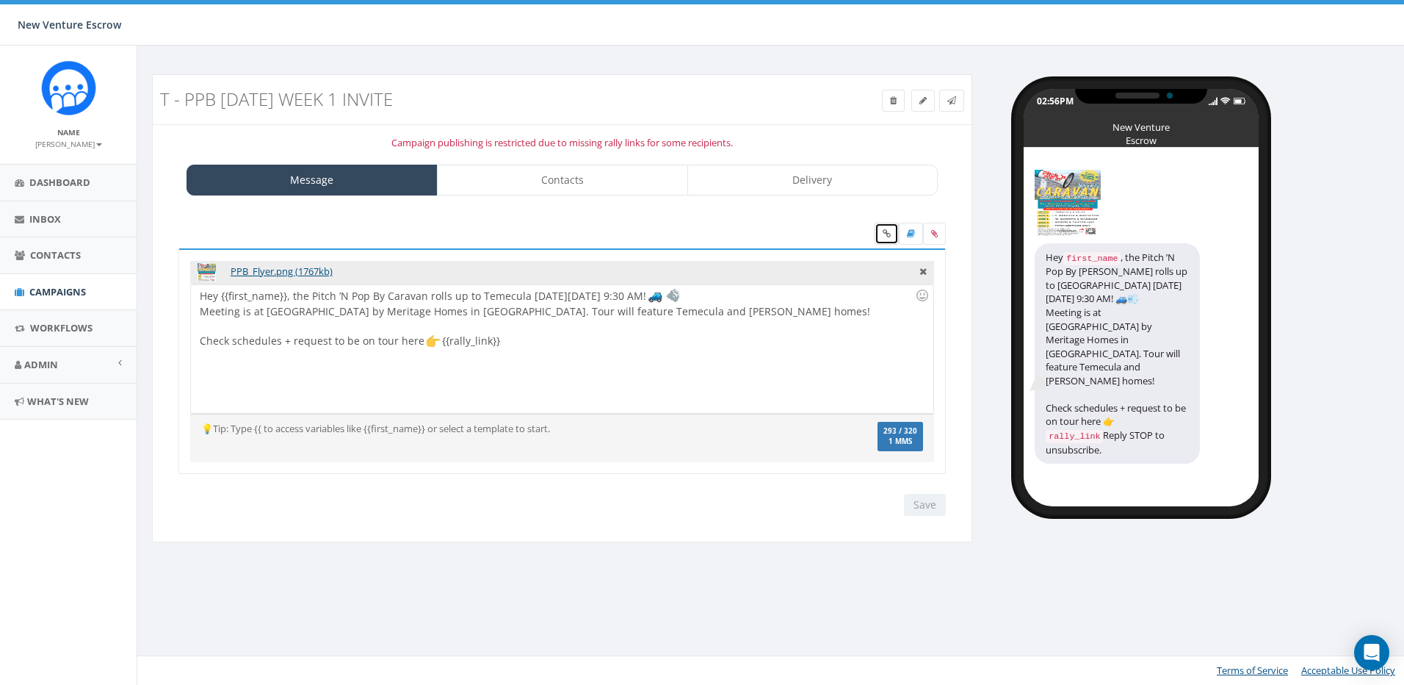
click at [886, 239] on link at bounding box center [887, 234] width 24 height 22
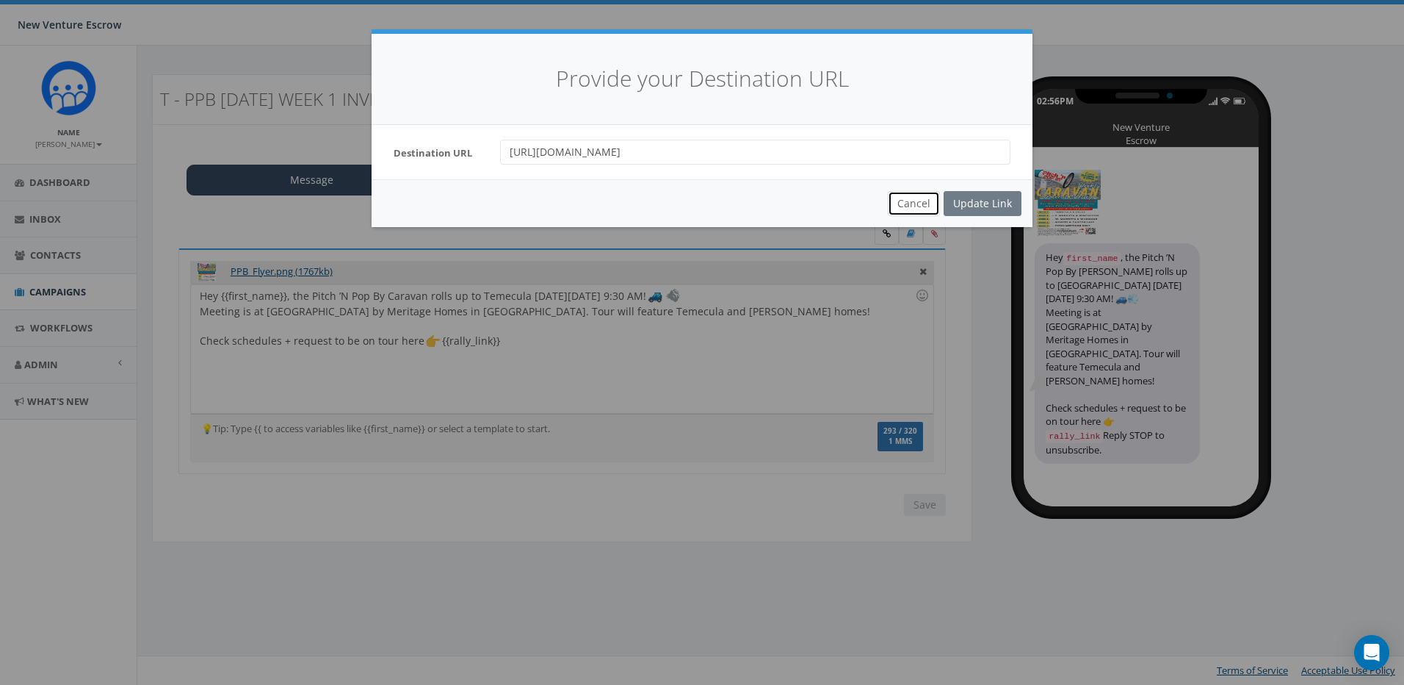
click at [898, 202] on button "Cancel" at bounding box center [914, 203] width 52 height 25
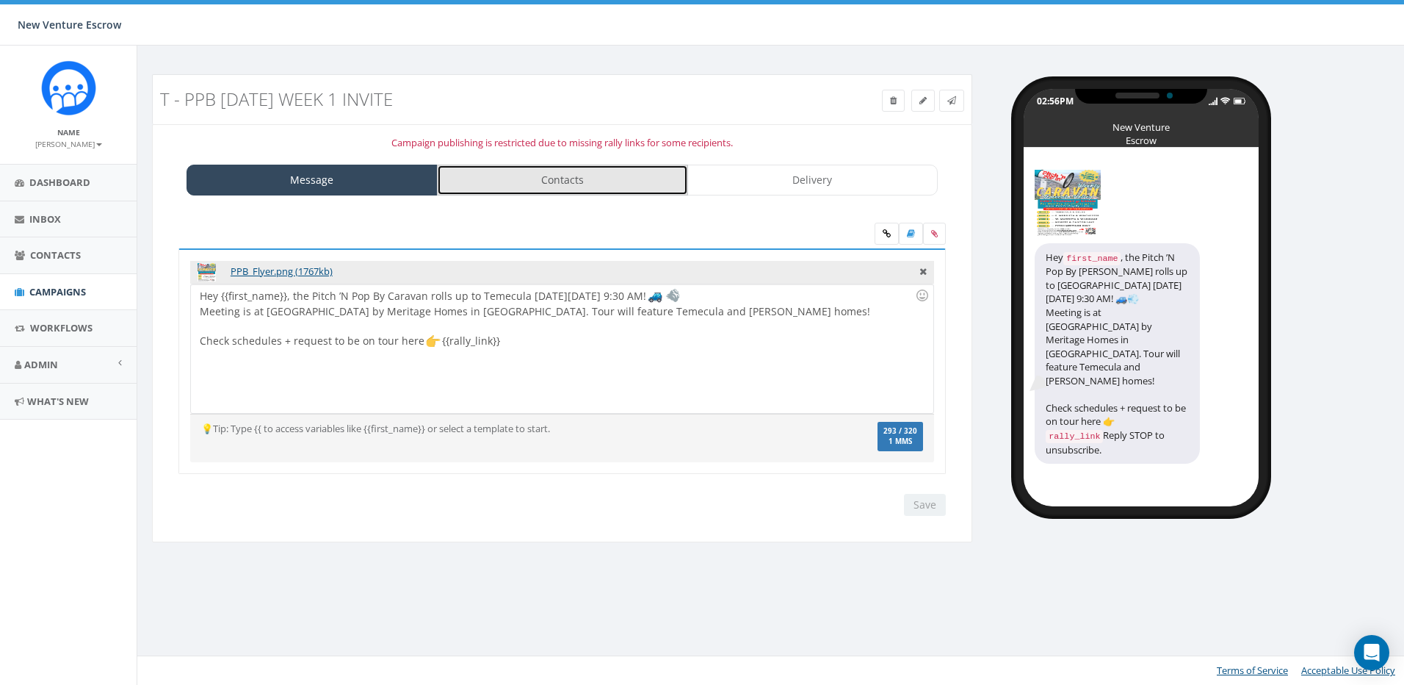
click at [524, 176] on link "Contacts" at bounding box center [562, 180] width 251 height 31
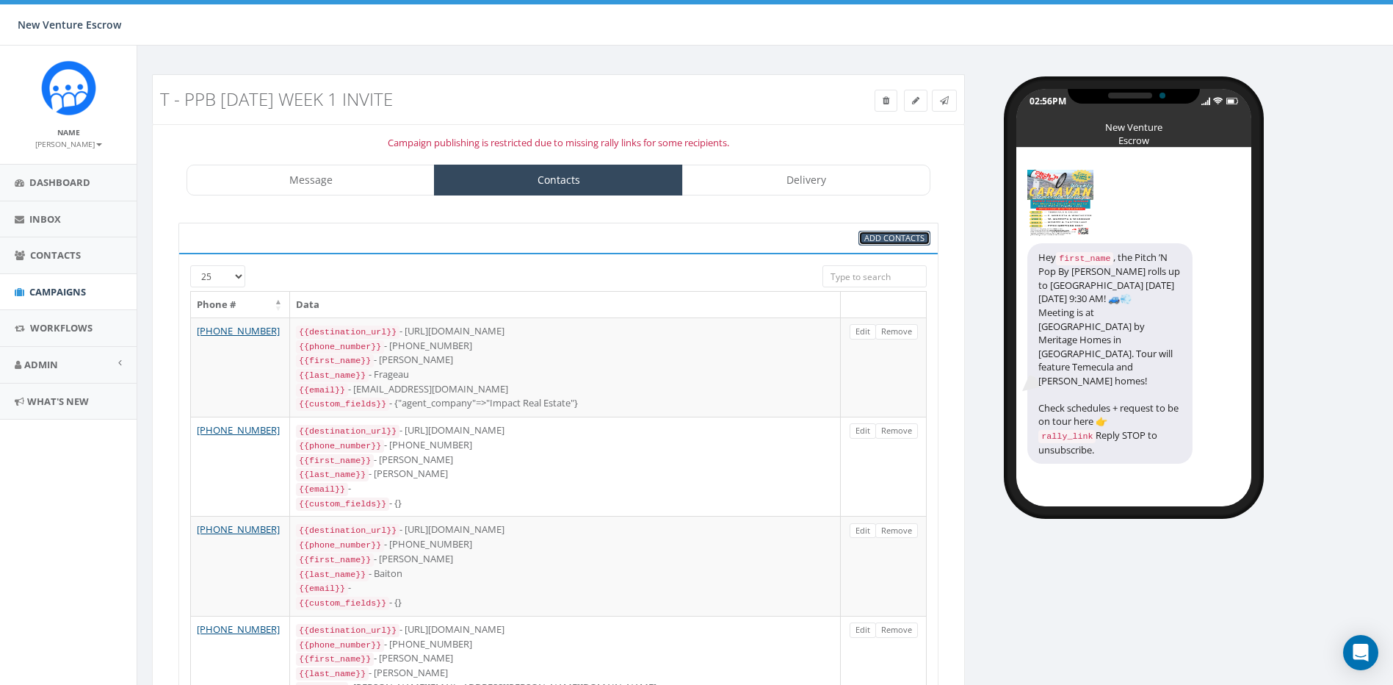
click at [873, 240] on span "Add Contacts" at bounding box center [895, 237] width 60 height 11
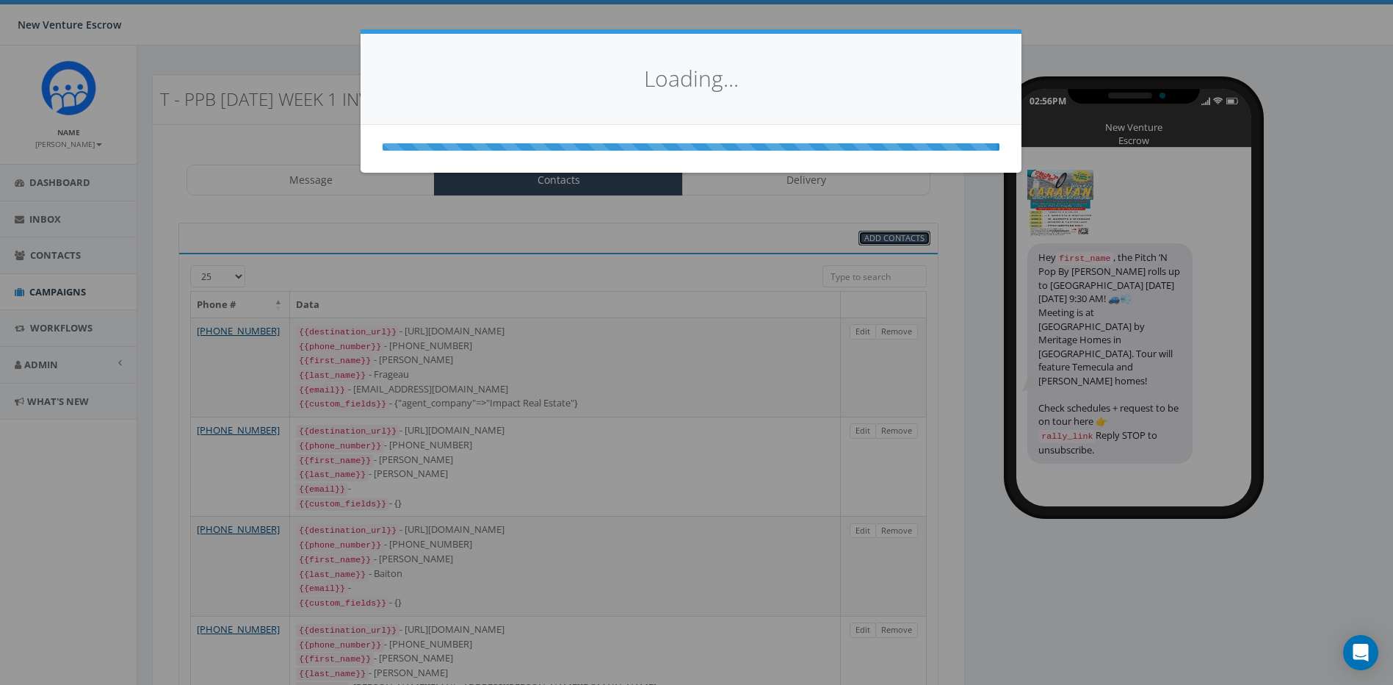
select select
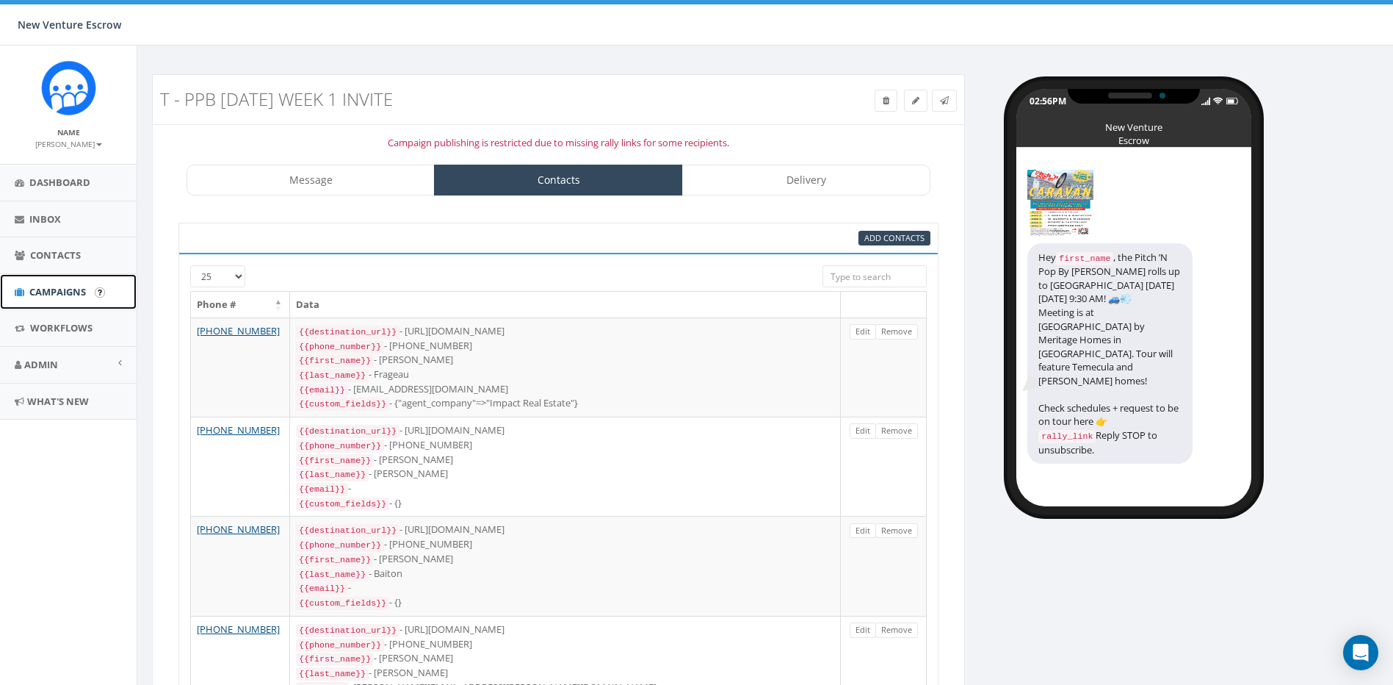
click at [57, 292] on span "Campaigns" at bounding box center [57, 291] width 57 height 13
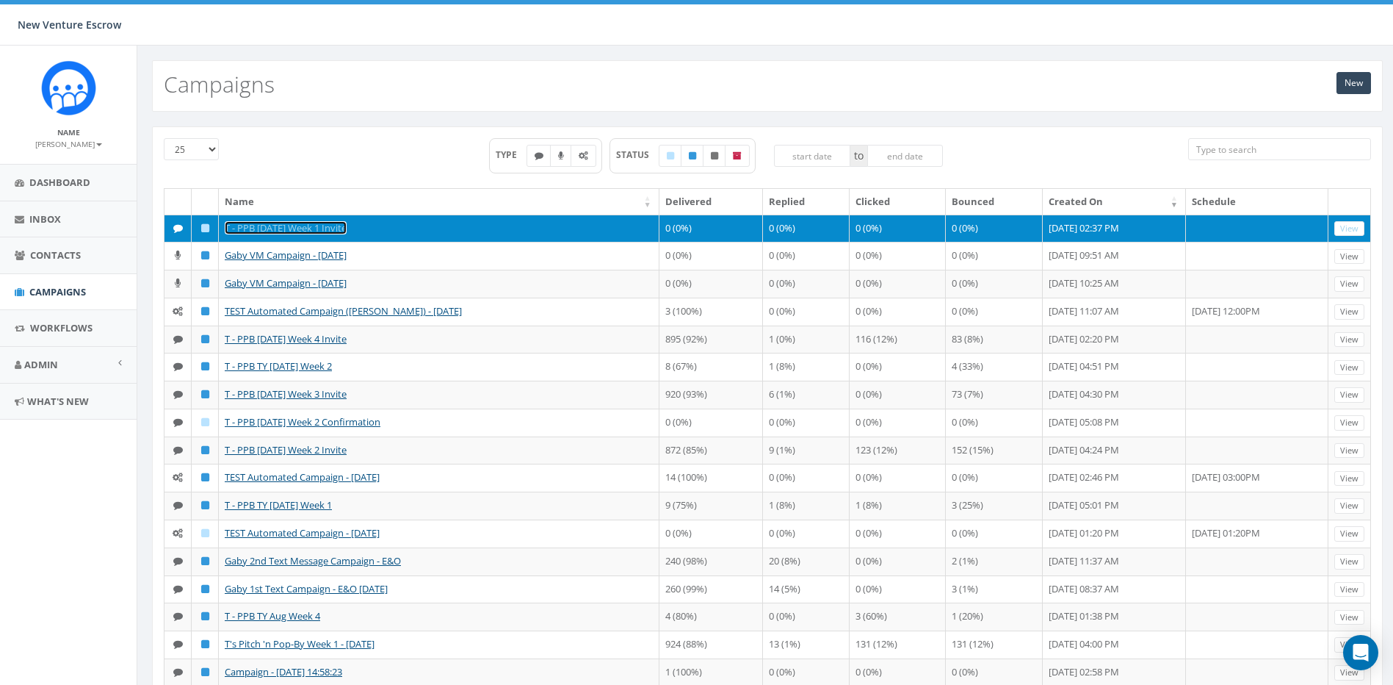
click at [318, 225] on link "T - PPB [DATE] Week 1 Invite" at bounding box center [286, 227] width 122 height 13
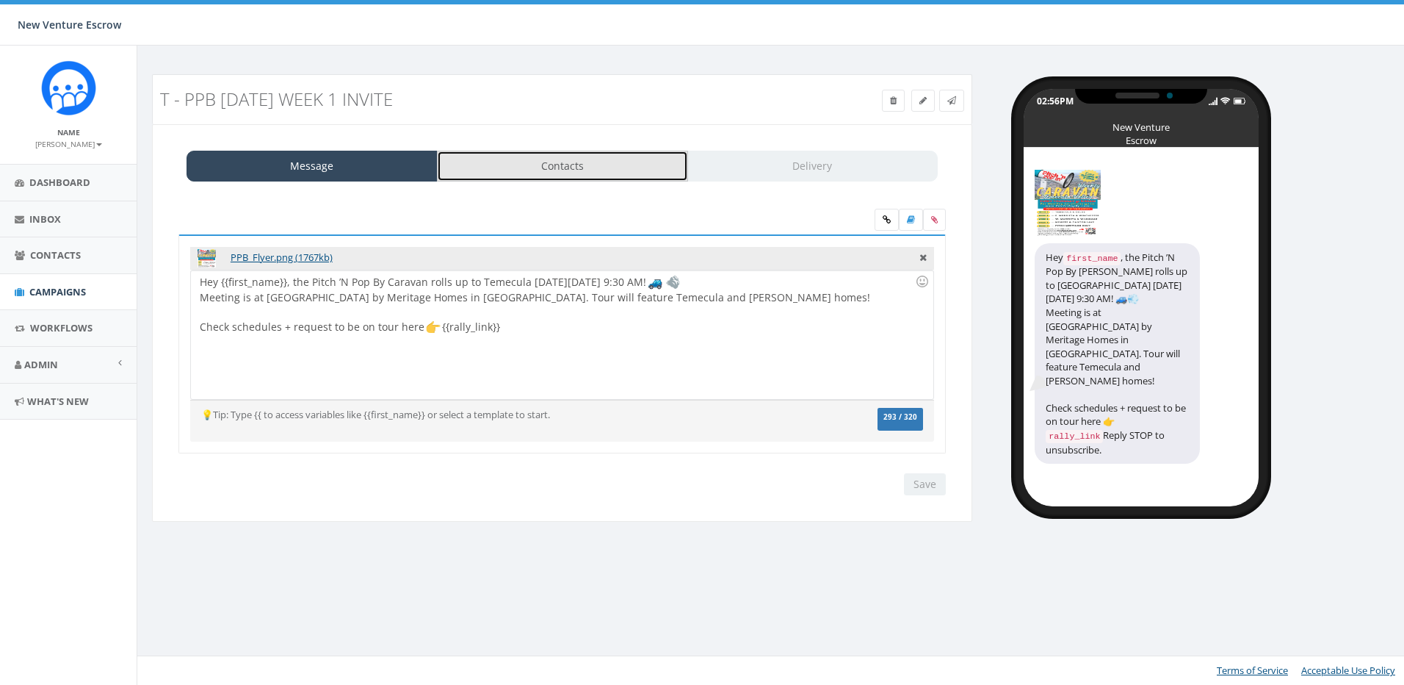
click at [591, 174] on link "Contacts" at bounding box center [562, 166] width 251 height 31
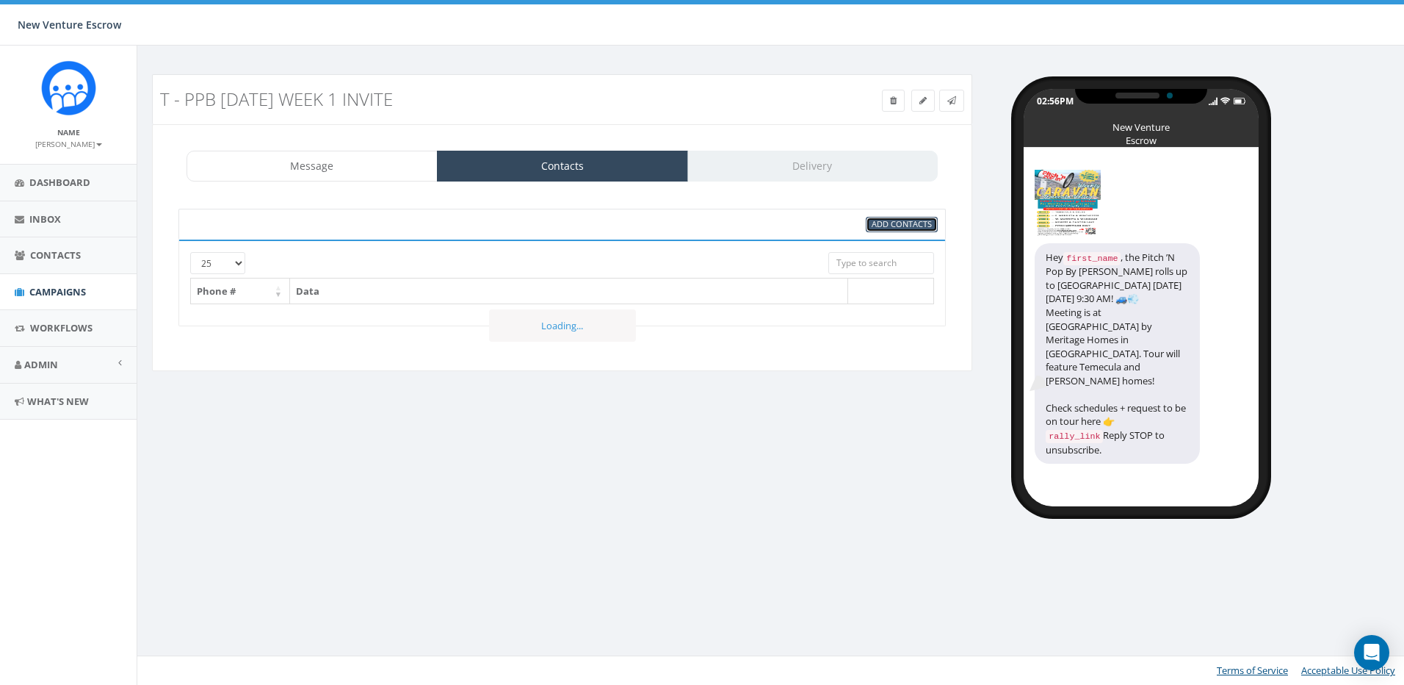
click at [874, 228] on span "Add Contacts" at bounding box center [902, 223] width 60 height 11
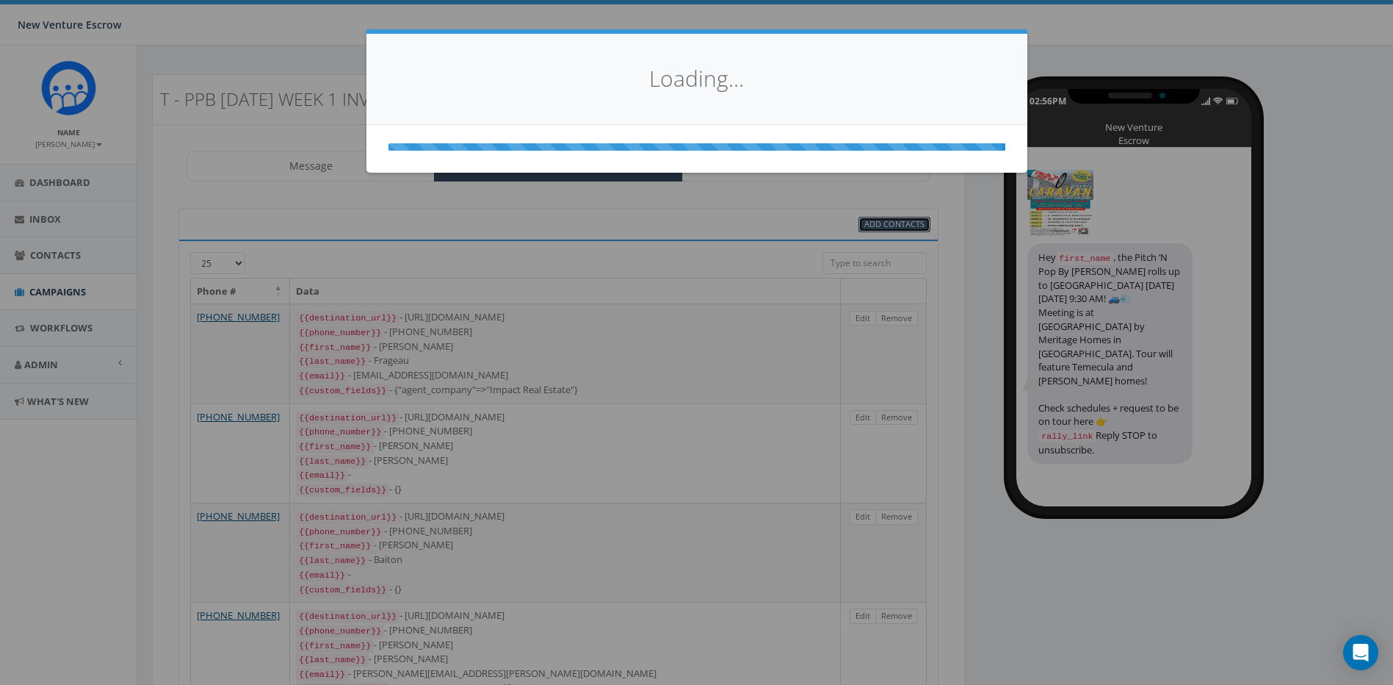
select select
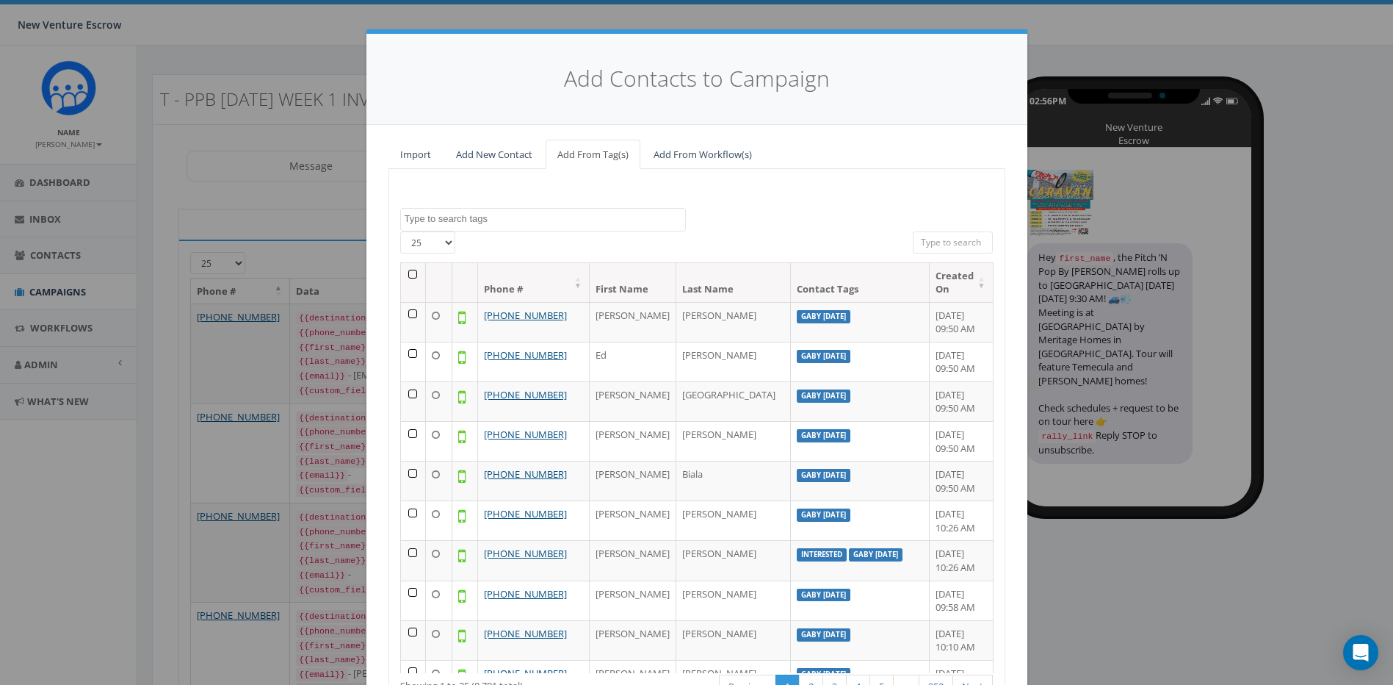
click at [596, 218] on textarea "Search" at bounding box center [545, 218] width 281 height 13
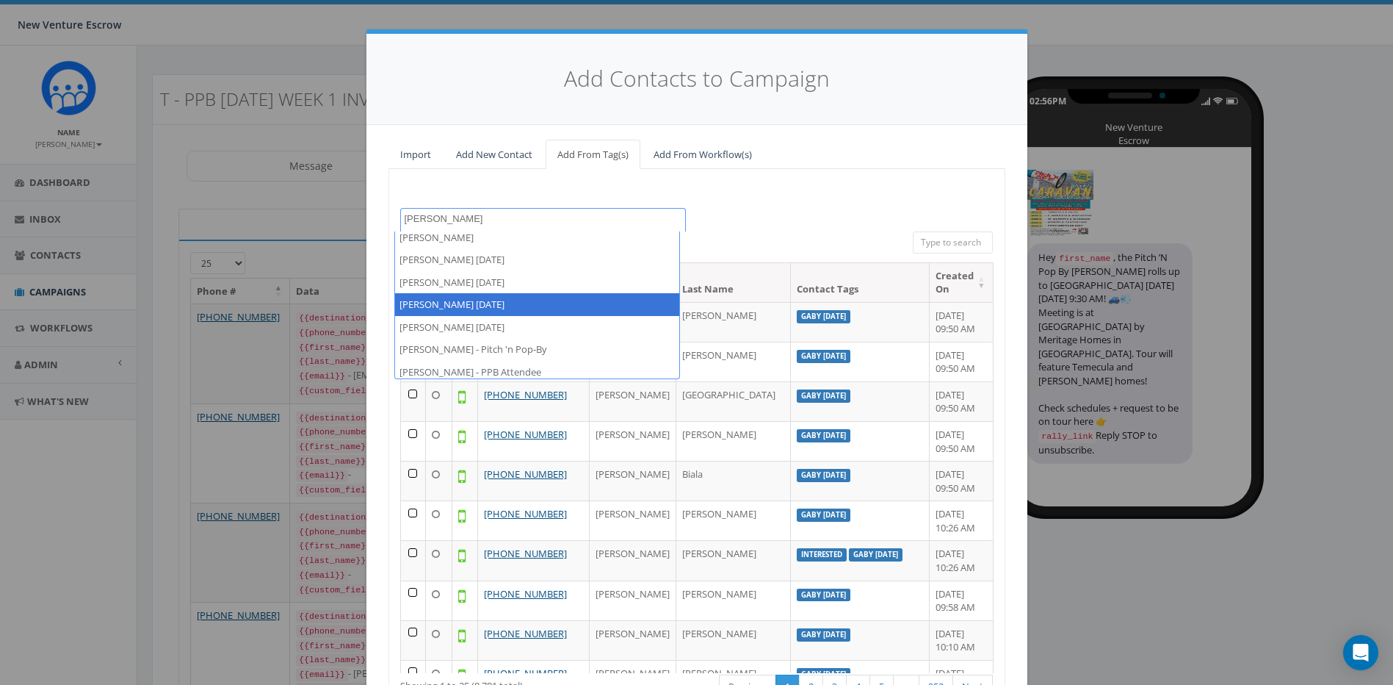
scroll to position [10, 0]
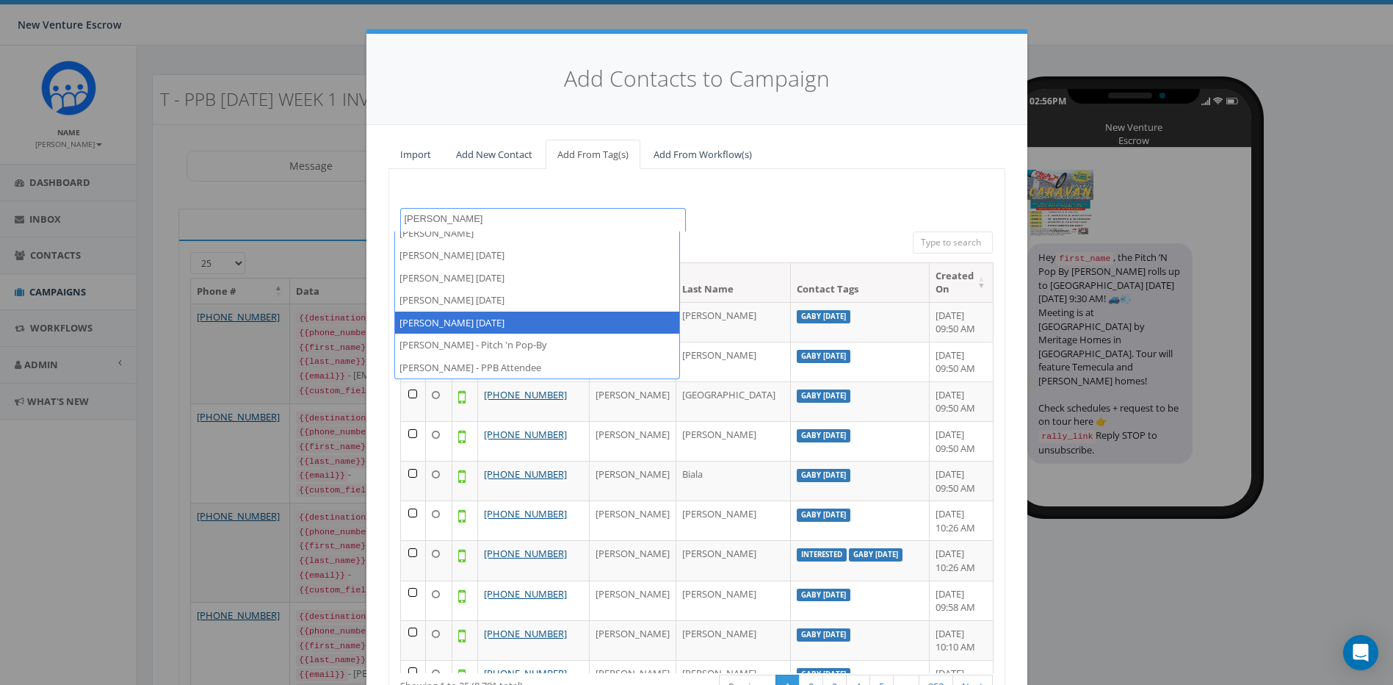
type textarea "[PERSON_NAME]"
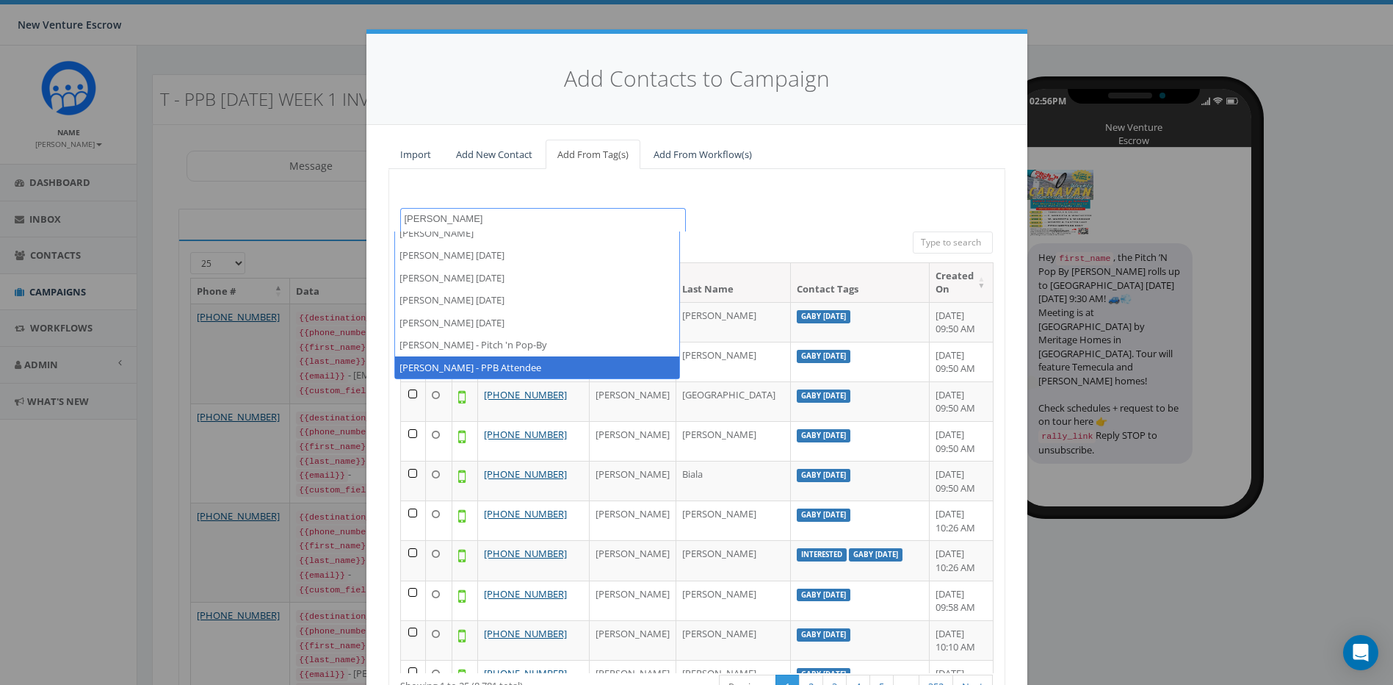
select select "[PERSON_NAME] - PPB Attendee"
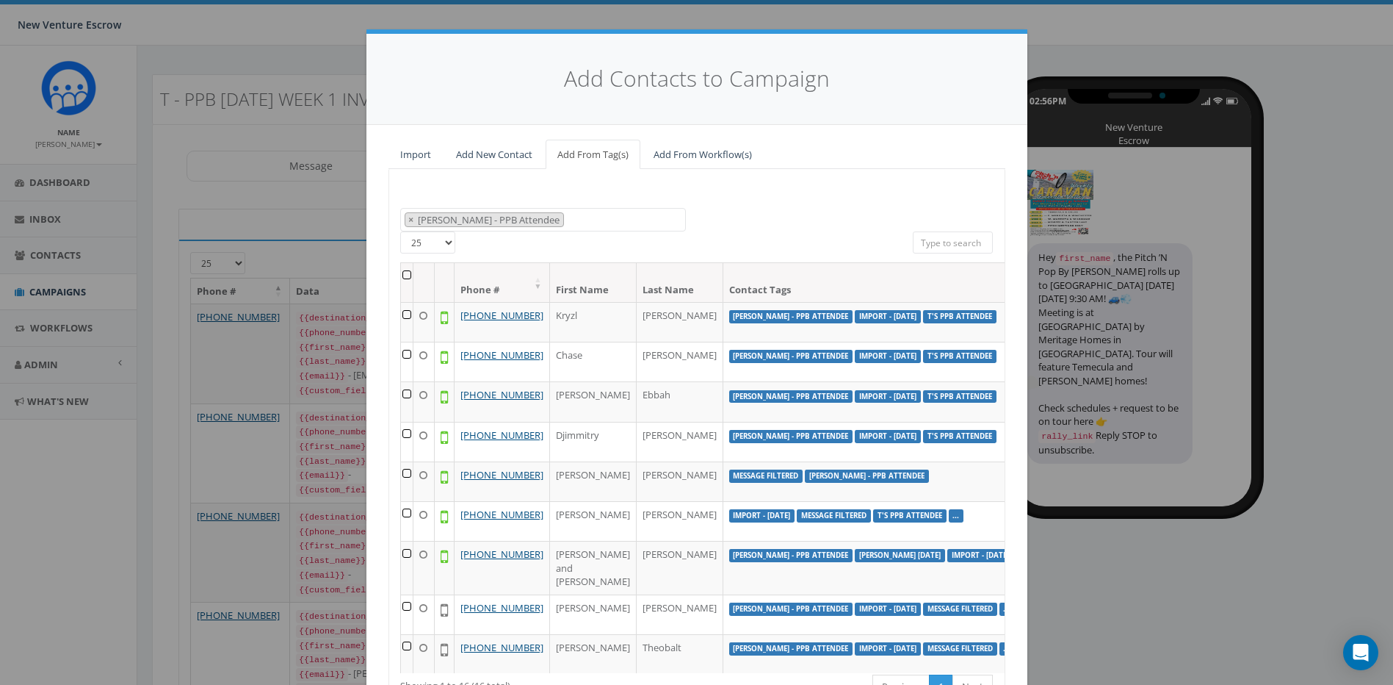
click at [401, 273] on th at bounding box center [407, 282] width 12 height 39
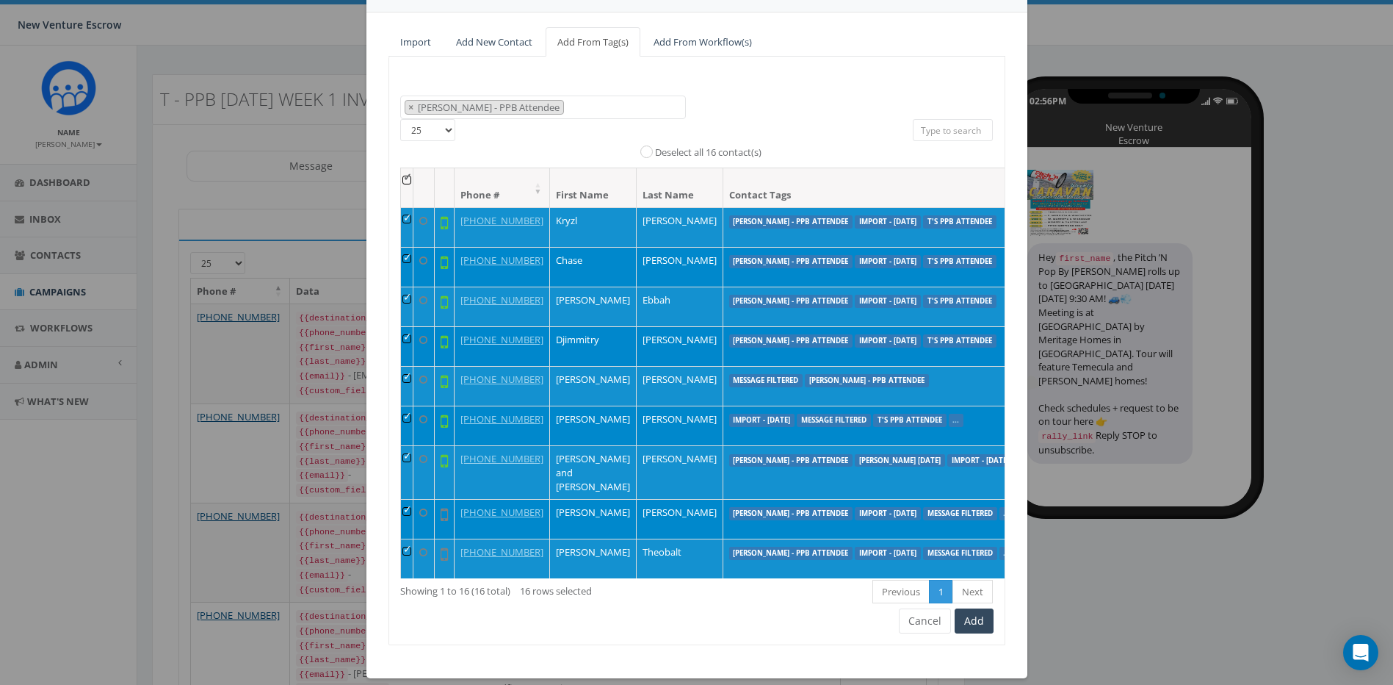
scroll to position [128, 0]
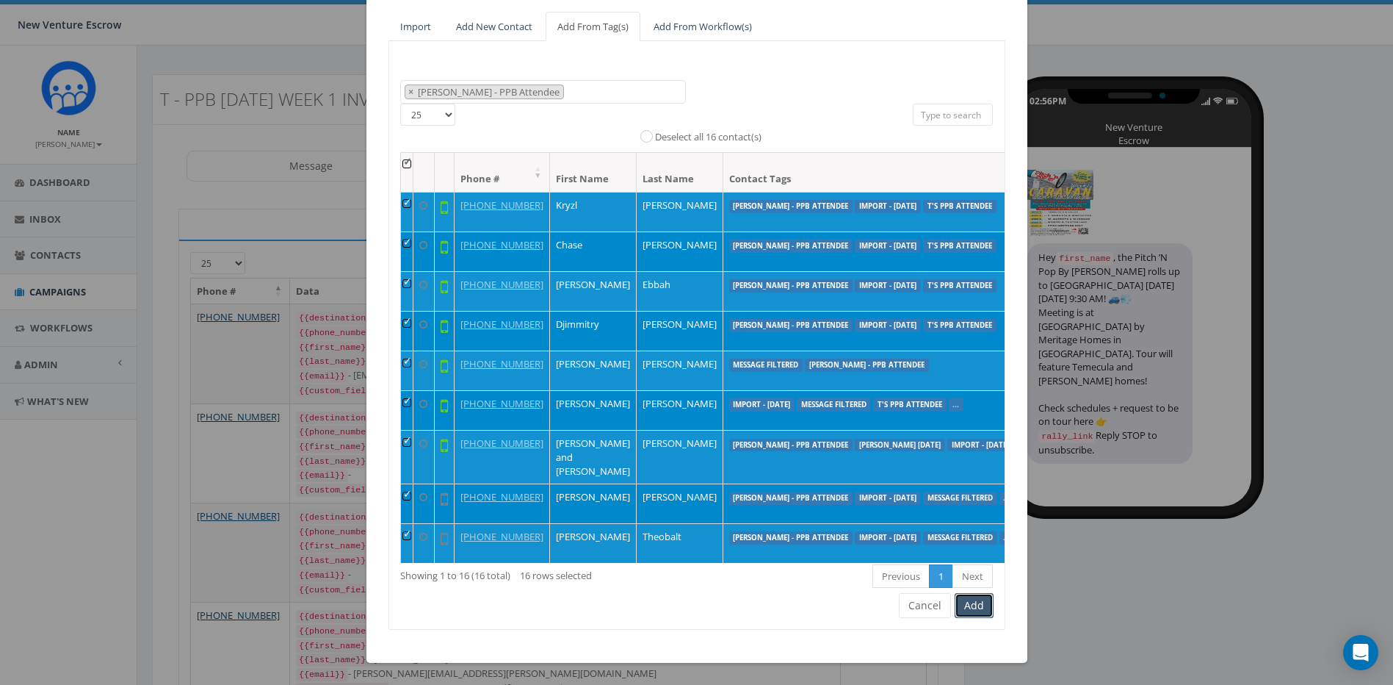
click at [961, 613] on button "Add" at bounding box center [974, 605] width 39 height 25
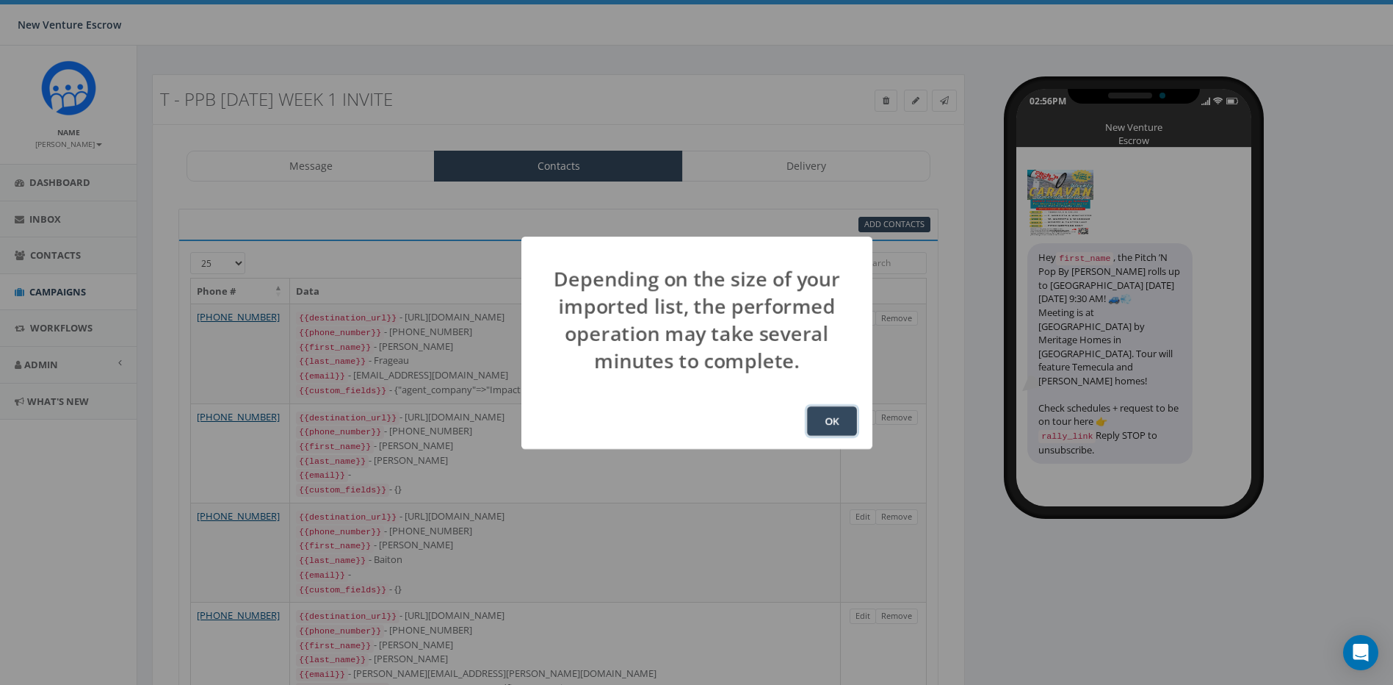
click at [828, 416] on button "OK" at bounding box center [832, 420] width 50 height 29
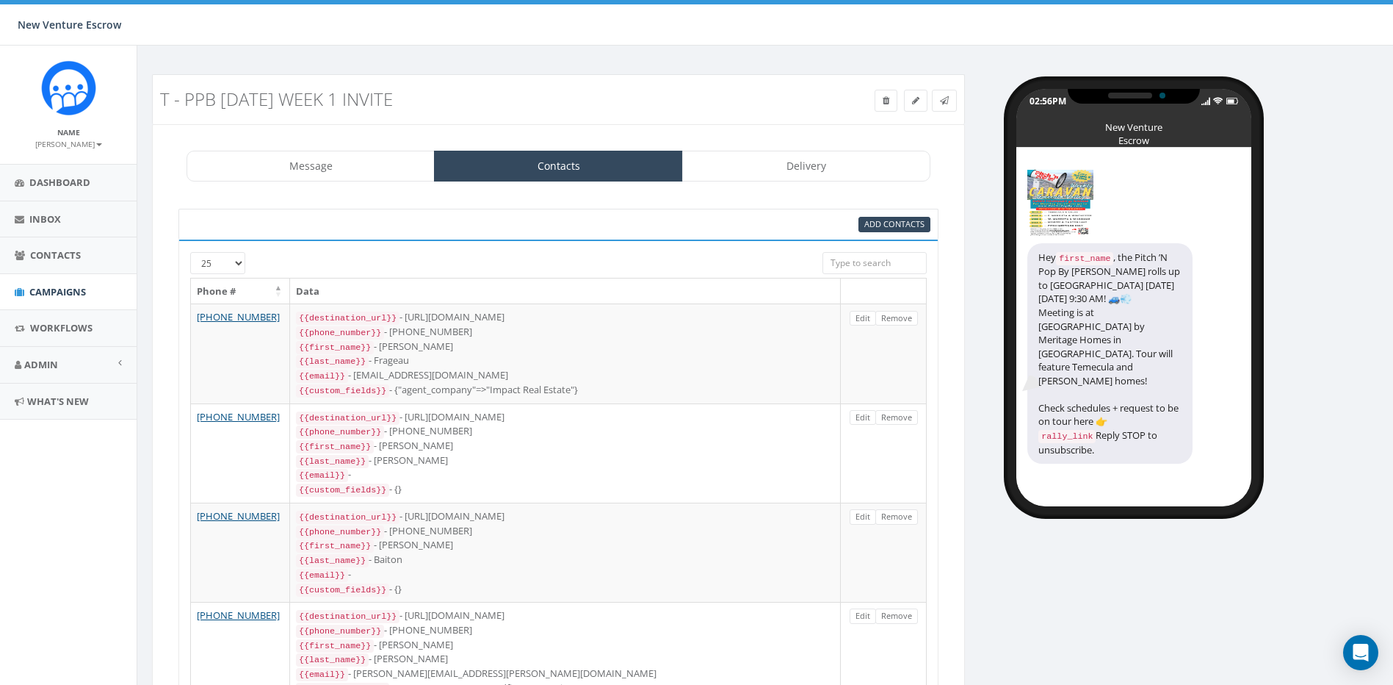
scroll to position [194, 0]
click at [901, 220] on span "Add Contacts" at bounding box center [895, 223] width 60 height 11
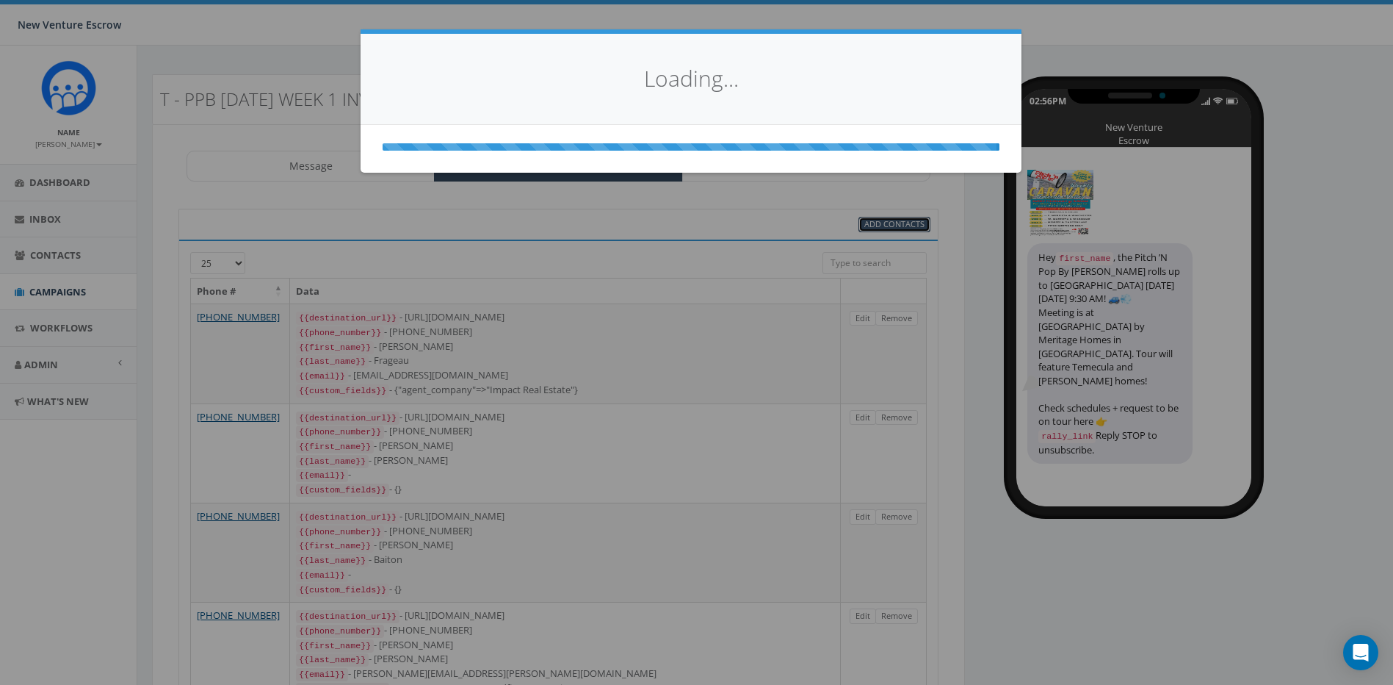
select select
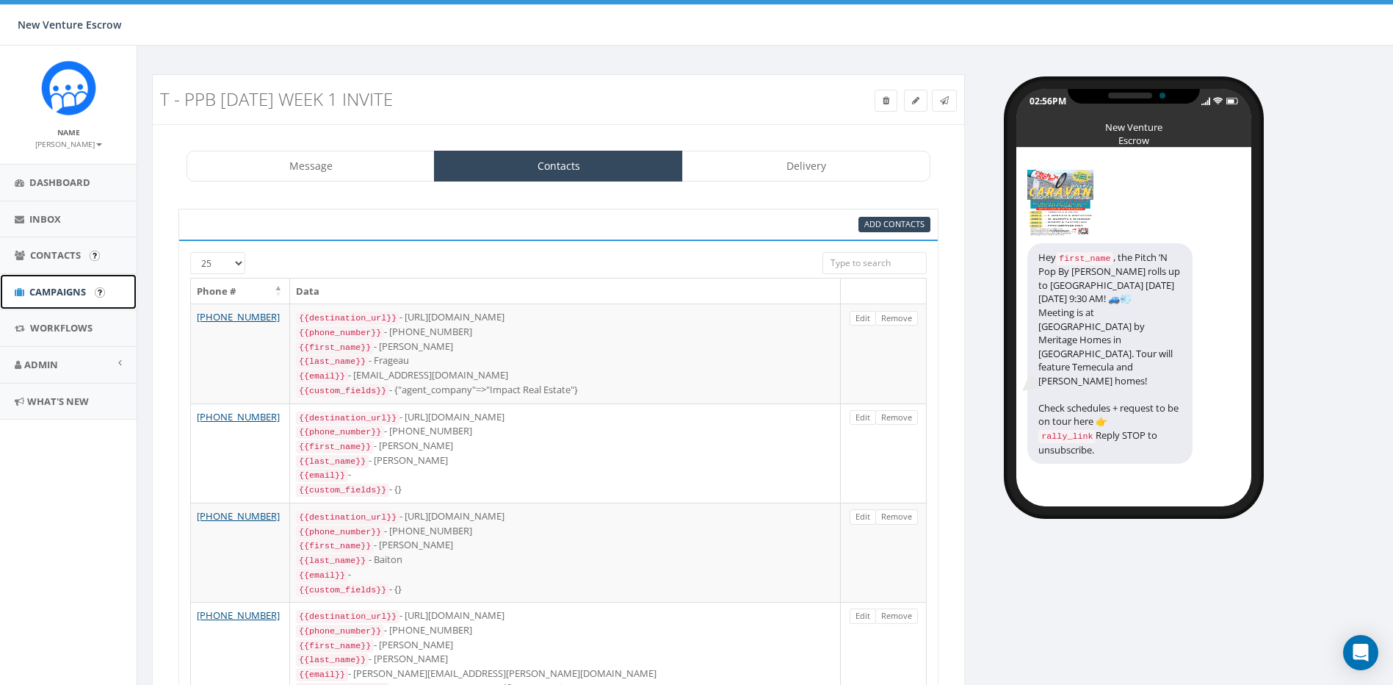
click at [70, 284] on link "Campaigns" at bounding box center [68, 292] width 137 height 36
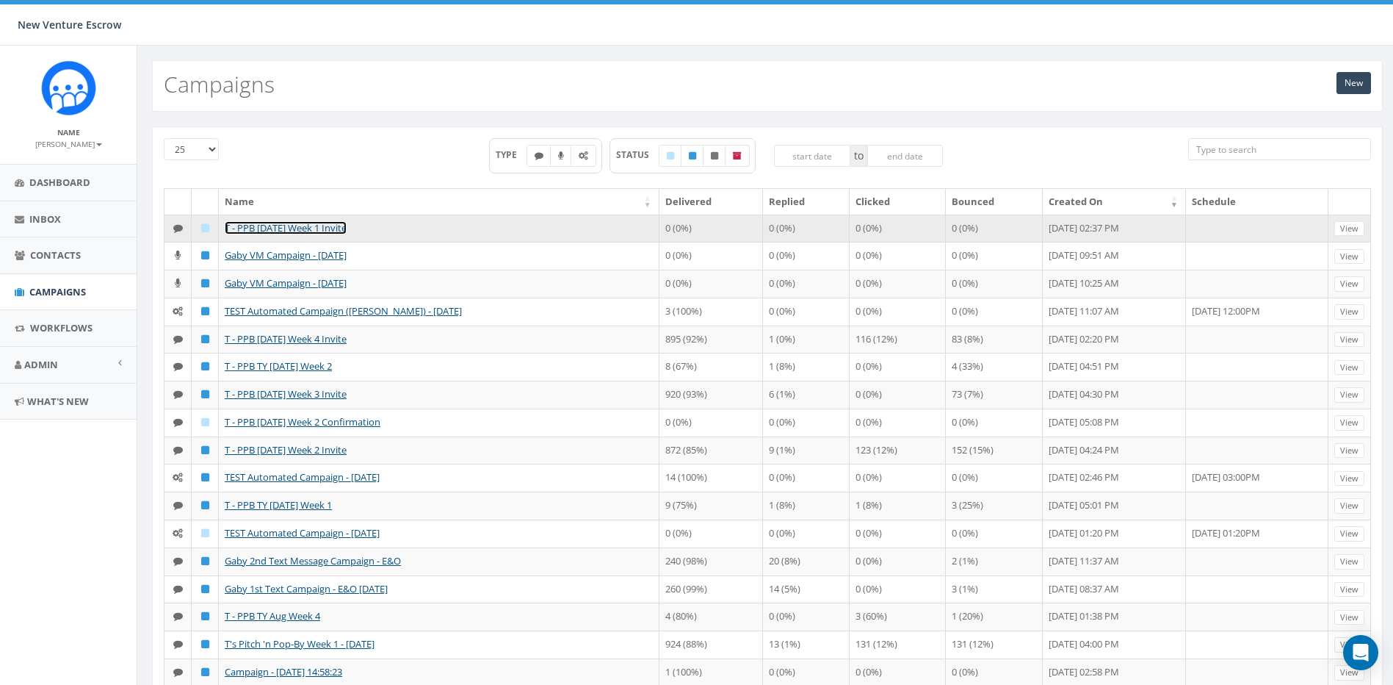
click at [316, 227] on link "T - PPB [DATE] Week 1 Invite" at bounding box center [286, 227] width 122 height 13
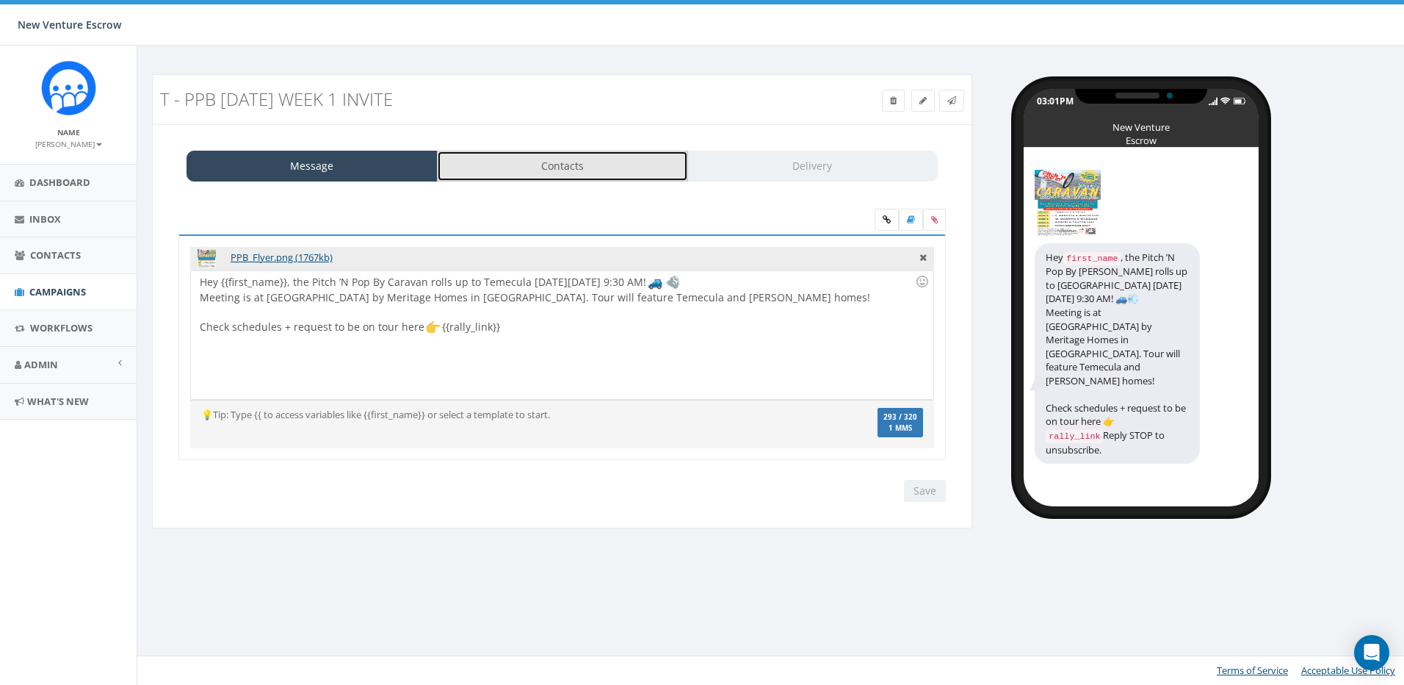
click at [597, 166] on link "Contacts" at bounding box center [562, 166] width 251 height 31
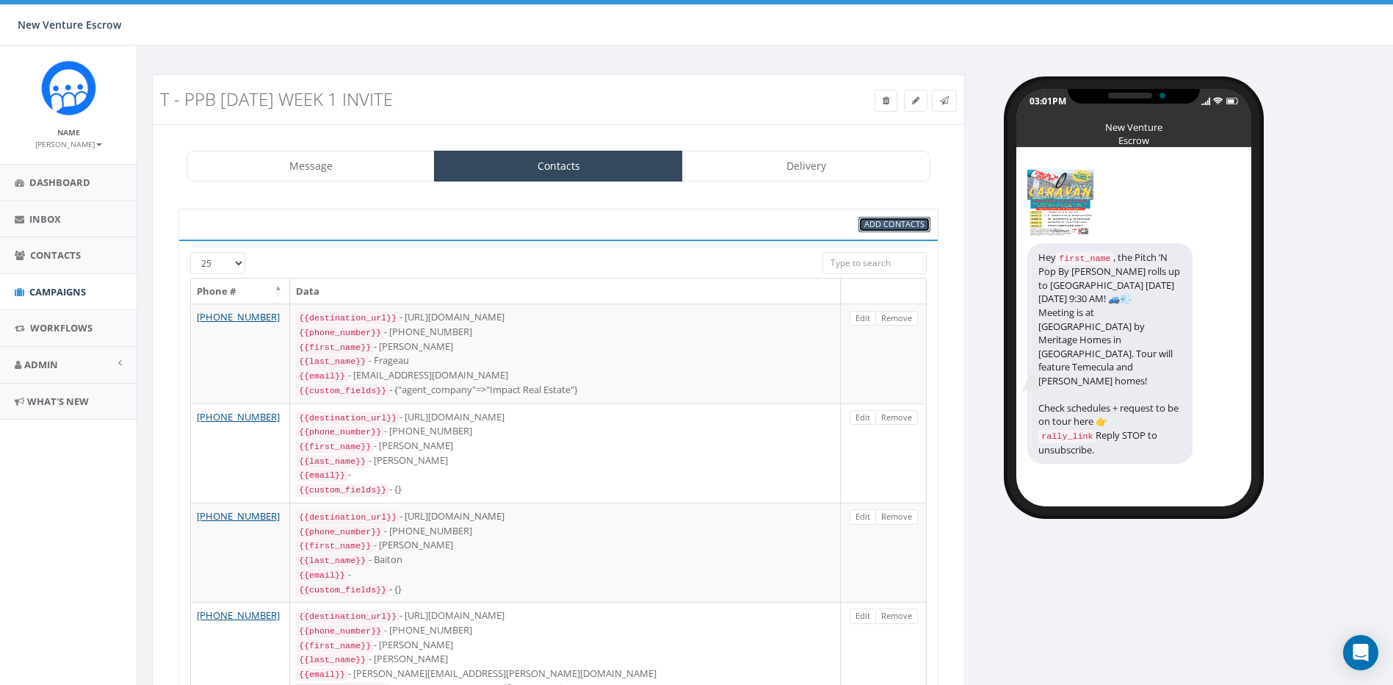
click at [901, 226] on span "Add Contacts" at bounding box center [895, 223] width 60 height 11
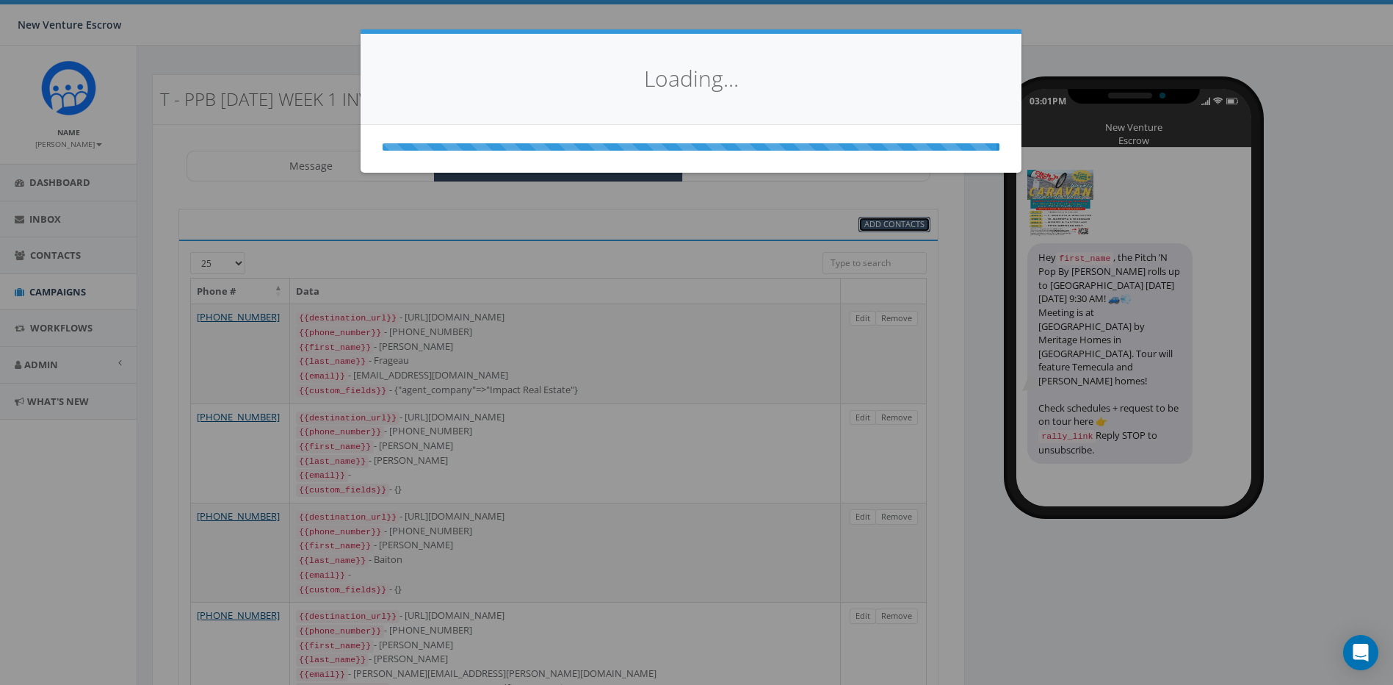
select select
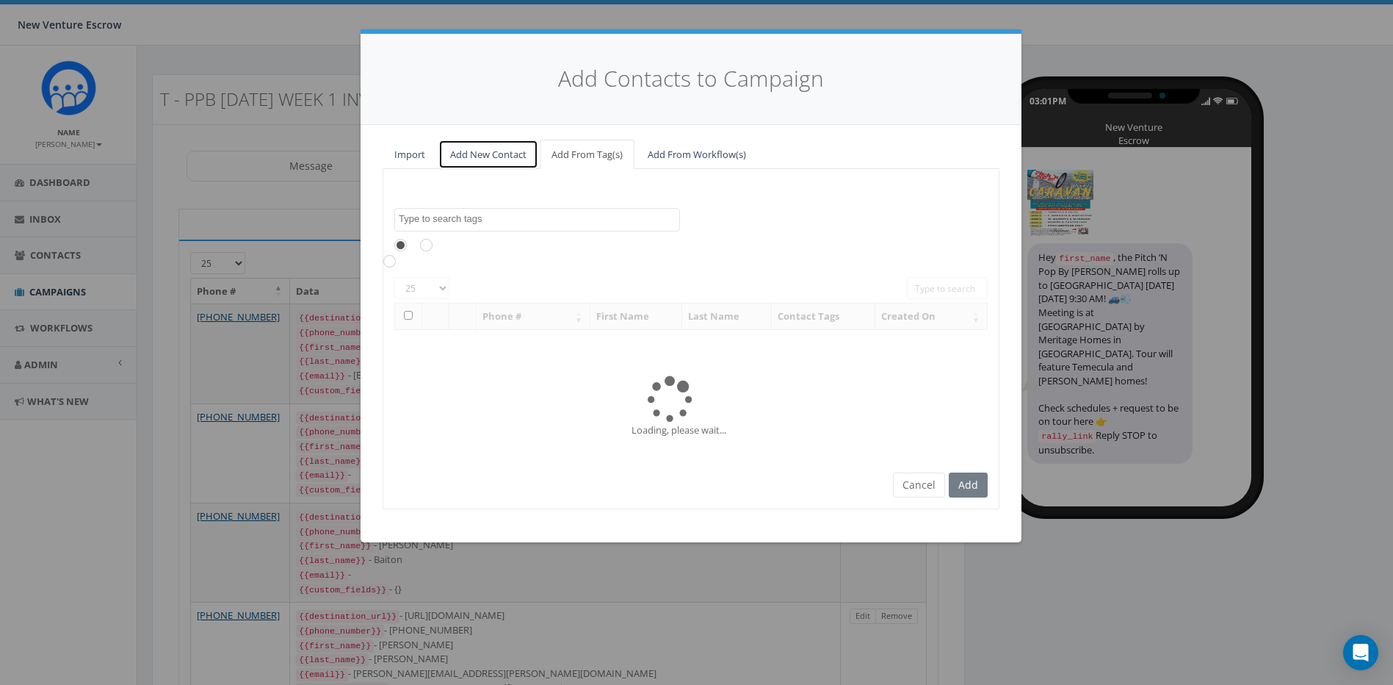
click at [516, 165] on link "Add New Contact" at bounding box center [488, 155] width 100 height 30
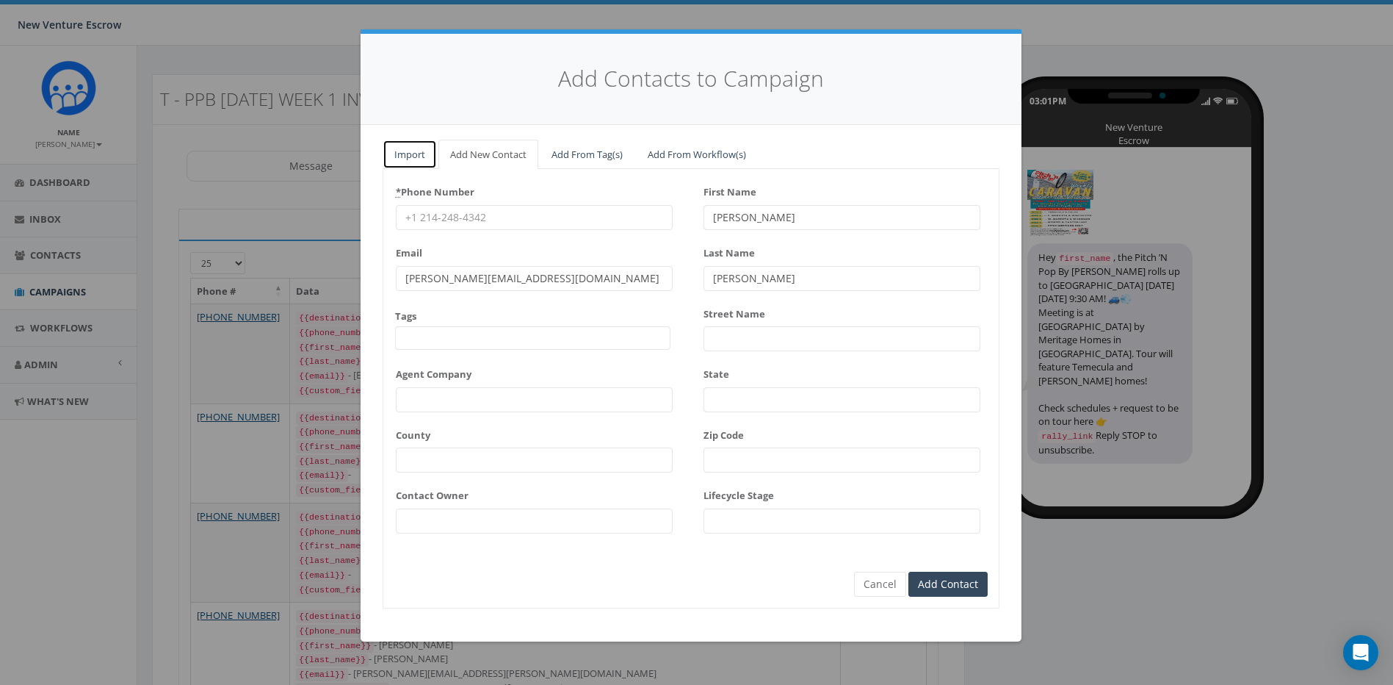
click at [403, 162] on link "Import" at bounding box center [410, 155] width 54 height 30
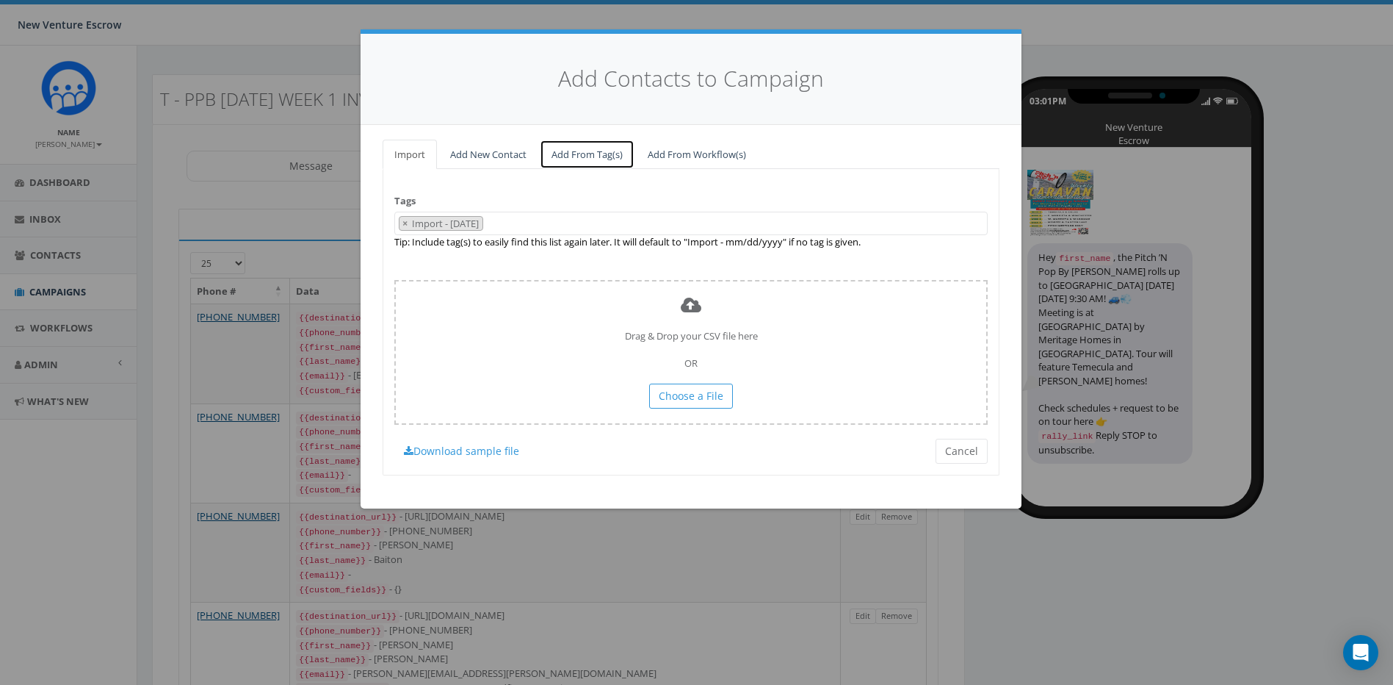
click at [599, 148] on link "Add From Tag(s)" at bounding box center [587, 155] width 95 height 30
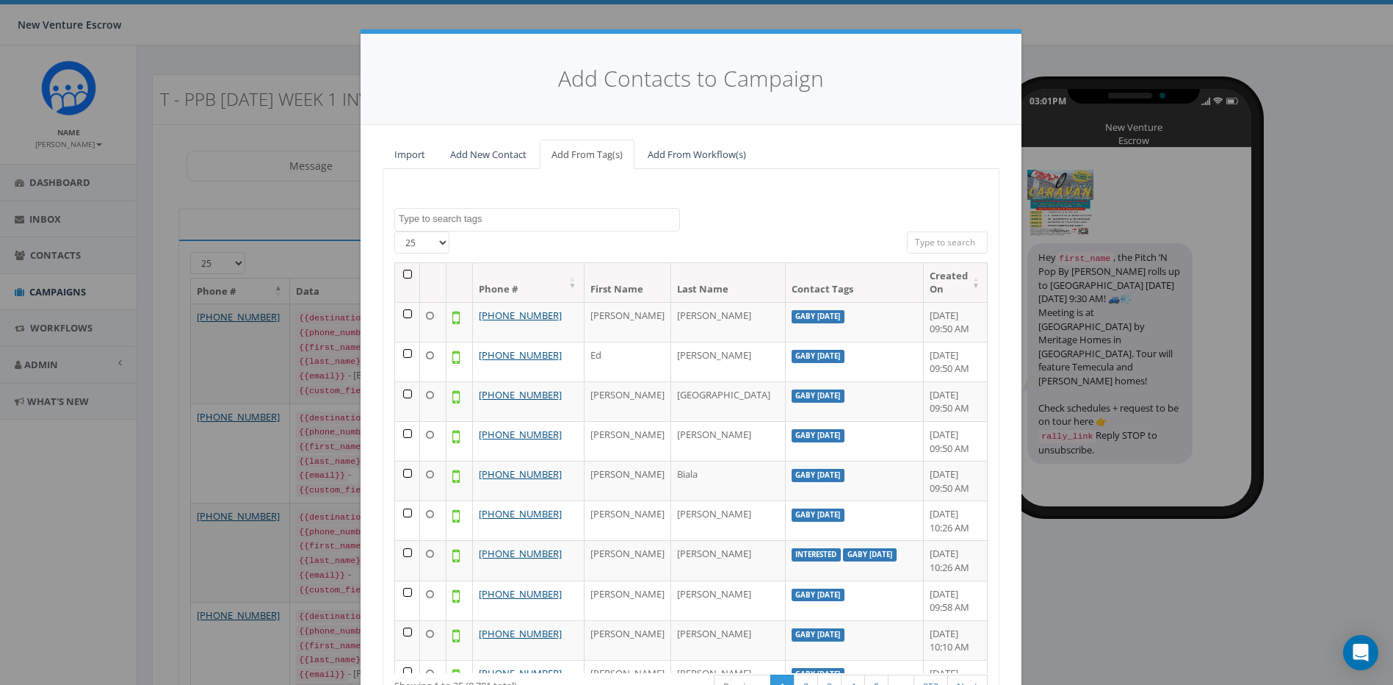
click at [526, 217] on textarea "Search" at bounding box center [539, 218] width 281 height 13
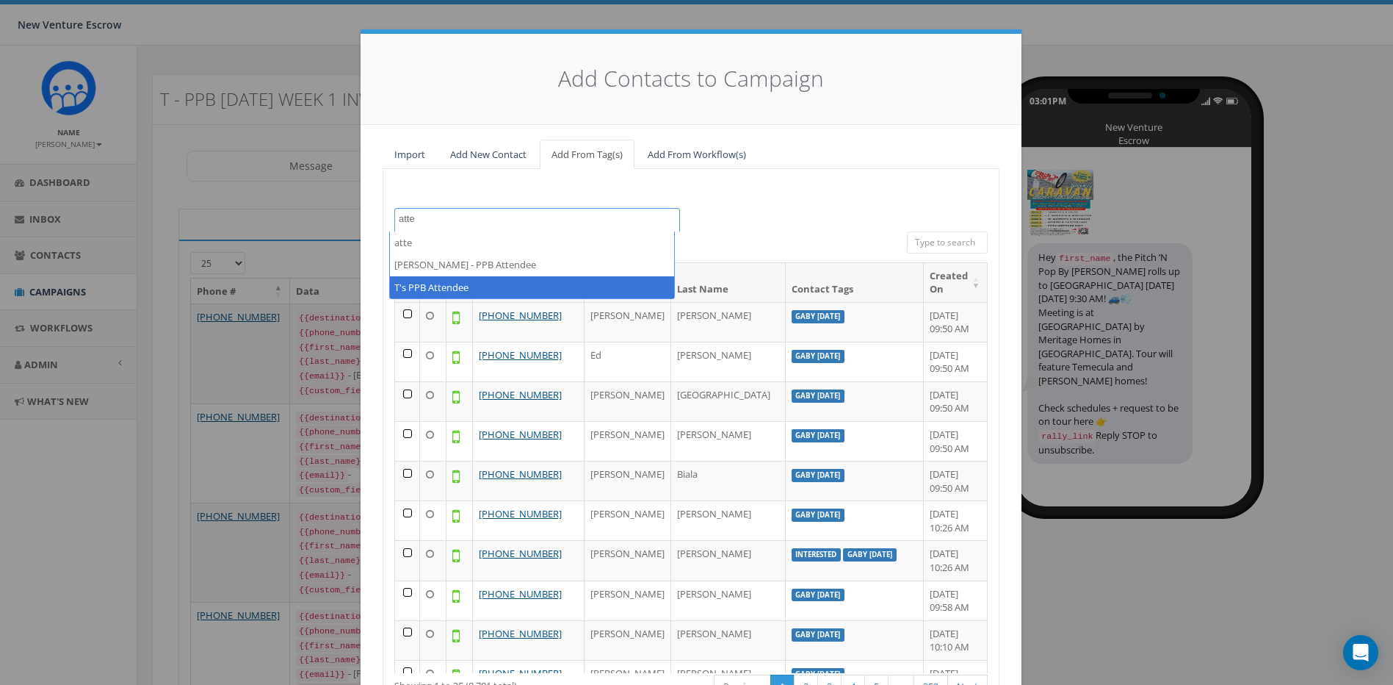
type textarea "atte"
select select "T's PPB Attendee"
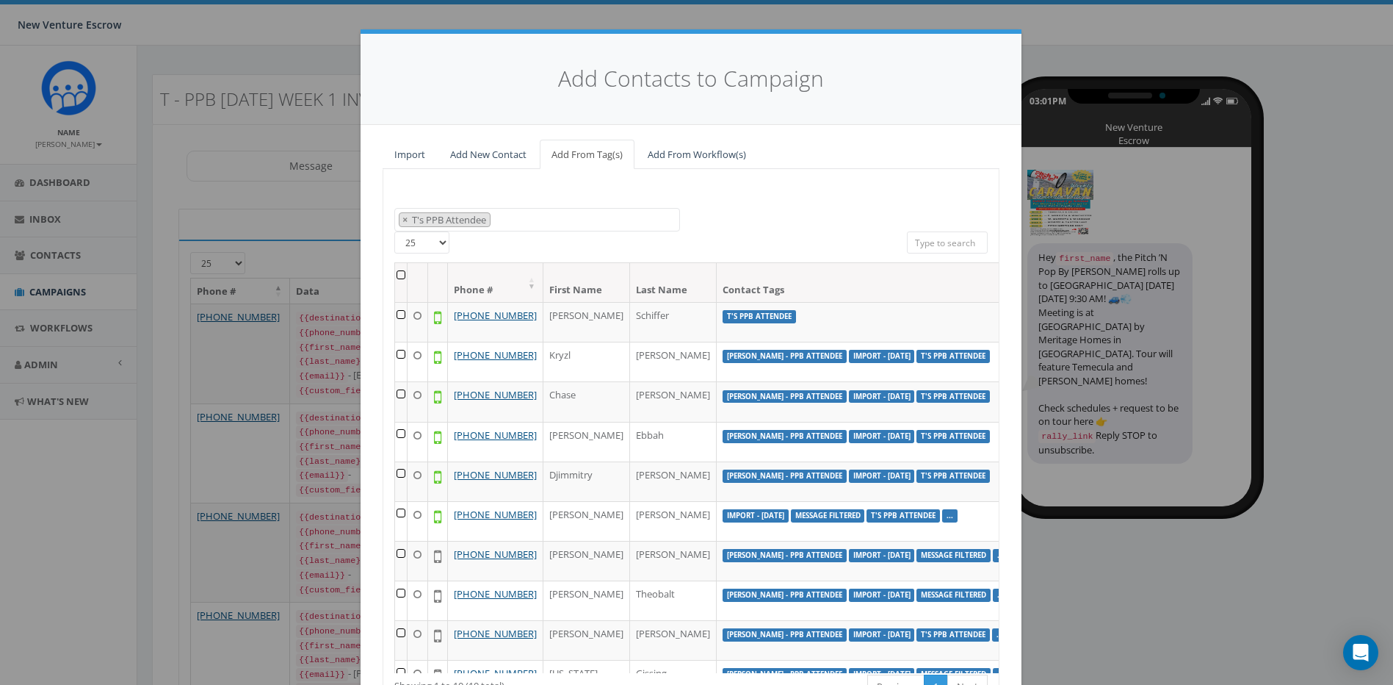
click at [395, 273] on th at bounding box center [401, 282] width 12 height 39
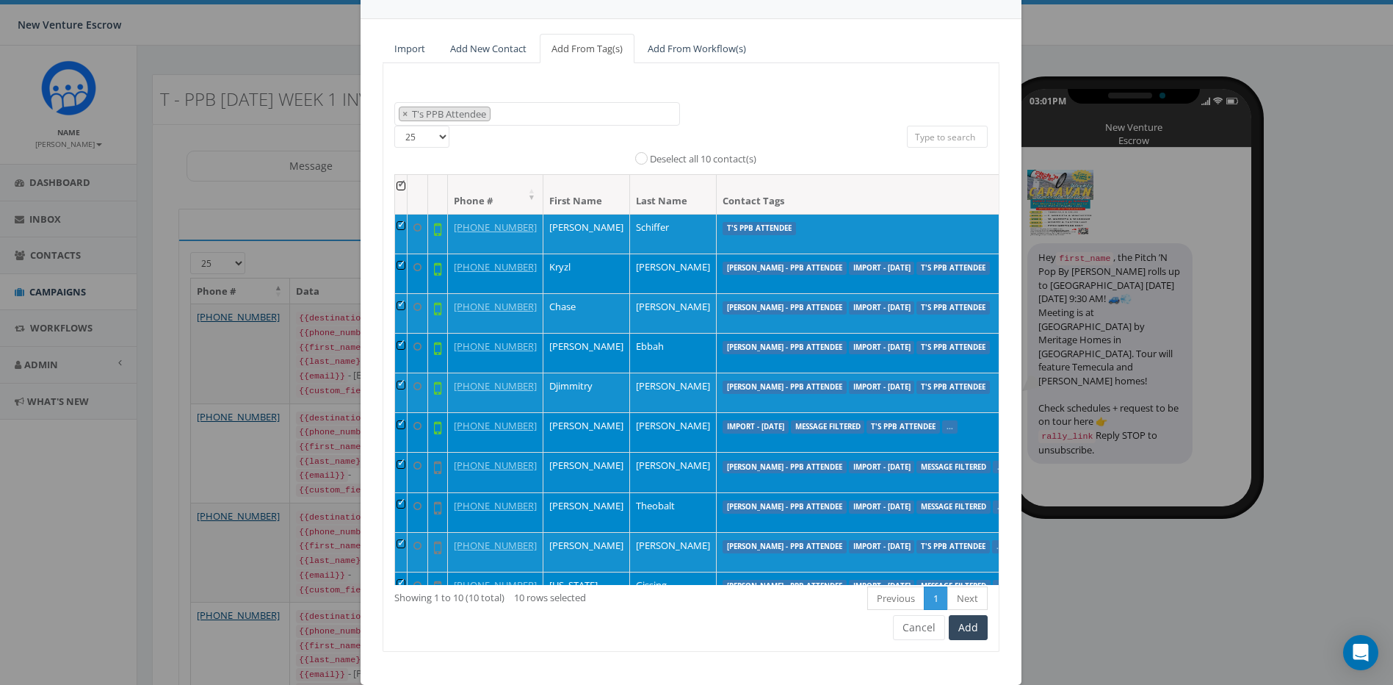
scroll to position [128, 0]
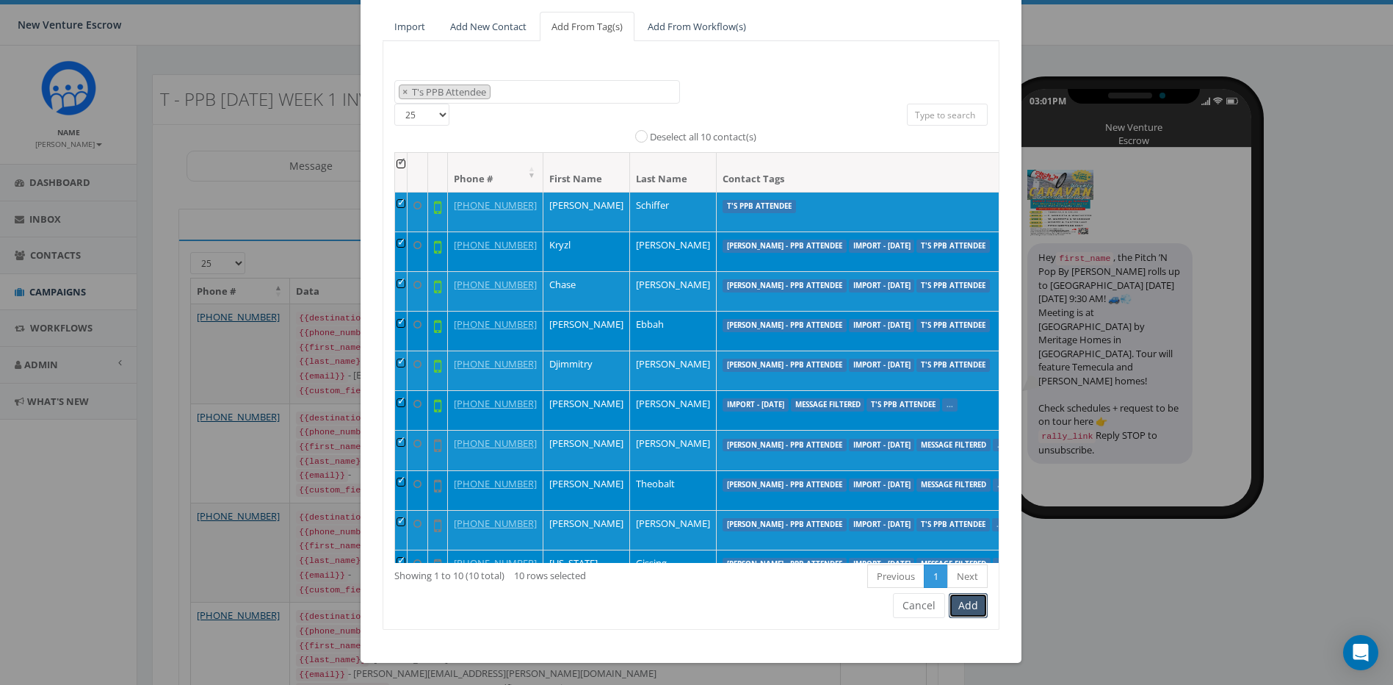
click at [959, 604] on button "Add" at bounding box center [968, 605] width 39 height 25
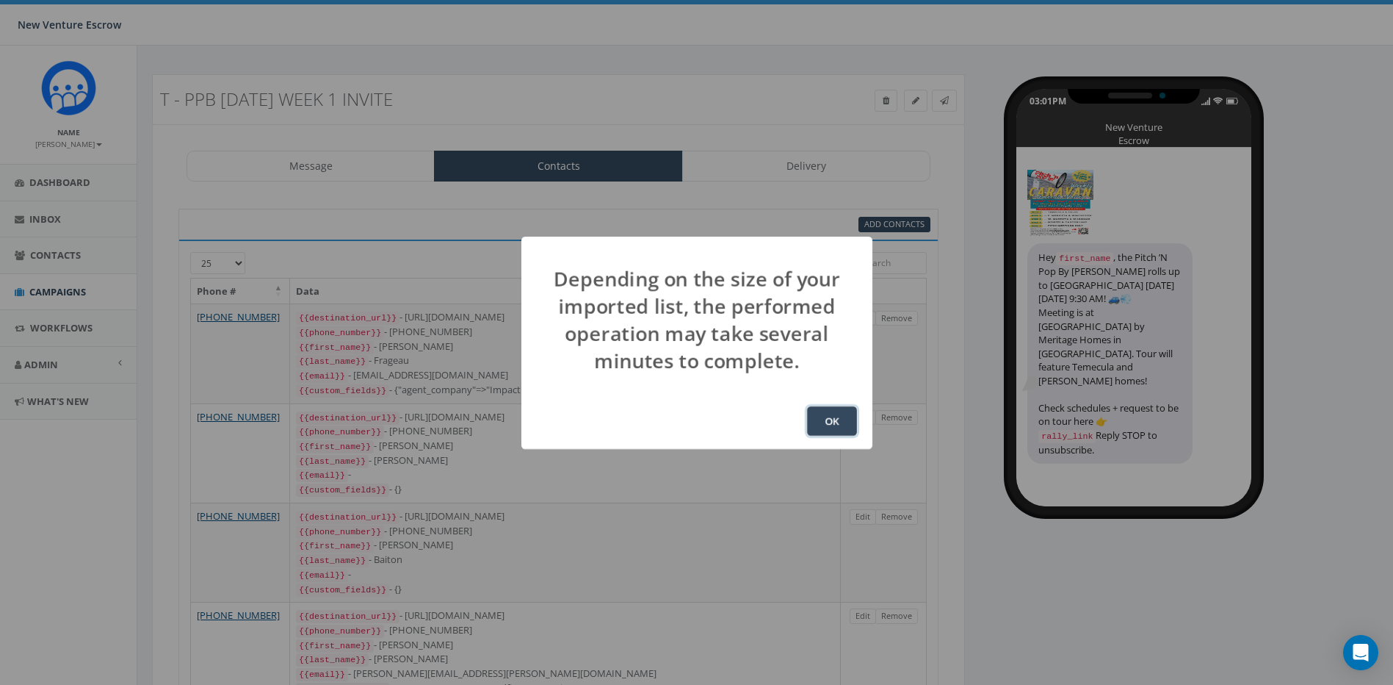
click at [812, 408] on button "OK" at bounding box center [832, 420] width 50 height 29
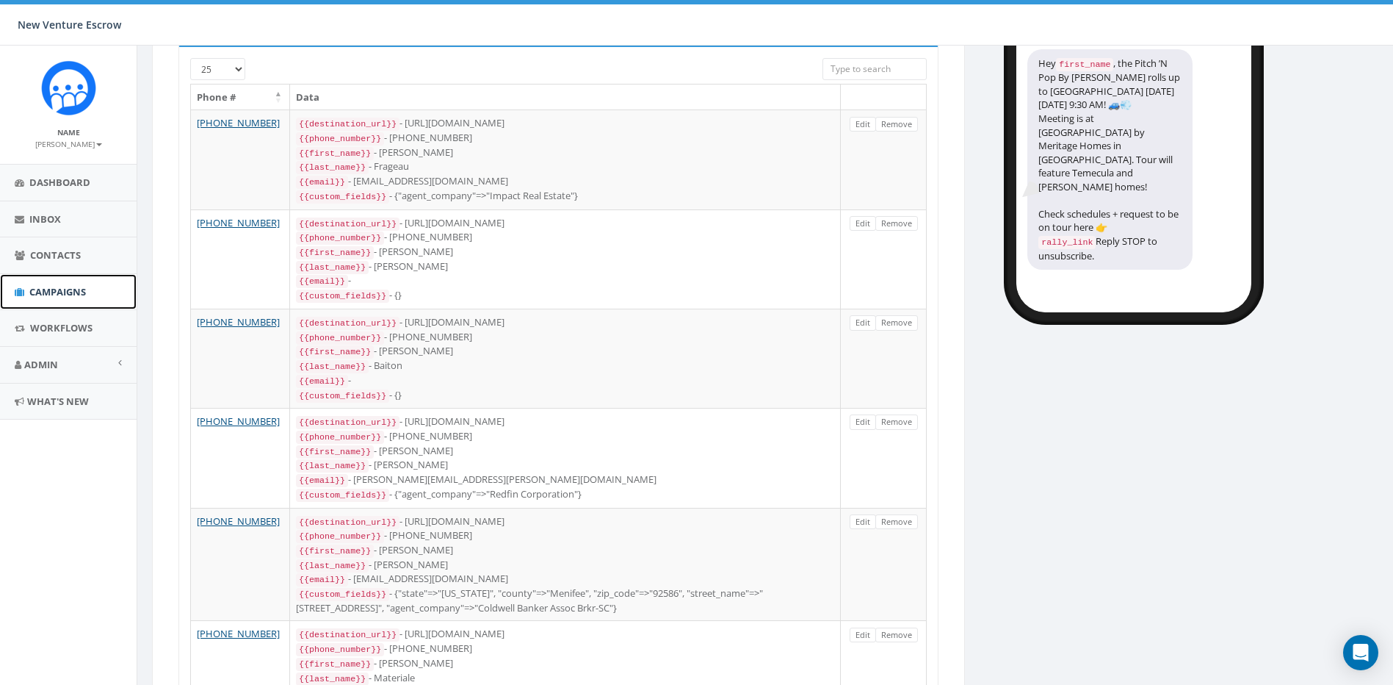
click at [61, 295] on span "Campaigns" at bounding box center [57, 291] width 57 height 13
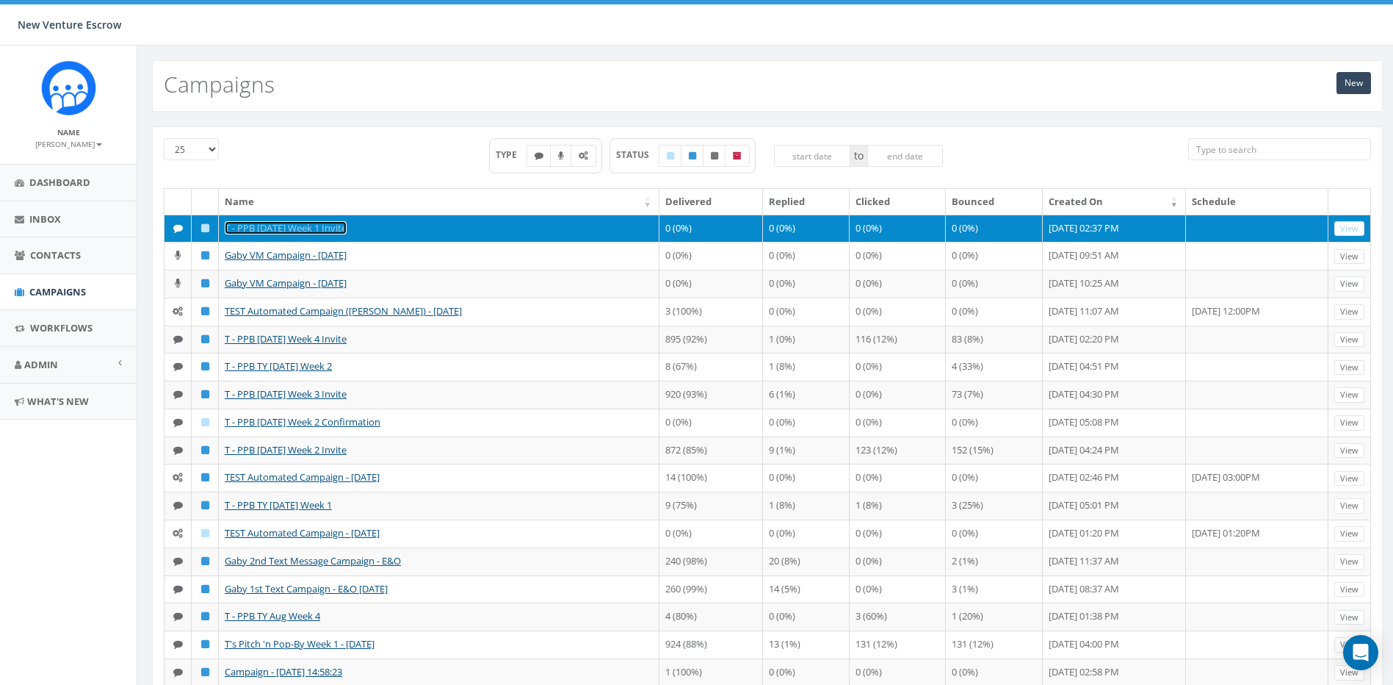
click at [326, 229] on link "T - PPB [DATE] Week 1 Invite" at bounding box center [286, 227] width 122 height 13
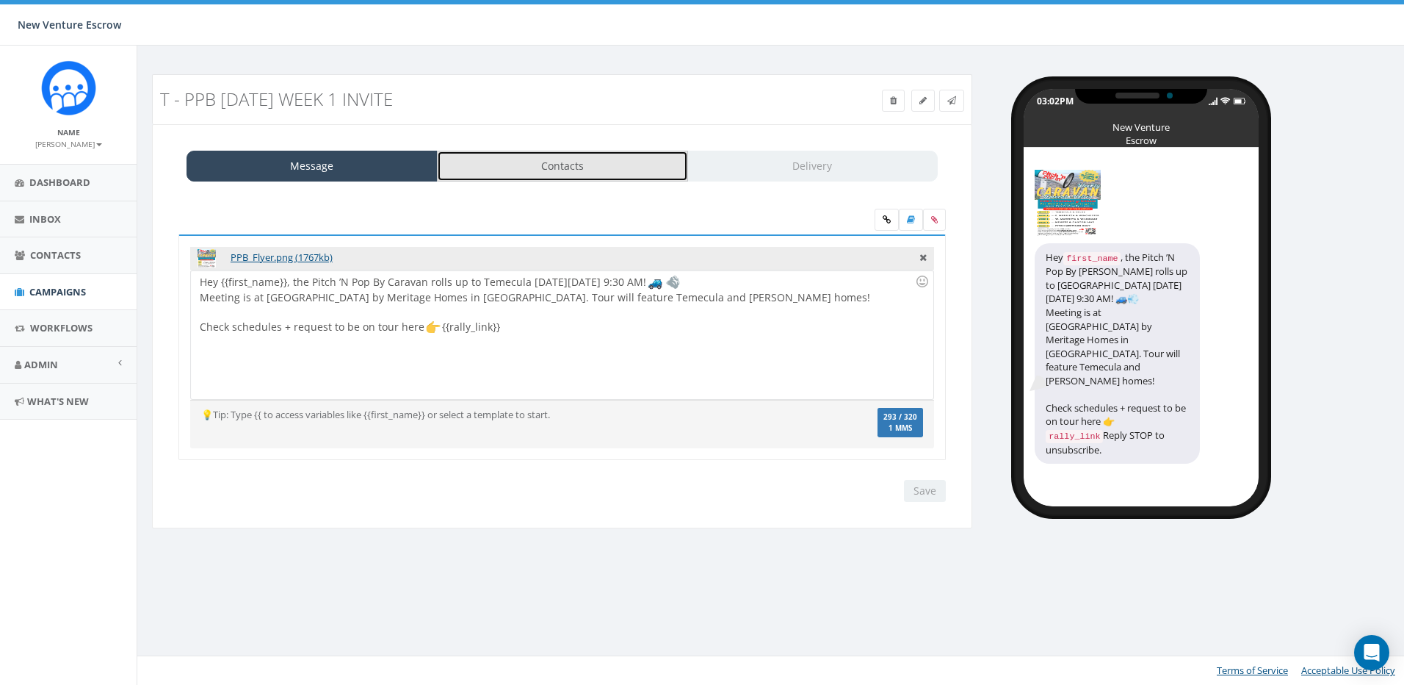
click at [562, 178] on link "Contacts" at bounding box center [562, 166] width 251 height 31
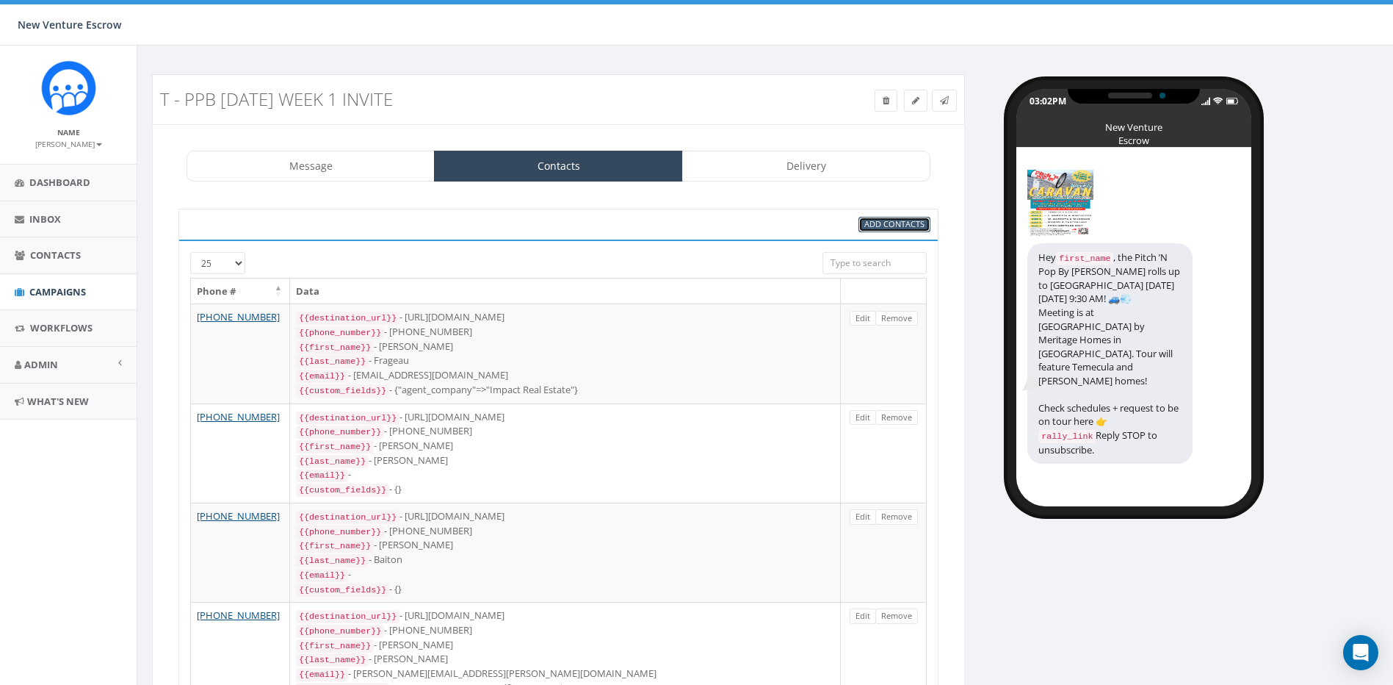
click at [876, 224] on span "Add Contacts" at bounding box center [895, 223] width 60 height 11
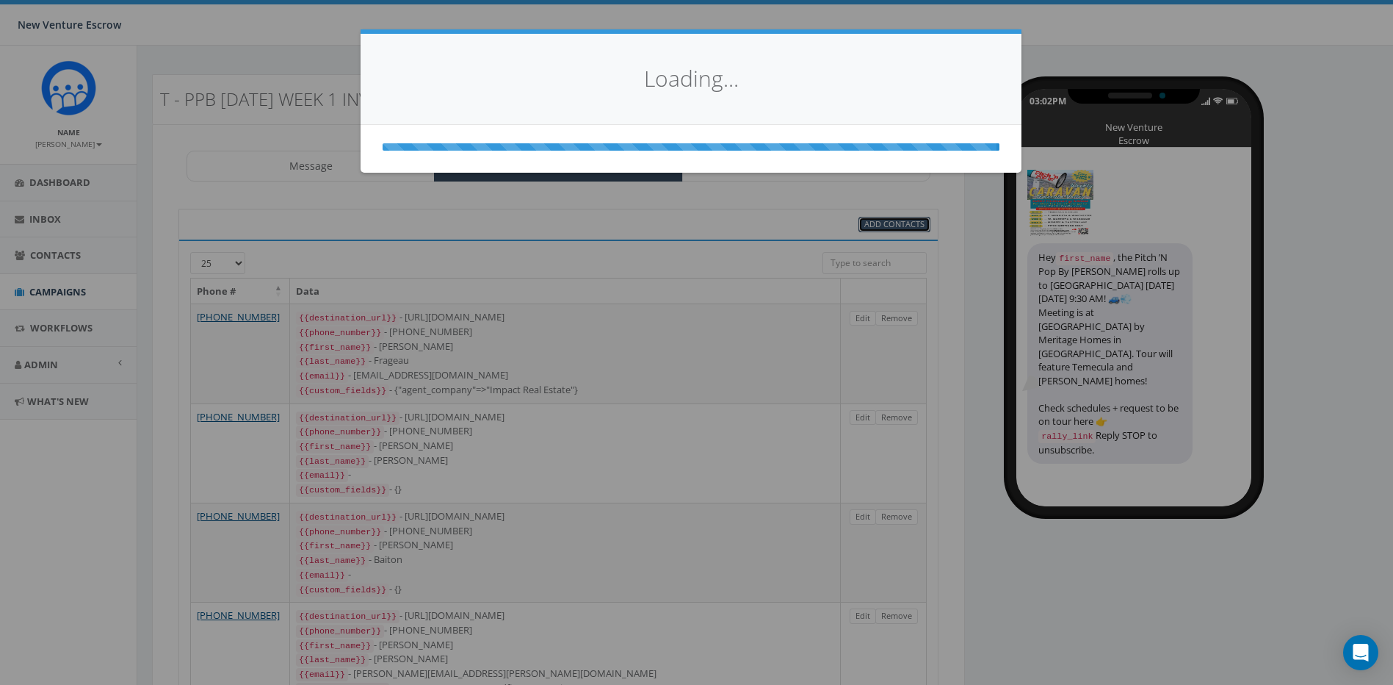
select select
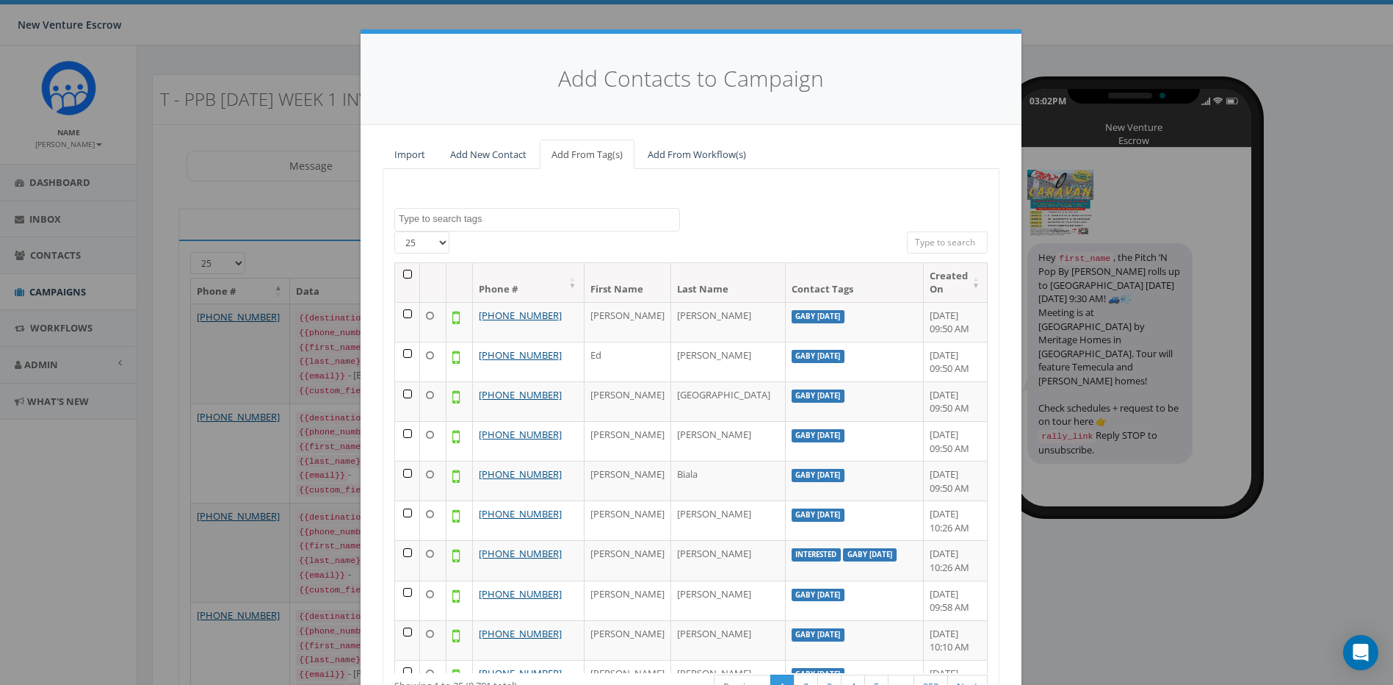
click at [472, 225] on textarea "Search" at bounding box center [539, 218] width 281 height 13
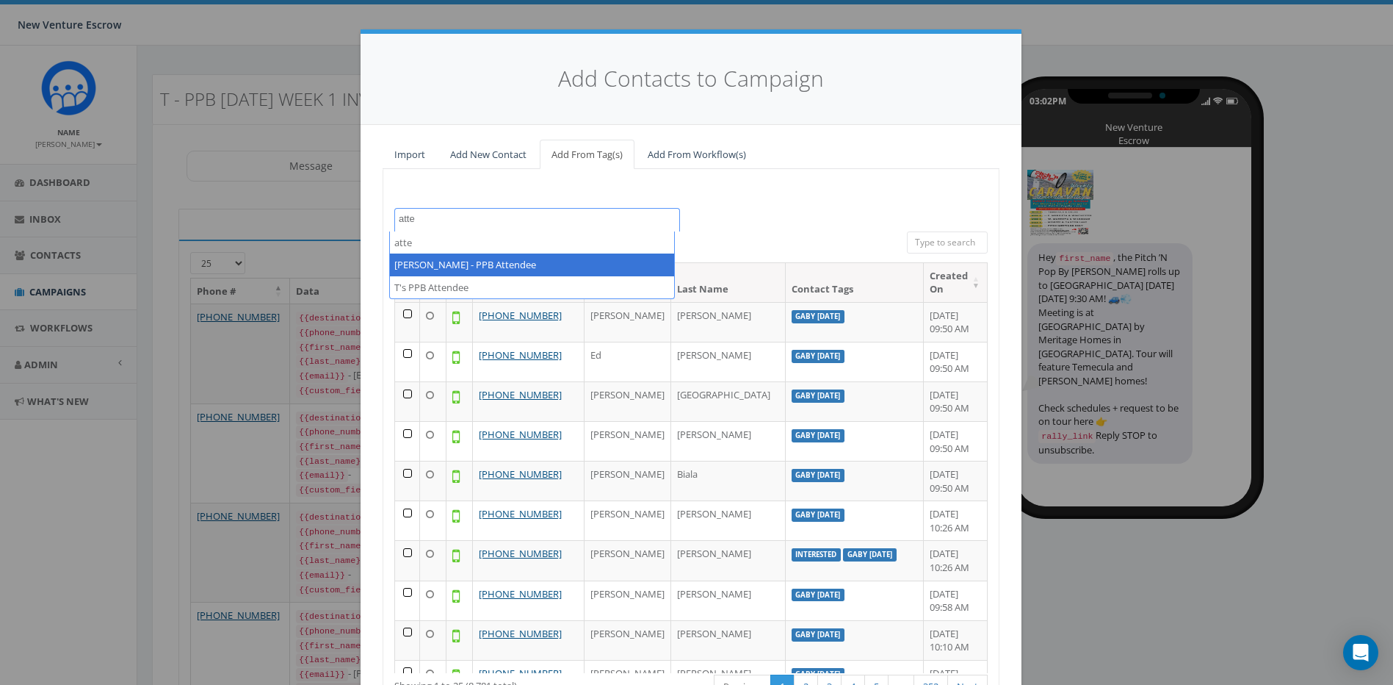
type textarea "atte"
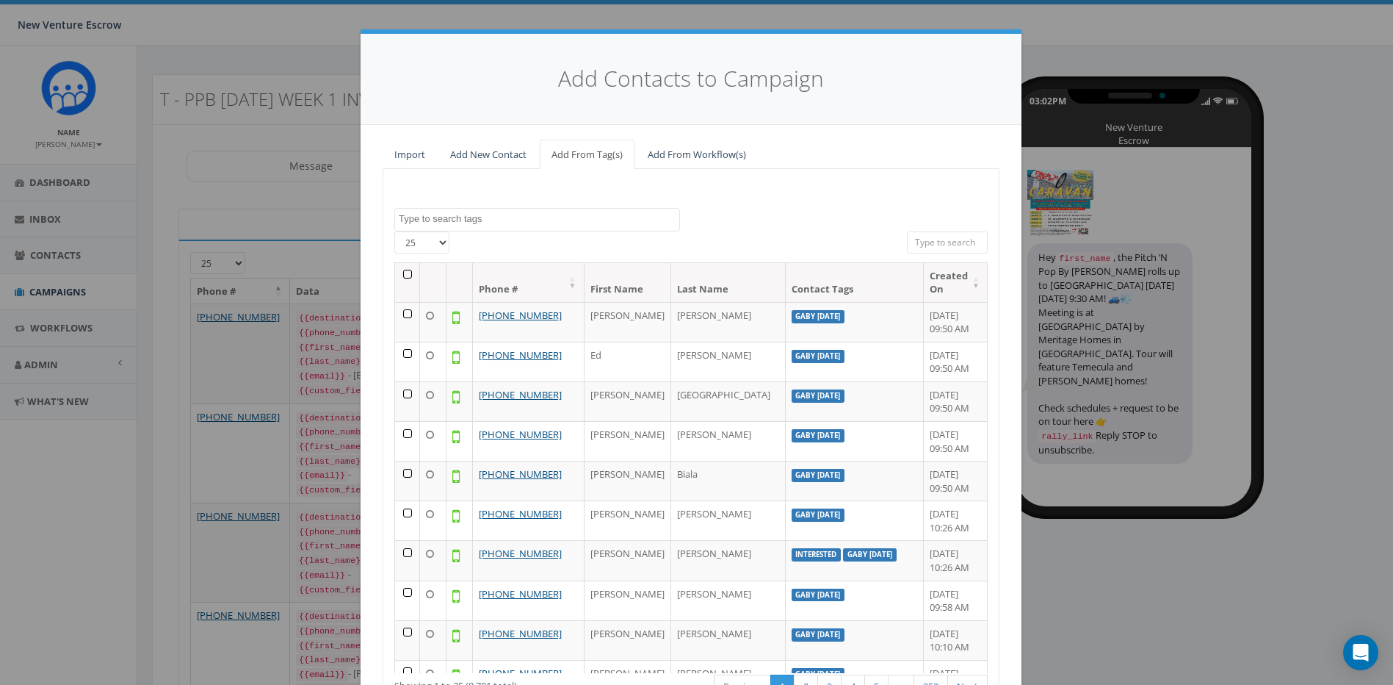
click at [742, 212] on div "[DATE] [GEOGRAPHIC_DATA] Anza Auburn [DATE] Test Auto-Bot Banning [PERSON_NAME]…" at bounding box center [691, 220] width 616 height 24
click at [574, 260] on div at bounding box center [691, 246] width 411 height 31
click at [568, 218] on textarea "Search" at bounding box center [539, 218] width 281 height 13
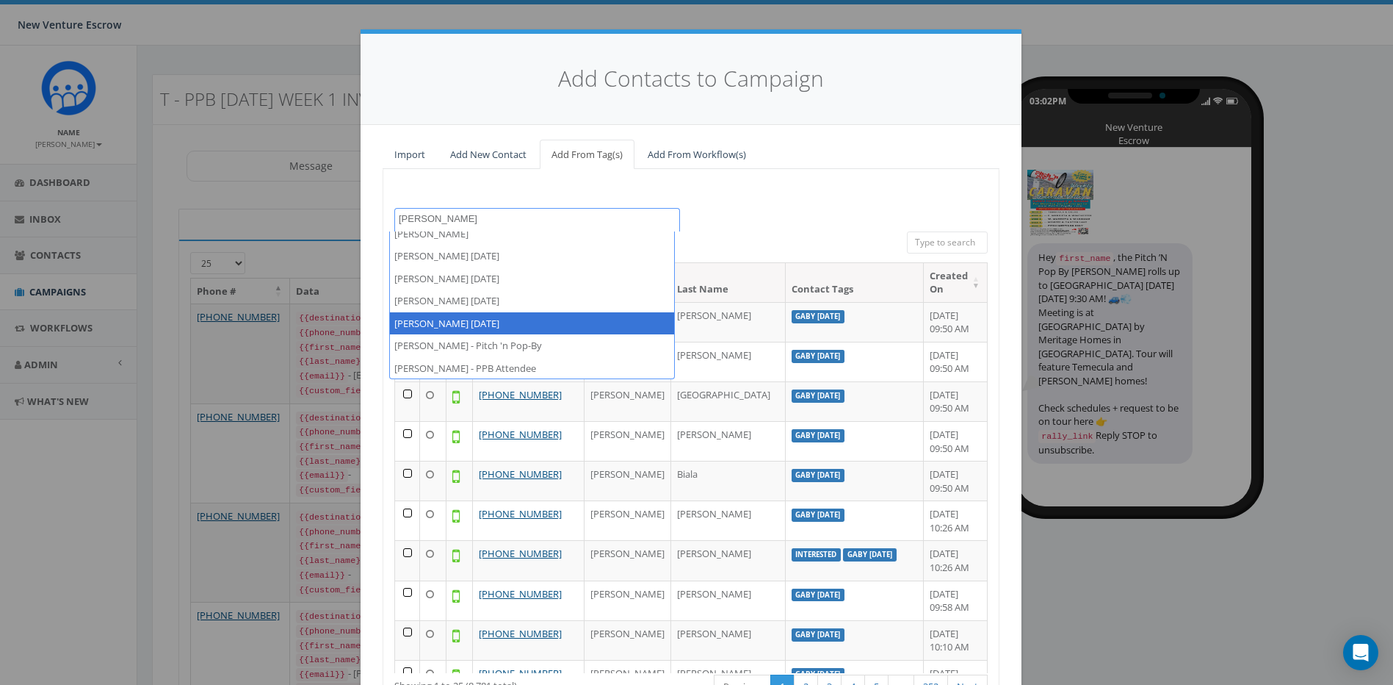
scroll to position [10, 0]
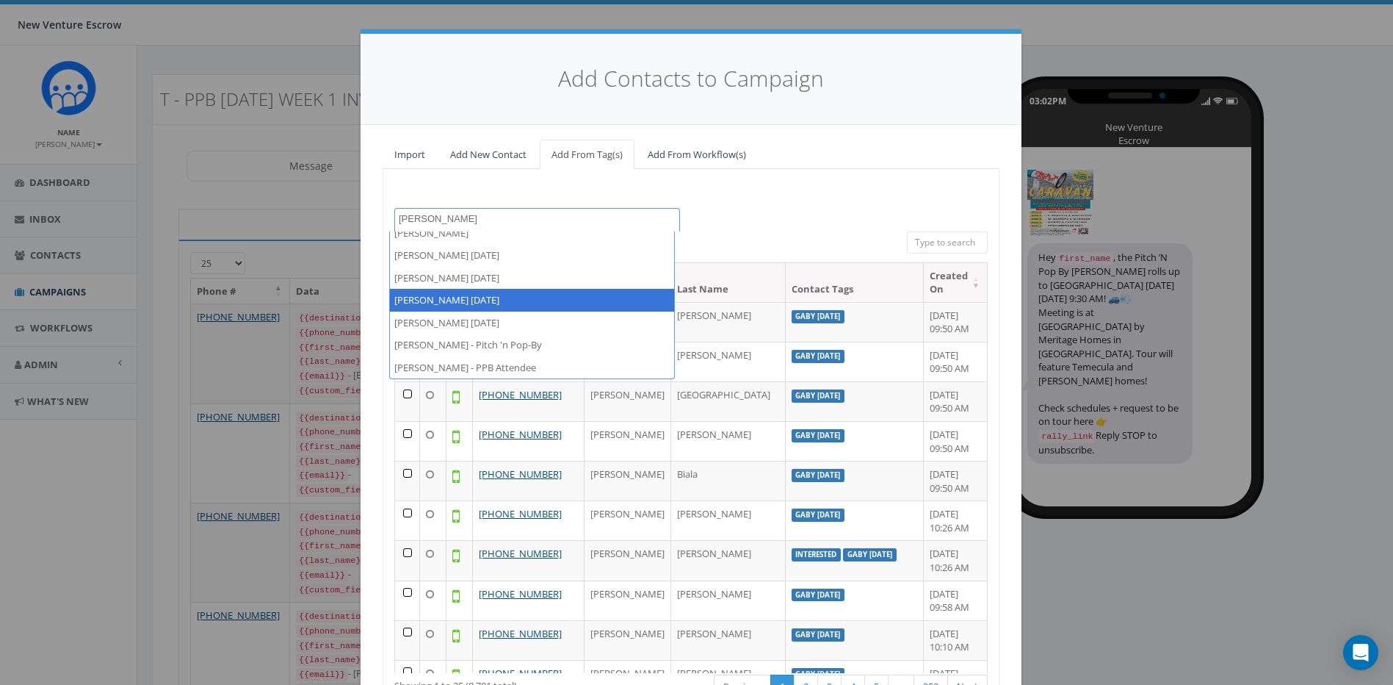
type textarea "[PERSON_NAME]"
click at [792, 183] on div "[DATE] [GEOGRAPHIC_DATA] Anza Auburn [DATE] Test Auto-Bot Banning [PERSON_NAME]…" at bounding box center [691, 454] width 617 height 570
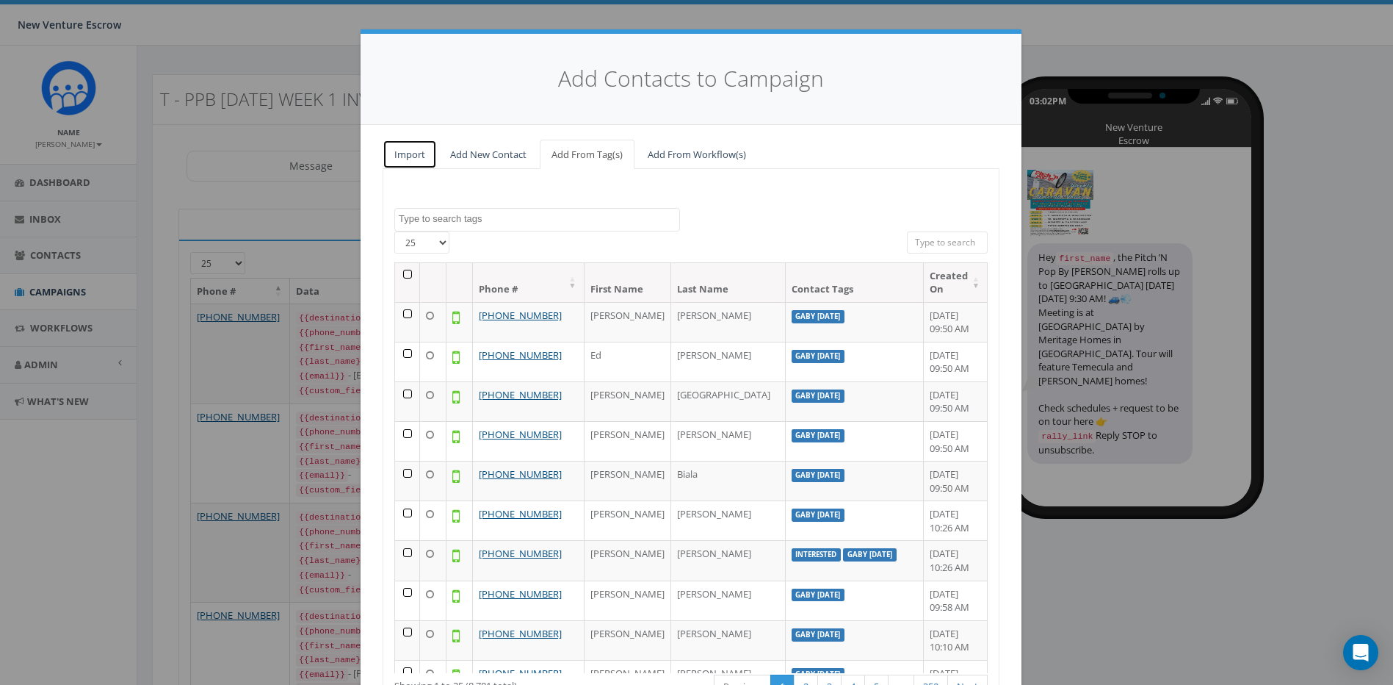
click at [405, 158] on link "Import" at bounding box center [410, 155] width 54 height 30
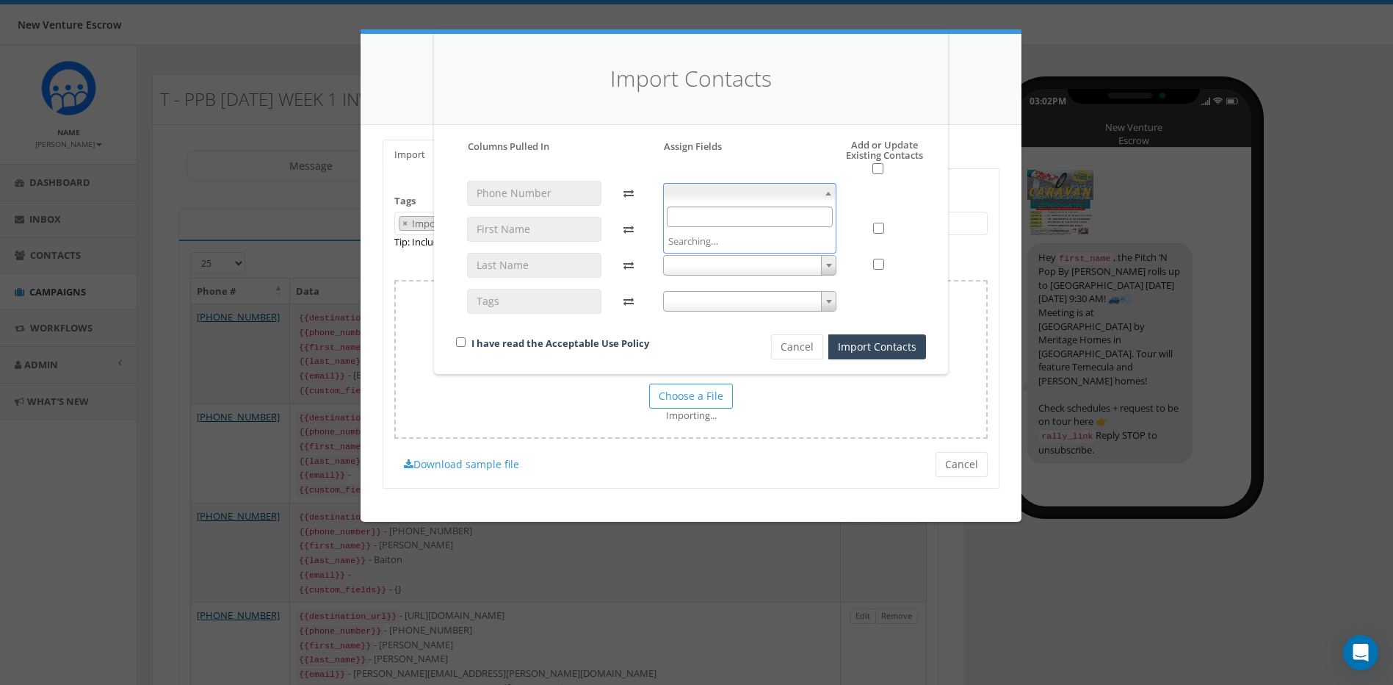
click at [727, 183] on span at bounding box center [750, 193] width 174 height 21
select select "phone_number"
click at [752, 216] on div "phone_number phone_number" at bounding box center [750, 254] width 196 height 146
click at [754, 224] on span at bounding box center [750, 229] width 174 height 21
select select "first_name"
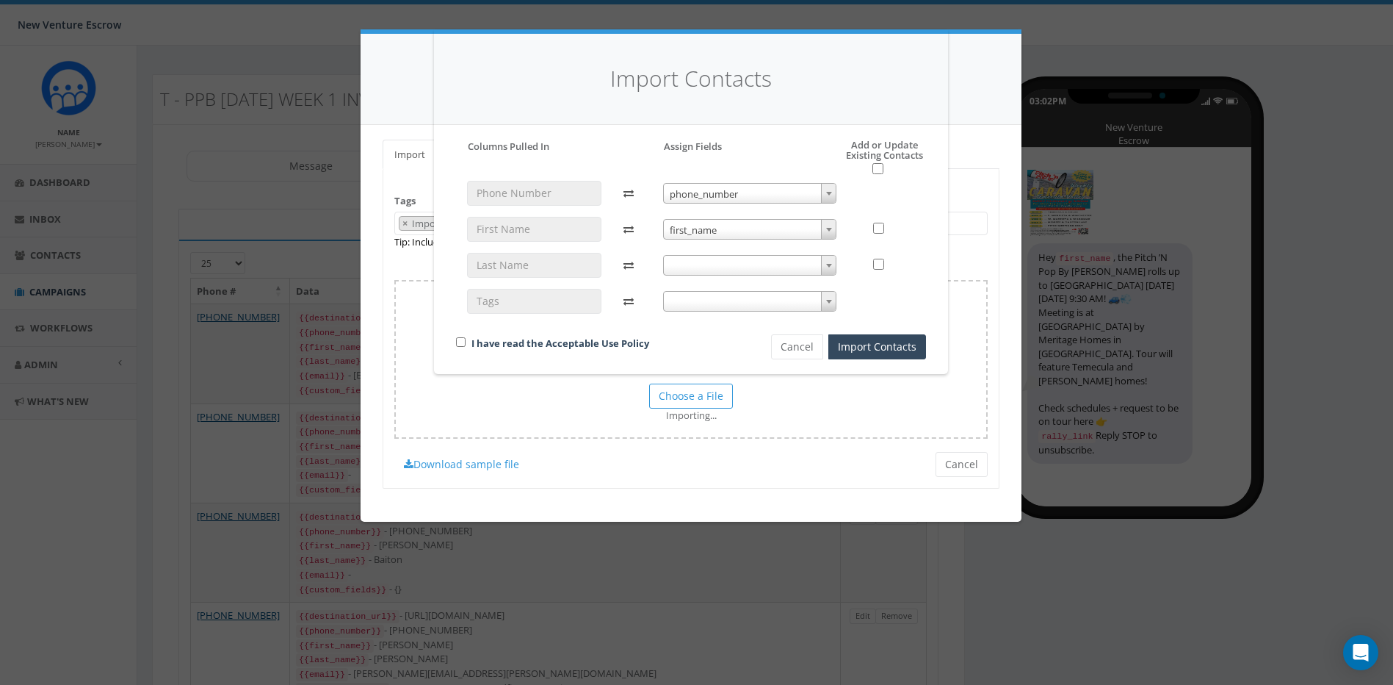
click at [743, 256] on span at bounding box center [750, 265] width 174 height 21
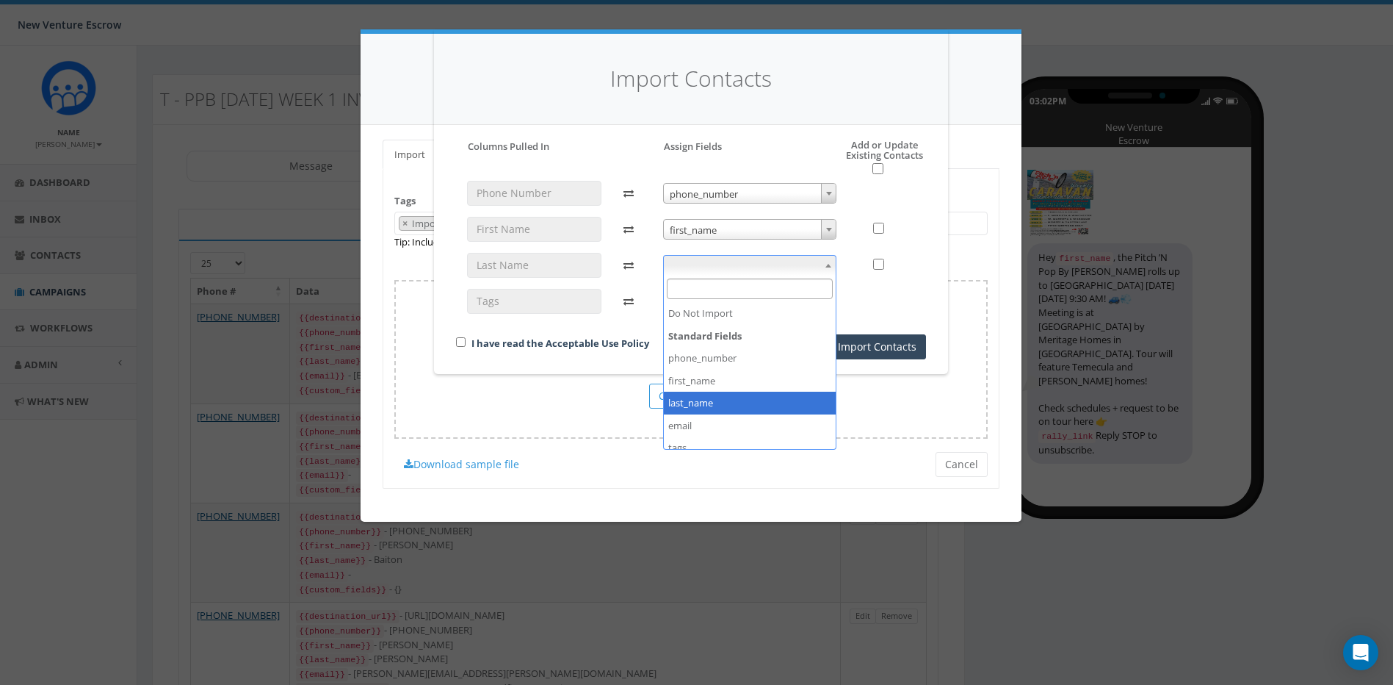
select select "last_name"
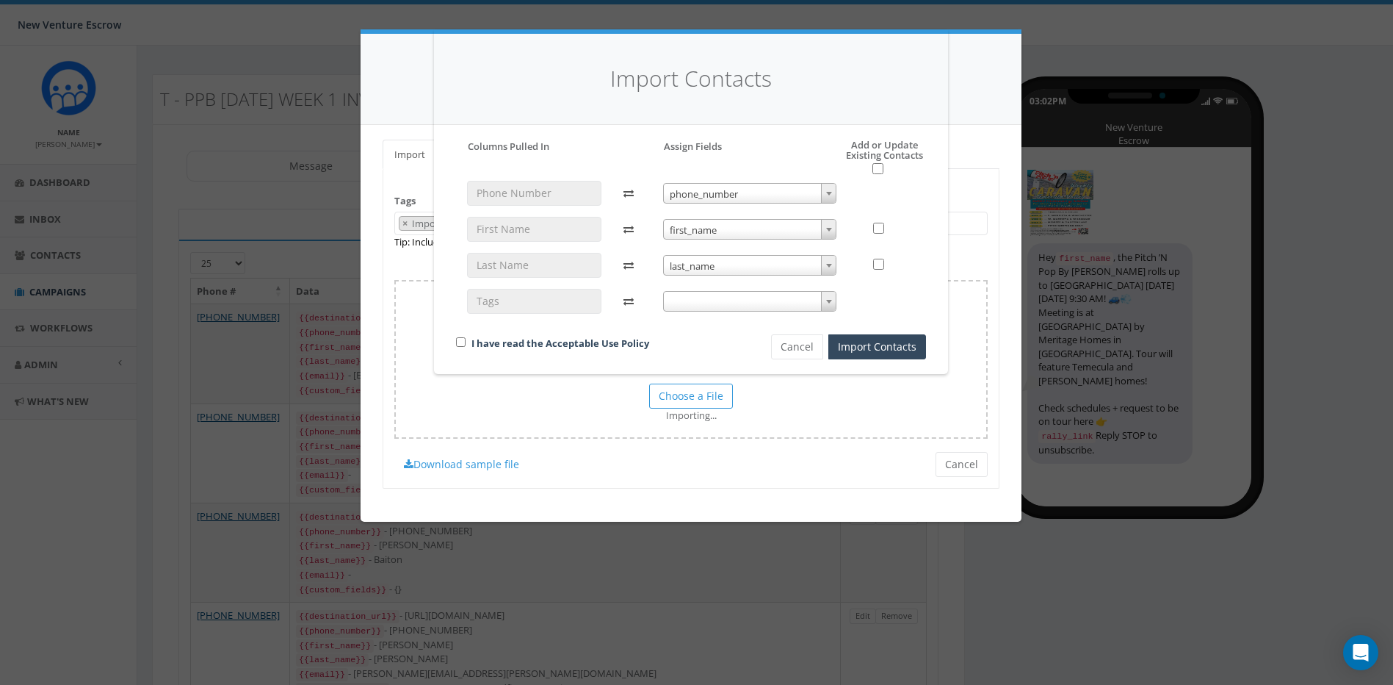
click at [722, 317] on div "phone_number phone_number first_name first_name last_name last_name" at bounding box center [750, 254] width 196 height 146
click at [722, 312] on div "phone_number phone_number first_name first_name last_name last_name" at bounding box center [750, 254] width 196 height 146
click at [726, 297] on span at bounding box center [750, 301] width 174 height 21
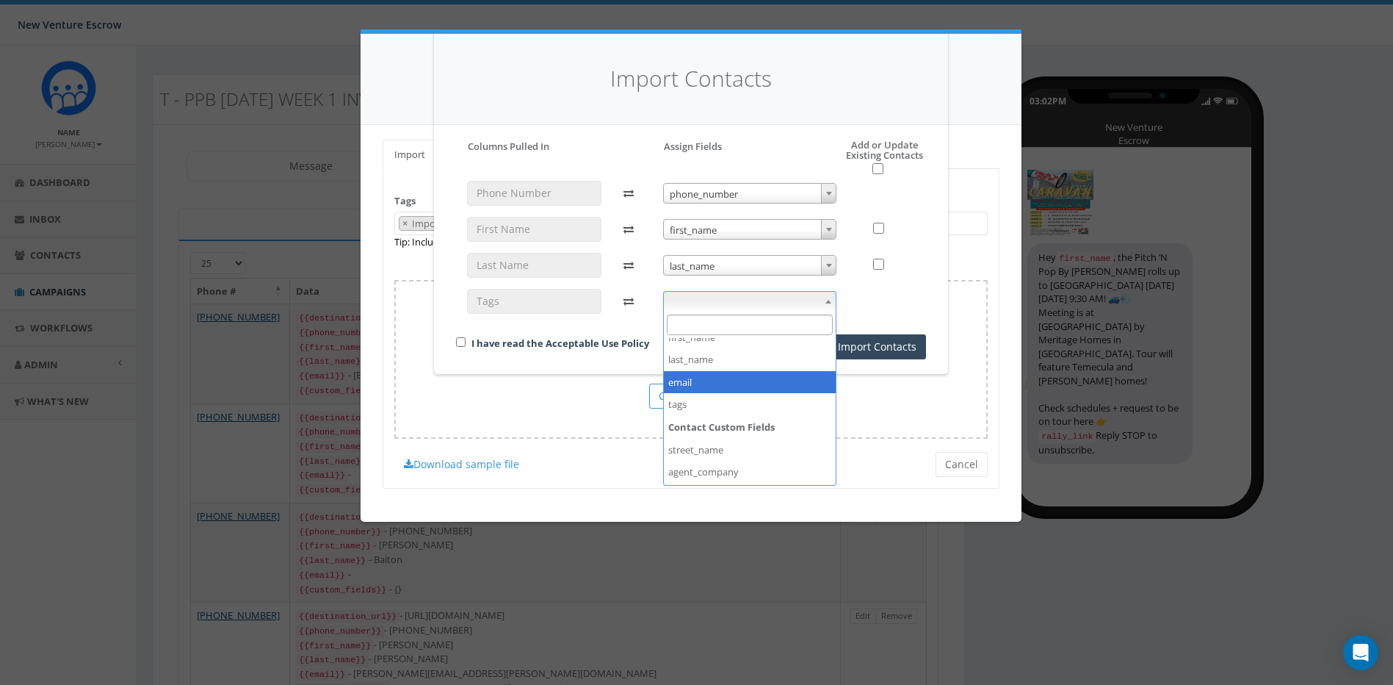
scroll to position [73, 0]
select select "tags"
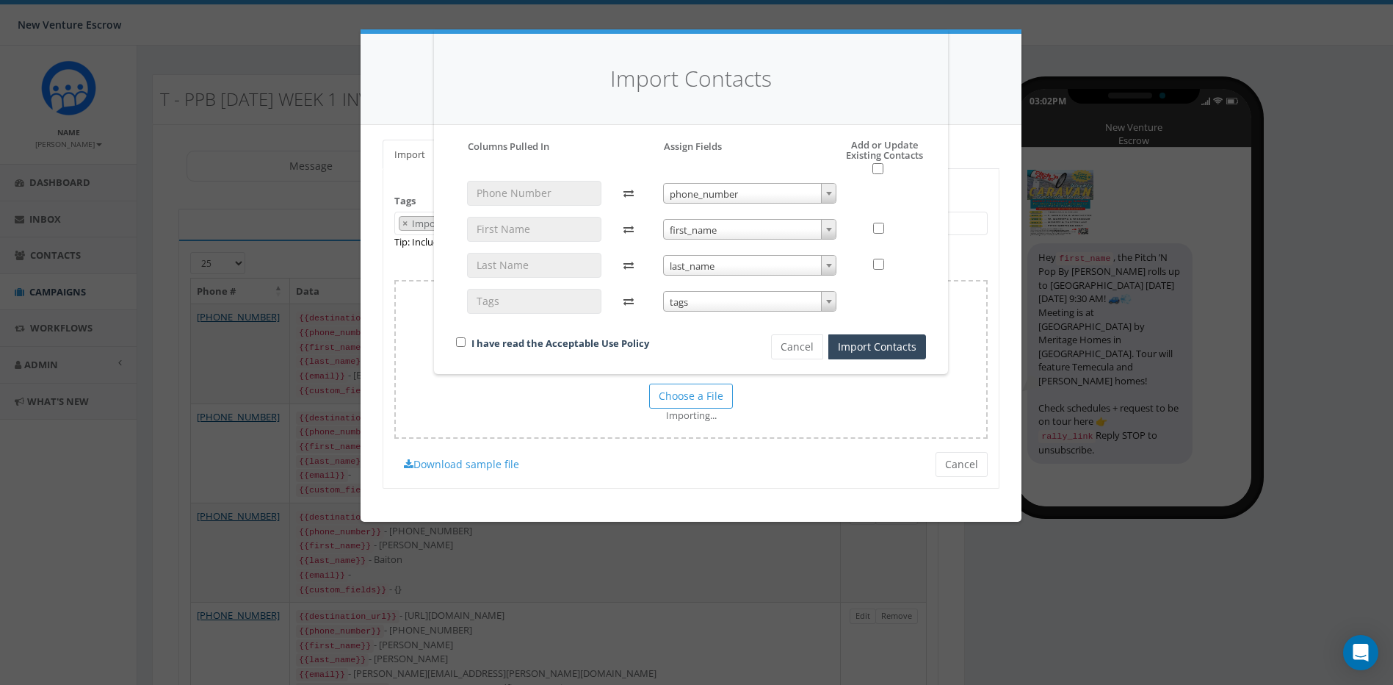
drag, startPoint x: 704, startPoint y: 340, endPoint x: 523, endPoint y: 343, distance: 180.7
click at [703, 340] on div "I have read the Acceptable Use Policy" at bounding box center [588, 344] width 287 height 20
click at [463, 342] on input "checkbox" at bounding box center [461, 342] width 10 height 10
checkbox input "true"
drag, startPoint x: 874, startPoint y: 172, endPoint x: 877, endPoint y: 181, distance: 9.3
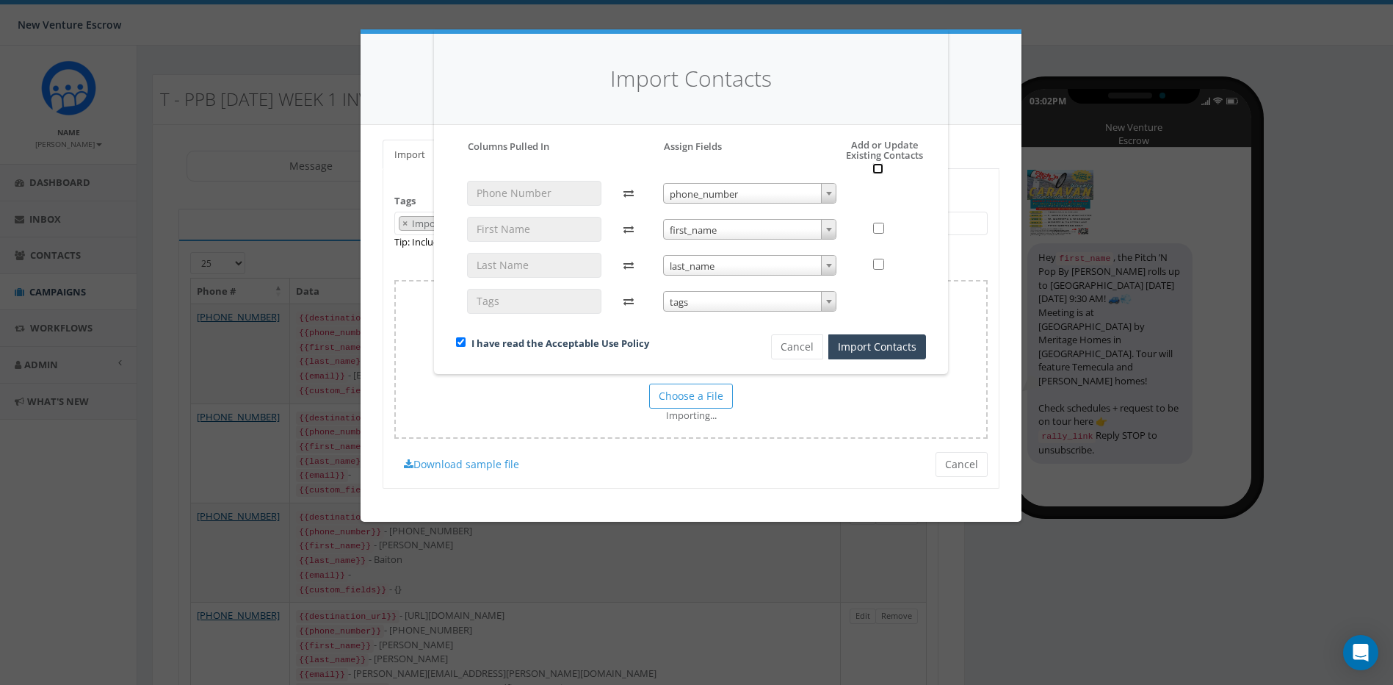
click at [874, 173] on input "checkbox" at bounding box center [878, 168] width 11 height 11
checkbox input "true"
click at [852, 347] on button "Import Contacts" at bounding box center [878, 346] width 98 height 25
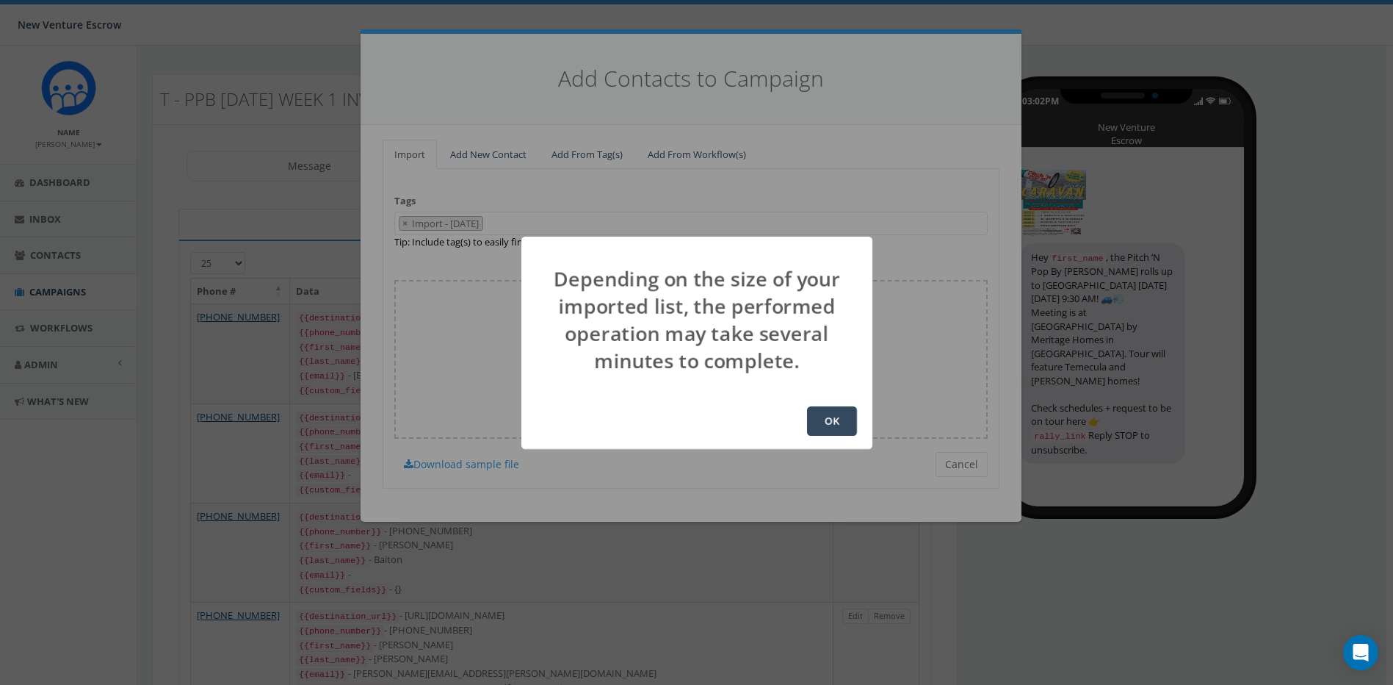
click at [839, 414] on button "OK" at bounding box center [832, 420] width 50 height 29
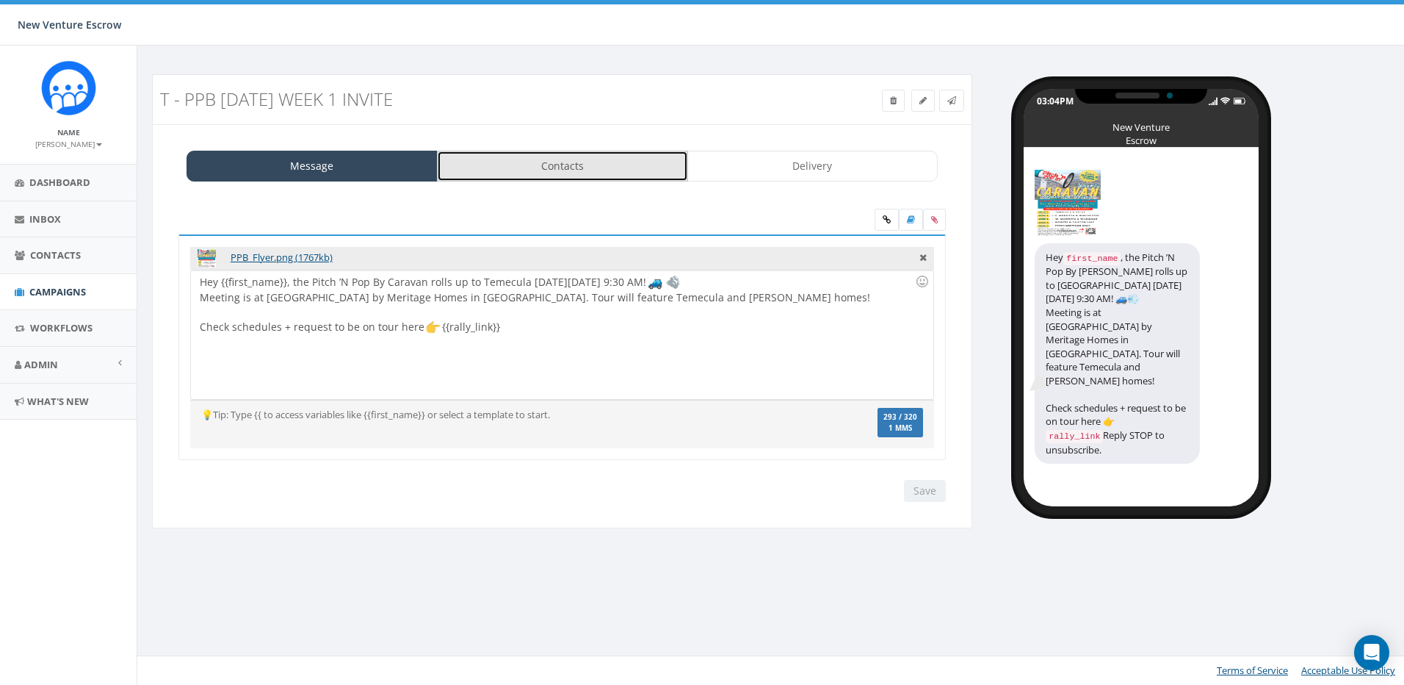
click at [559, 167] on link "Contacts" at bounding box center [562, 166] width 251 height 31
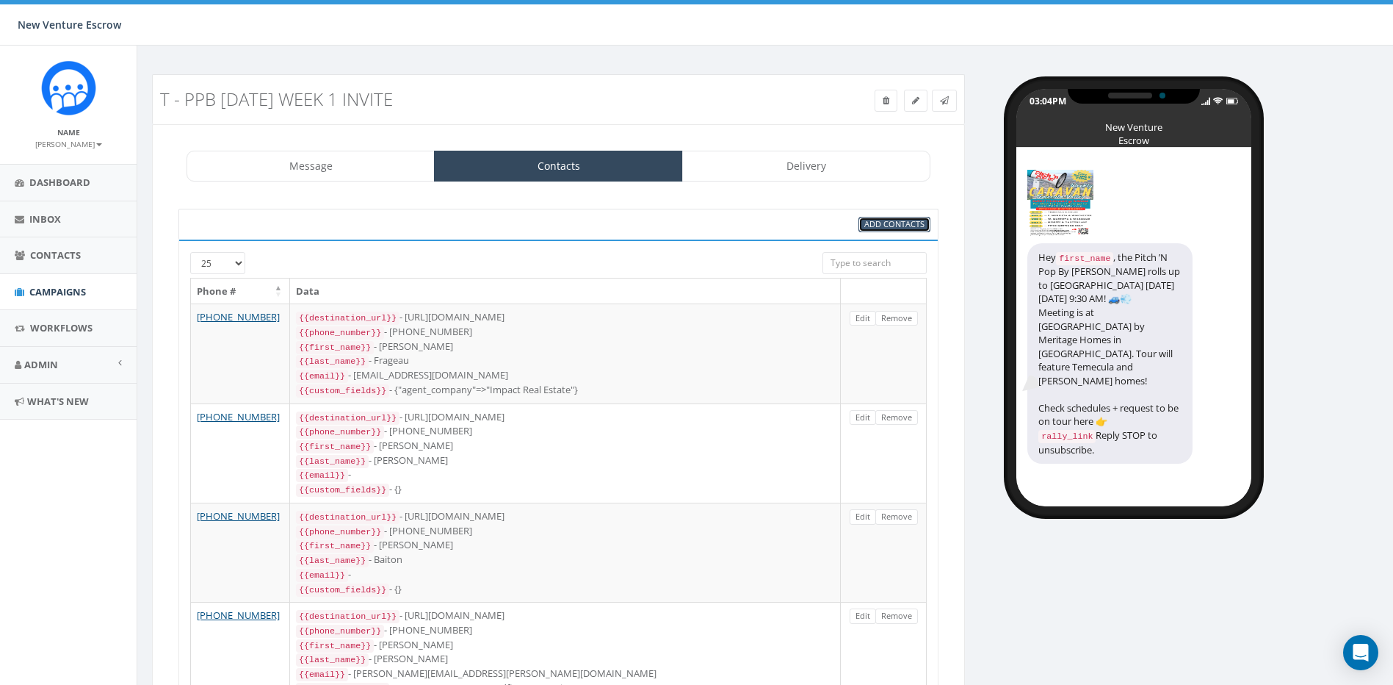
click at [868, 220] on span "Add Contacts" at bounding box center [895, 223] width 60 height 11
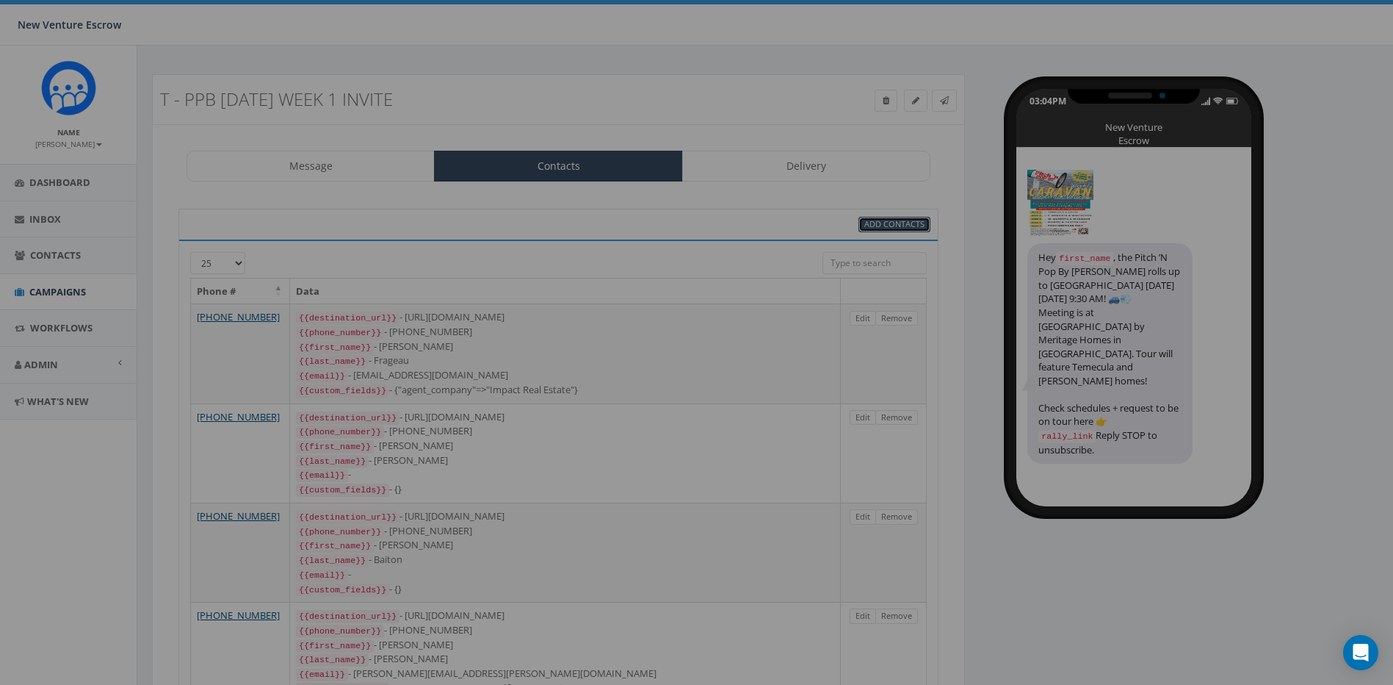
select select
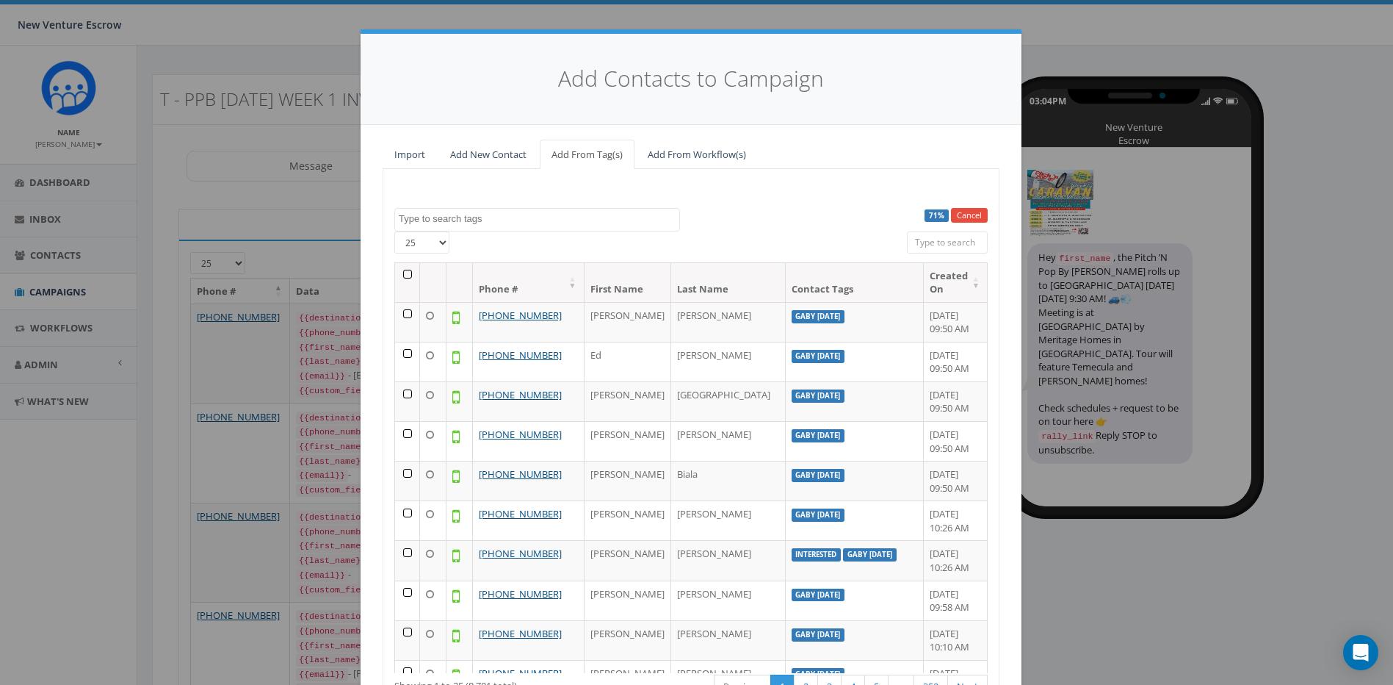
click at [582, 219] on textarea "Search" at bounding box center [539, 218] width 281 height 13
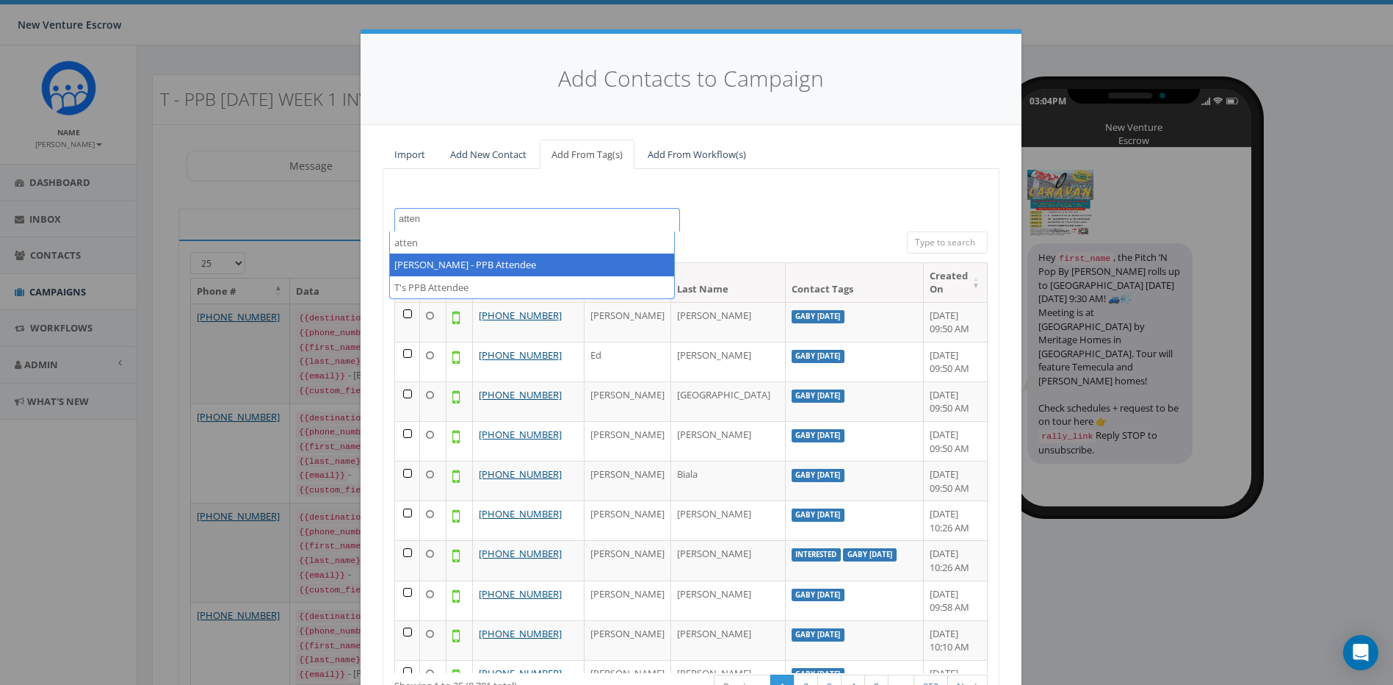
type textarea "atten"
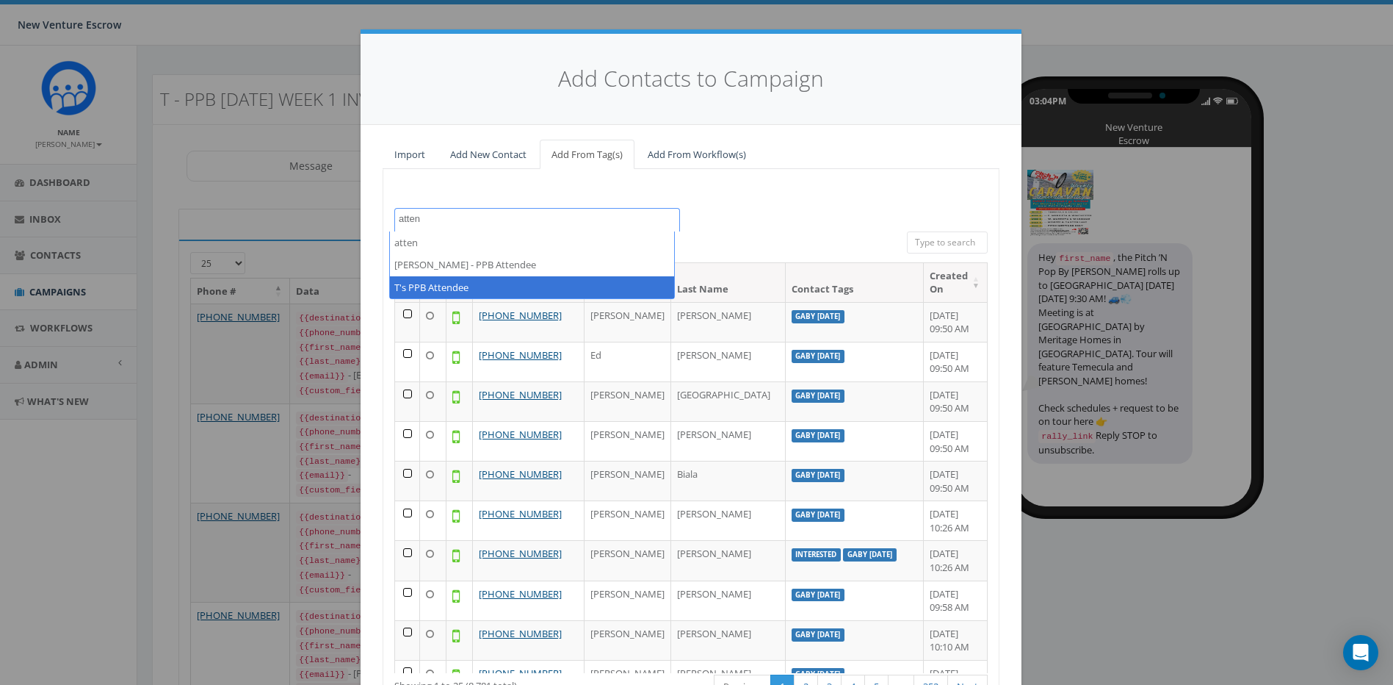
select select "T's PPB Attendee"
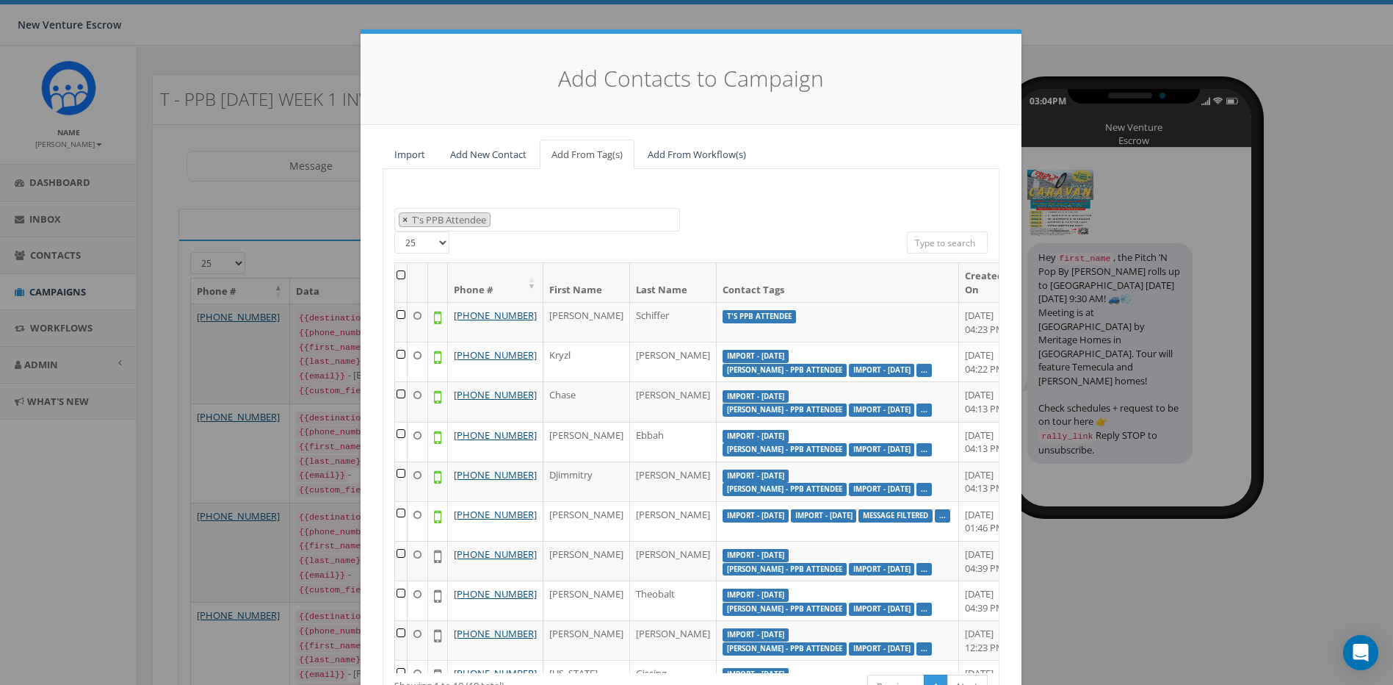
click at [403, 220] on span "×" at bounding box center [405, 219] width 5 height 13
select select
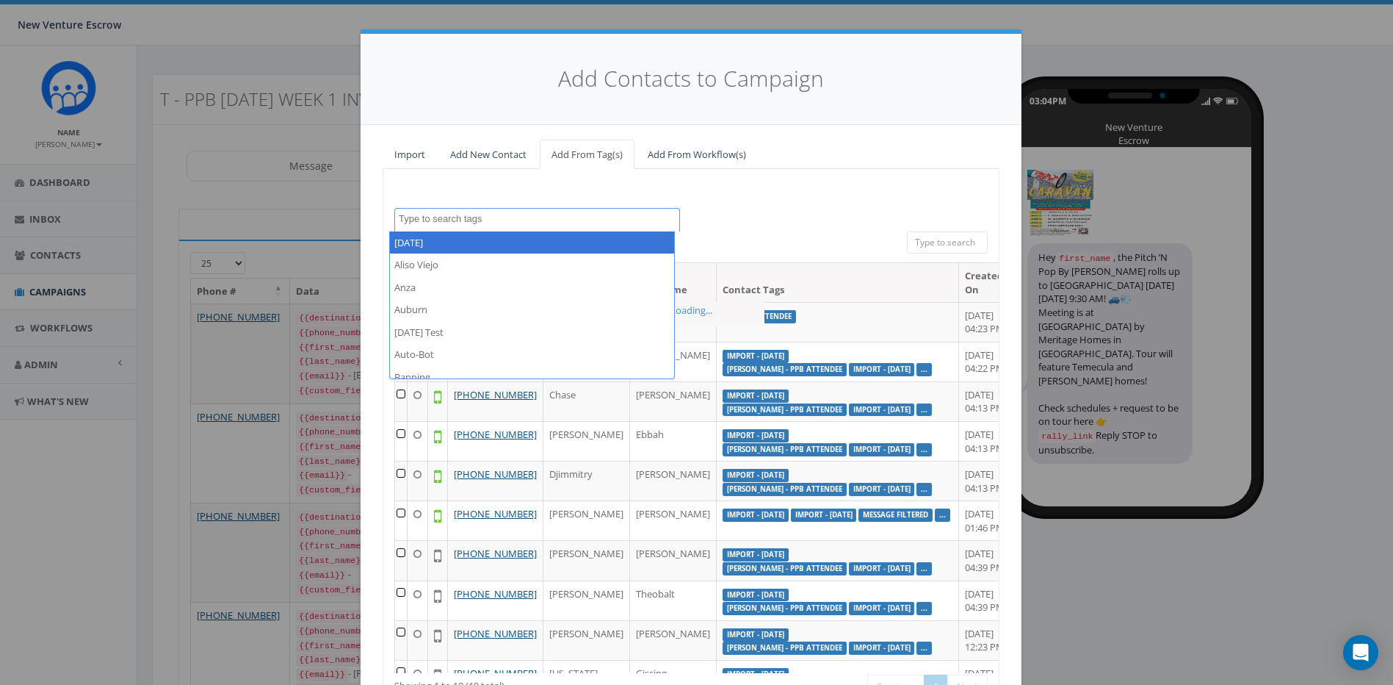
click at [411, 223] on textarea "Search" at bounding box center [539, 218] width 281 height 13
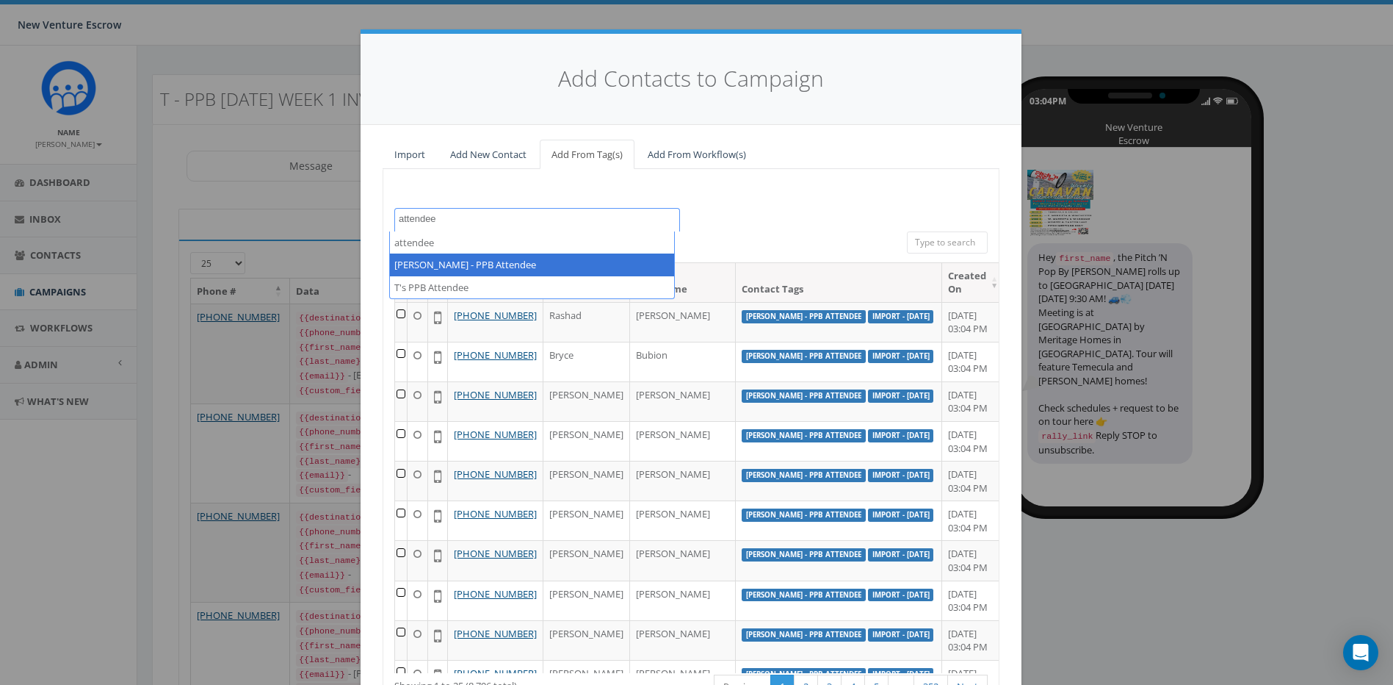
type textarea "attendee"
select select "[PERSON_NAME] - PPB Attendee"
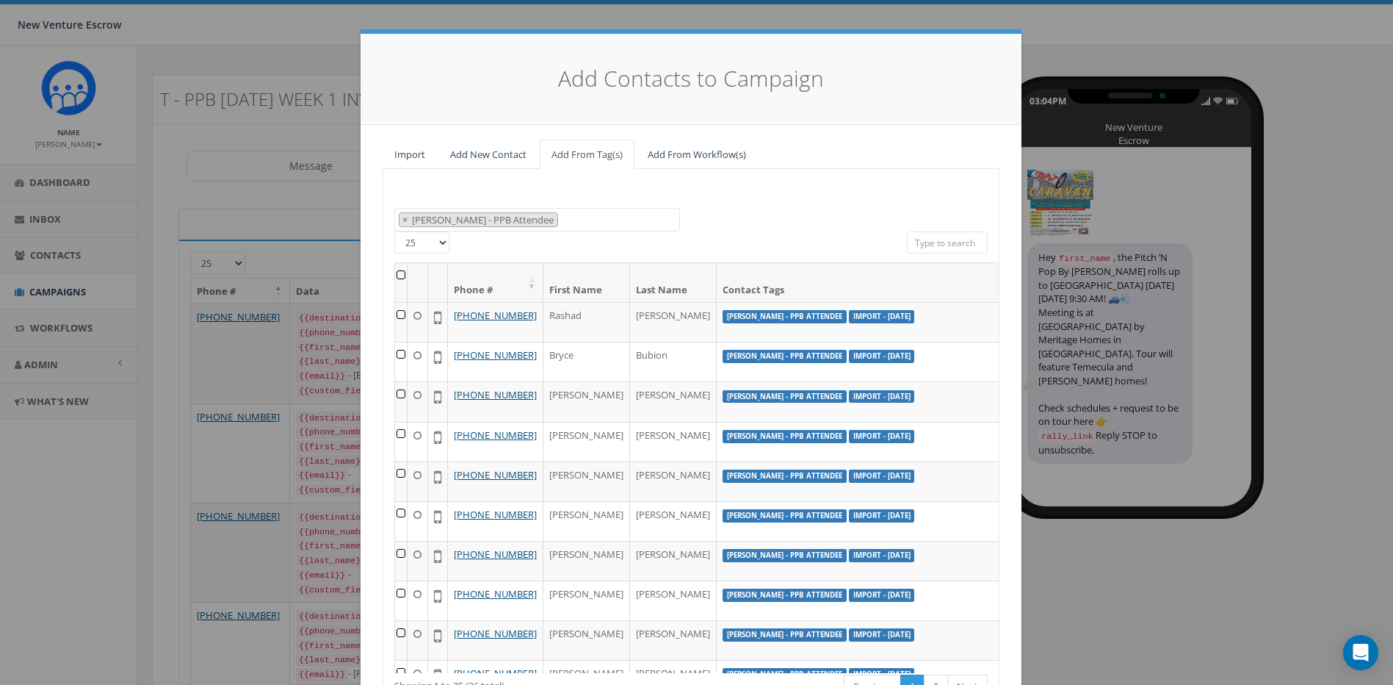
click at [397, 274] on th at bounding box center [401, 282] width 12 height 39
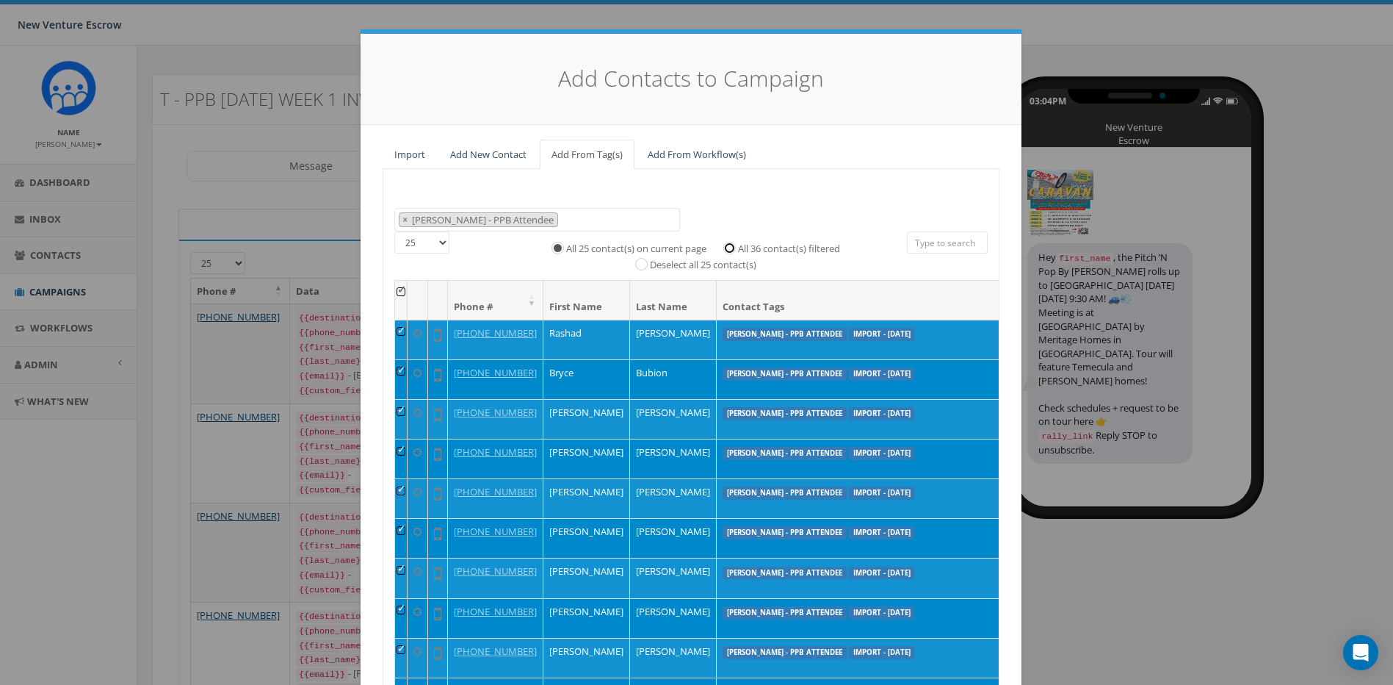
click at [729, 246] on input "All 36 contact(s) filtered" at bounding box center [734, 247] width 10 height 10
radio input "true"
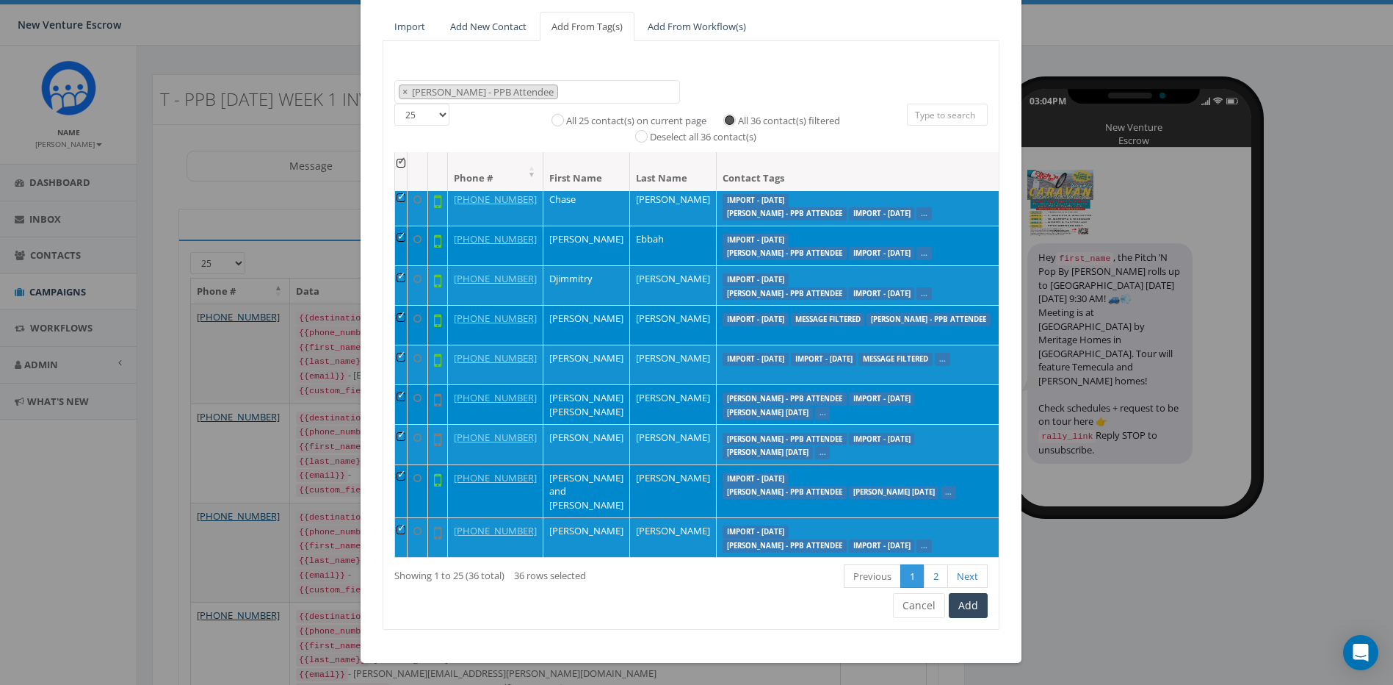
scroll to position [980, 0]
click at [956, 610] on button "Add" at bounding box center [968, 605] width 39 height 25
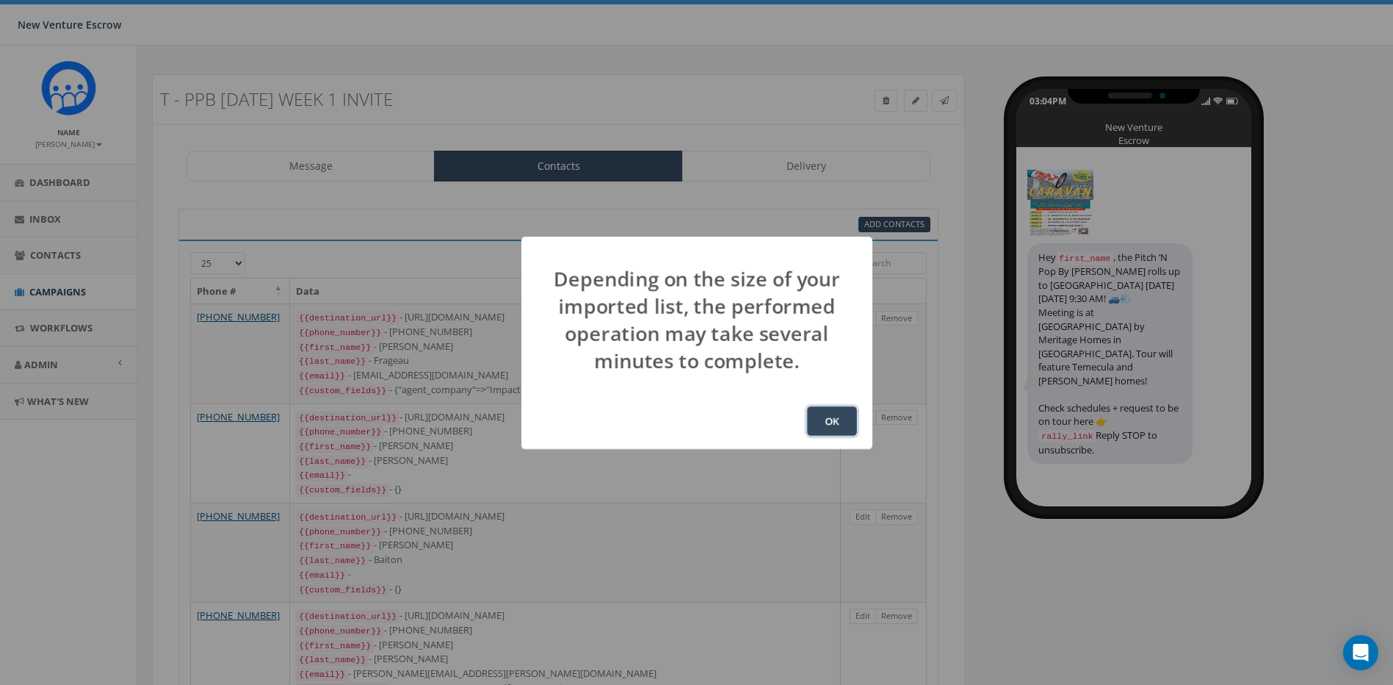
click at [841, 420] on button "OK" at bounding box center [832, 420] width 50 height 29
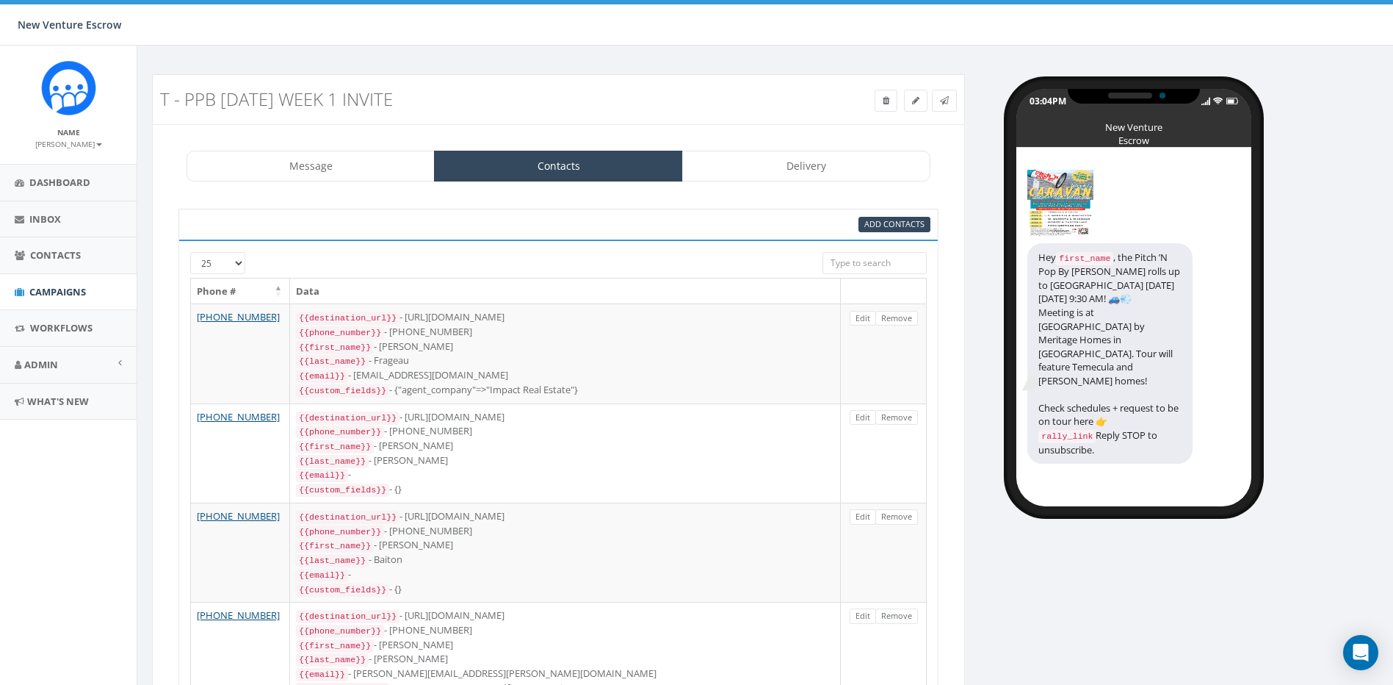
scroll to position [194, 0]
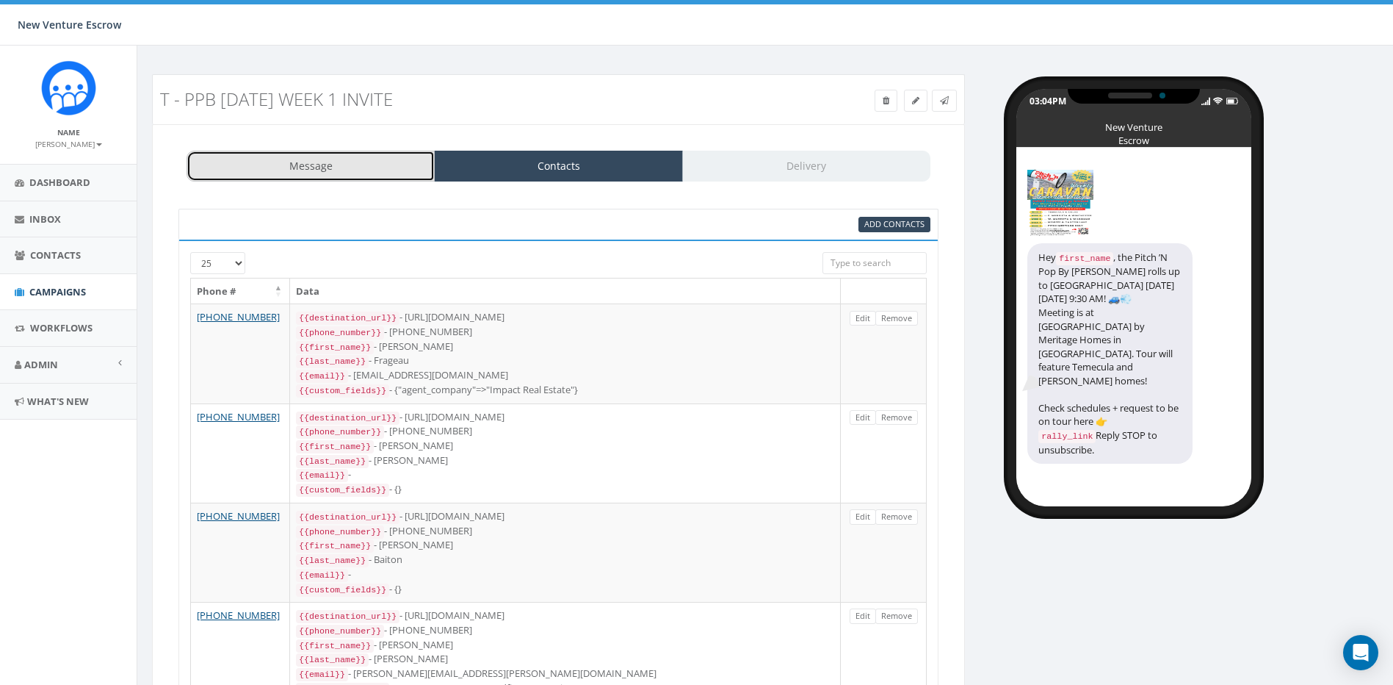
click at [354, 174] on link "Message" at bounding box center [311, 166] width 248 height 31
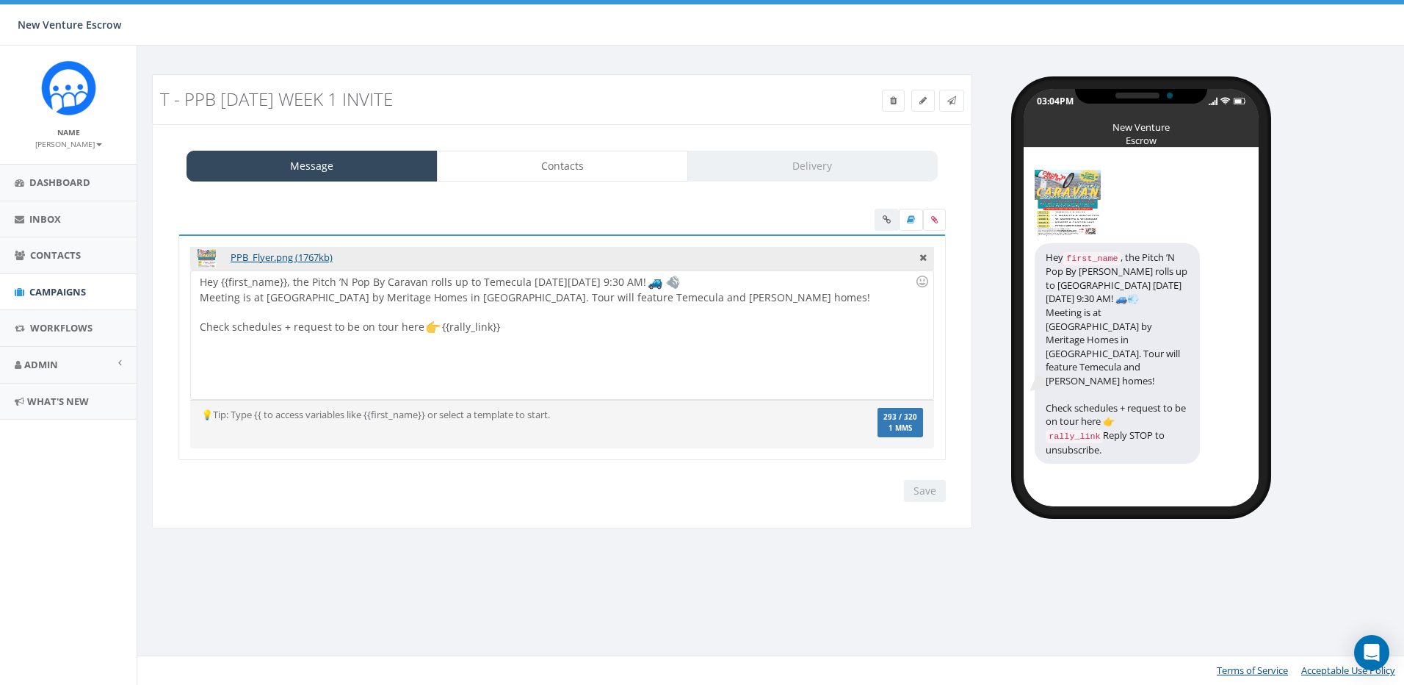
click at [793, 172] on div "Message Contacts Delivery" at bounding box center [562, 166] width 751 height 31
click at [721, 307] on div at bounding box center [557, 312] width 715 height 15
drag, startPoint x: 677, startPoint y: 303, endPoint x: 667, endPoint y: 302, distance: 10.3
click at [667, 302] on div "Hey {{first_name}}, the Pitch ’N Pop By Caravan rolls up to Temecula next Thurs…" at bounding box center [562, 334] width 742 height 129
click at [710, 308] on div at bounding box center [557, 312] width 715 height 15
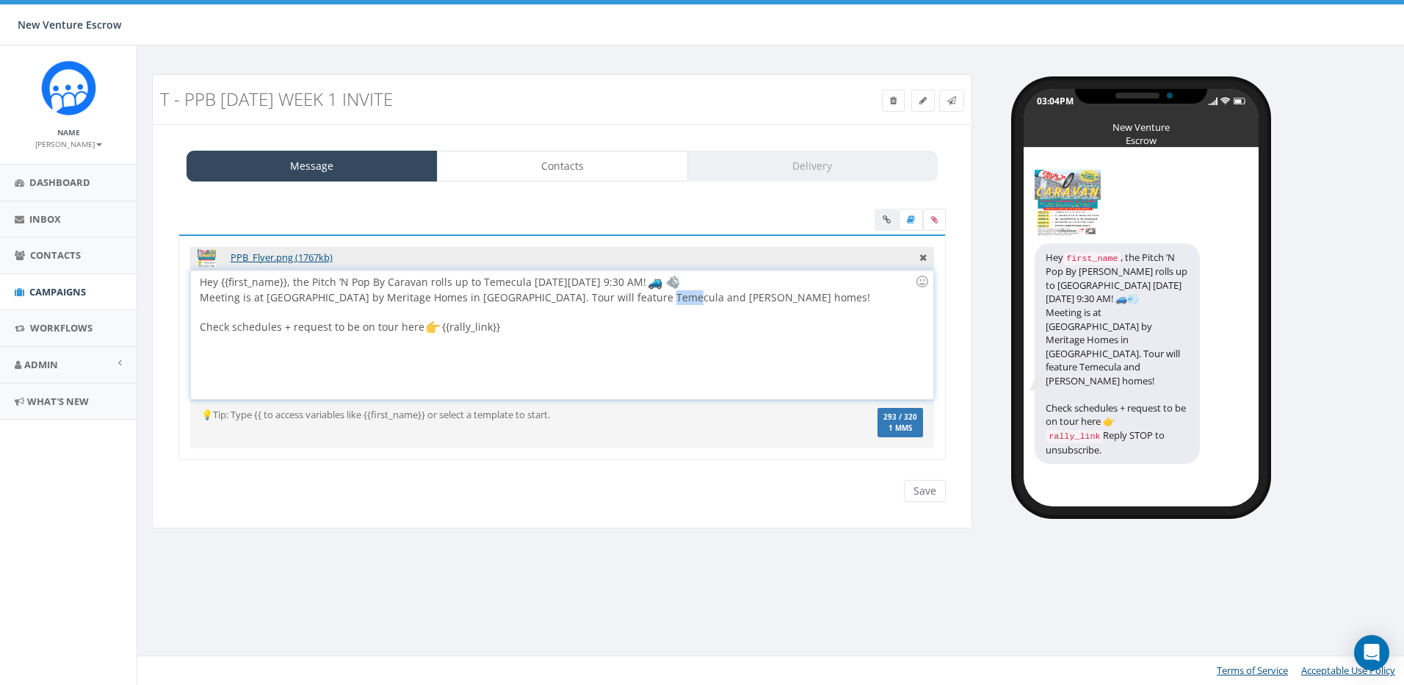
click at [651, 303] on div "Hey {{first_name}}, the Pitch ’N Pop By Caravan rolls up to Temecula next Thurs…" at bounding box center [562, 334] width 742 height 129
click at [698, 332] on div "Hey {{first_name}}, the Pitch ’N Pop By Caravan rolls up to Temecula next Thurs…" at bounding box center [562, 334] width 742 height 129
click at [658, 303] on div "Hey {{first_name}}, the Pitch ’N Pop By Caravan rolls up to Temecula next Thurs…" at bounding box center [562, 334] width 742 height 129
drag, startPoint x: 663, startPoint y: 299, endPoint x: 649, endPoint y: 300, distance: 14.8
click at [649, 300] on div "Hey {{first_name}}, the Pitch ’N Pop By Caravan rolls up to Temecula next Thurs…" at bounding box center [562, 334] width 742 height 129
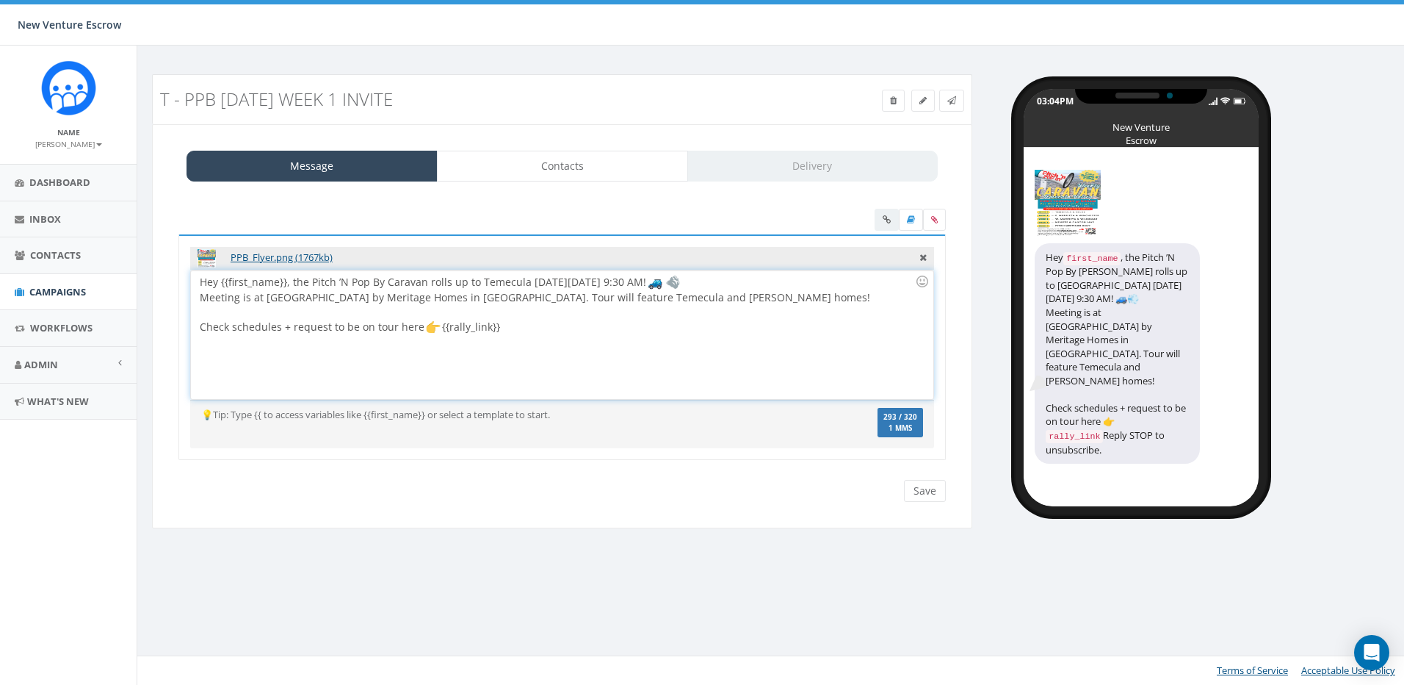
click at [703, 306] on div at bounding box center [557, 312] width 715 height 15
click at [926, 488] on input "Save" at bounding box center [925, 491] width 42 height 22
click at [690, 165] on div "Message Contacts Delivery" at bounding box center [562, 166] width 751 height 31
click at [654, 160] on link "Contacts" at bounding box center [562, 166] width 251 height 31
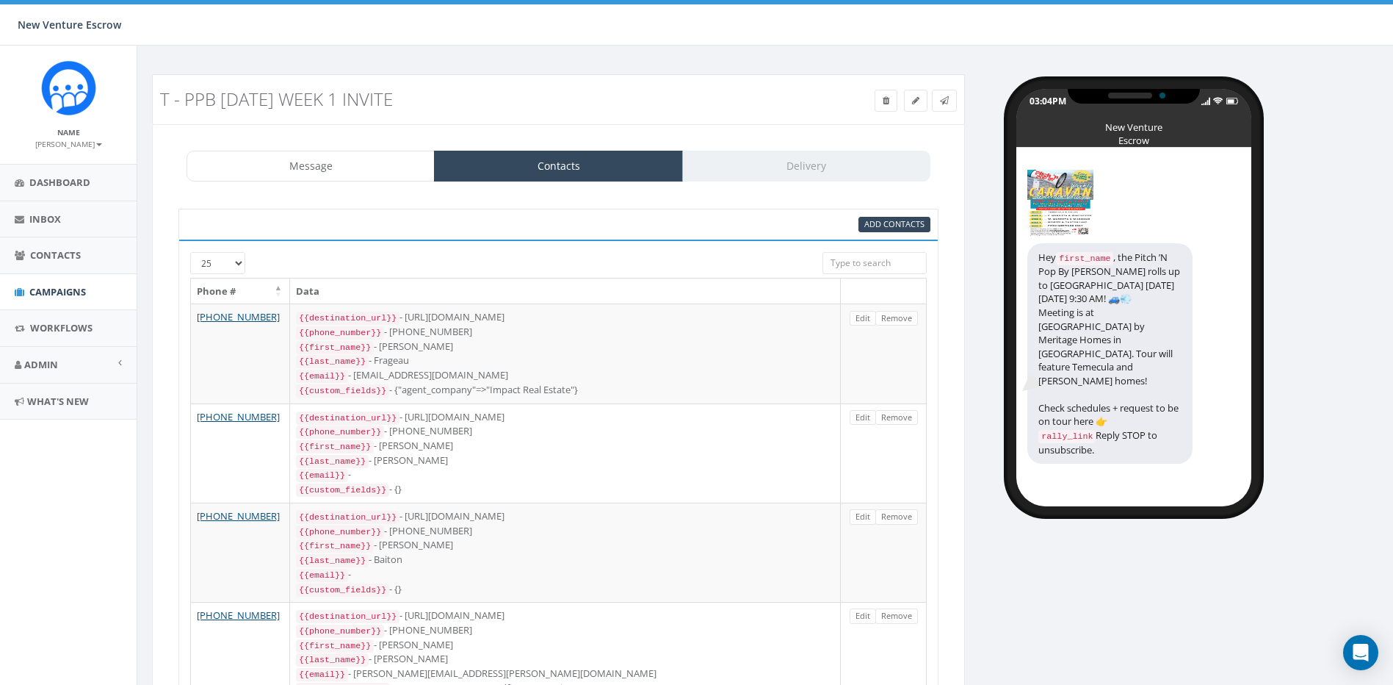
click at [220, 262] on select "25 50 100" at bounding box center [217, 263] width 55 height 22
select select "100"
click at [190, 252] on select "25 50 100" at bounding box center [217, 263] width 55 height 22
click at [810, 174] on div "Message Contacts Delivery" at bounding box center [559, 166] width 744 height 31
click at [818, 163] on div "Message Contacts Delivery" at bounding box center [559, 166] width 744 height 31
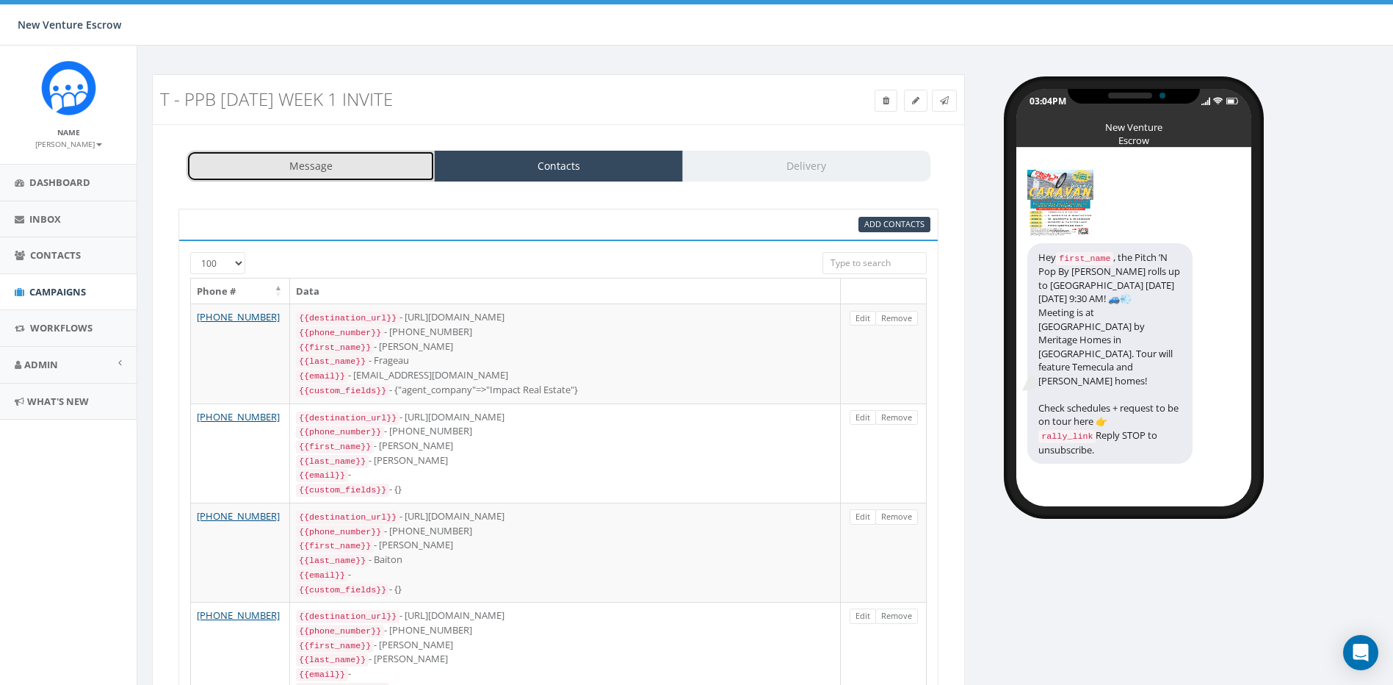
click at [410, 157] on link "Message" at bounding box center [311, 166] width 248 height 31
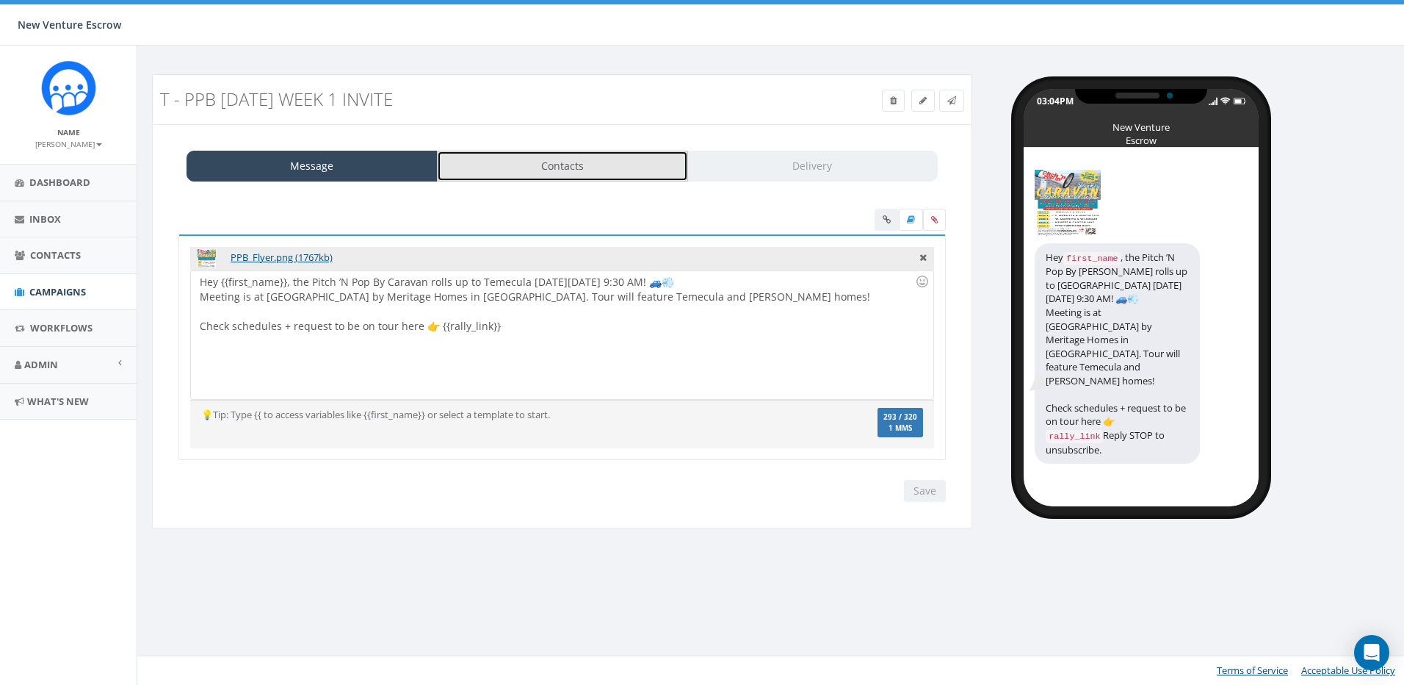
click at [568, 160] on link "Contacts" at bounding box center [562, 166] width 251 height 31
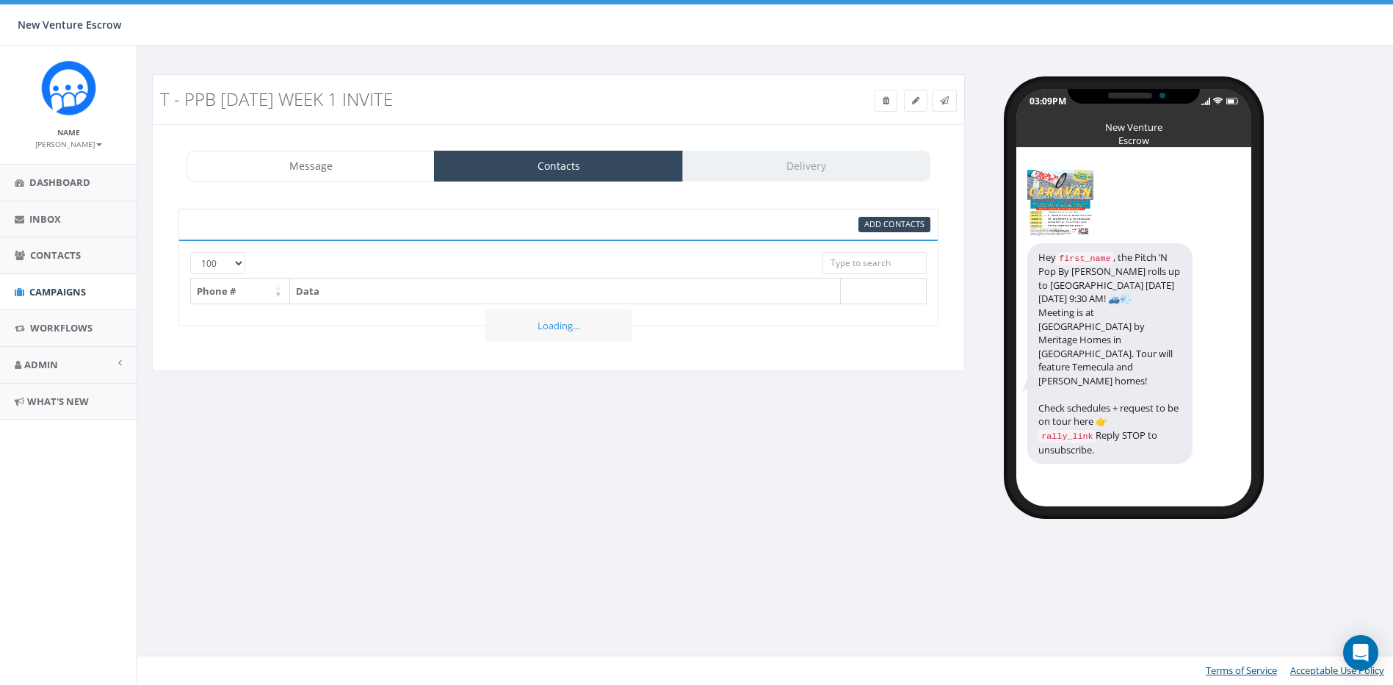
select select "100"
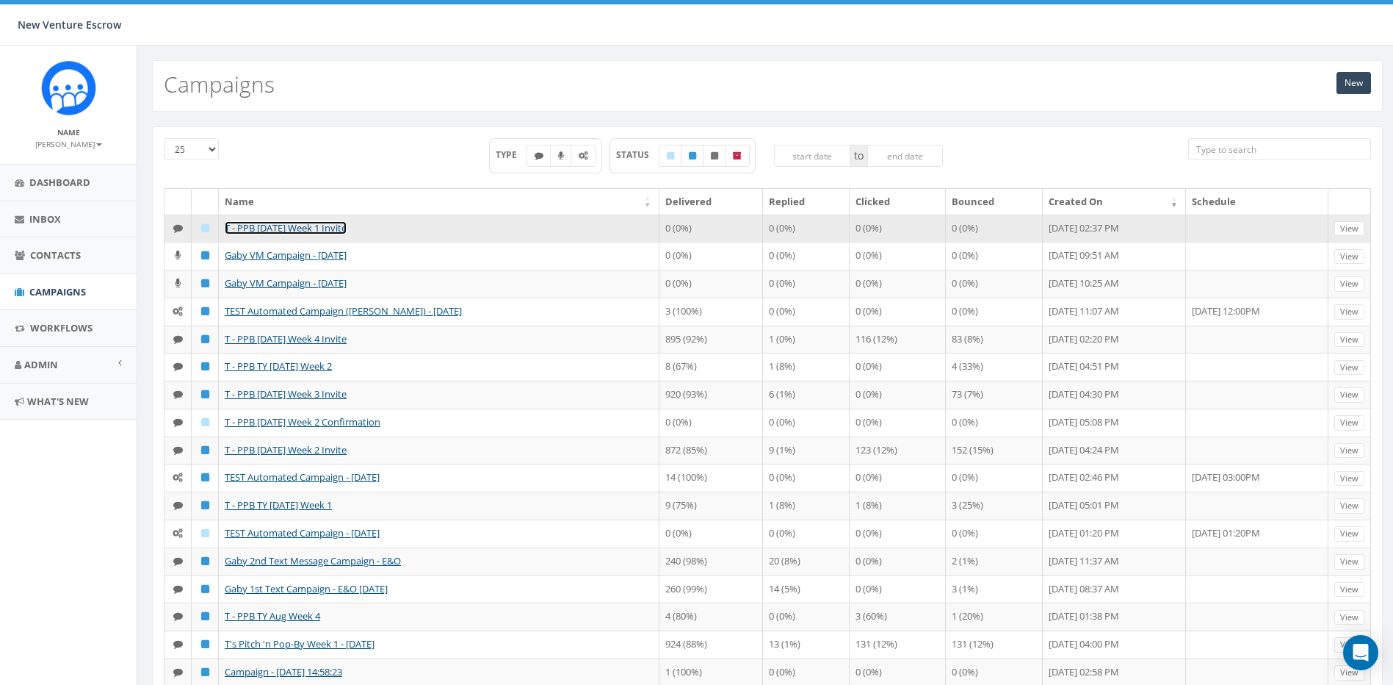
click at [242, 230] on link "T - PPB [DATE] Week 1 Invite" at bounding box center [286, 227] width 122 height 13
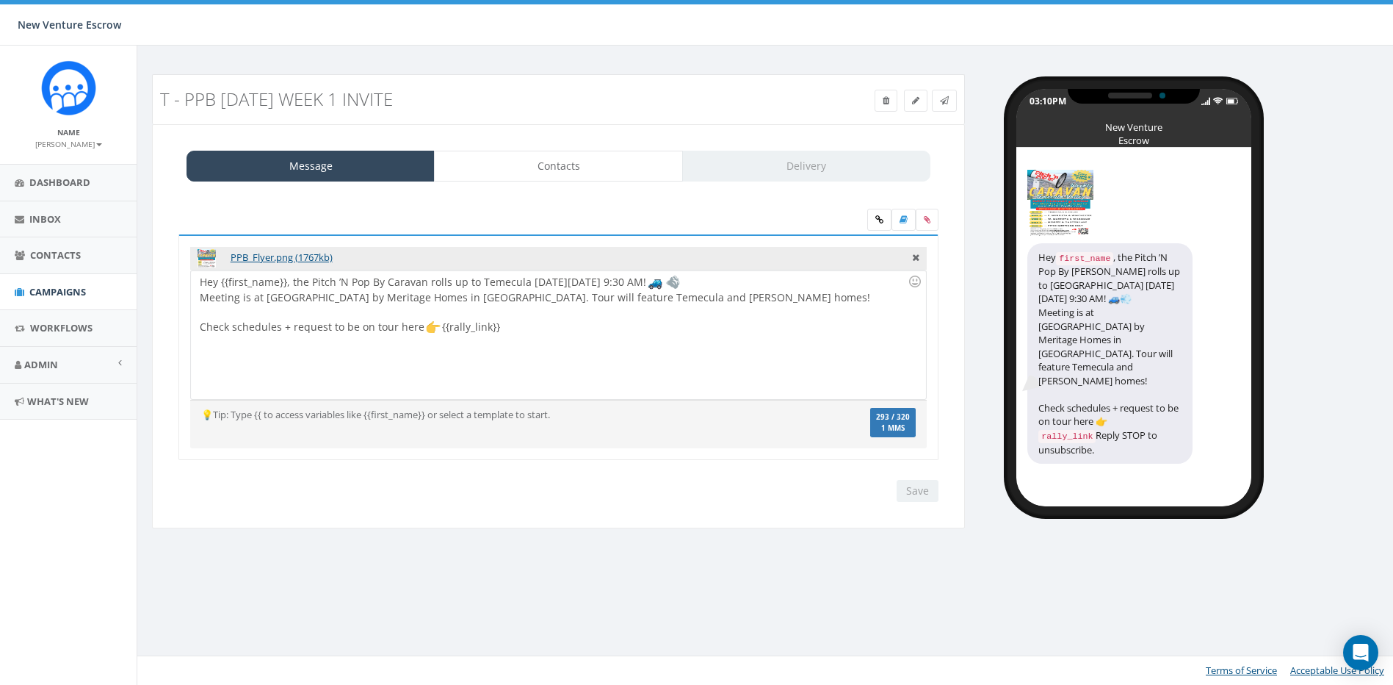
select select "100"
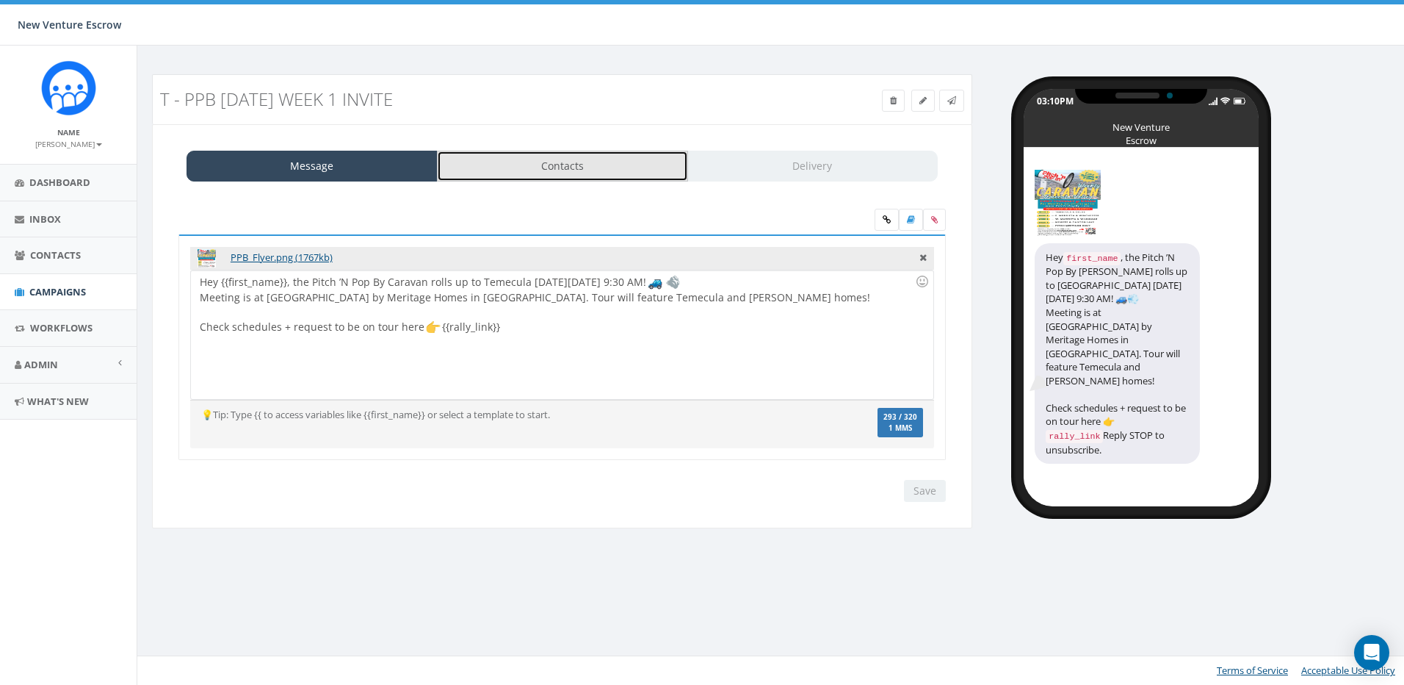
click at [541, 157] on link "Contacts" at bounding box center [562, 166] width 251 height 31
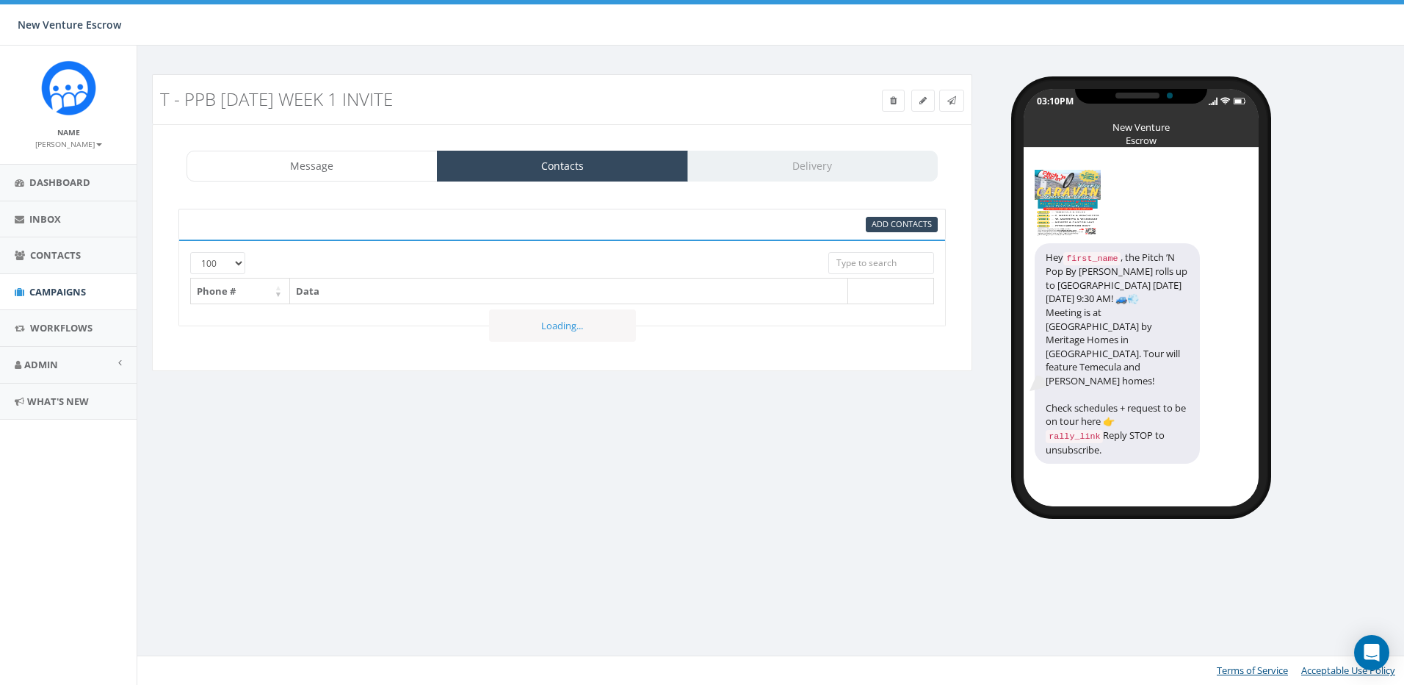
click at [787, 167] on div "Message Contacts Delivery" at bounding box center [562, 166] width 751 height 31
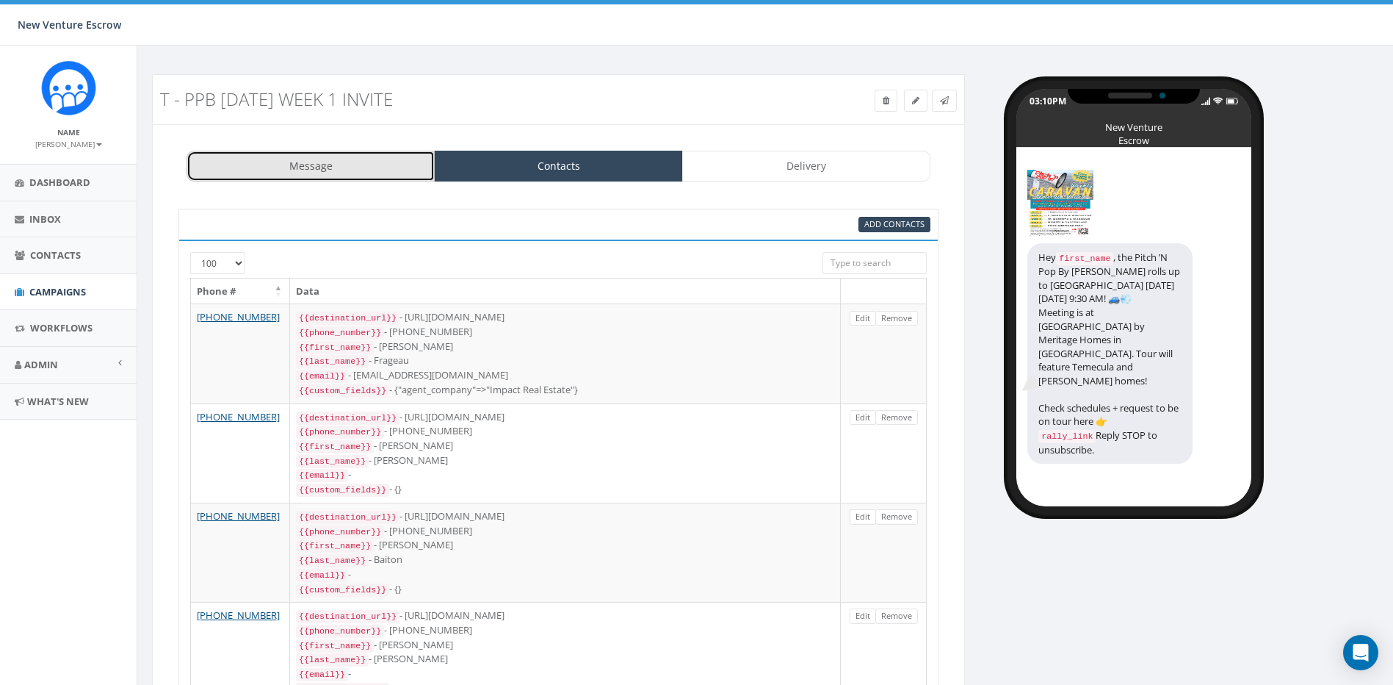
click at [369, 179] on link "Message" at bounding box center [311, 166] width 248 height 31
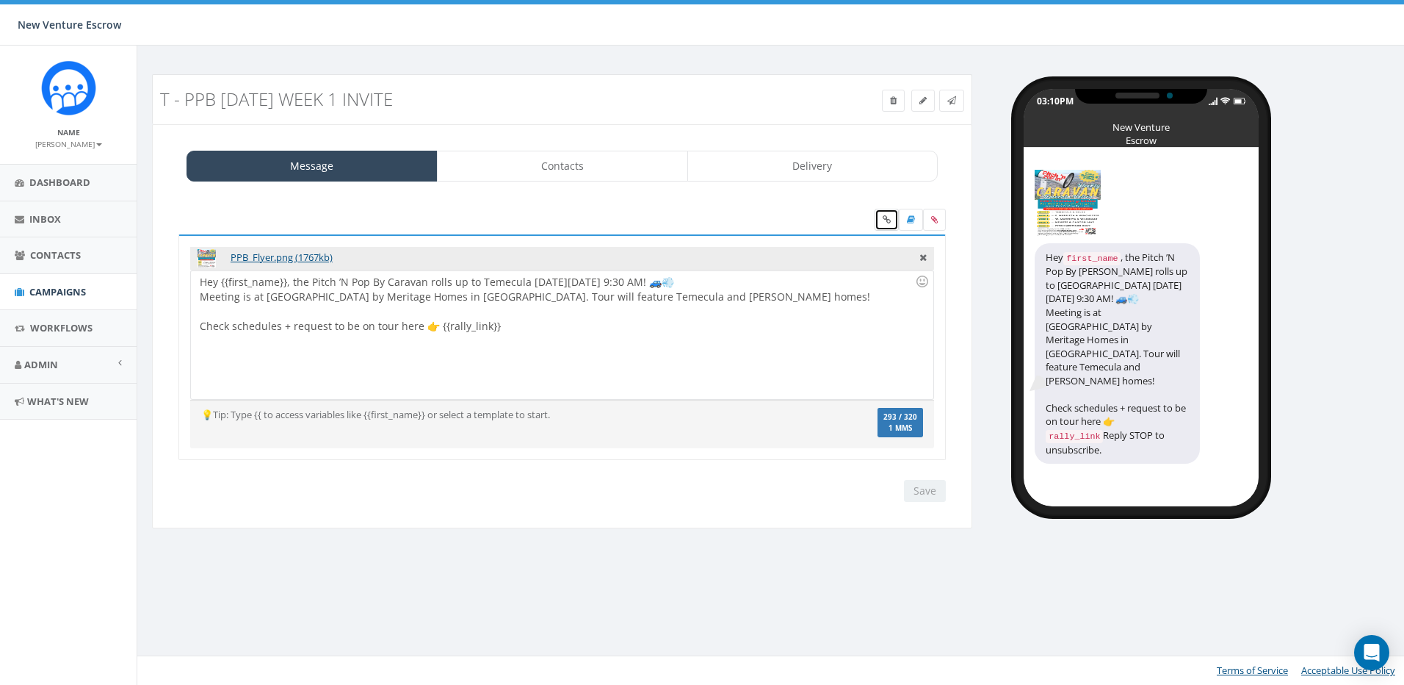
click at [898, 223] on link at bounding box center [887, 220] width 24 height 22
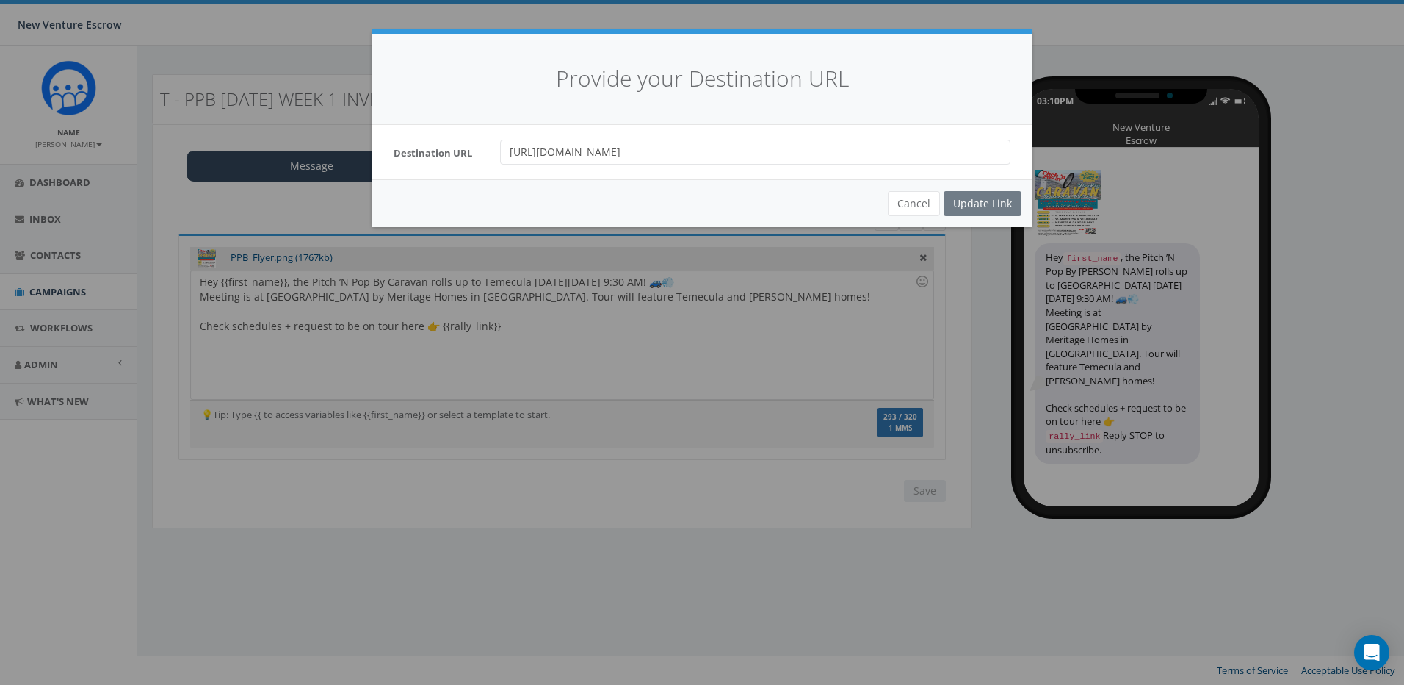
drag, startPoint x: 544, startPoint y: 156, endPoint x: 435, endPoint y: 151, distance: 109.6
click at [435, 151] on div "Destination URL [URL][DOMAIN_NAME]" at bounding box center [702, 152] width 639 height 25
type input "[DOMAIN_NAME]"
drag, startPoint x: 559, startPoint y: 151, endPoint x: 388, endPoint y: 147, distance: 171.2
click at [388, 147] on div "Destination URL [DOMAIN_NAME]" at bounding box center [702, 152] width 639 height 25
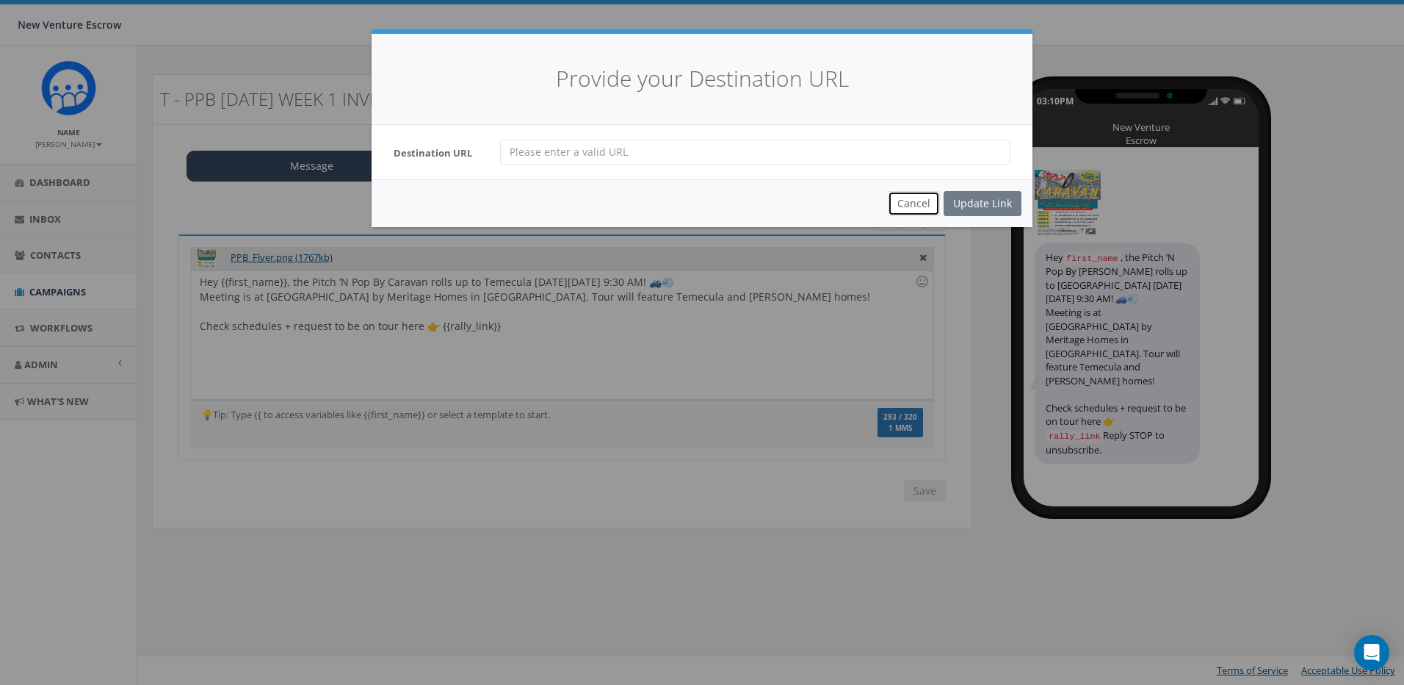
click at [914, 209] on button "Cancel" at bounding box center [914, 203] width 52 height 25
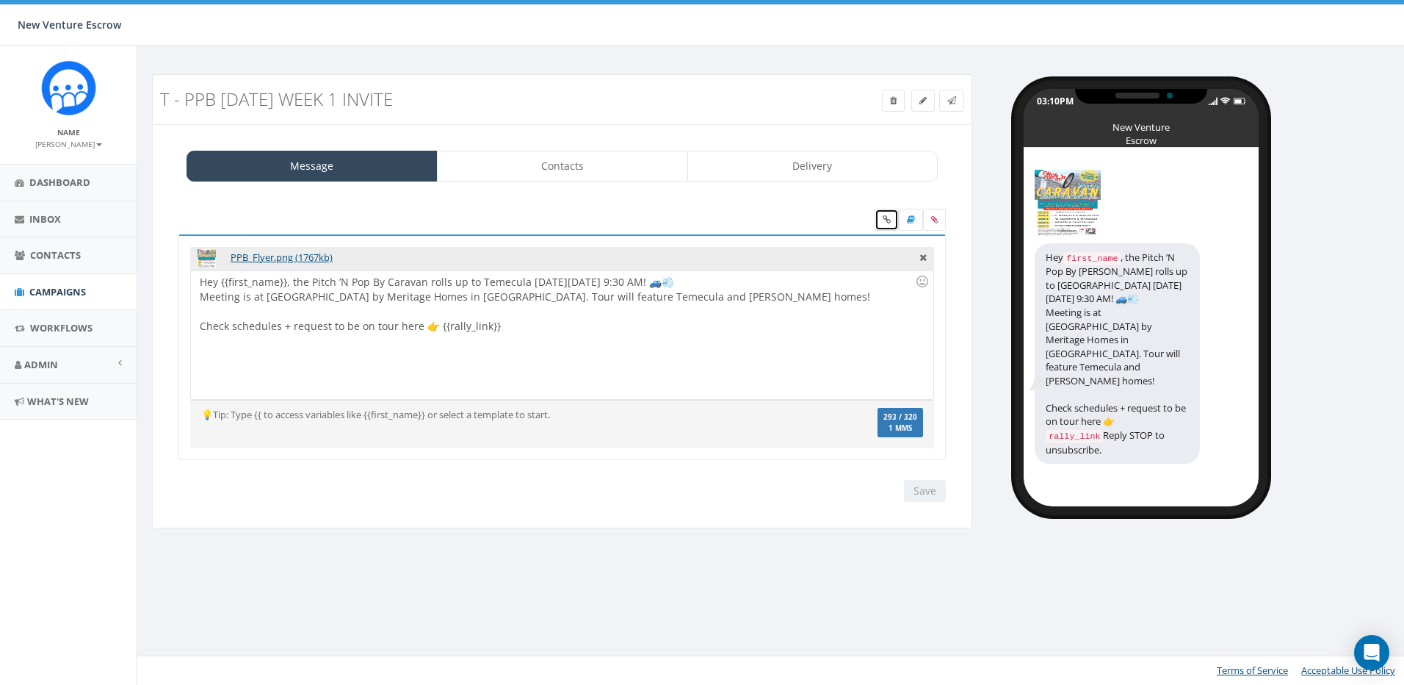
click at [892, 214] on link at bounding box center [887, 220] width 24 height 22
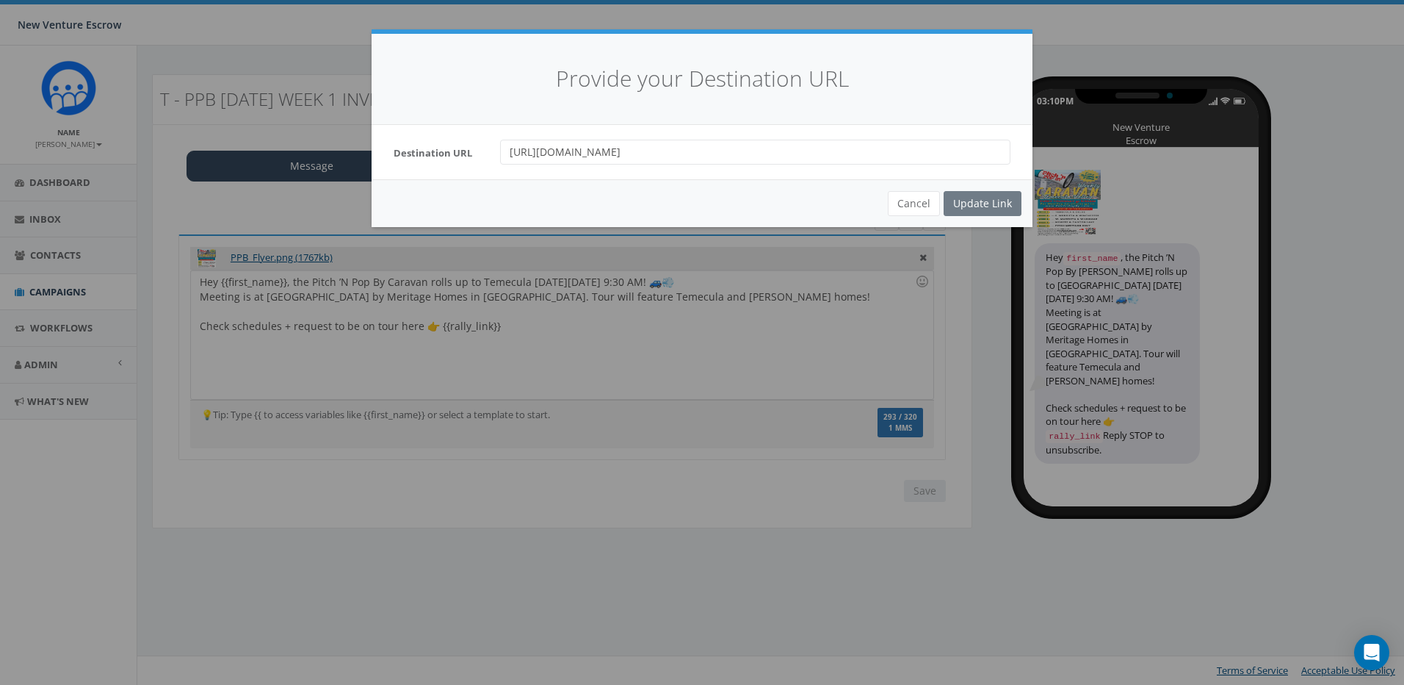
drag, startPoint x: 663, startPoint y: 140, endPoint x: 450, endPoint y: 138, distance: 212.3
click at [415, 137] on div "Destination URL https://pitchnpopby.com" at bounding box center [702, 152] width 661 height 54
paste input "url"
type input "pitchnpopby.com"
click at [995, 198] on div "Update Link" at bounding box center [983, 203] width 78 height 25
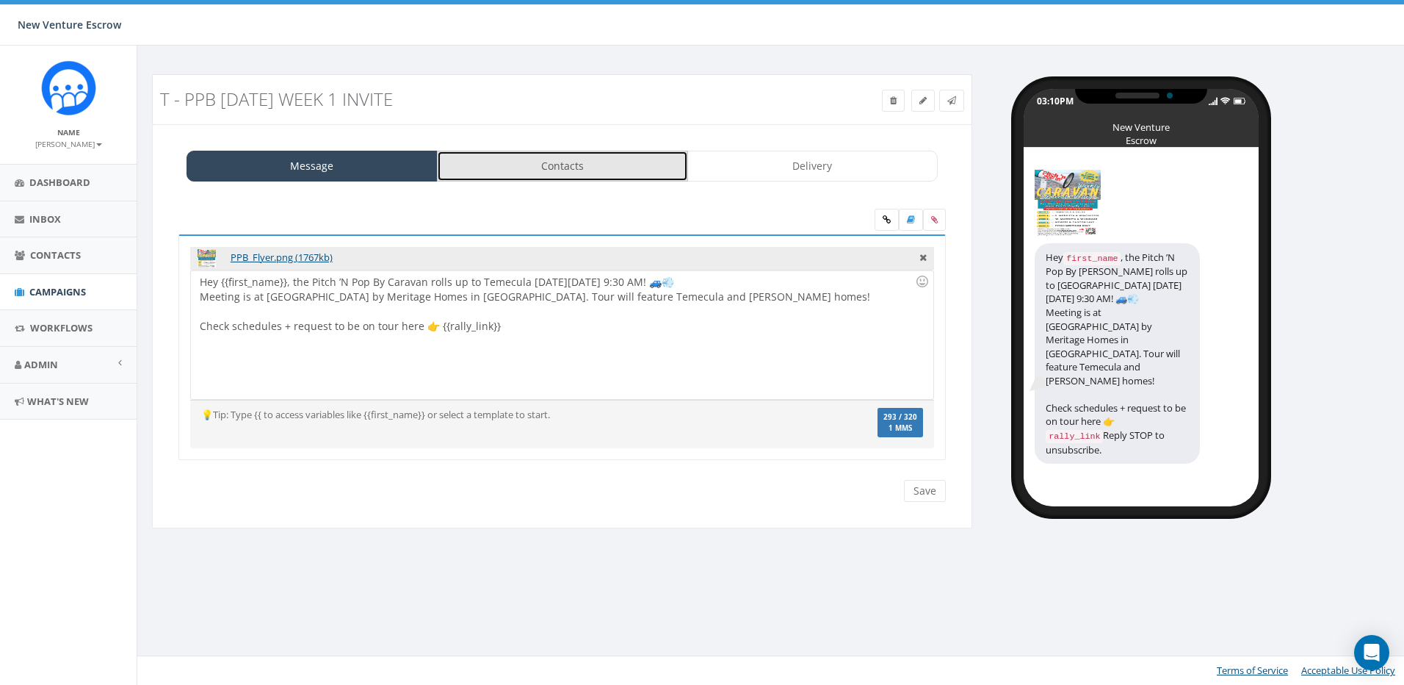
click at [621, 172] on link "Contacts" at bounding box center [562, 166] width 251 height 31
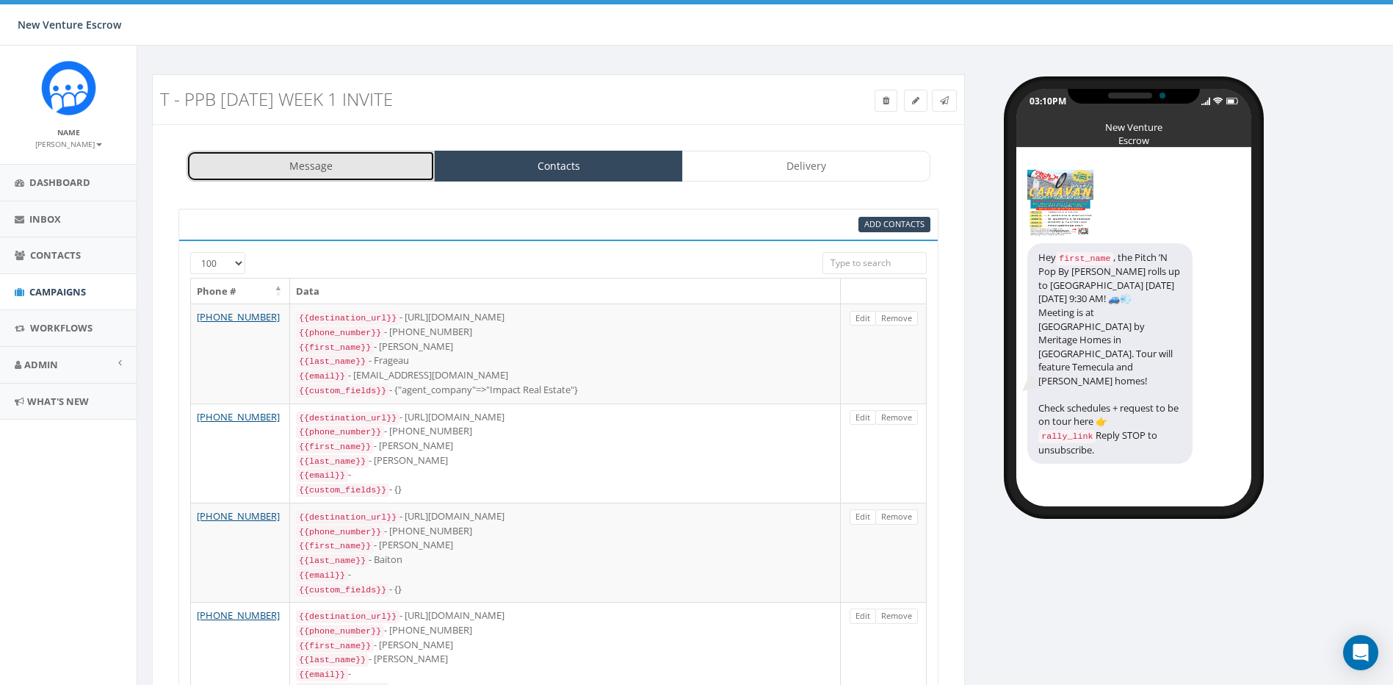
click at [330, 173] on link "Message" at bounding box center [311, 166] width 248 height 31
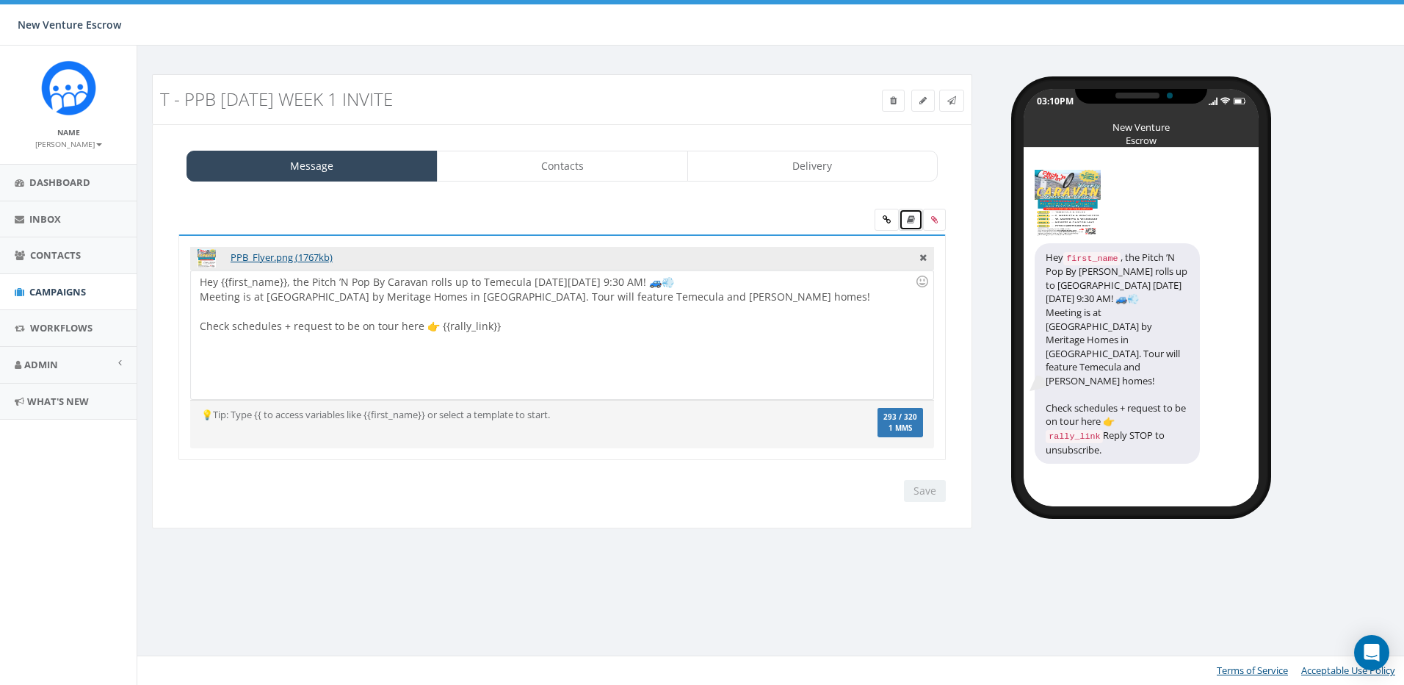
click at [900, 226] on link at bounding box center [911, 220] width 24 height 22
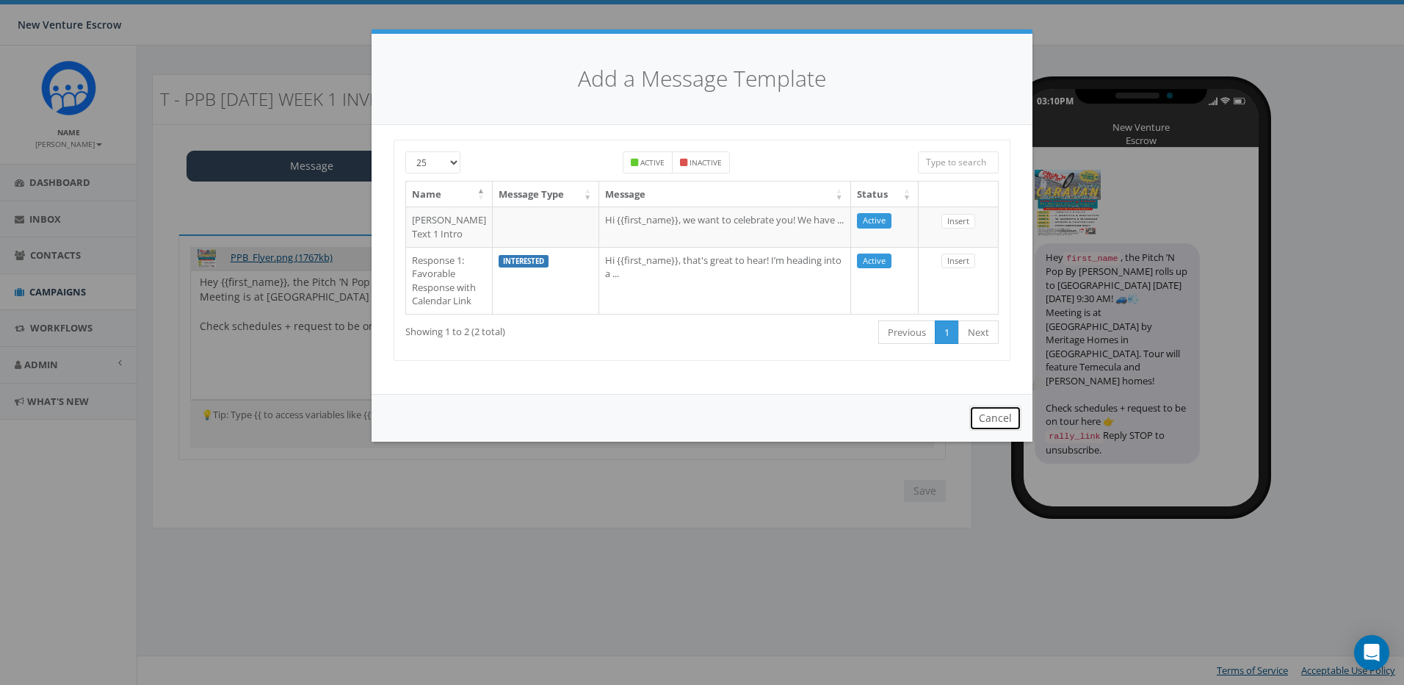
click at [1001, 430] on button "Cancel" at bounding box center [996, 417] width 52 height 25
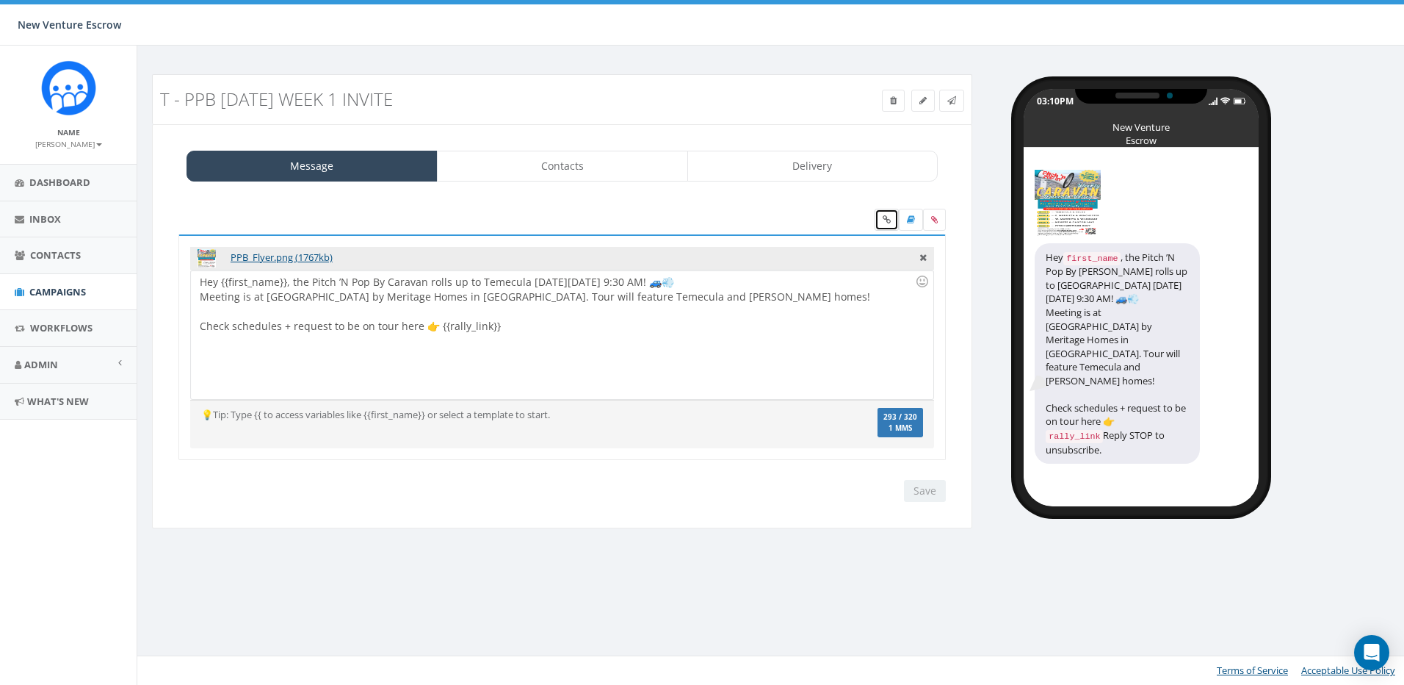
click at [878, 223] on link at bounding box center [887, 220] width 24 height 22
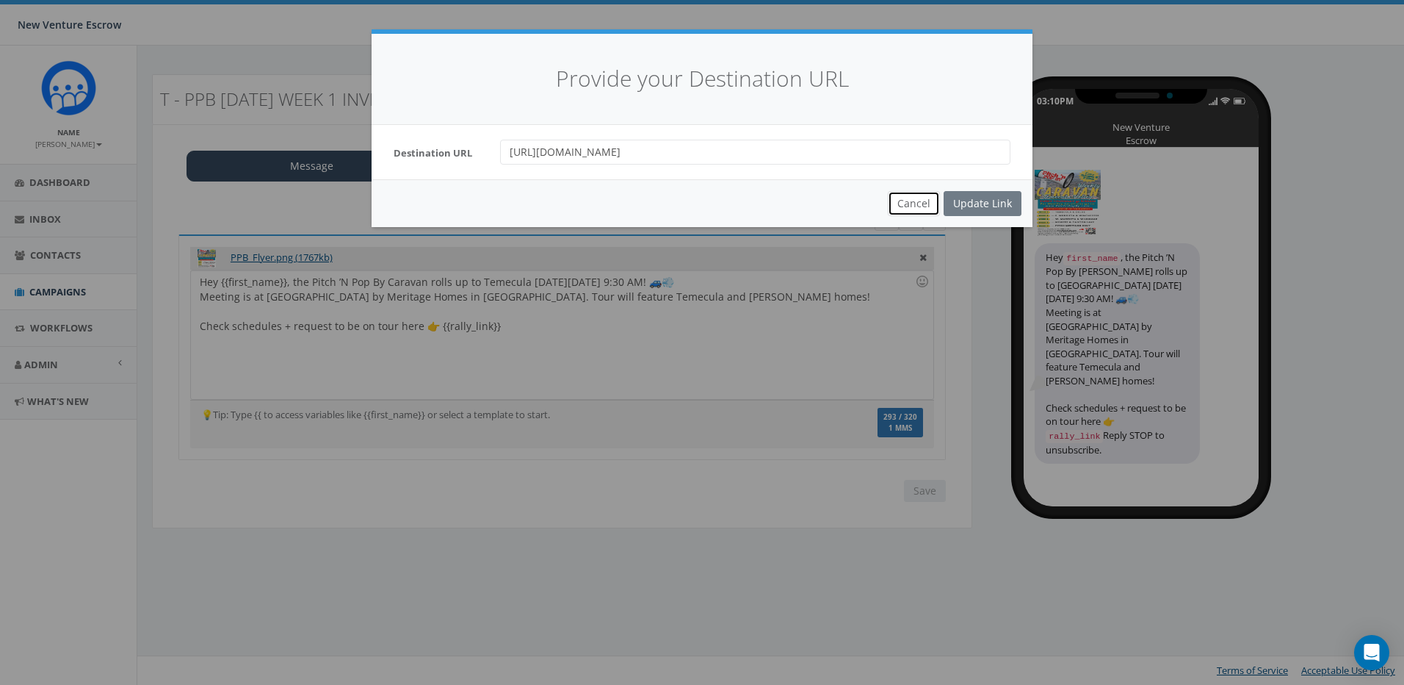
click at [901, 195] on button "Cancel" at bounding box center [914, 203] width 52 height 25
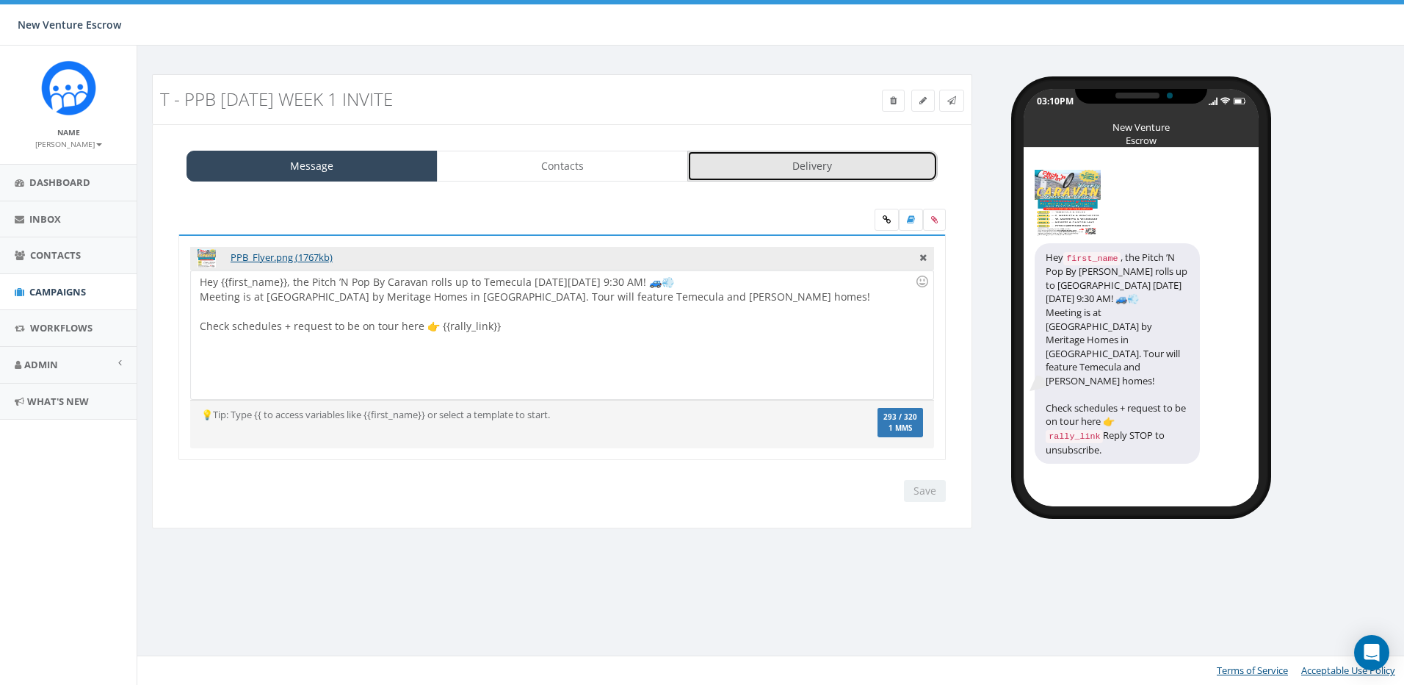
click at [726, 165] on link "Delivery" at bounding box center [812, 166] width 251 height 31
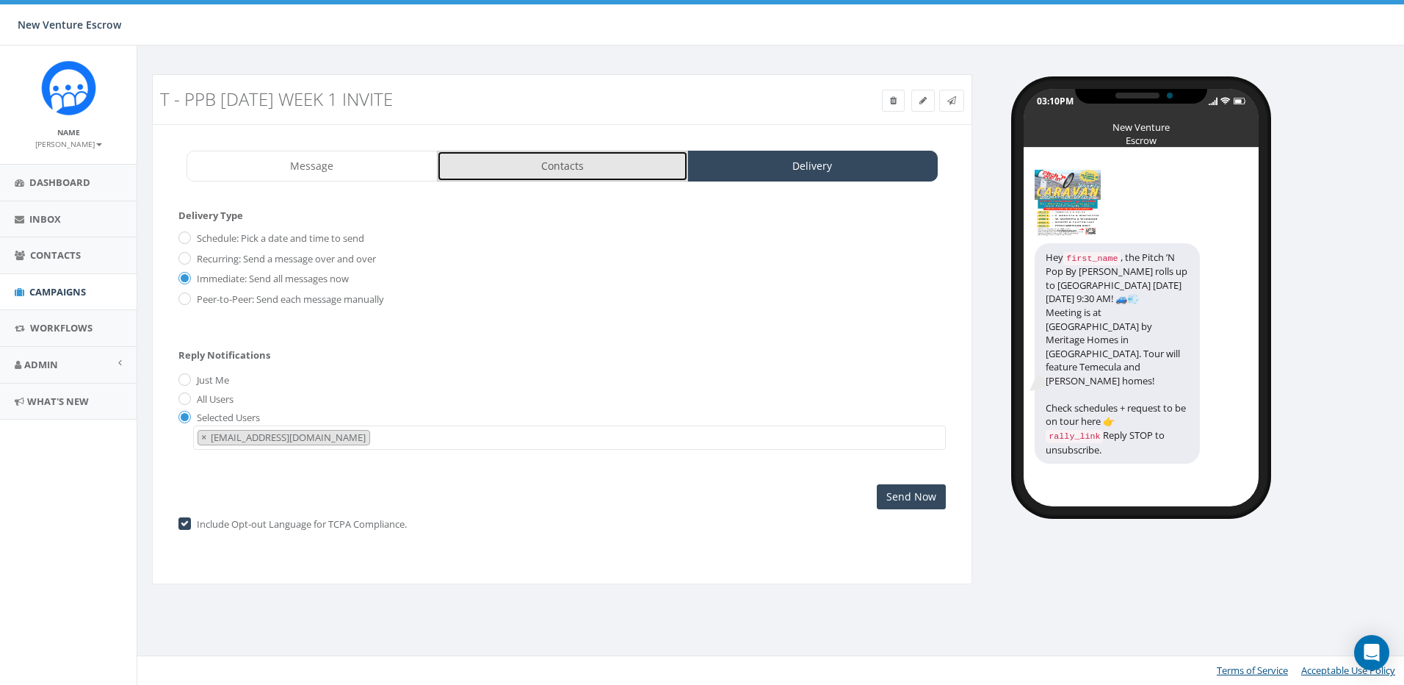
click at [545, 176] on link "Contacts" at bounding box center [562, 166] width 251 height 31
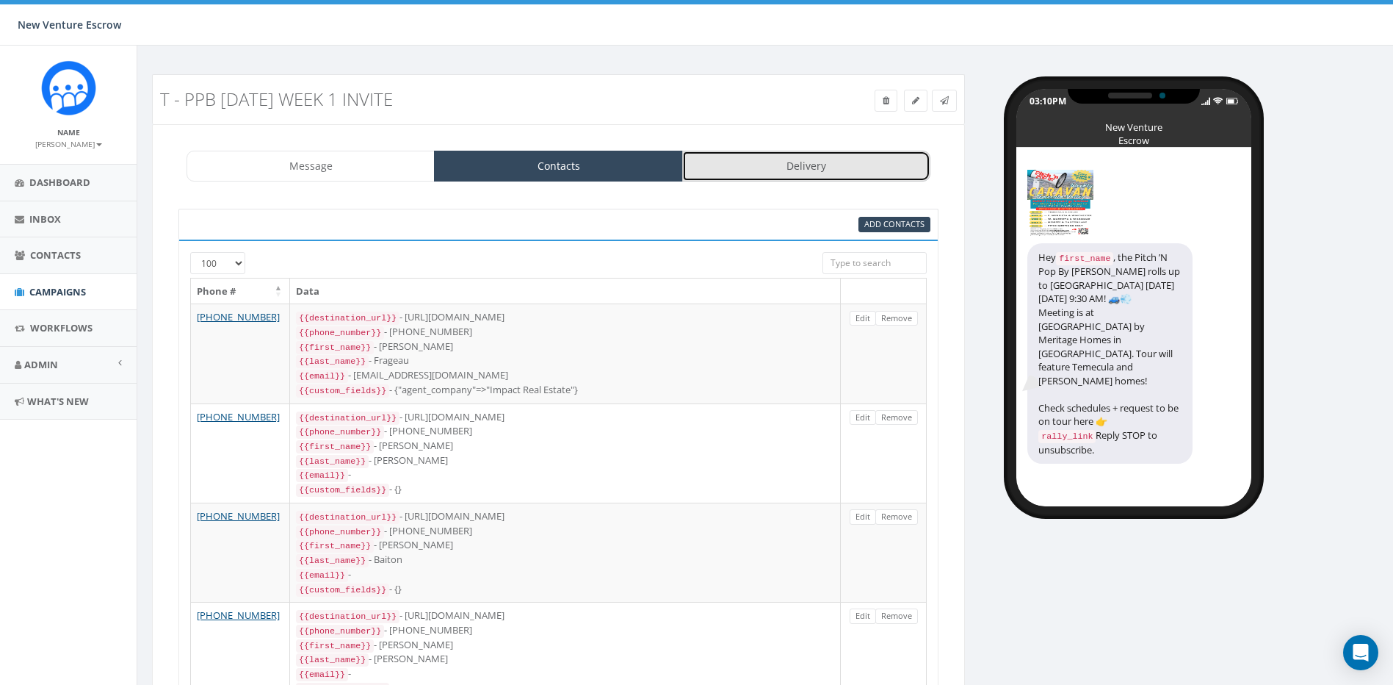
click at [798, 168] on link "Delivery" at bounding box center [806, 166] width 248 height 31
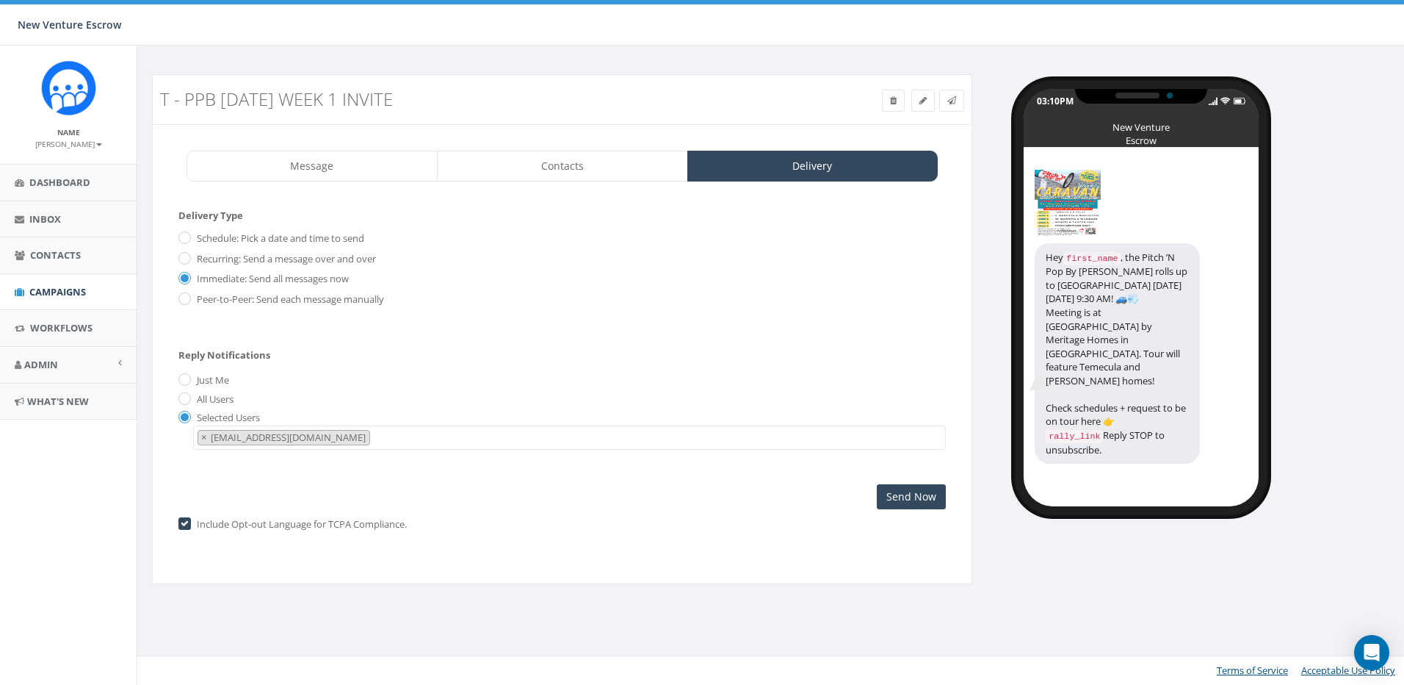
click at [491, 149] on div "Message Contacts Delivery PPB_Flyer.png (1767kb) Hey {{first_name}}, the Pitch …" at bounding box center [562, 354] width 820 height 460
click at [925, 496] on input "Send Now" at bounding box center [911, 496] width 69 height 25
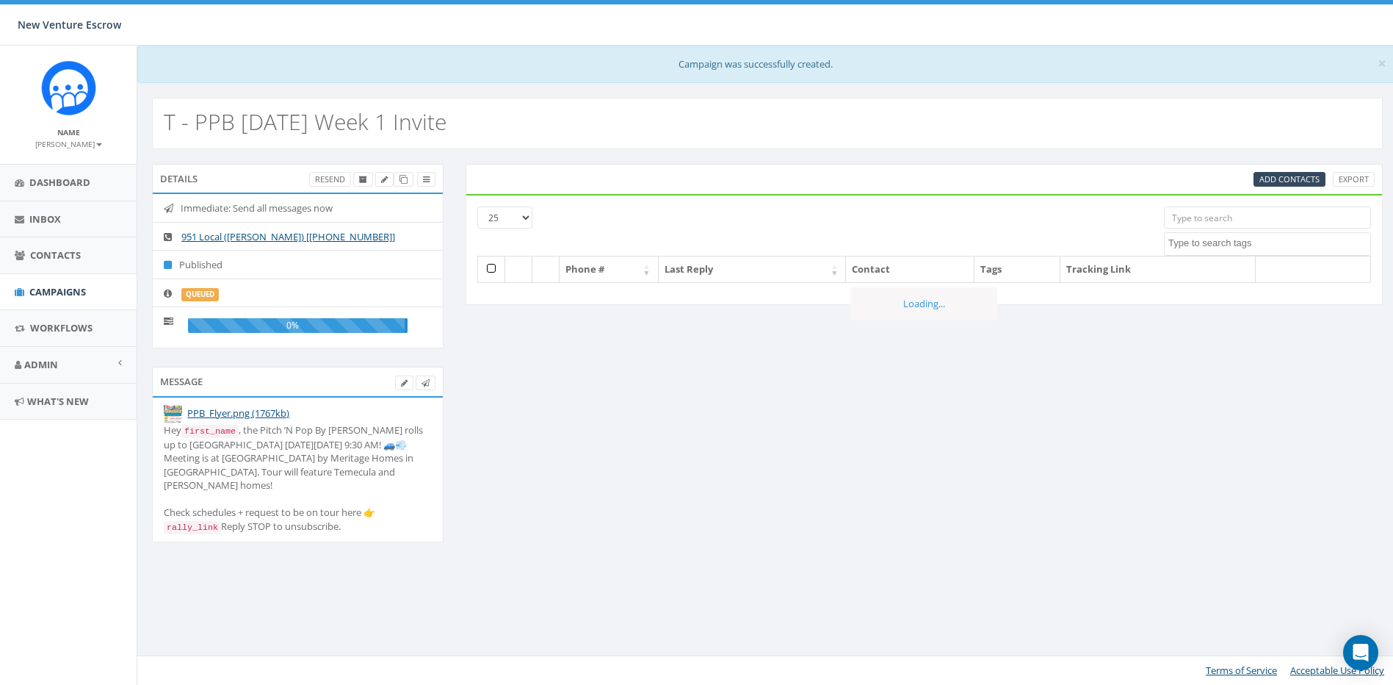
select select
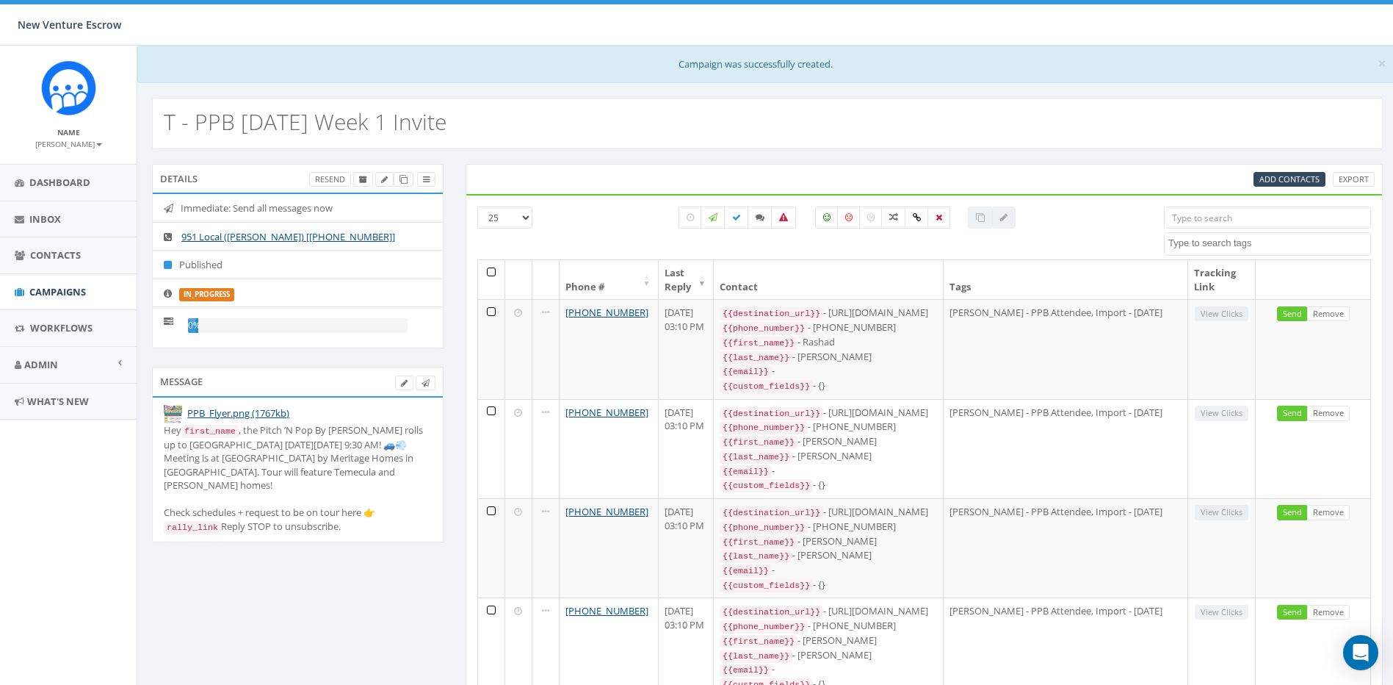
click at [683, 53] on div "× Campaign was successfully created." at bounding box center [767, 64] width 1260 height 37
